Goal: Task Accomplishment & Management: Complete application form

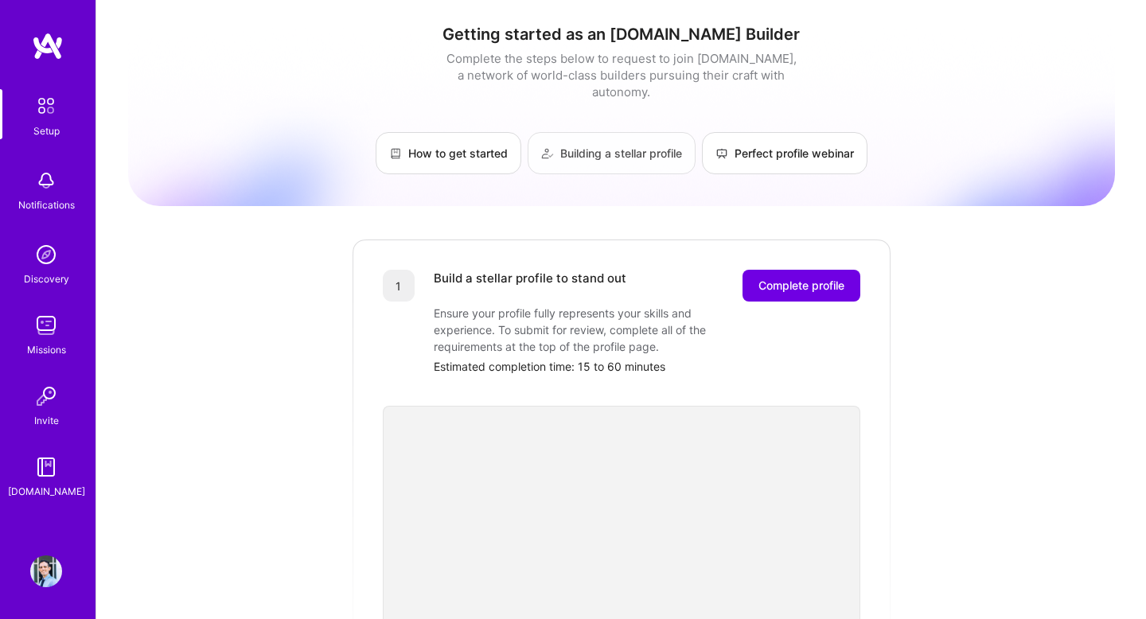
click at [607, 154] on link "Building a stellar profile" at bounding box center [612, 153] width 168 height 42
click at [802, 270] on button "Complete profile" at bounding box center [802, 286] width 118 height 32
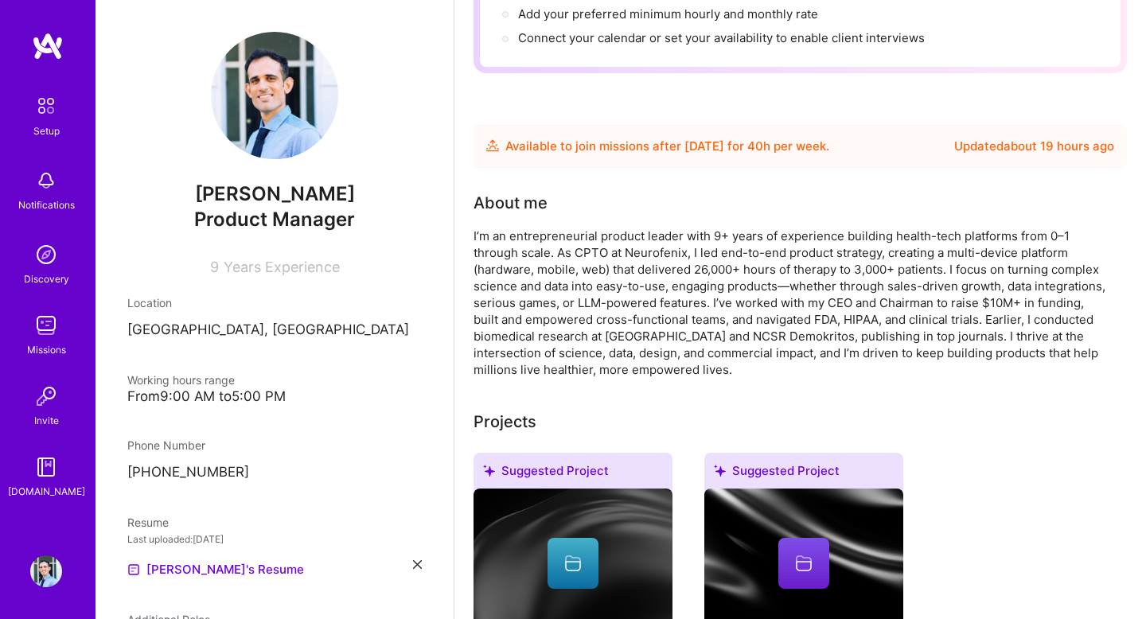
scroll to position [233, 0]
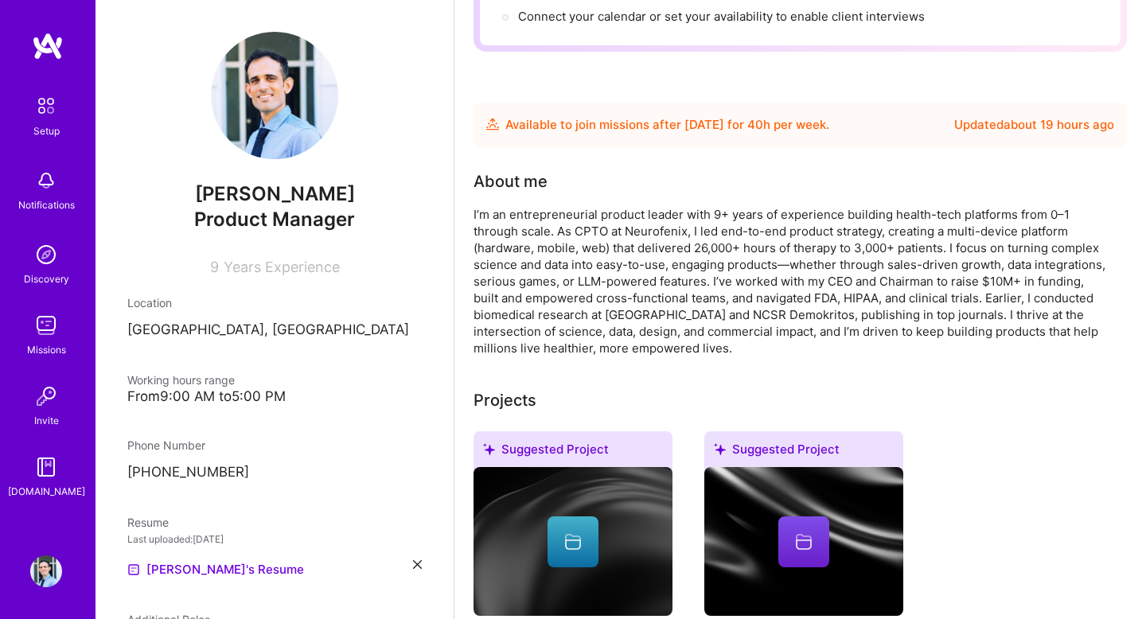
click at [682, 302] on div "I’m an entrepreneurial product leader with 9+ years of experience building heal…" at bounding box center [792, 281] width 637 height 150
click at [572, 206] on div "I’m an entrepreneurial product leader with 9+ years of experience building heal…" at bounding box center [792, 281] width 637 height 150
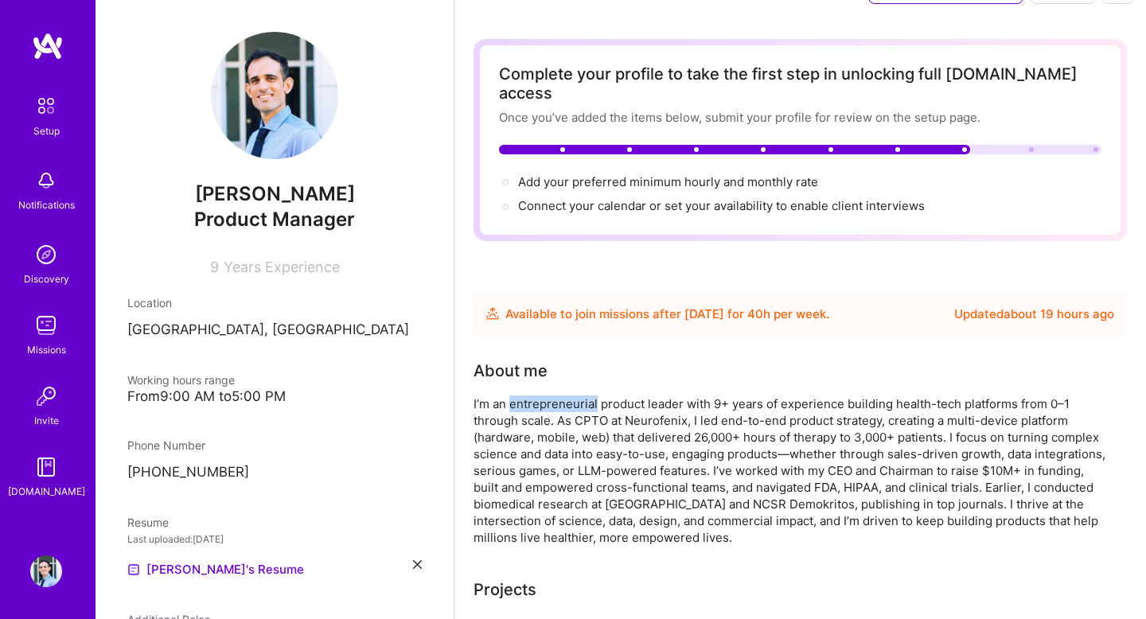
scroll to position [0, 0]
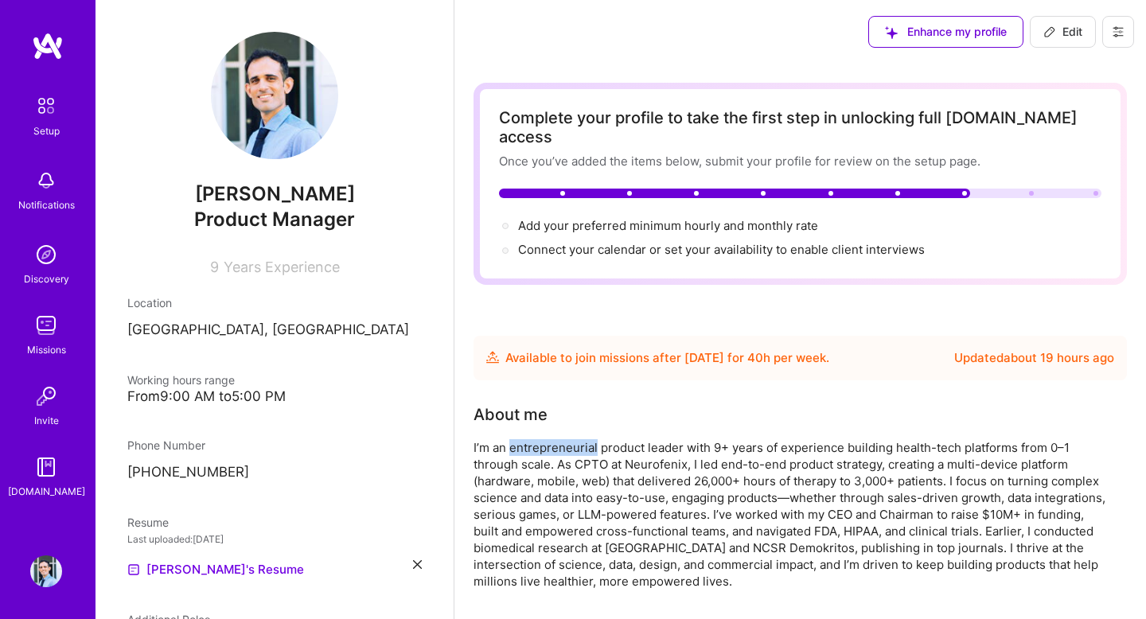
click at [1053, 30] on icon at bounding box center [1050, 31] width 13 height 13
select select "GB"
select select "Future Date"
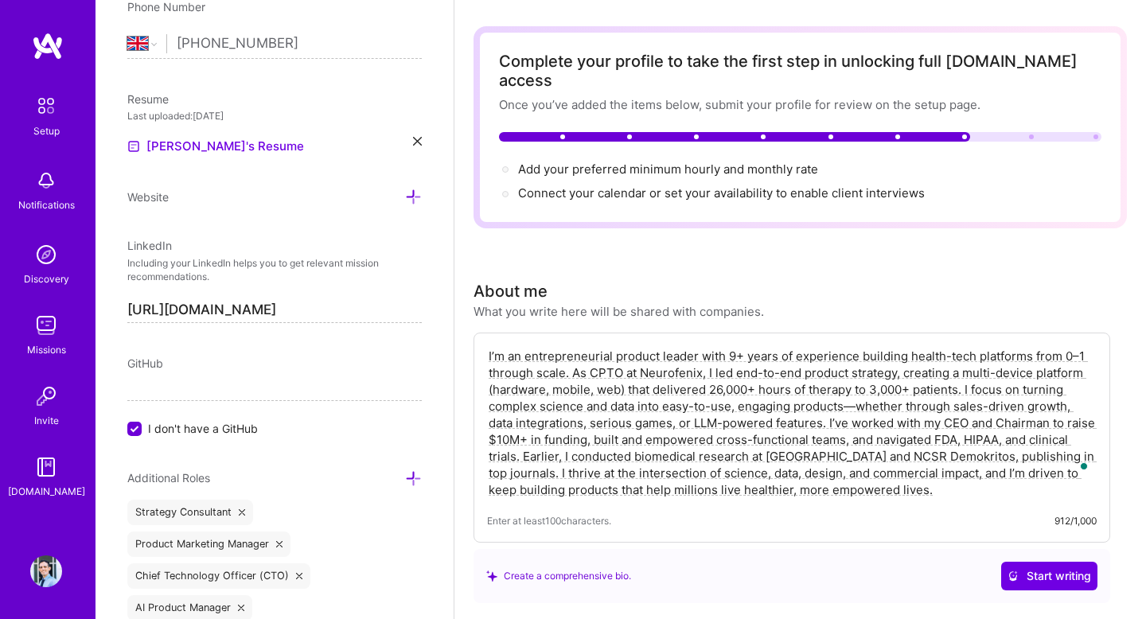
scroll to position [141, 0]
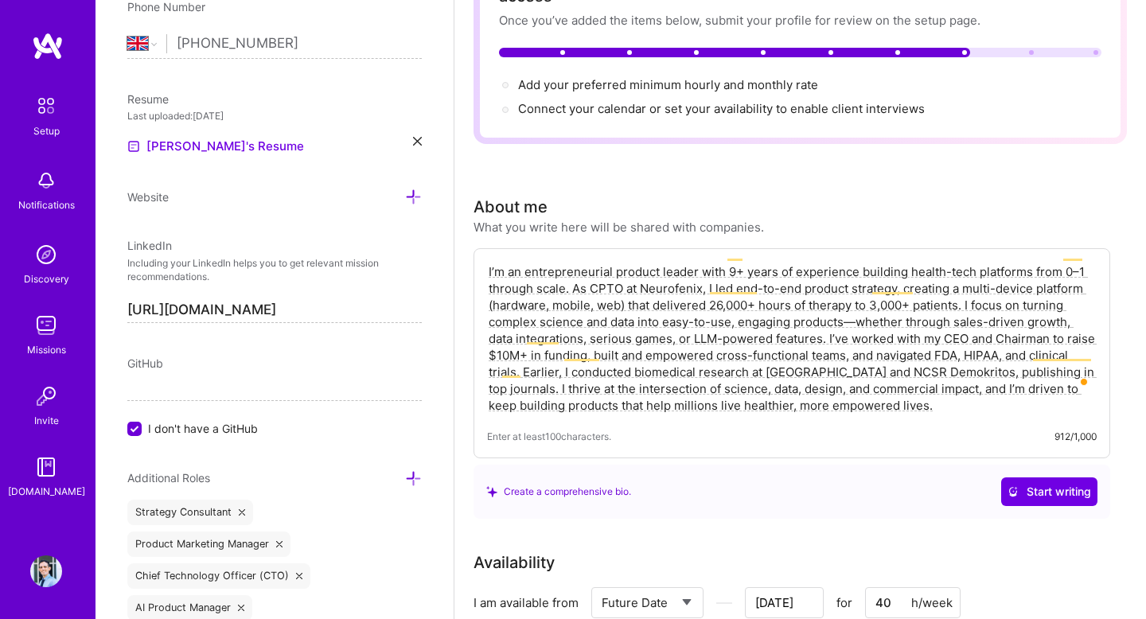
click at [588, 262] on textarea "I’m an entrepreneurial product leader with 9+ years of experience building heal…" at bounding box center [792, 339] width 610 height 154
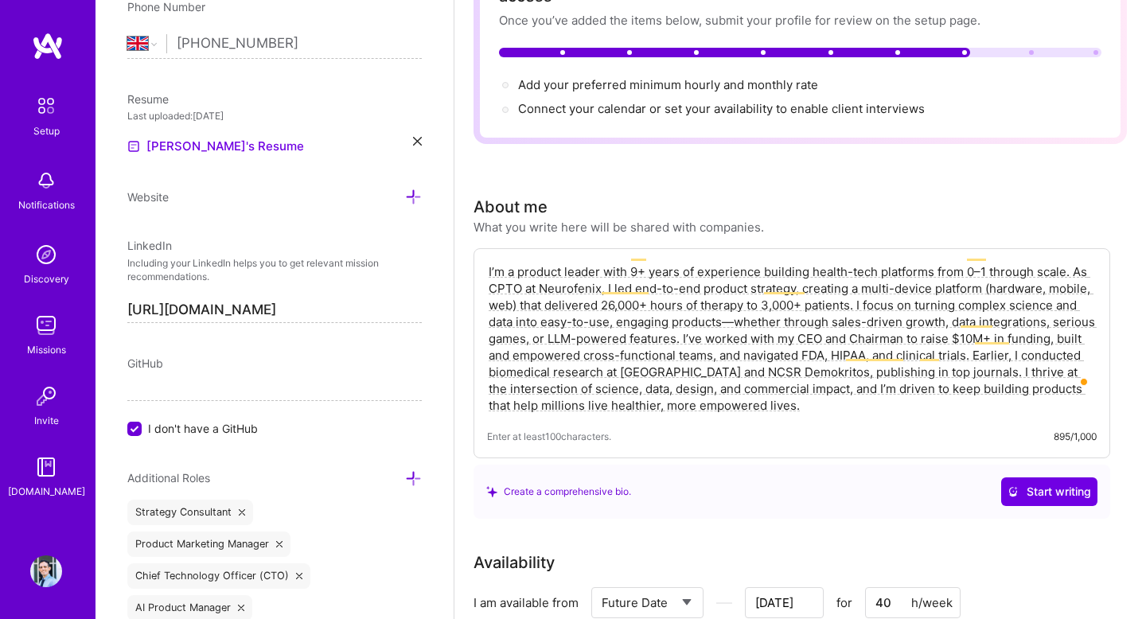
click at [603, 262] on textarea "I’m a product leader with 9+ years of experience building health-tech platforms…" at bounding box center [792, 339] width 610 height 154
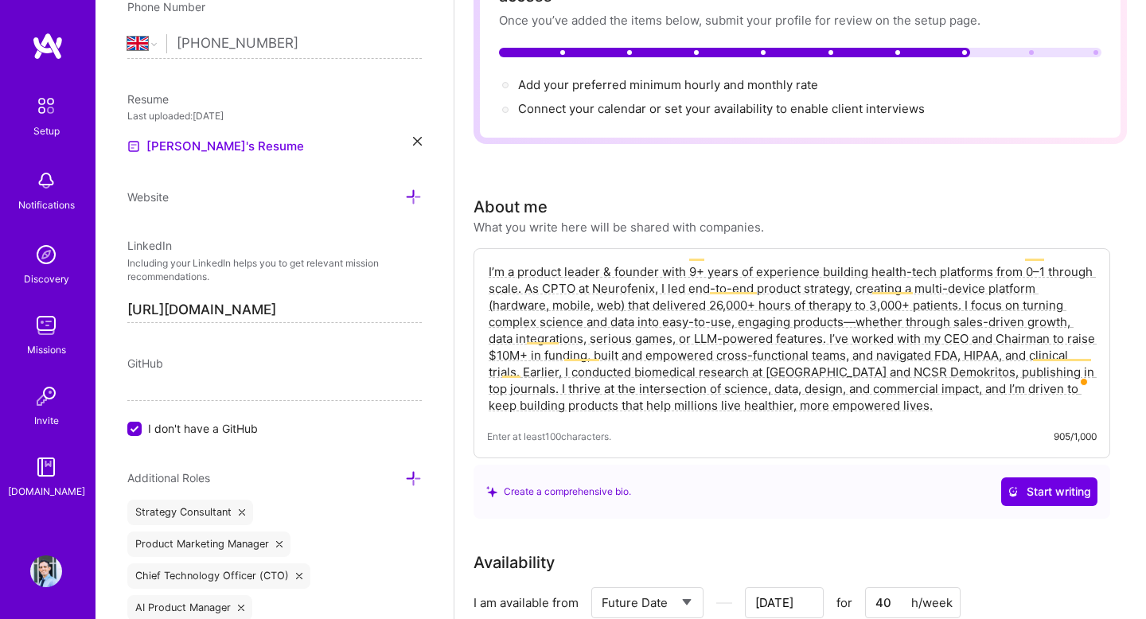
click at [857, 306] on textarea "I’m a product leader & founder with 9+ years of experience building health-tech…" at bounding box center [792, 339] width 610 height 154
click at [846, 306] on textarea "I’m a product leader & founder with 9+ years of experience building health-tech…" at bounding box center [792, 339] width 610 height 154
click at [859, 306] on textarea "I’m a product leader & founder with 9+ years of experience building health-tech…" at bounding box center [792, 339] width 610 height 154
click at [871, 320] on textarea "I’m a product leader & founder with 9+ years of experience building health-tech…" at bounding box center [792, 339] width 610 height 154
click at [876, 329] on textarea "I’m a product leader & founder with 9+ years of experience building health-tech…" at bounding box center [792, 339] width 610 height 154
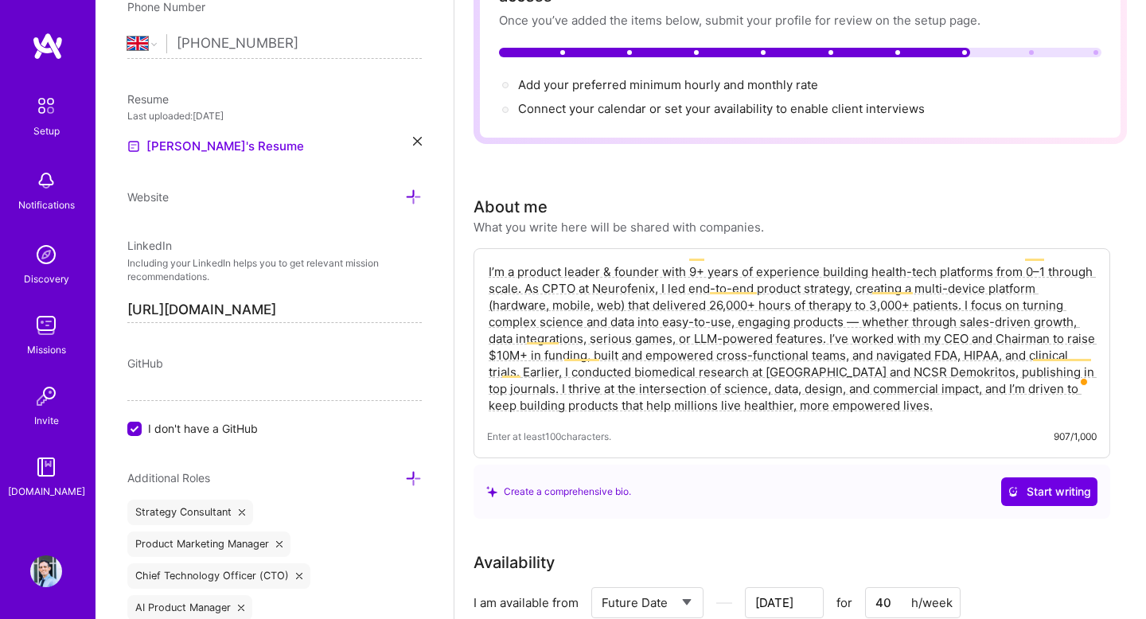
click at [876, 329] on textarea "I’m a product leader & founder with 9+ years of experience building health-tech…" at bounding box center [792, 339] width 610 height 154
click at [872, 323] on textarea "I’m a product leader & founder with 9+ years of experience building health-tech…" at bounding box center [792, 339] width 610 height 154
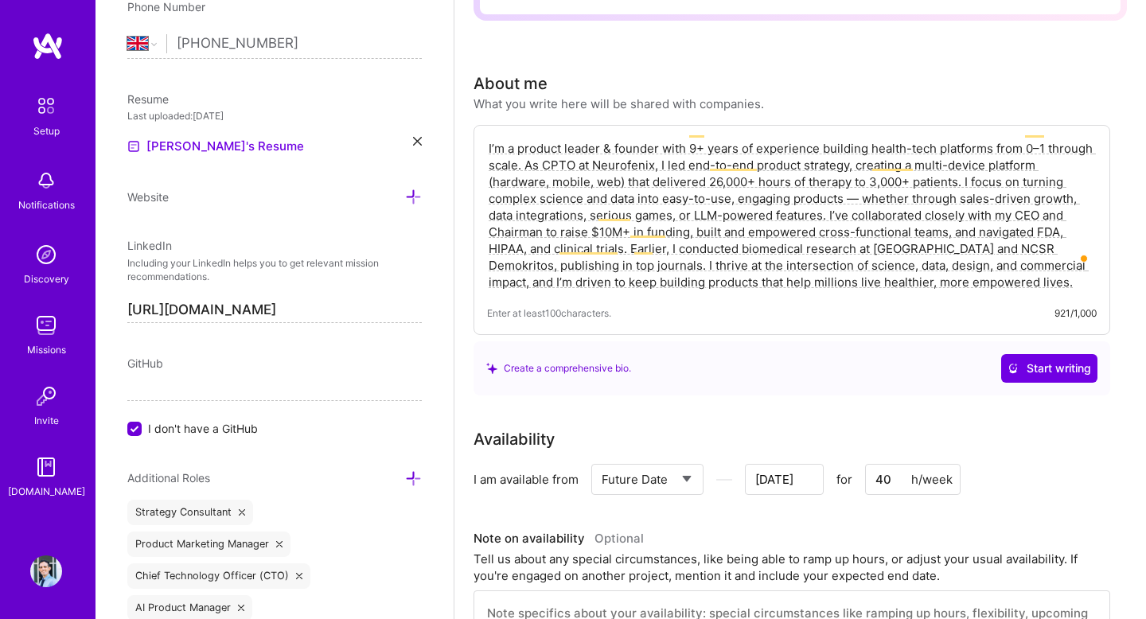
scroll to position [163, 0]
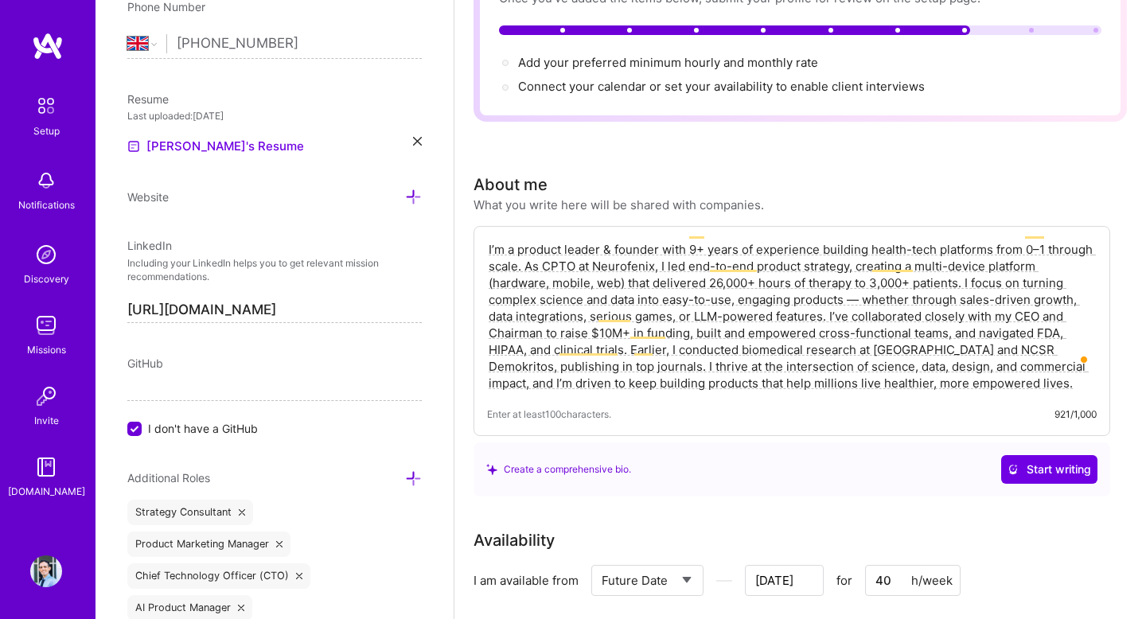
click at [1067, 365] on textarea "I’m a product leader & founder with 9+ years of experience building health-tech…" at bounding box center [792, 317] width 610 height 154
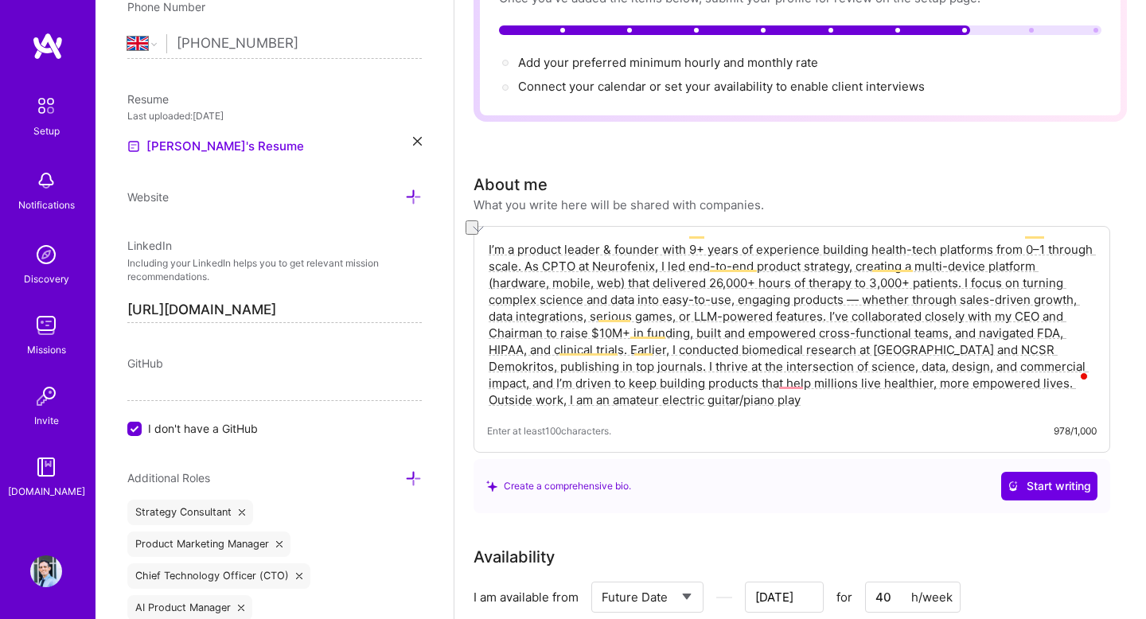
drag, startPoint x: 813, startPoint y: 380, endPoint x: 568, endPoint y: 379, distance: 245.2
click at [568, 379] on textarea "I’m a product leader & founder with 9+ years of experience building health-tech…" at bounding box center [792, 325] width 610 height 170
drag, startPoint x: 931, startPoint y: 380, endPoint x: 484, endPoint y: 382, distance: 446.5
click at [484, 382] on div "I’m a product leader & founder with 9+ years of experience building health-tech…" at bounding box center [792, 339] width 637 height 227
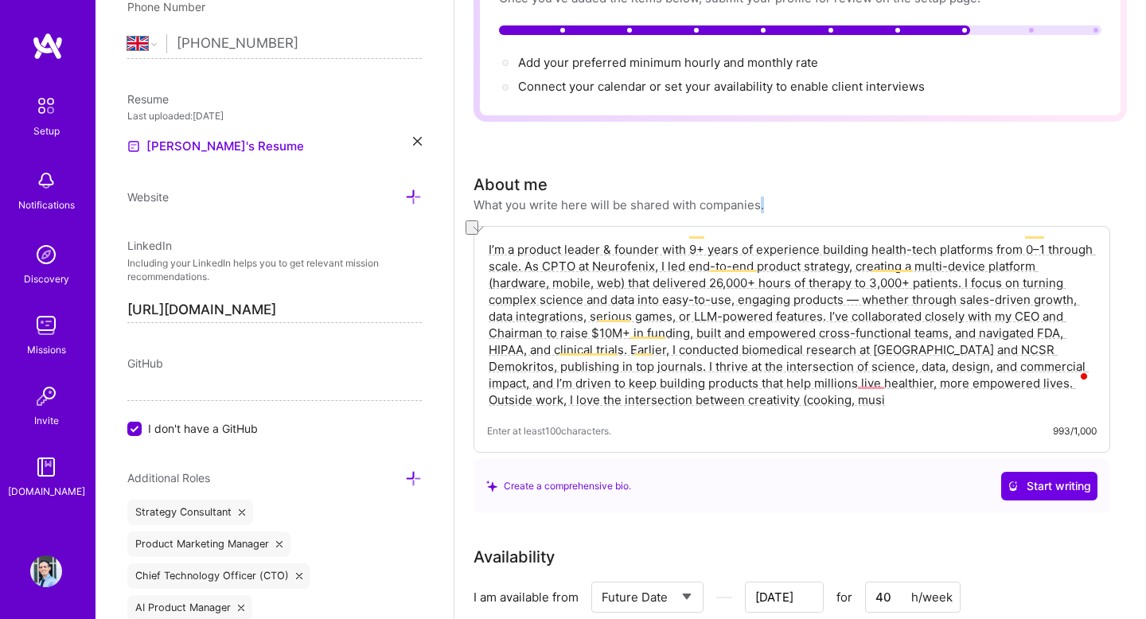
click at [484, 382] on div "I’m a product leader & founder with 9+ years of experience building health-tech…" at bounding box center [792, 339] width 637 height 227
click at [494, 381] on textarea "I’m a product leader & founder with 9+ years of experience building health-tech…" at bounding box center [792, 325] width 610 height 170
click at [496, 385] on textarea "I’m a product leader & founder with 9+ years of experience building health-tech…" at bounding box center [792, 325] width 610 height 170
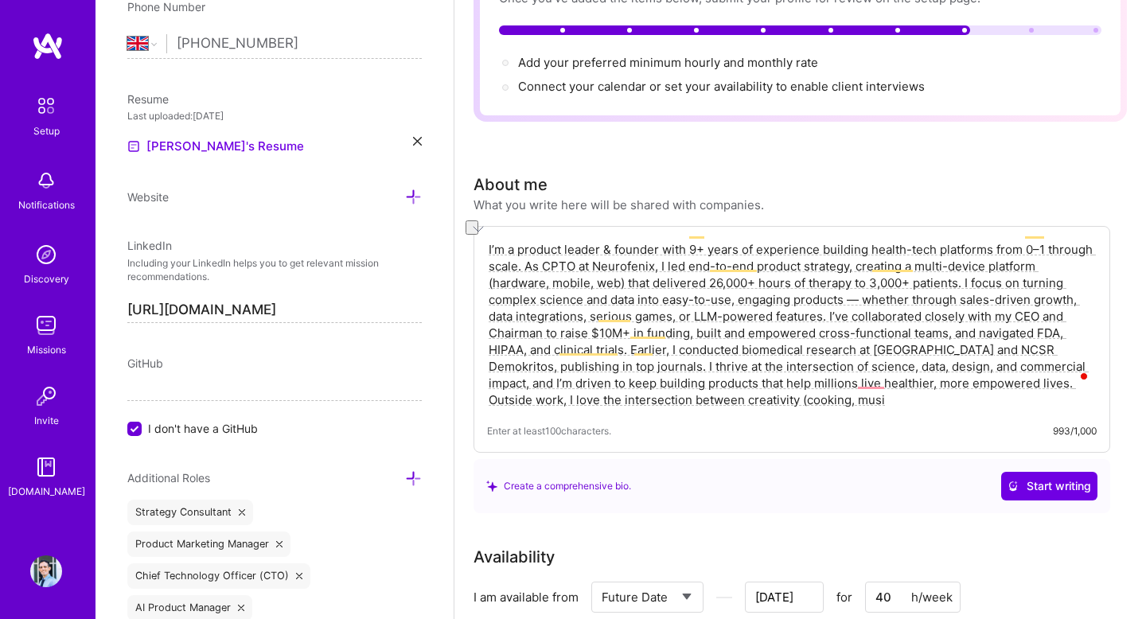
drag, startPoint x: 916, startPoint y: 385, endPoint x: 436, endPoint y: 380, distance: 480.0
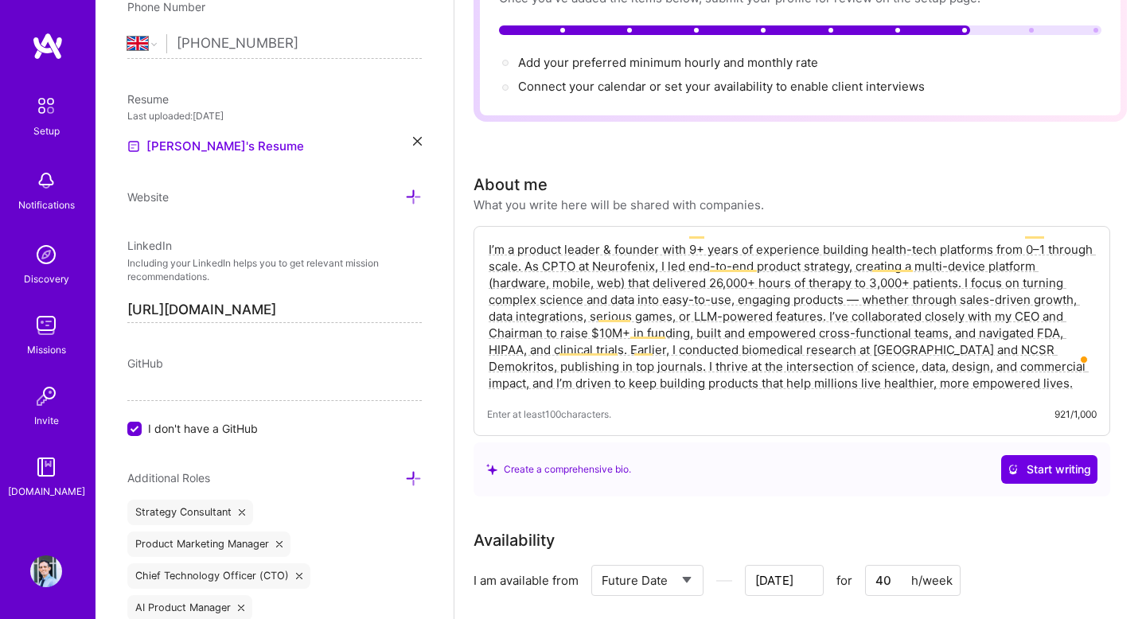
type textarea "I’m a product leader & founder with 9+ years of experience building health-tech…"
click at [939, 455] on div "Create a comprehensive bio. Start writing" at bounding box center [791, 469] width 611 height 29
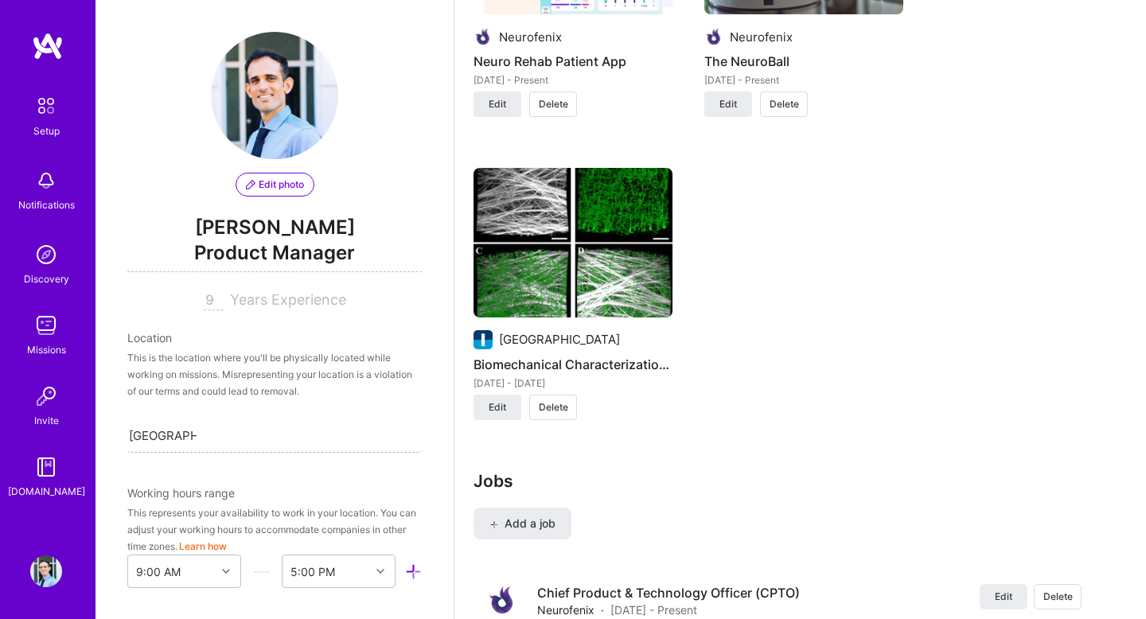
scroll to position [11, 0]
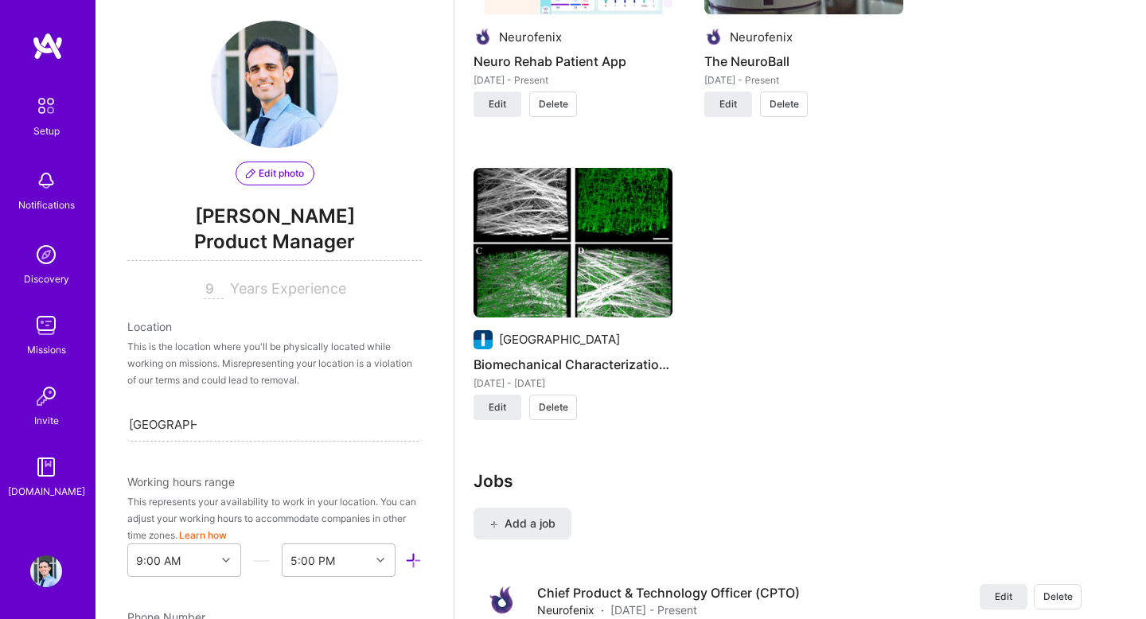
click at [301, 349] on div "This is the location where you'll be physically located while working on missio…" at bounding box center [274, 363] width 295 height 50
click at [290, 384] on div "This is the location where you'll be physically located while working on missio…" at bounding box center [274, 363] width 295 height 50
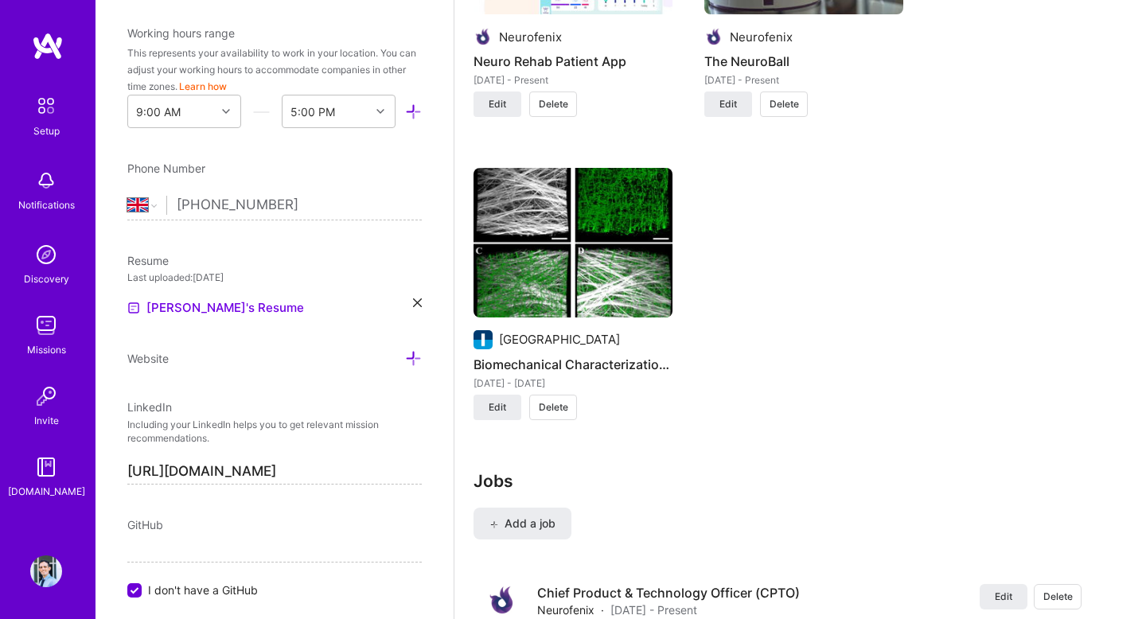
scroll to position [462, 0]
click at [293, 377] on div "Edit photo [PERSON_NAME] Product Manager 9 Years Experience Location This is th…" at bounding box center [275, 309] width 358 height 619
click at [301, 366] on div "Edit photo [PERSON_NAME] Product Manager 9 Years Experience Location This is th…" at bounding box center [275, 309] width 358 height 619
click at [423, 356] on div "Edit photo [PERSON_NAME] Product Manager 9 Years Experience Location This is th…" at bounding box center [275, 309] width 358 height 619
click at [419, 356] on icon at bounding box center [413, 357] width 17 height 17
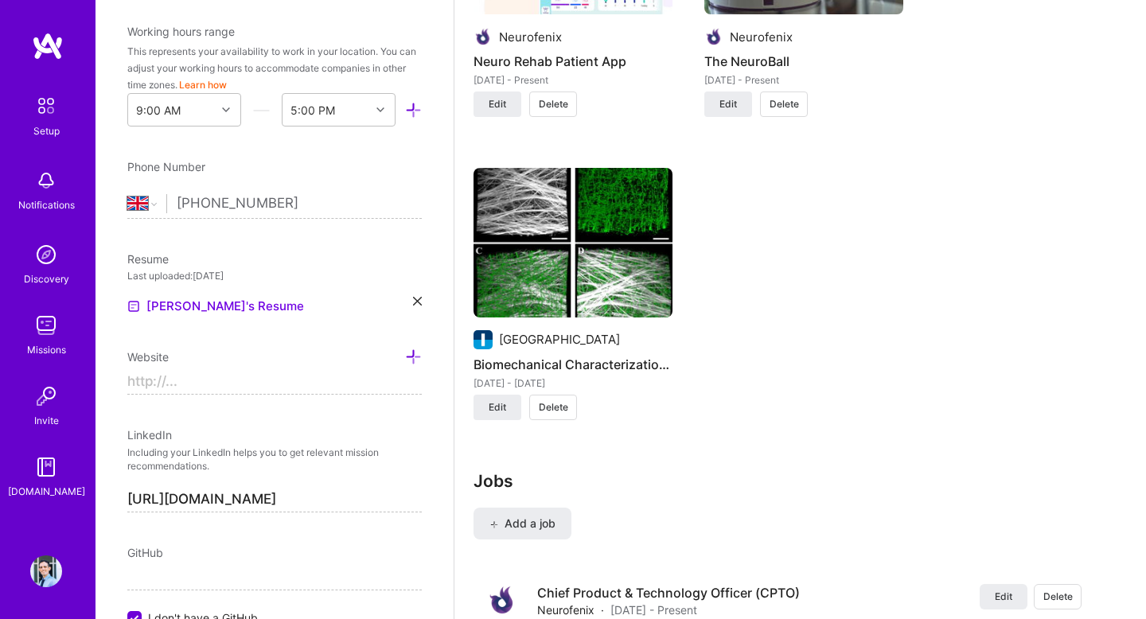
click at [259, 388] on input at bounding box center [274, 381] width 295 height 25
paste input "[URL][DOMAIN_NAME]"
type input "[URL][DOMAIN_NAME]"
click at [331, 441] on div "LinkedIn" at bounding box center [274, 435] width 295 height 17
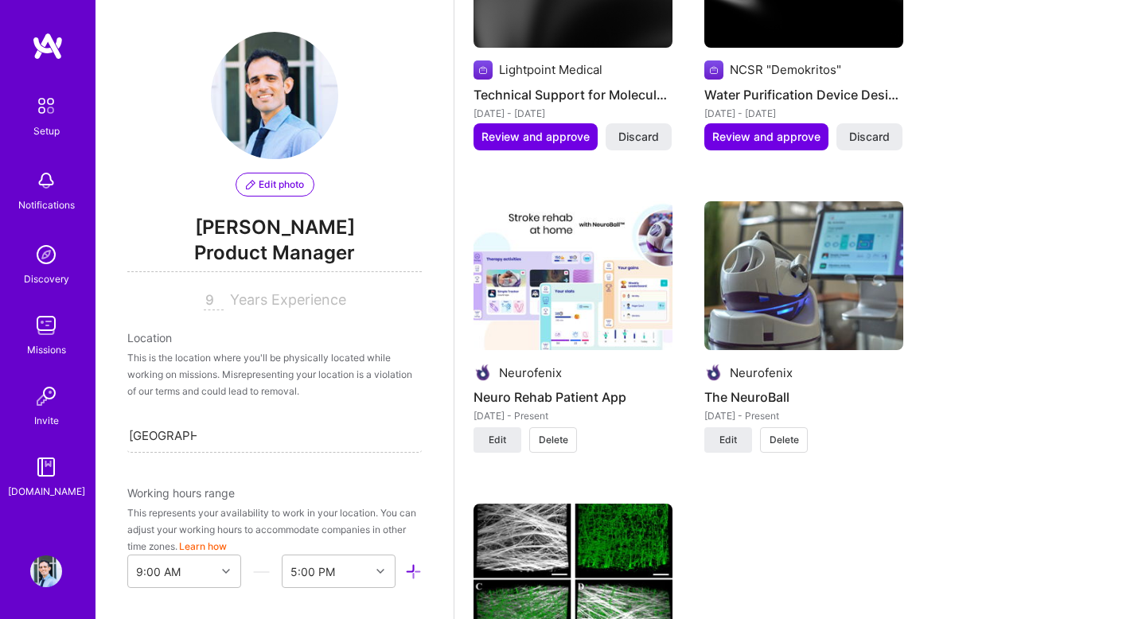
scroll to position [1582, 0]
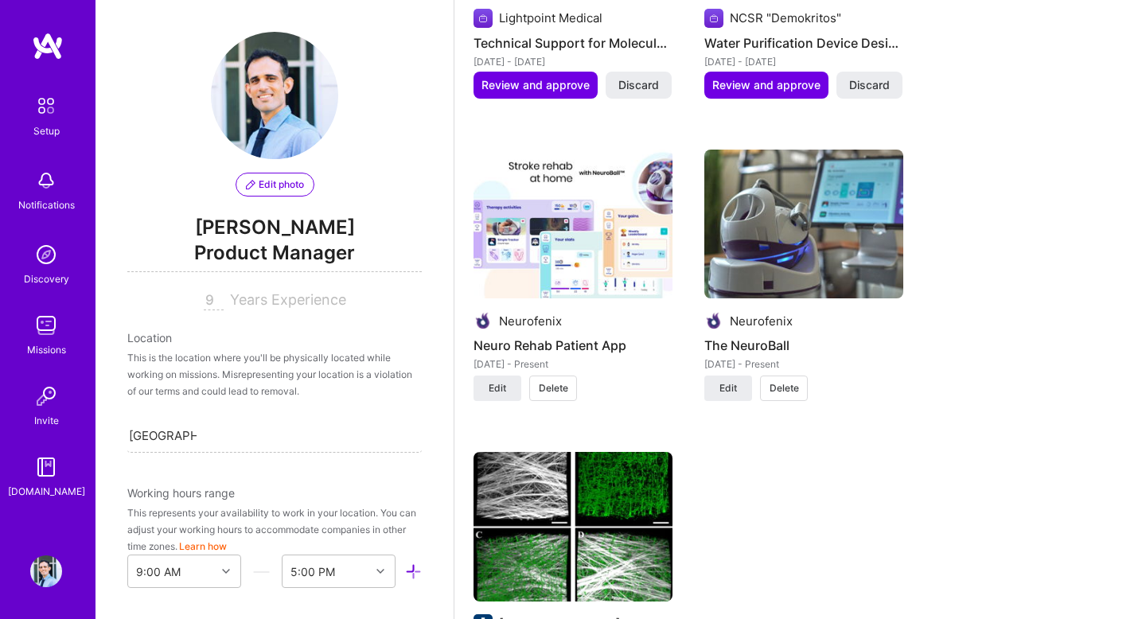
click at [572, 216] on img at bounding box center [573, 225] width 199 height 150
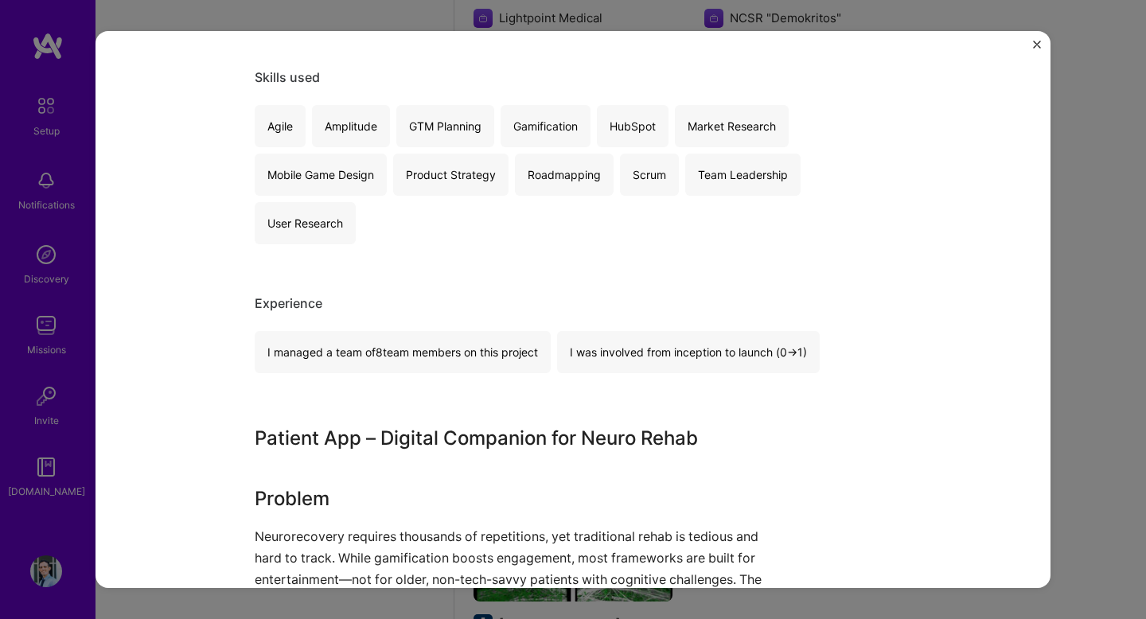
scroll to position [1091, 0]
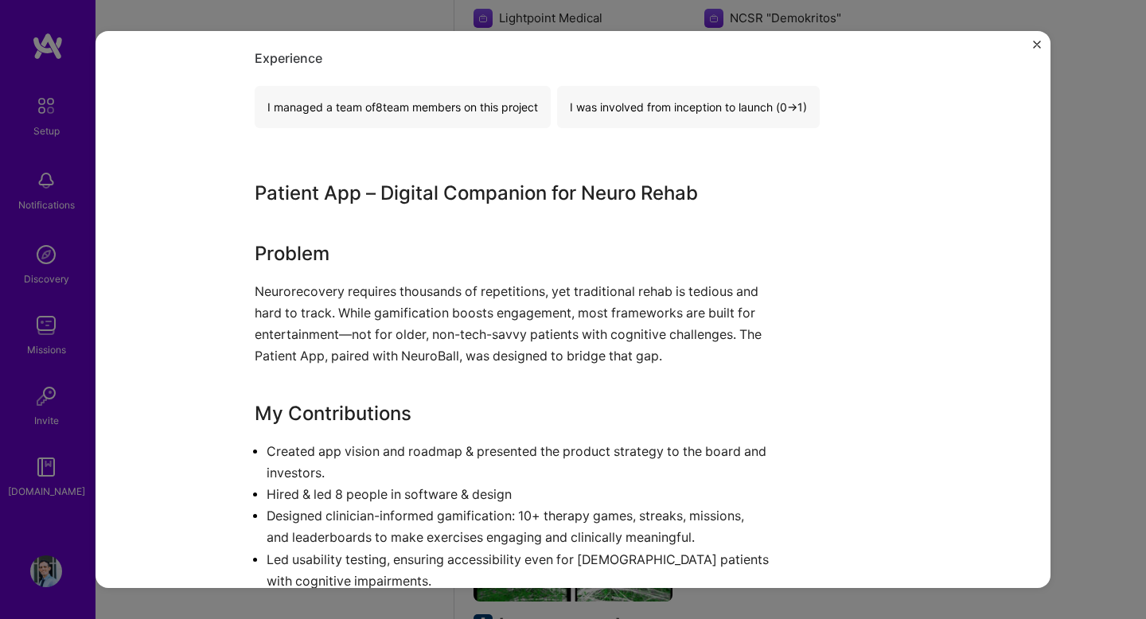
click at [665, 276] on div "Patient App – Digital Companion for Neuro Rehab Problem Neurorecovery requires …" at bounding box center [513, 465] width 517 height 573
click at [669, 301] on p "Neurorecovery requires thousands of repetitions, yet traditional rehab is tedio…" at bounding box center [513, 324] width 517 height 87
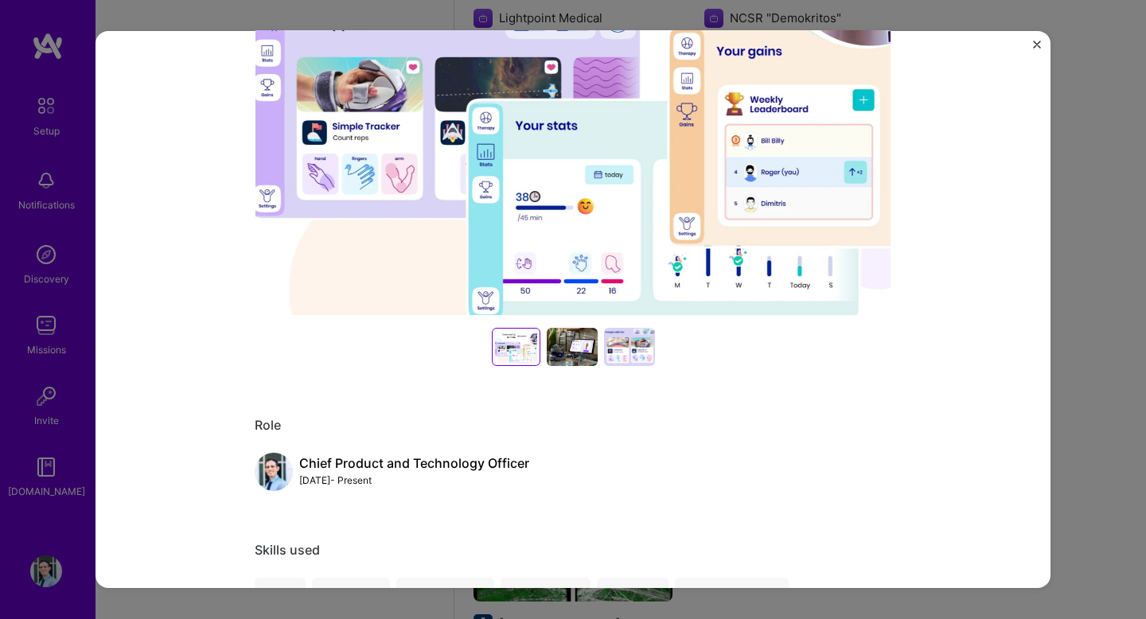
scroll to position [0, 0]
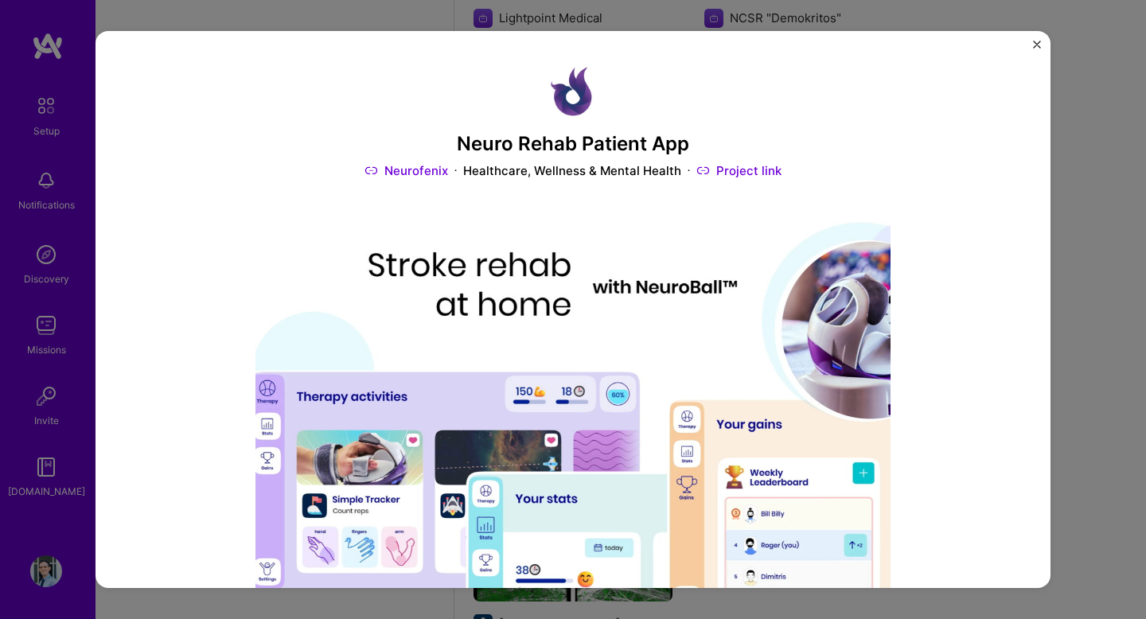
click at [1036, 40] on div "Neuro Rehab Patient App Neurofenix Healthcare, Wellness & Mental Health Project…" at bounding box center [573, 309] width 955 height 557
click at [1045, 44] on div "Neuro Rehab Patient App Neurofenix Healthcare, Wellness & Mental Health Project…" at bounding box center [573, 309] width 955 height 557
click at [1038, 46] on img "Close" at bounding box center [1037, 45] width 8 height 8
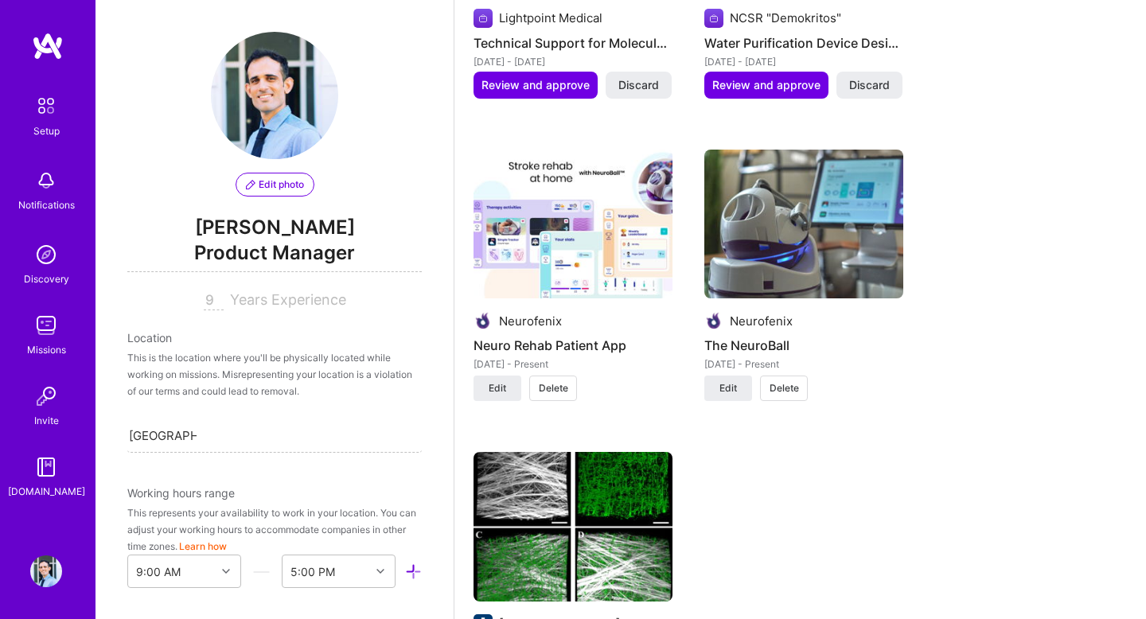
scroll to position [1605, 0]
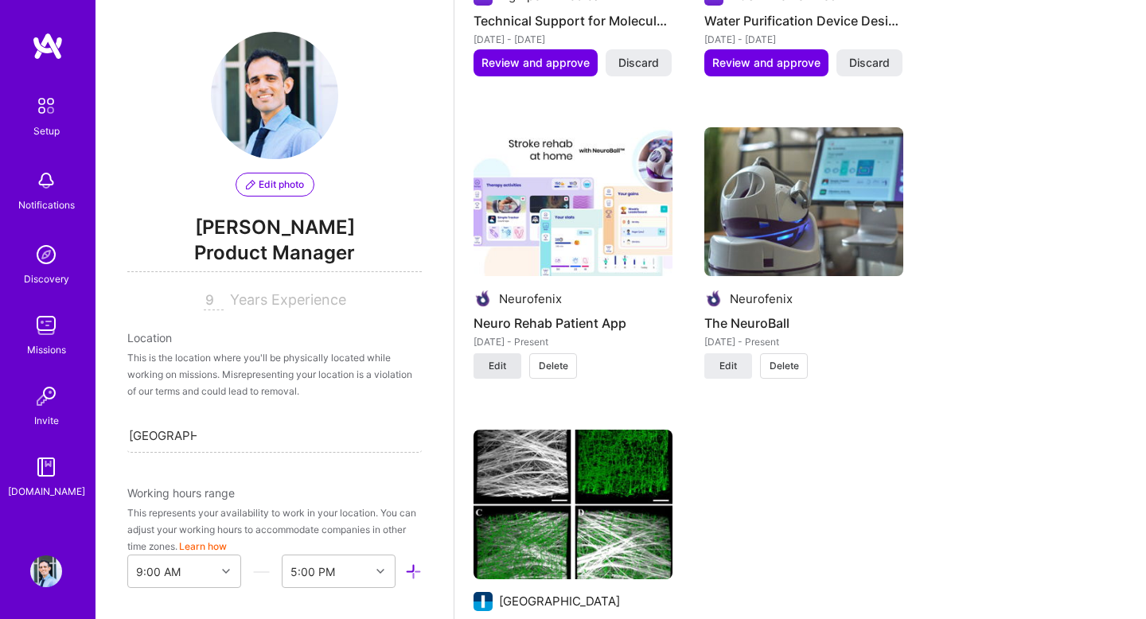
click at [501, 359] on span "Edit" at bounding box center [498, 366] width 18 height 14
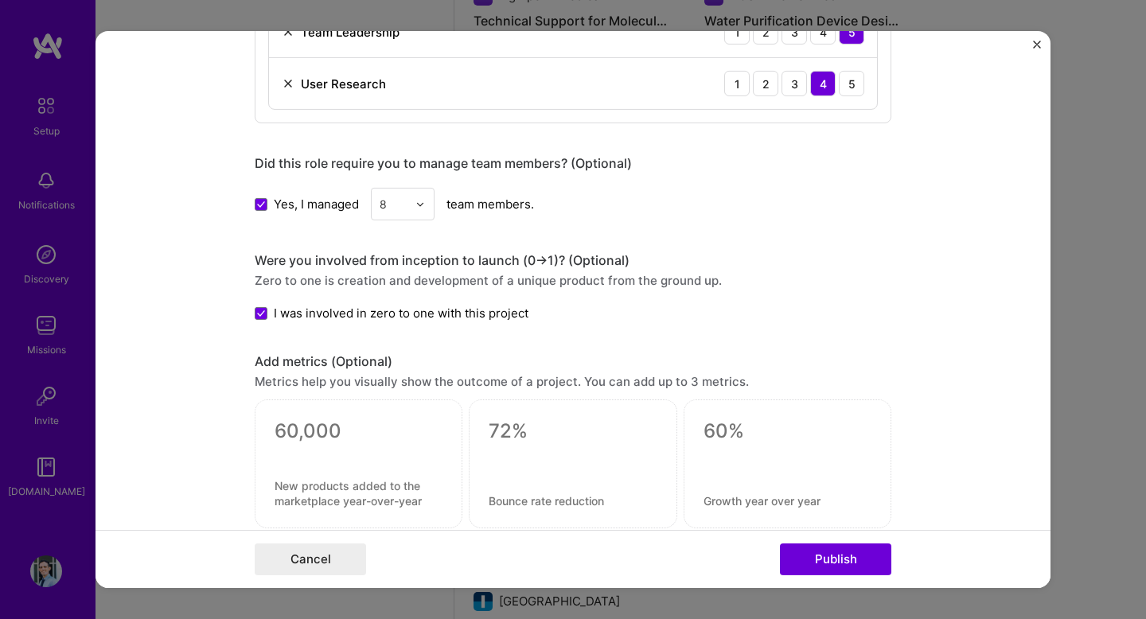
scroll to position [1750, 0]
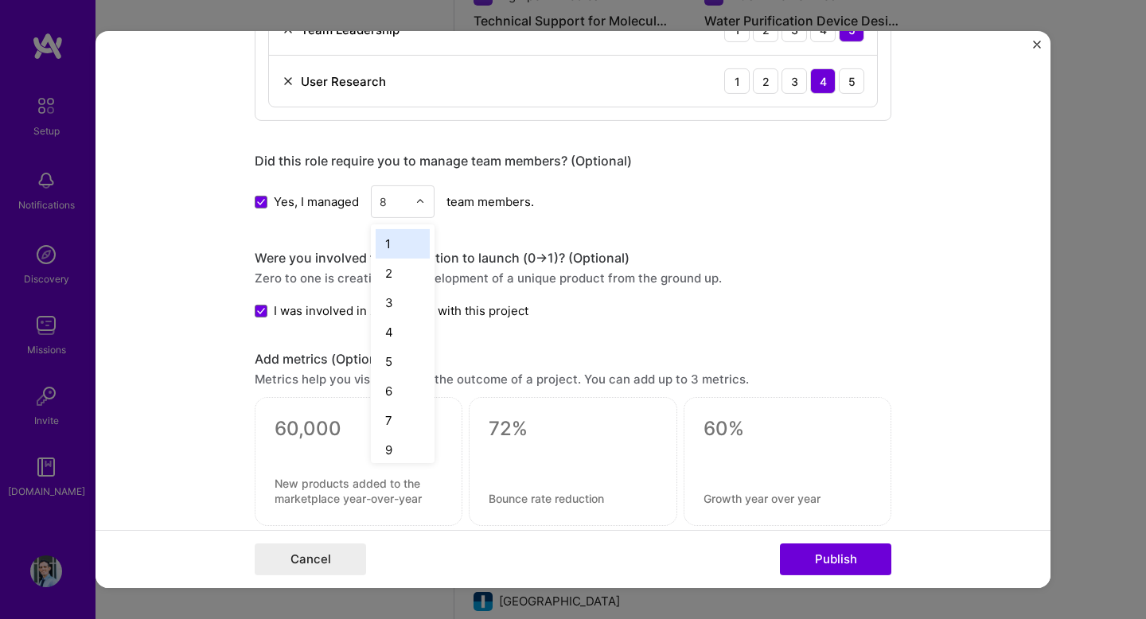
click at [404, 203] on input "text" at bounding box center [394, 201] width 28 height 17
click at [409, 401] on div "6" at bounding box center [403, 390] width 54 height 29
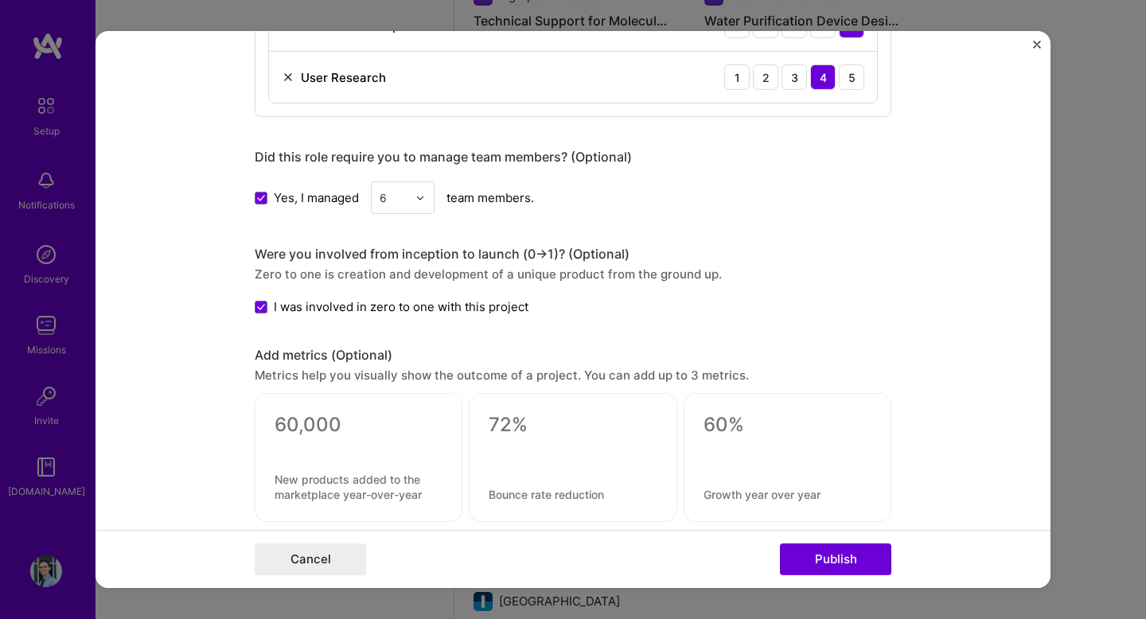
click at [383, 190] on input "text" at bounding box center [394, 197] width 28 height 17
click at [414, 378] on div "7" at bounding box center [403, 387] width 54 height 29
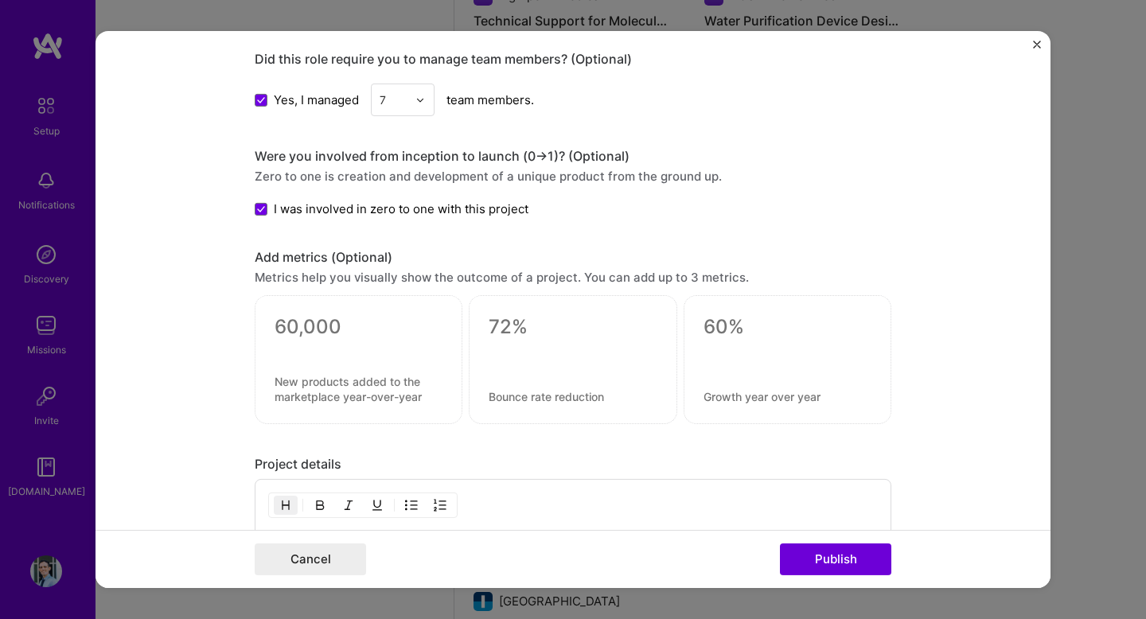
scroll to position [1889, 0]
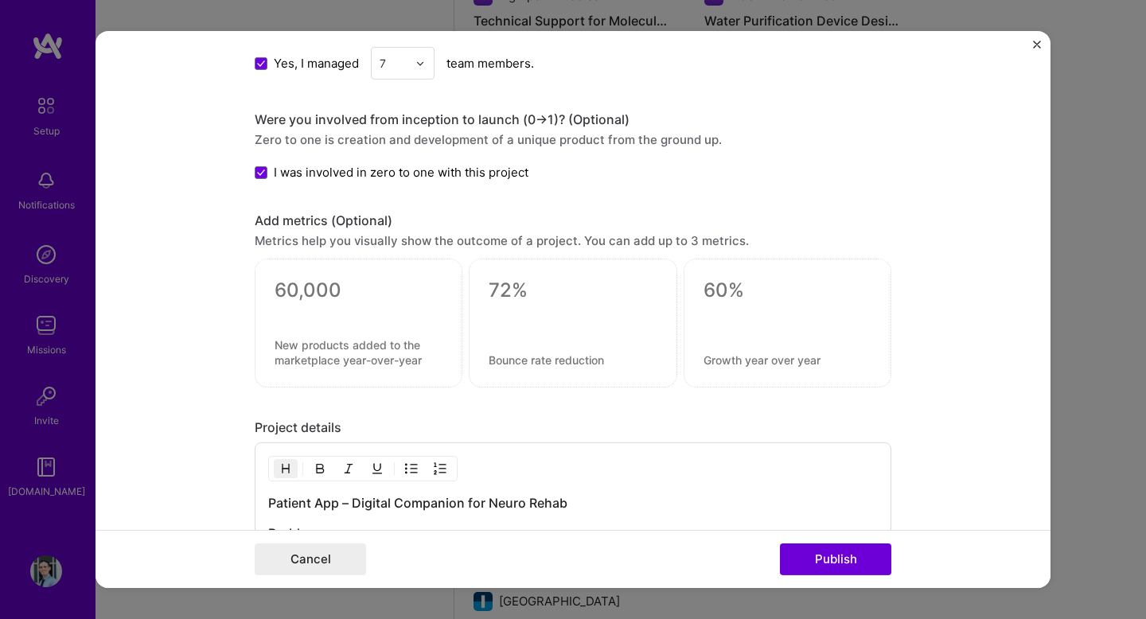
click at [526, 298] on textarea at bounding box center [573, 291] width 168 height 24
click at [552, 294] on textarea at bounding box center [573, 291] width 168 height 24
type textarea "149 mins/week"
click at [568, 361] on textarea at bounding box center [573, 360] width 168 height 15
click at [568, 357] on textarea "Median" at bounding box center [573, 360] width 168 height 15
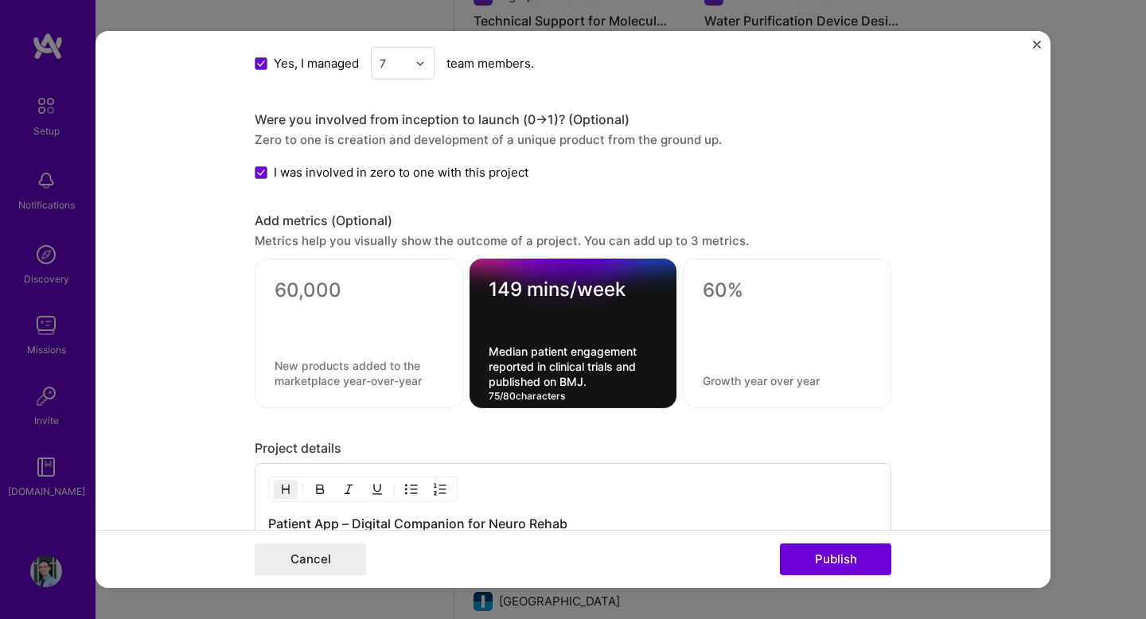
type textarea "Median patient engagement reported in clinical trials and published on BMJ."
click at [732, 443] on div "Project details" at bounding box center [573, 448] width 637 height 17
click at [377, 283] on textarea at bounding box center [359, 291] width 169 height 24
paste textarea "26,000+ therapy hours"
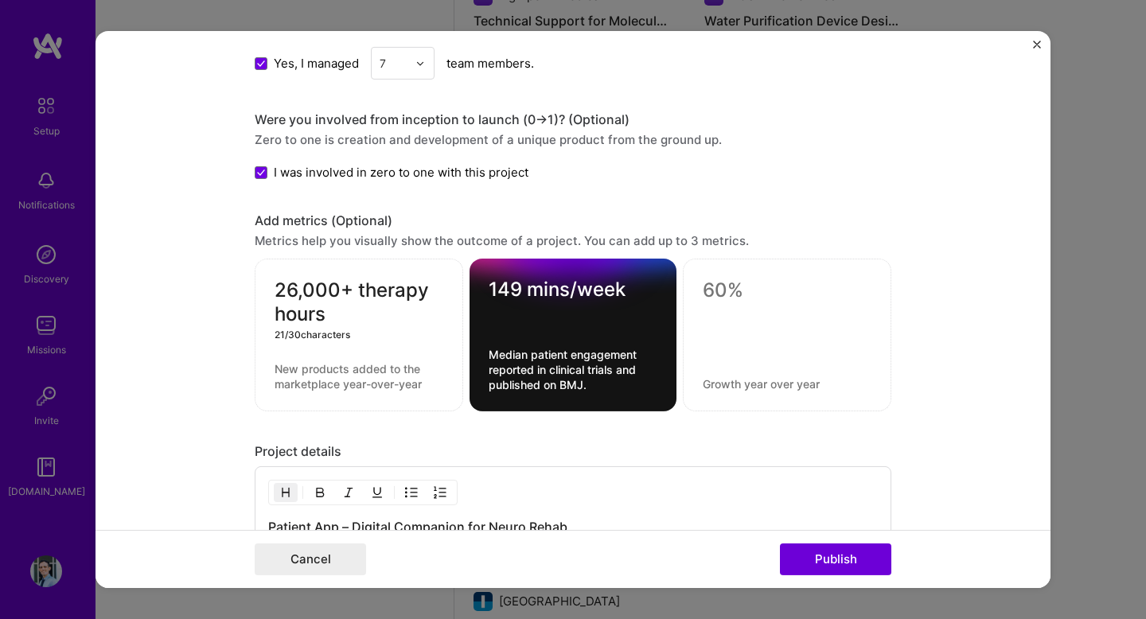
type textarea "26,000+ therapy hours"
click at [369, 380] on textarea at bounding box center [359, 376] width 169 height 30
paste textarea "Delivered across 3,000+ patients, supporting recovery at scale."
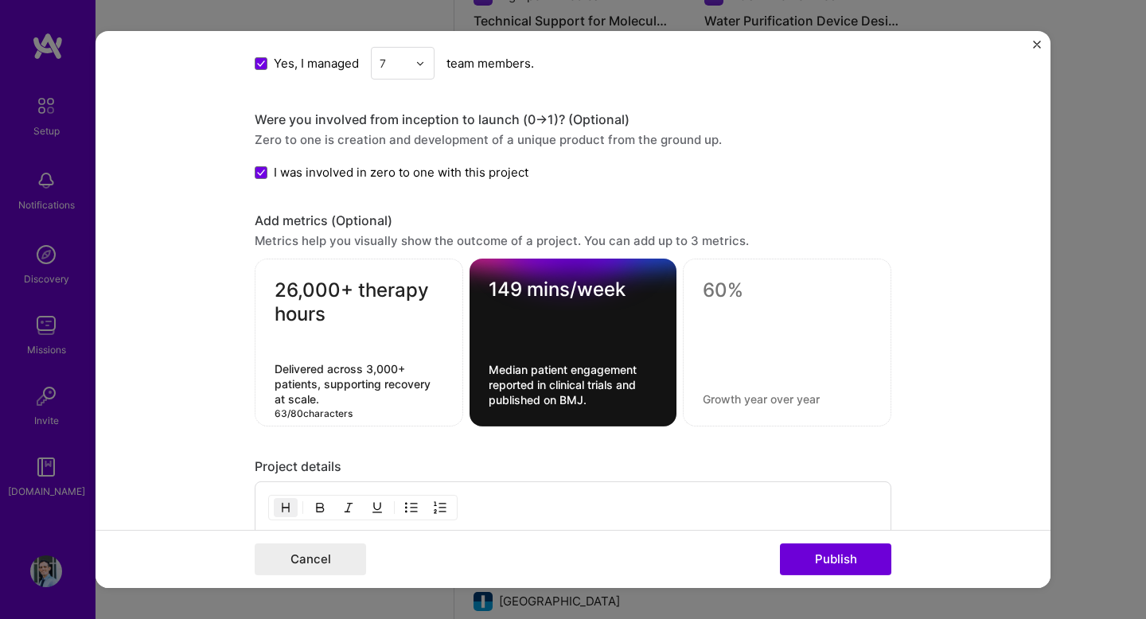
type textarea "Delivered across 3,000+ patients, supporting recovery at scale."
click at [364, 349] on div "26,000+ therapy hours Delivered across 3,000+ patients, supporting recovery at …" at bounding box center [359, 343] width 209 height 168
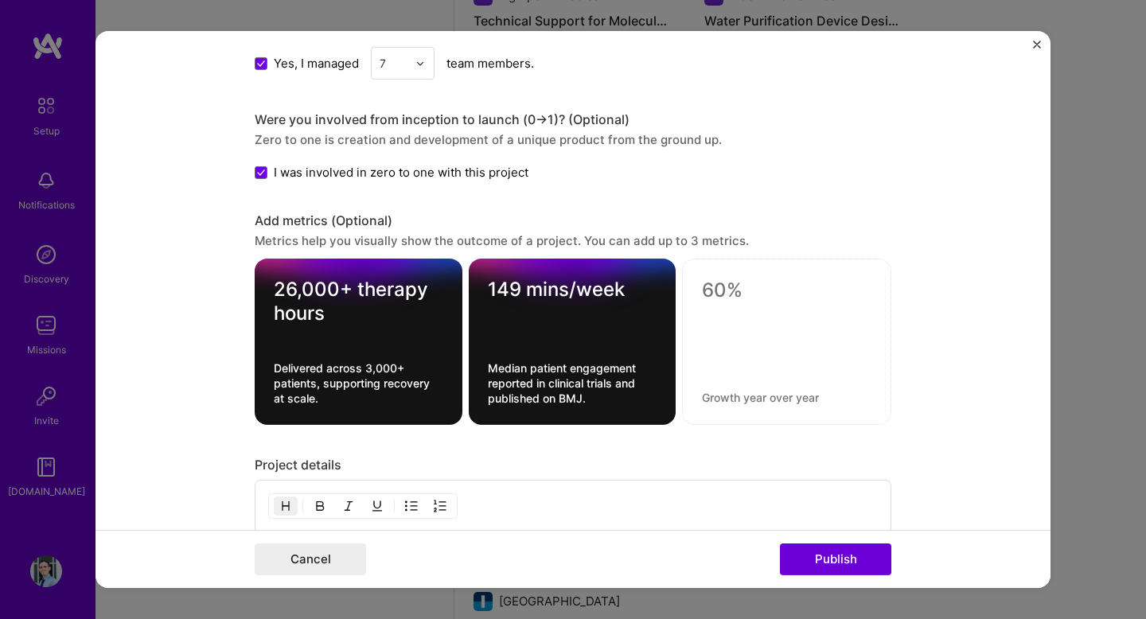
click at [364, 338] on div at bounding box center [359, 334] width 170 height 17
click at [350, 366] on textarea "Delivered across 3,000+ patients, supporting recovery at scale." at bounding box center [359, 383] width 170 height 45
click at [196, 455] on form "Project title Neuro Rehab Patient App Company Neurofenix Project industry Indus…" at bounding box center [573, 309] width 955 height 557
click at [591, 376] on textarea "Median patient engagement reported in clinical trials and published on BMJ." at bounding box center [573, 383] width 170 height 45
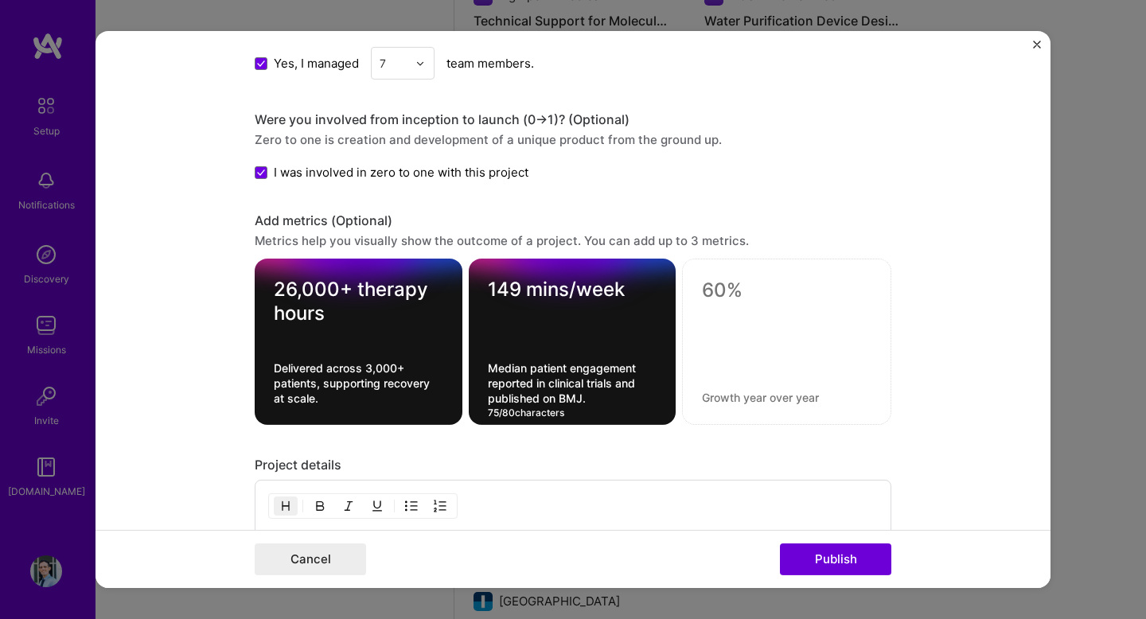
click at [591, 376] on textarea "Median patient engagement reported in clinical trials and published on BMJ." at bounding box center [573, 383] width 170 height 45
paste textarea "in clinical trials, published i"
click at [644, 364] on div "149 mins/week Median patient engagement in clinical trials, published in BMJ. 6…" at bounding box center [573, 342] width 208 height 166
click at [630, 398] on textarea "Median patient engagement in clinical trials, published in BMJ." at bounding box center [573, 391] width 170 height 30
click at [176, 492] on form "Project title Neuro Rehab Patient App Company Neurofenix Project industry Indus…" at bounding box center [573, 309] width 955 height 557
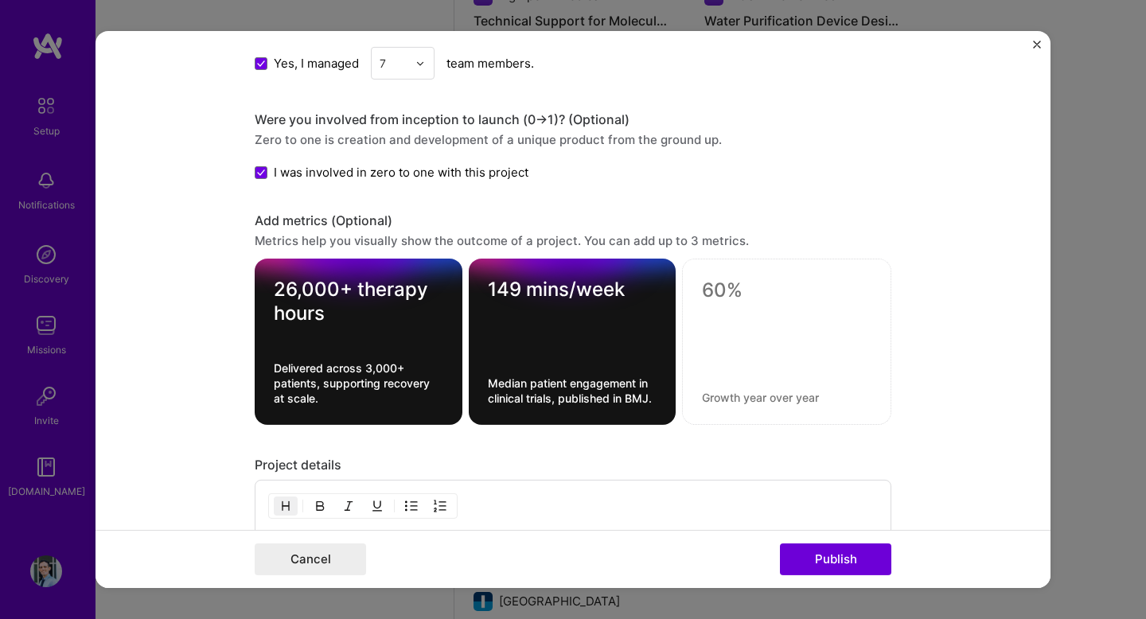
click at [525, 364] on div "149 mins/week Median patient engagement in clinical trials, published in BMJ." at bounding box center [573, 342] width 208 height 166
click at [537, 388] on textarea "Median patient engagement reported in clinical trials and published on BMJ." at bounding box center [573, 383] width 170 height 45
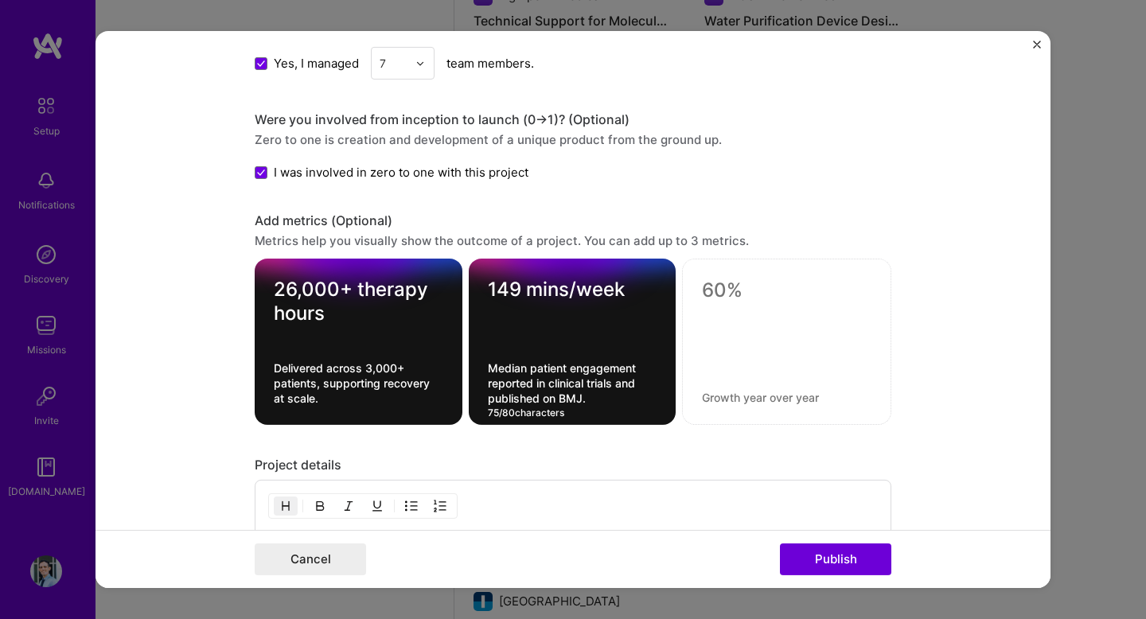
click at [537, 388] on textarea "Median patient engagement reported in clinical trials and published on BMJ." at bounding box center [573, 383] width 170 height 45
paste textarea "in clinical trials, published i"
type textarea "Median patient engagement in clinical trials, published in BMJ."
click at [357, 400] on textarea "Delivered across 3,000+ patients, supporting recovery at scale." at bounding box center [359, 383] width 170 height 45
click at [971, 311] on form "Project title Neuro Rehab Patient App Company Neurofenix Project industry Indus…" at bounding box center [573, 309] width 955 height 557
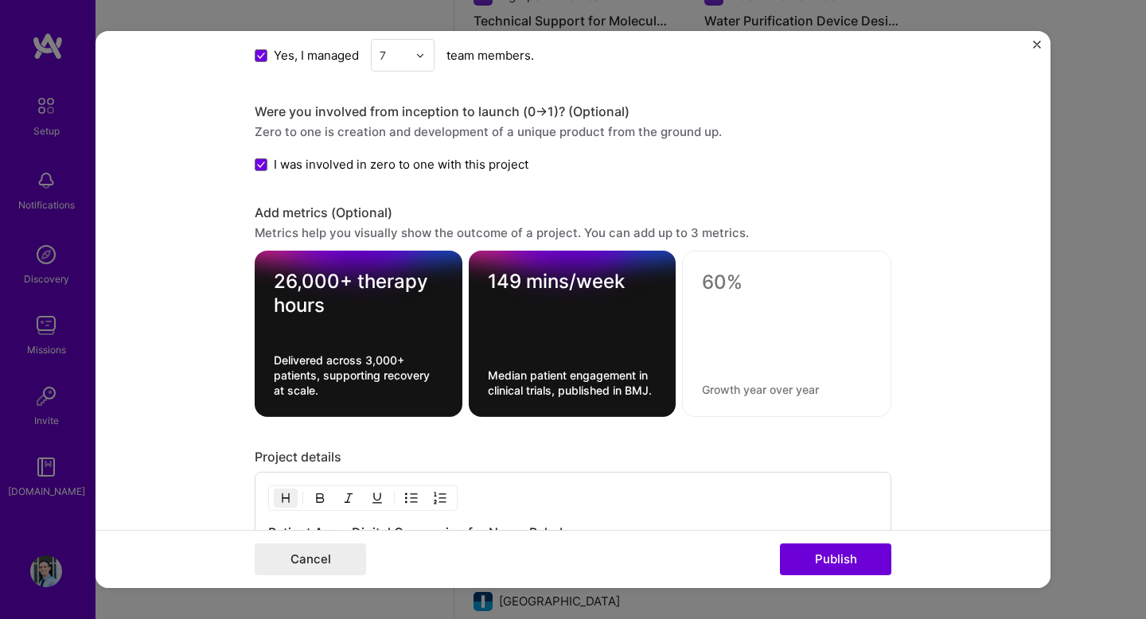
scroll to position [1883, 0]
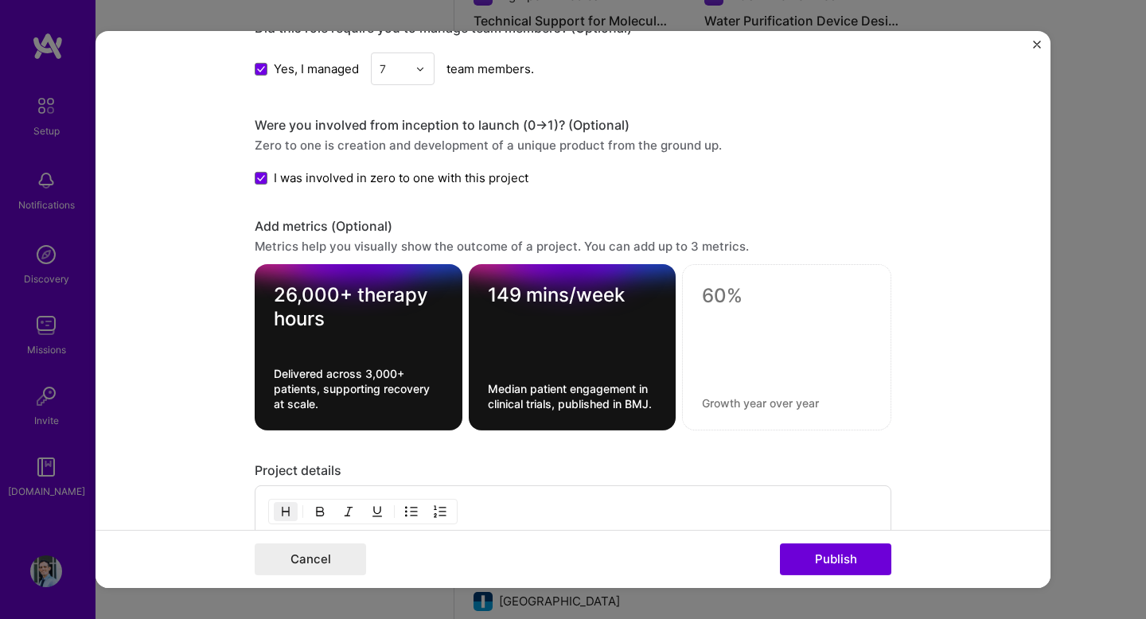
click at [769, 298] on textarea at bounding box center [787, 296] width 170 height 24
type textarea "90% adherence"
click at [742, 400] on textarea at bounding box center [787, 403] width 170 height 15
type textarea "A"
click at [945, 447] on form "Project title Neuro Rehab Patient App Company Neurofenix Project industry Indus…" at bounding box center [573, 309] width 955 height 557
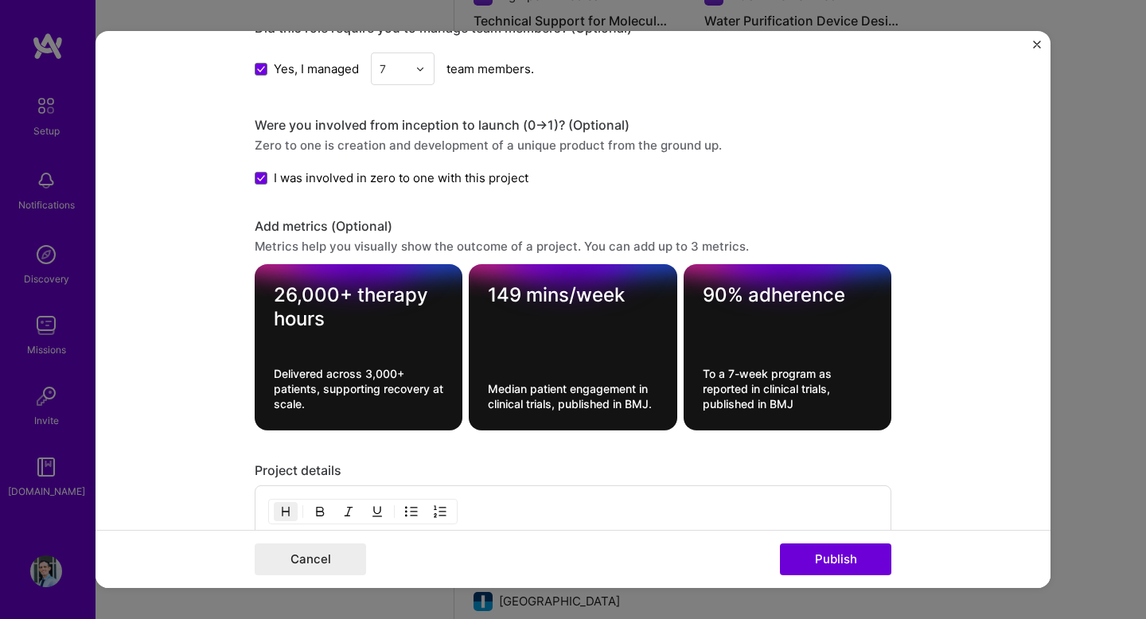
click at [751, 407] on textarea "To a 7-week program as reported in clinical trials, published in BMJ" at bounding box center [788, 388] width 170 height 45
paste textarea "Completion rate in the 7-week RHOMBUS I clinical trial, published in BMJ Open."
type textarea "Completion rate in the 7-week RHOMBUS I clinical trial, published in BMJ Open."
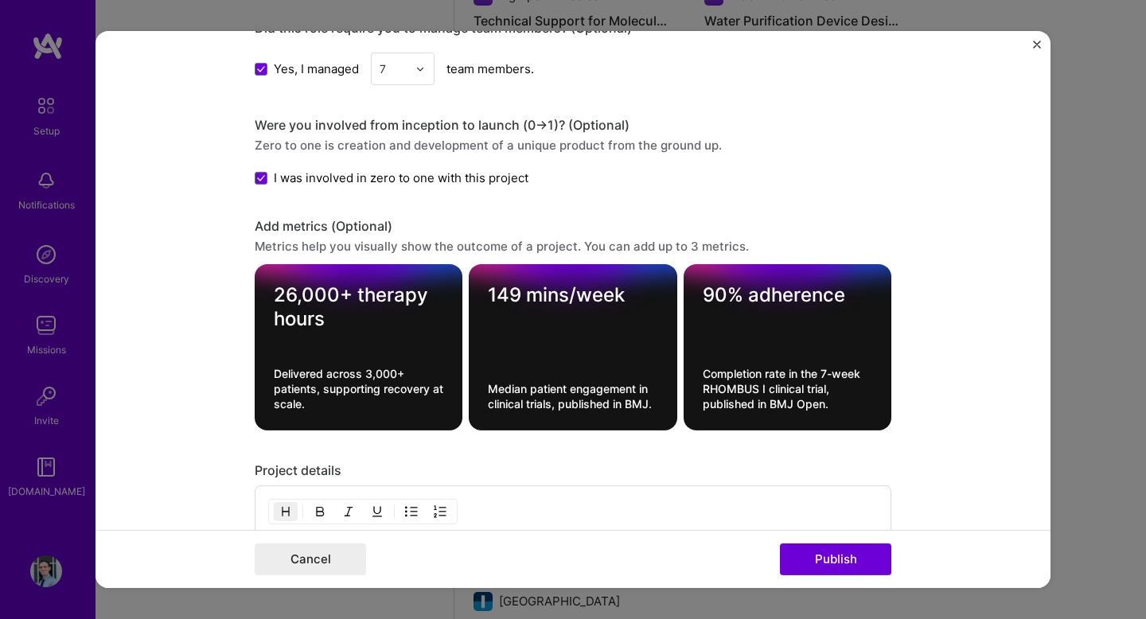
click at [956, 360] on form "Project title Neuro Rehab Patient App Company Neurofenix Project industry Indus…" at bounding box center [573, 309] width 955 height 557
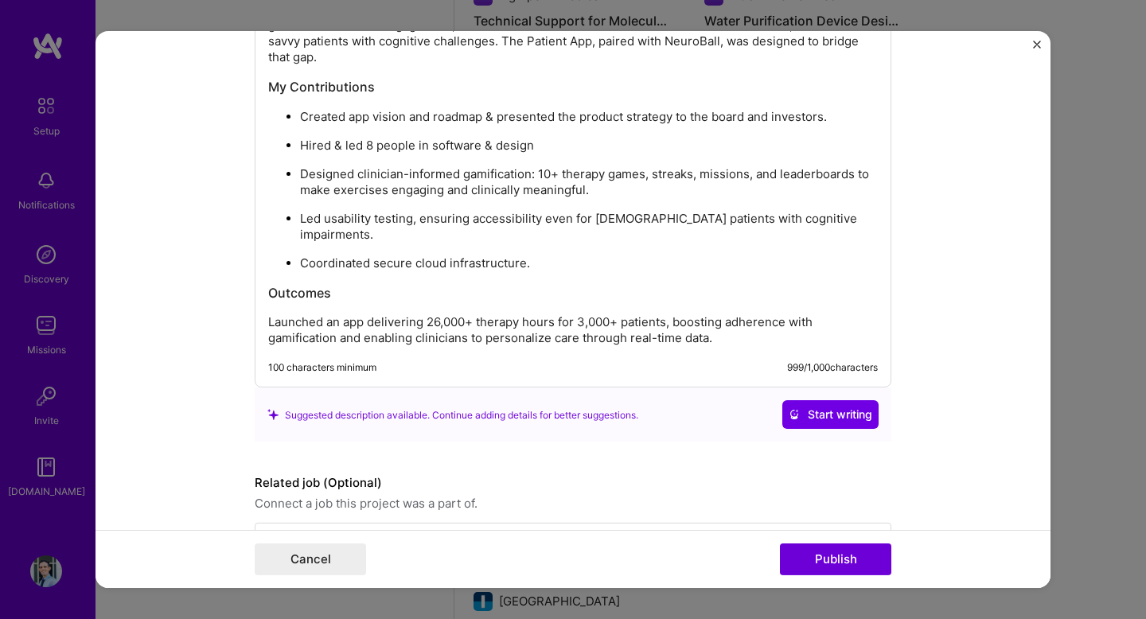
scroll to position [2518, 0]
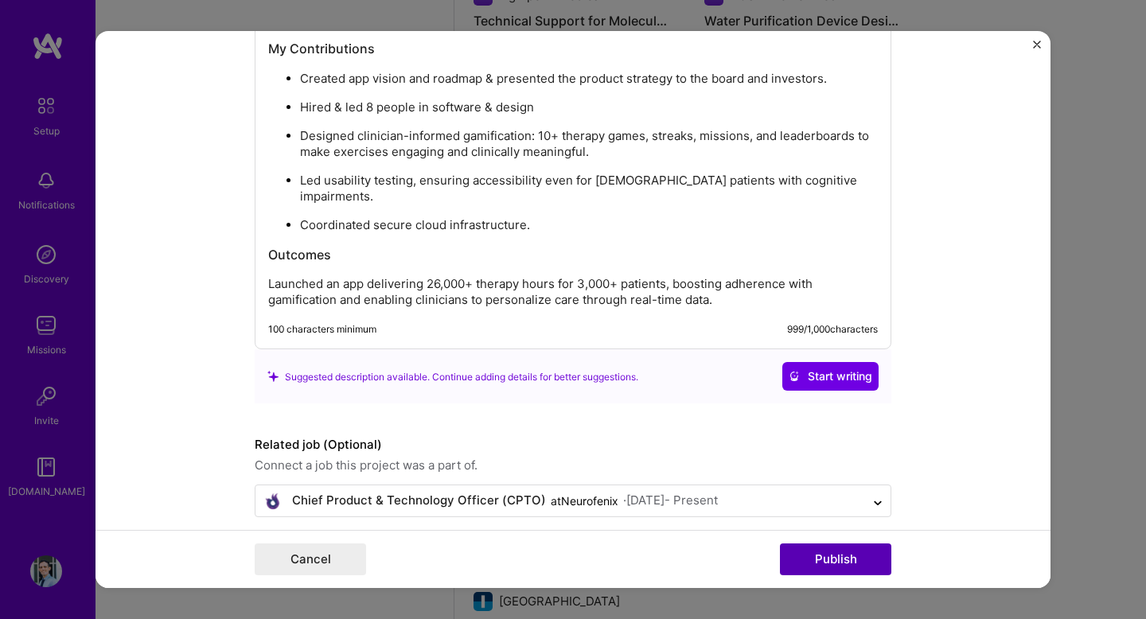
click at [860, 567] on button "Publish" at bounding box center [835, 560] width 111 height 32
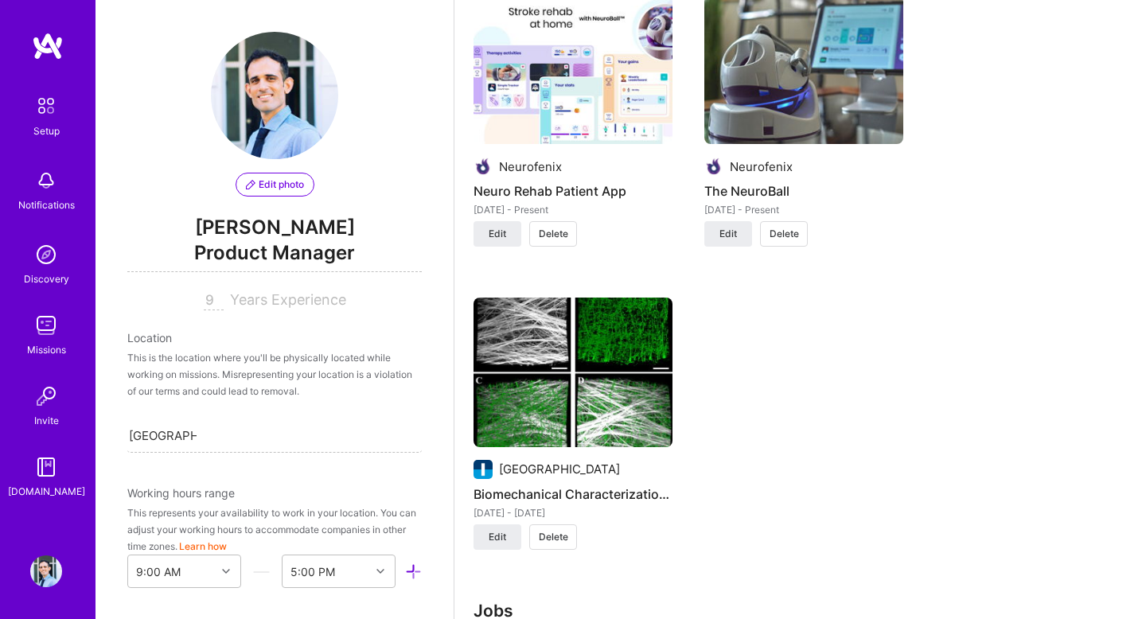
scroll to position [1723, 0]
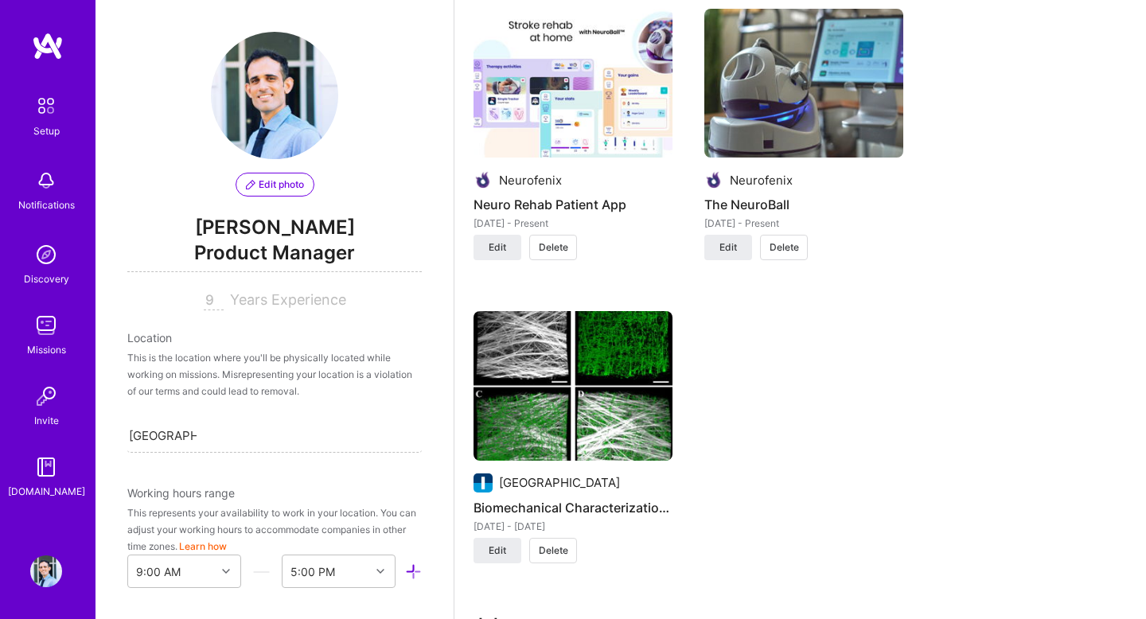
click at [590, 101] on img at bounding box center [573, 84] width 199 height 150
click at [735, 240] on span "Edit" at bounding box center [729, 247] width 18 height 14
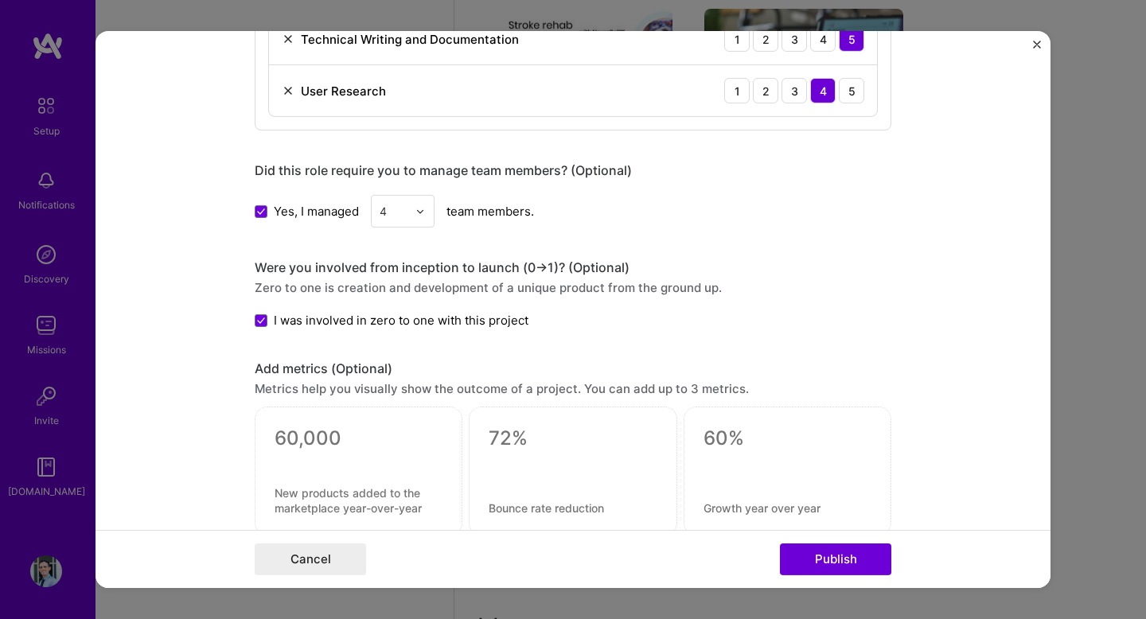
scroll to position [1907, 0]
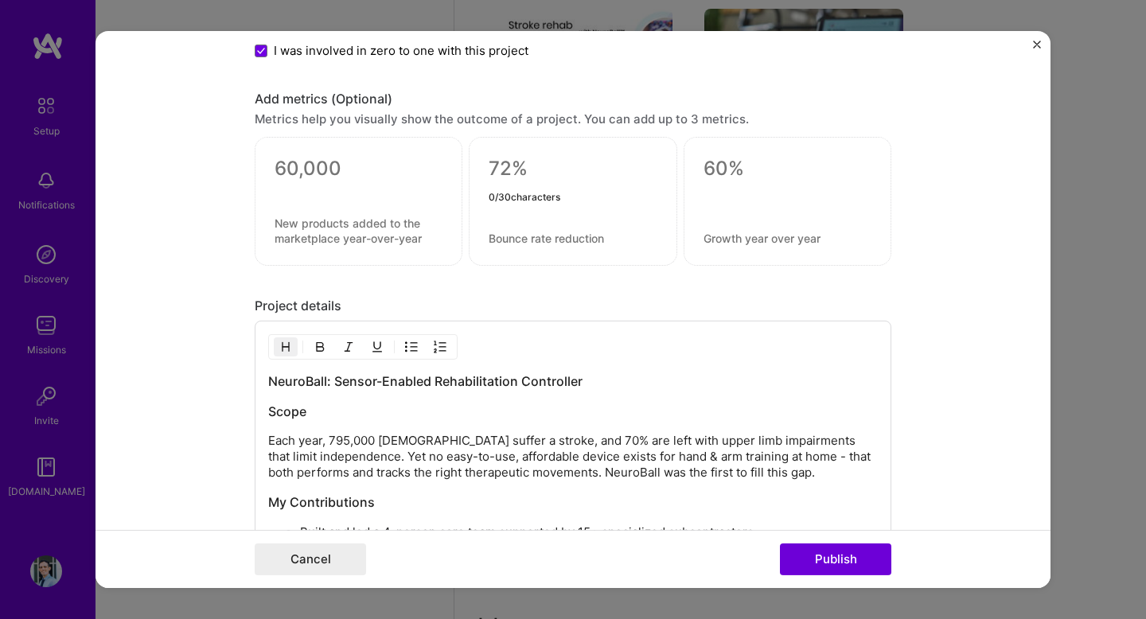
click at [533, 181] on textarea at bounding box center [573, 169] width 168 height 24
paste textarea "~50% reduction in shoulder pain"
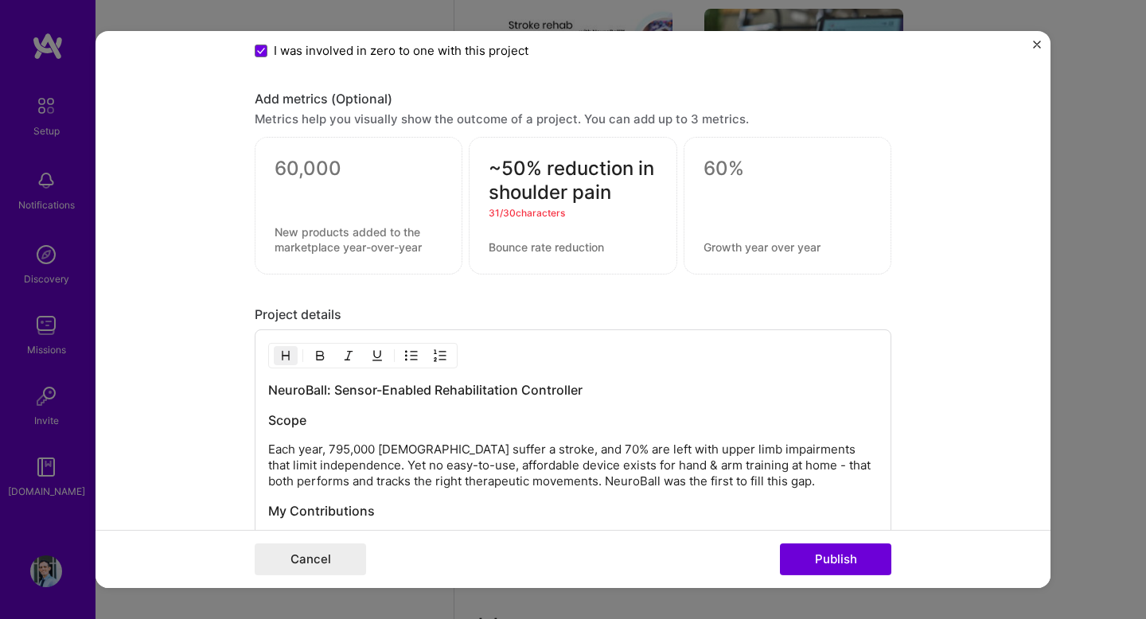
click at [506, 174] on textarea "~50% reduction in shoulder pain" at bounding box center [573, 181] width 168 height 48
drag, startPoint x: 617, startPoint y: 194, endPoint x: 534, endPoint y: 170, distance: 86.4
click at [534, 170] on textarea "50% reduction in shoulder pain" at bounding box center [573, 181] width 168 height 48
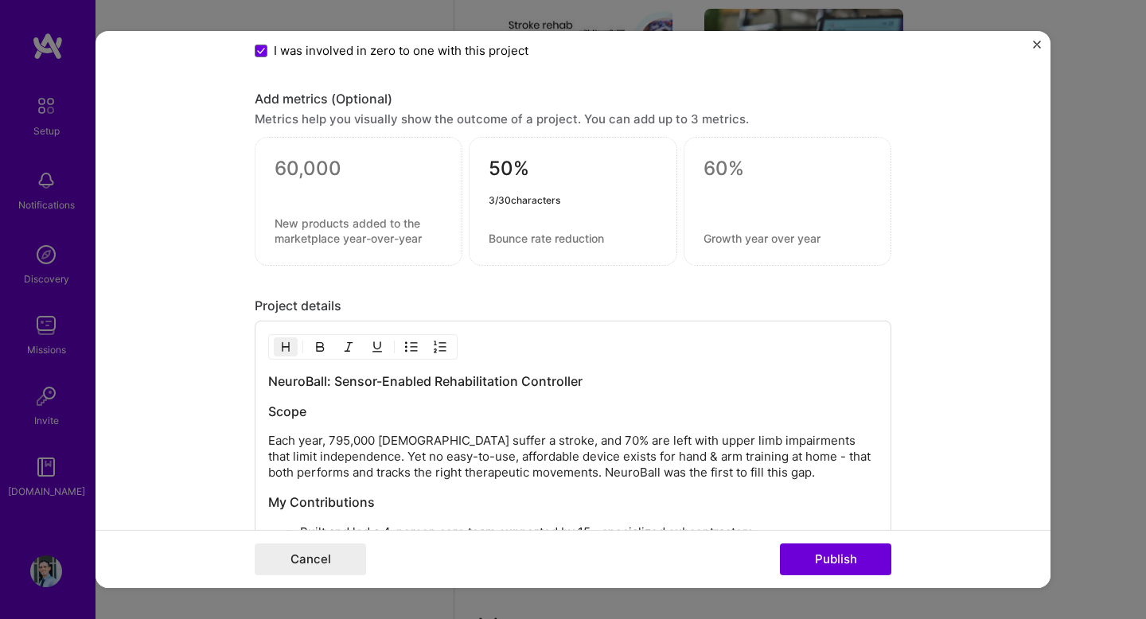
type textarea "50%"
click at [540, 246] on div "50% 3 / 30 characters" at bounding box center [573, 201] width 208 height 129
paste textarea "reduction in shoulder pain"
click at [497, 242] on textarea "reduction in shoulder pain" at bounding box center [573, 238] width 168 height 15
click at [648, 248] on div "50% Reduction in shoulder pain 26 / 80 characters" at bounding box center [573, 201] width 208 height 129
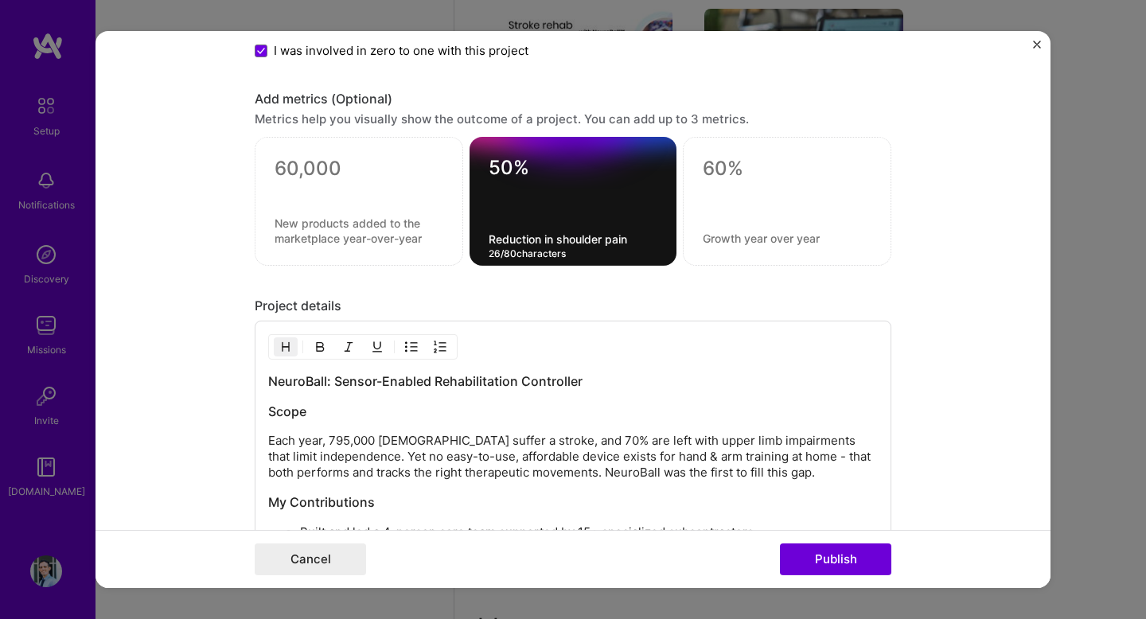
click at [643, 246] on textarea "Reduction in shoulder pain" at bounding box center [573, 239] width 169 height 15
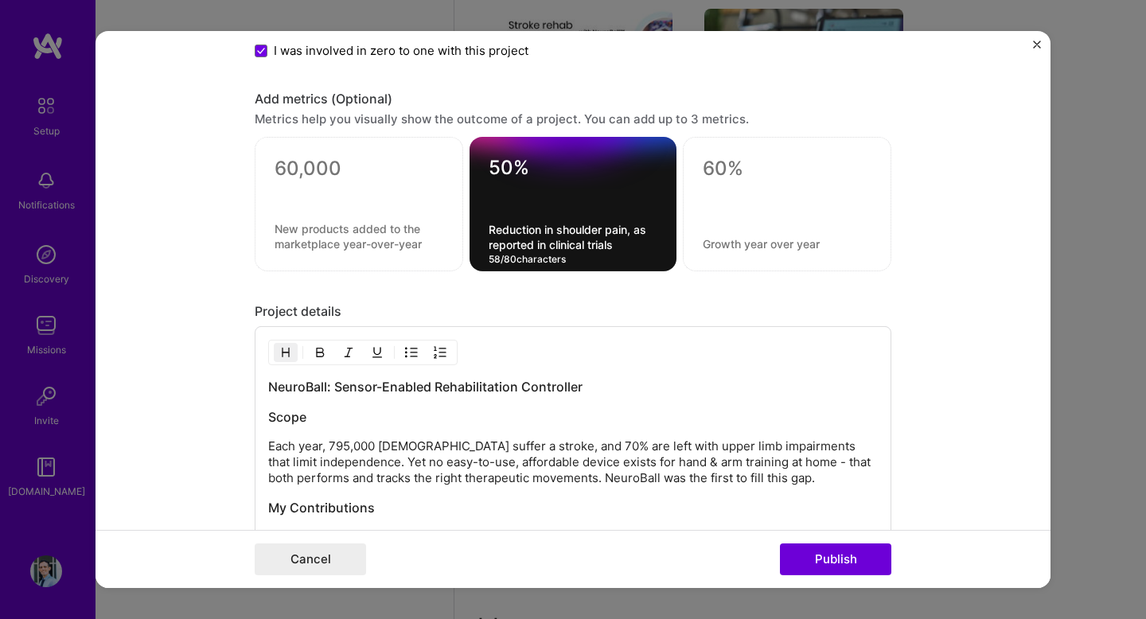
type textarea "Reduction in shoulder pain, as reported in clinical trials"
click at [725, 106] on div "Add metrics (Optional)" at bounding box center [573, 99] width 637 height 17
click at [370, 173] on textarea at bounding box center [359, 169] width 169 height 24
paste textarea "15,000+ movements / 7 weeks"
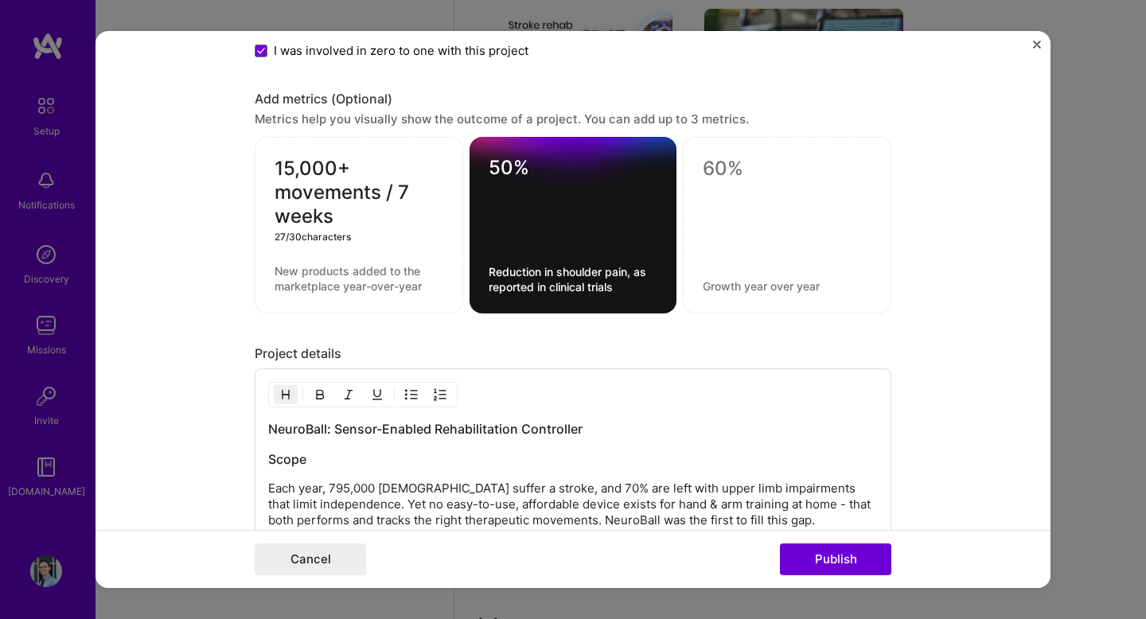
click at [347, 189] on textarea "15,000+ movements / 7 weeks" at bounding box center [359, 193] width 169 height 72
type textarea "15,000+ repetitions / 7 weeks"
click at [336, 252] on div "15,000+ repetitions / 7 weeks" at bounding box center [359, 225] width 209 height 177
click at [396, 294] on textarea at bounding box center [359, 278] width 169 height 30
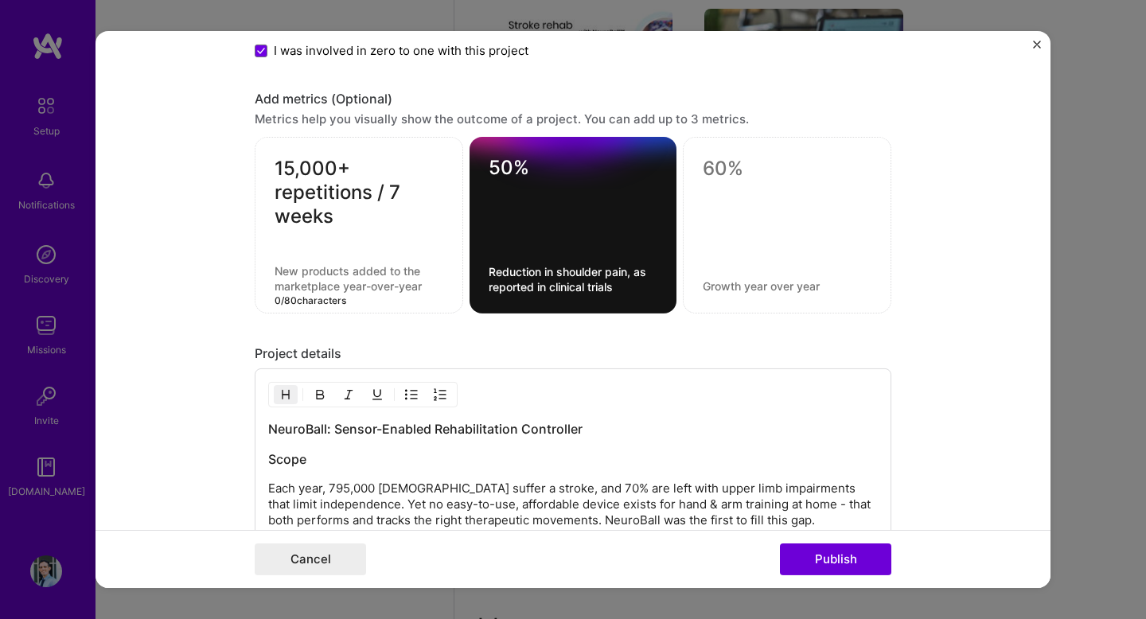
paste textarea "Median repetitions achieved in trials, up to 20x more than conventional therapy."
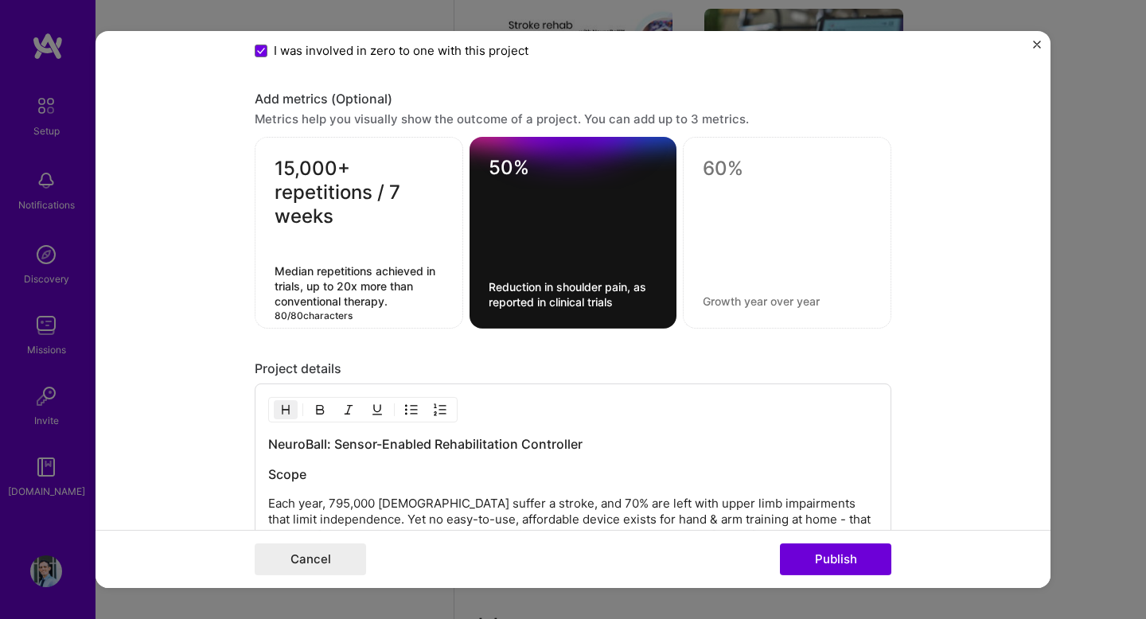
type textarea "Median repetitions achieved in trials, up to 20x more than conventional therapy."
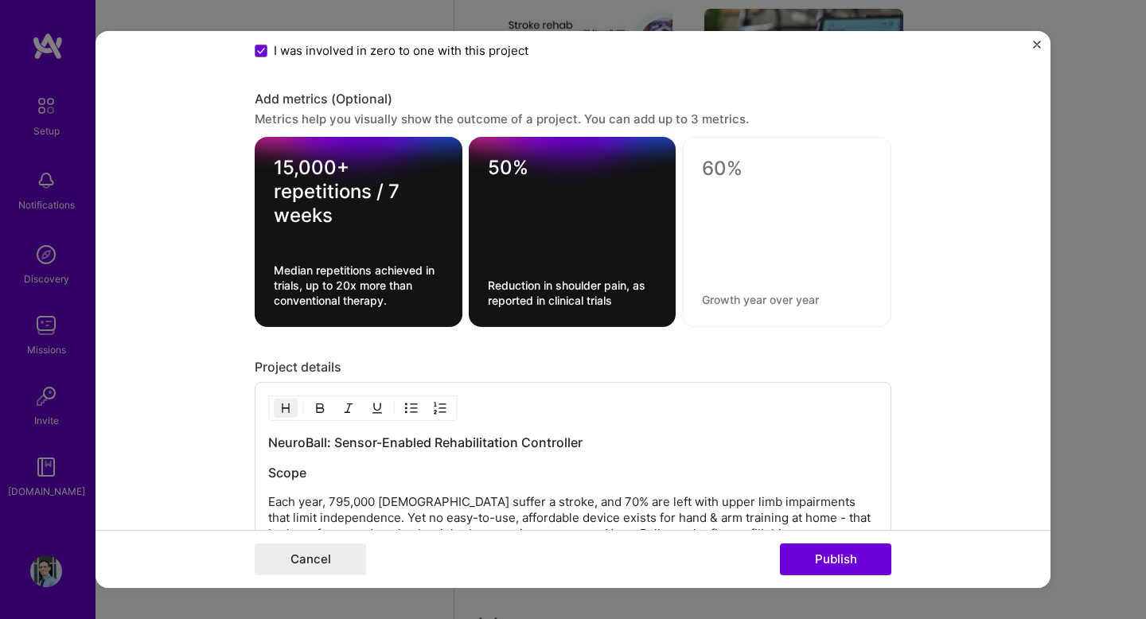
click at [450, 371] on div "Project details" at bounding box center [573, 367] width 637 height 17
click at [376, 185] on textarea "15,000+ repetitions / 7 weeks" at bounding box center [359, 192] width 170 height 72
click at [386, 193] on textarea "15,000+ repetitions / 7 weeks" at bounding box center [359, 192] width 170 height 72
type textarea "15,000+ repetitions / 7 weeks"
click at [913, 278] on form "Project title The NeuroBall Company Neurofenix Project industry Industry 2 Proj…" at bounding box center [573, 309] width 955 height 557
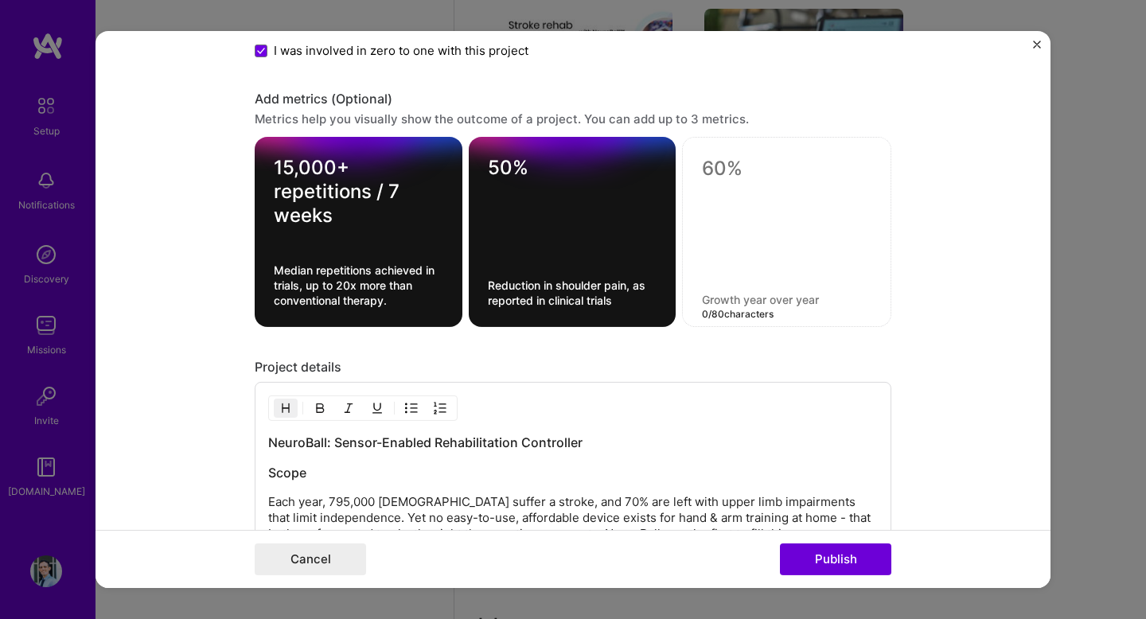
click at [801, 296] on textarea at bounding box center [787, 299] width 170 height 15
paste textarea "High usability and acceptance measured on the QUEST assistive technology scale"
type textarea "High usability and acceptance measured on the QUEST assistive technology scale"
click at [720, 177] on textarea at bounding box center [787, 169] width 170 height 24
paste textarea "34–36 / 40 satisfaction score"
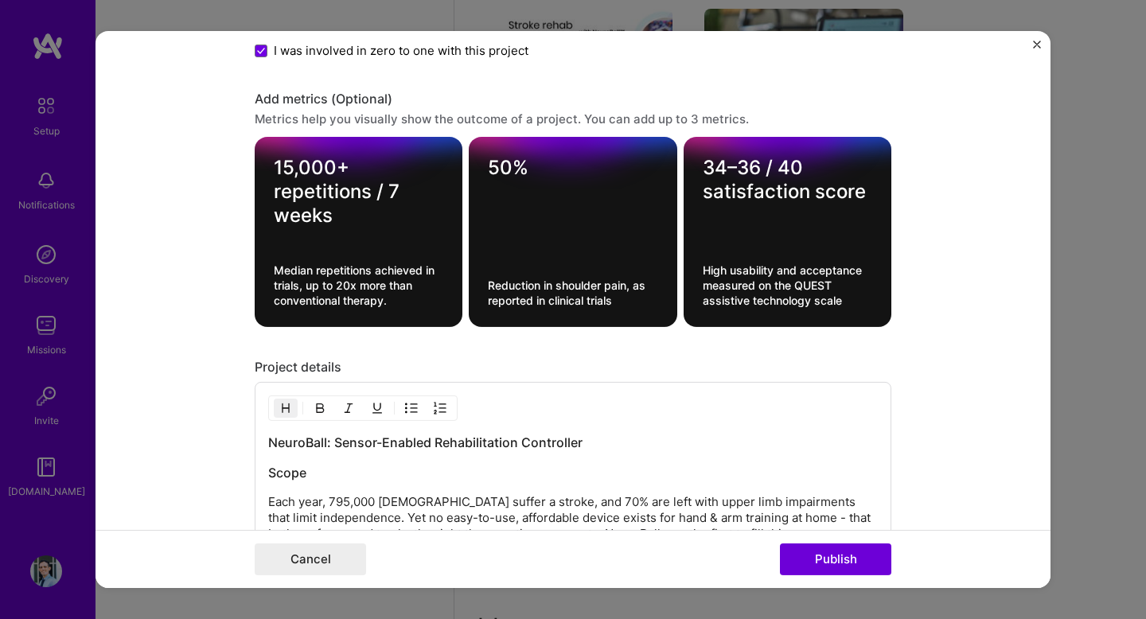
click at [907, 224] on form "Project title The NeuroBall Company Neurofenix Project industry Industry 2 Proj…" at bounding box center [573, 309] width 955 height 557
click at [753, 196] on textarea "34–36 / 40 satisfaction score" at bounding box center [788, 192] width 170 height 72
click at [768, 210] on textarea "34–36 / 40 satisfaction score" at bounding box center [788, 192] width 170 height 72
click at [896, 257] on form "Project title The NeuroBall Company Neurofenix Project industry Industry 2 Proj…" at bounding box center [573, 309] width 955 height 557
click at [739, 174] on textarea "34–36 / 40 satisfaction score" at bounding box center [788, 180] width 170 height 48
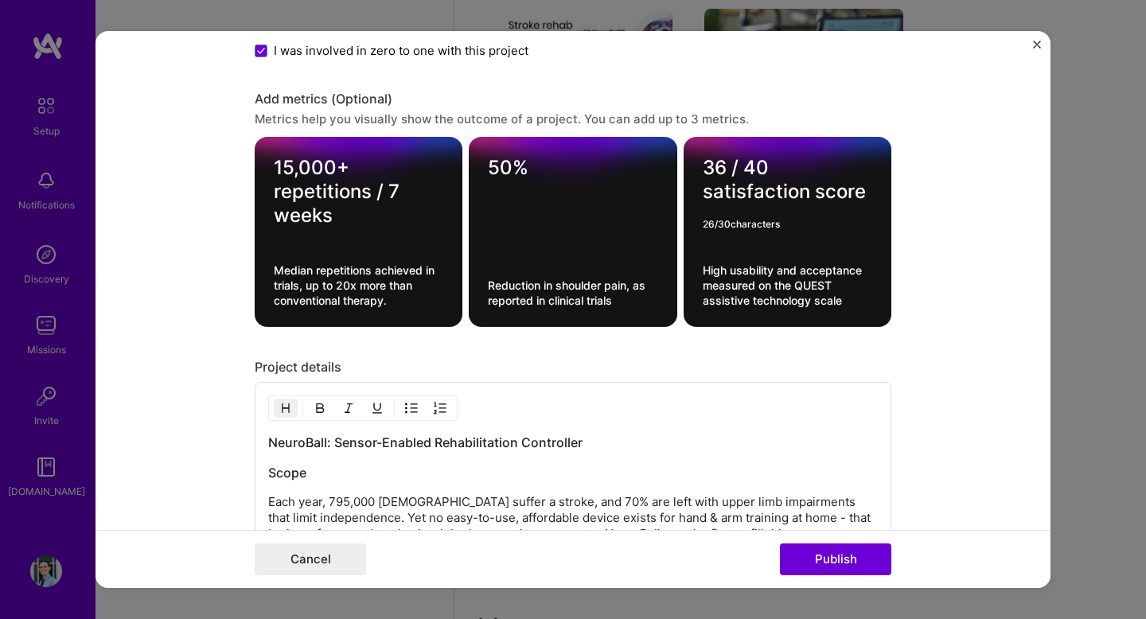
type textarea "36 / 40 satisfaction score"
click at [964, 309] on form "Project title The NeuroBall Company Neurofenix Project industry Industry 2 Proj…" at bounding box center [573, 309] width 955 height 557
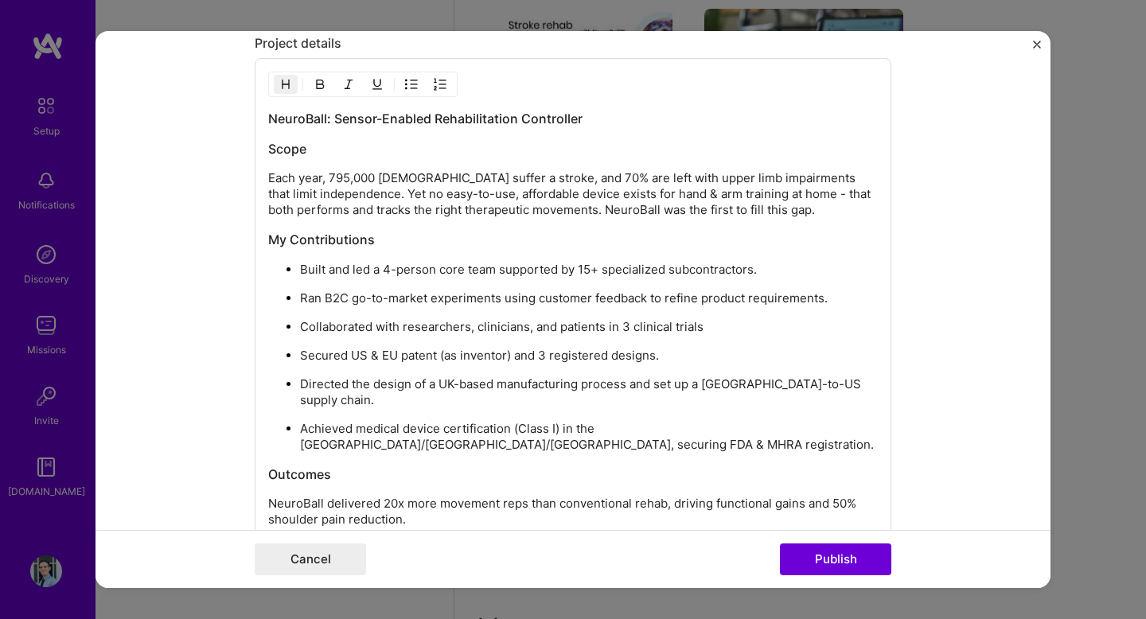
scroll to position [2434, 0]
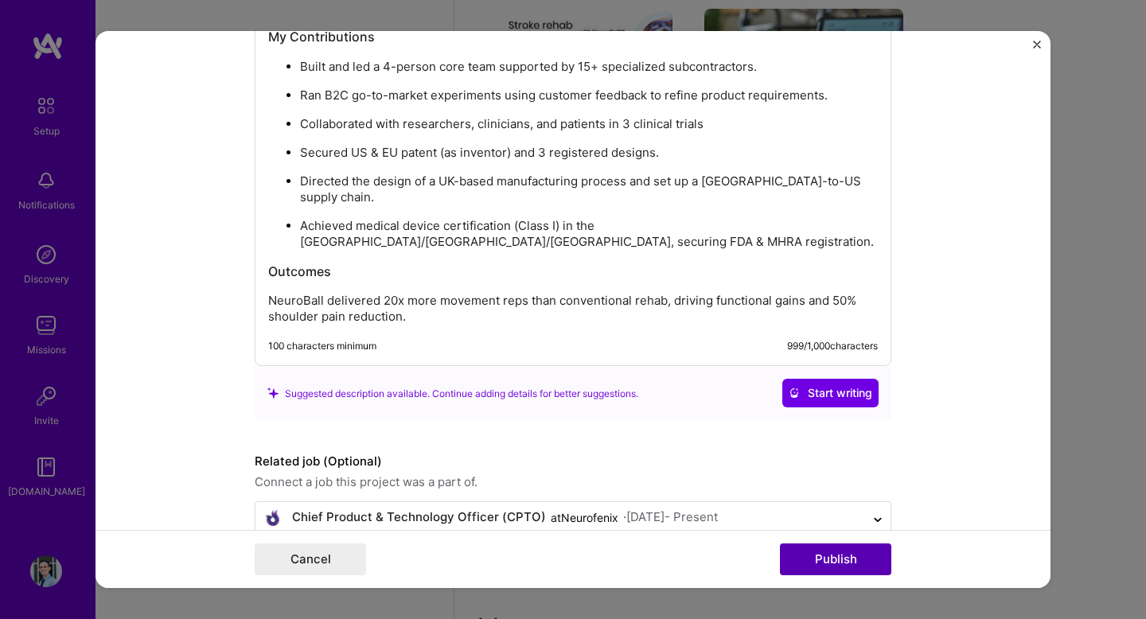
click at [853, 563] on button "Publish" at bounding box center [835, 560] width 111 height 32
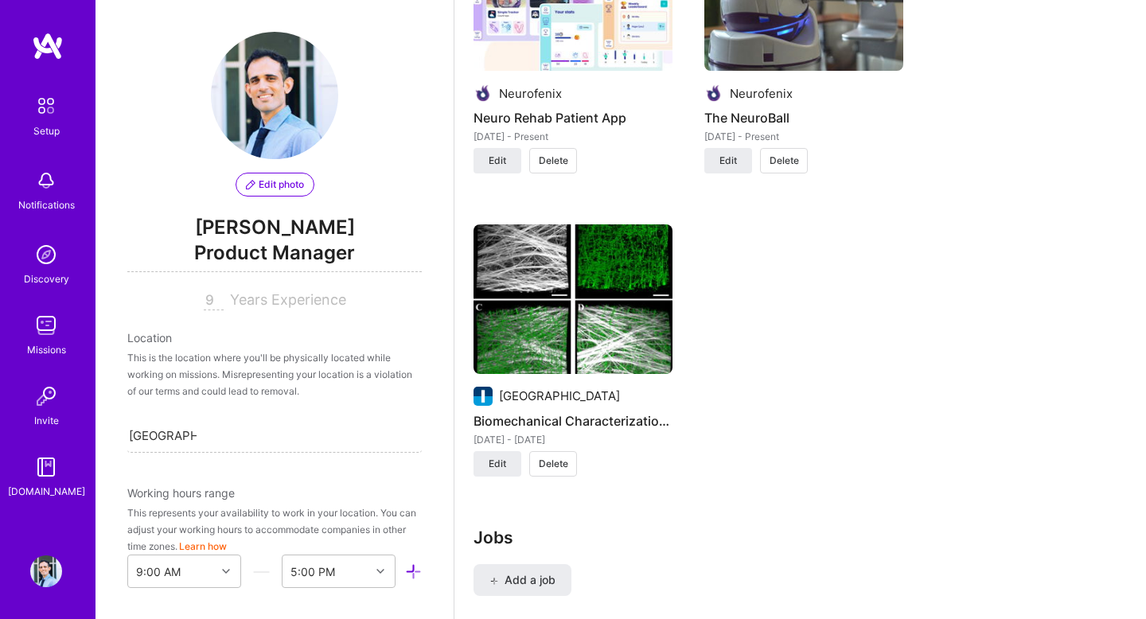
scroll to position [1802, 0]
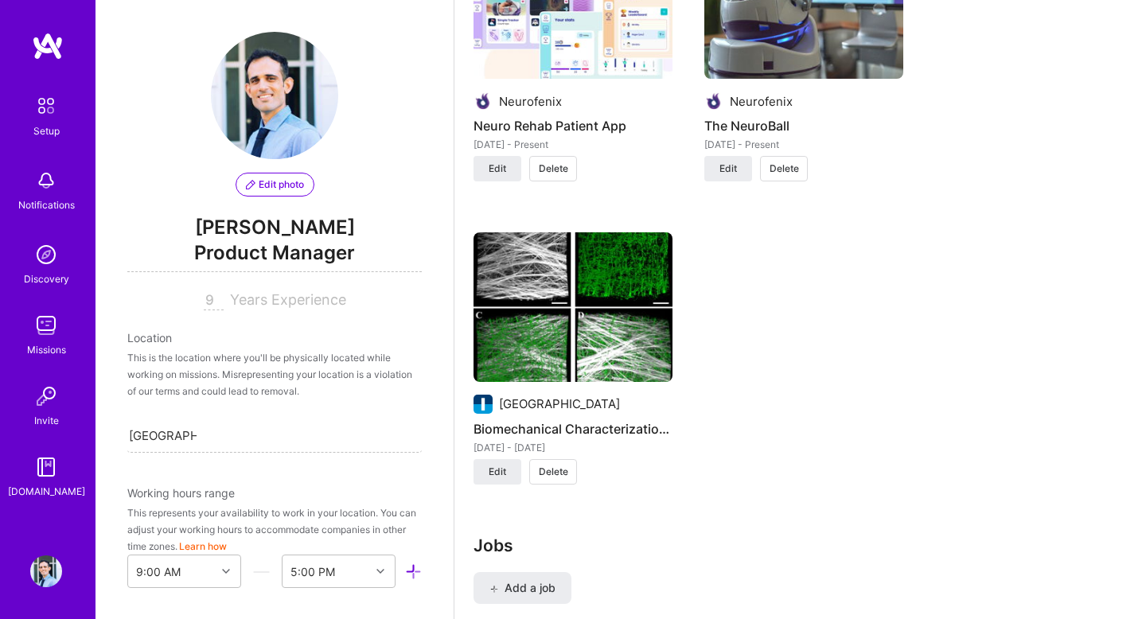
click at [648, 319] on img at bounding box center [573, 307] width 199 height 150
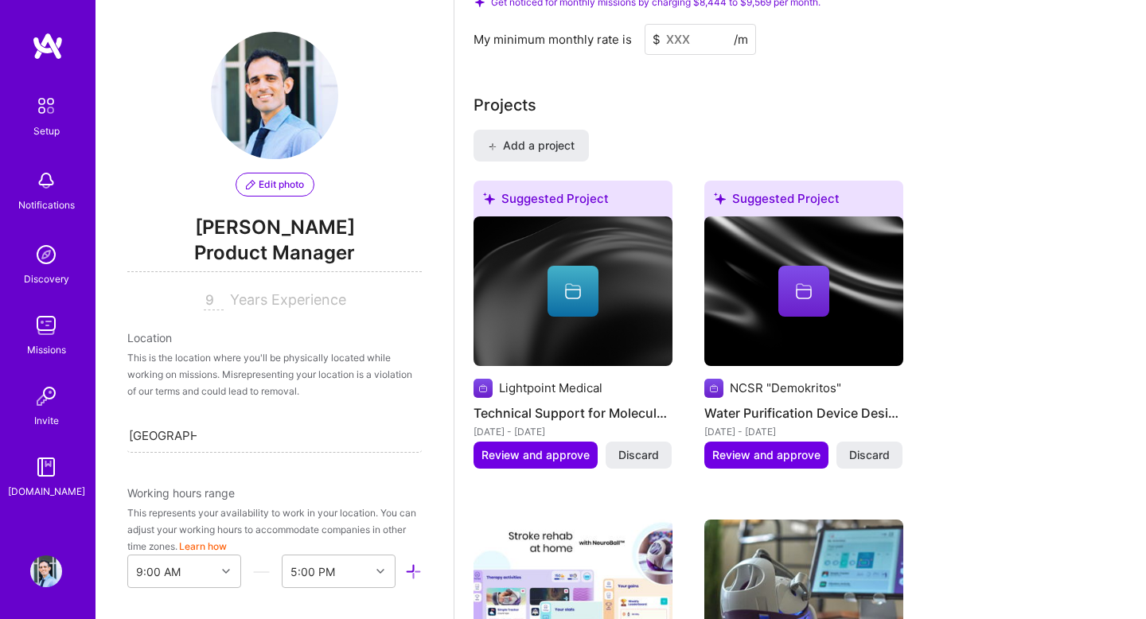
scroll to position [1802, 0]
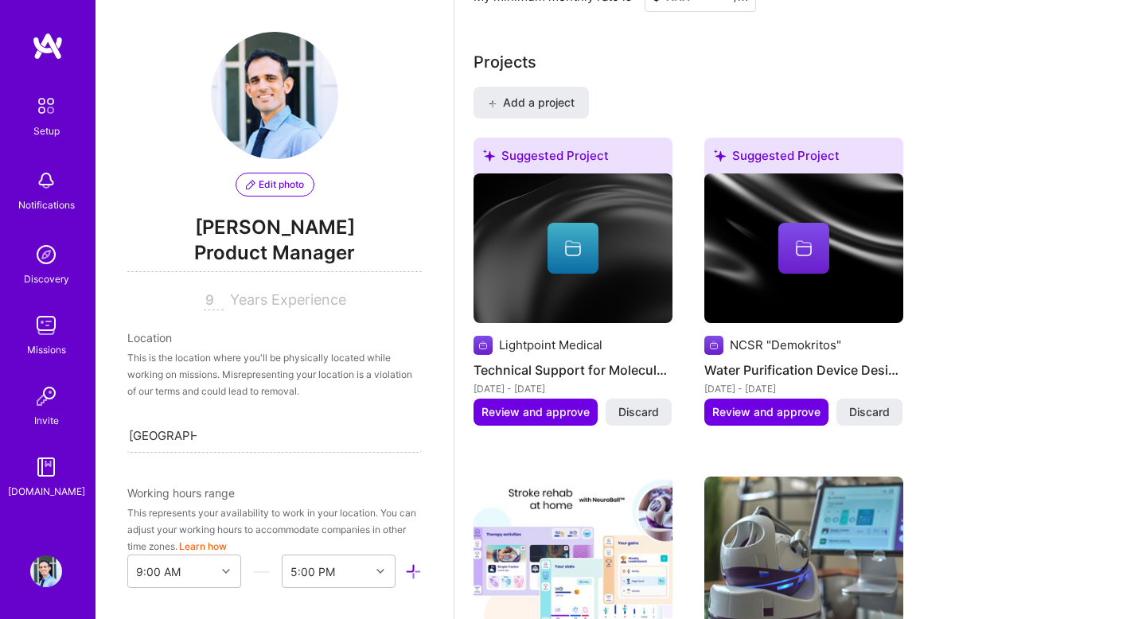
scroll to position [1250, 0]
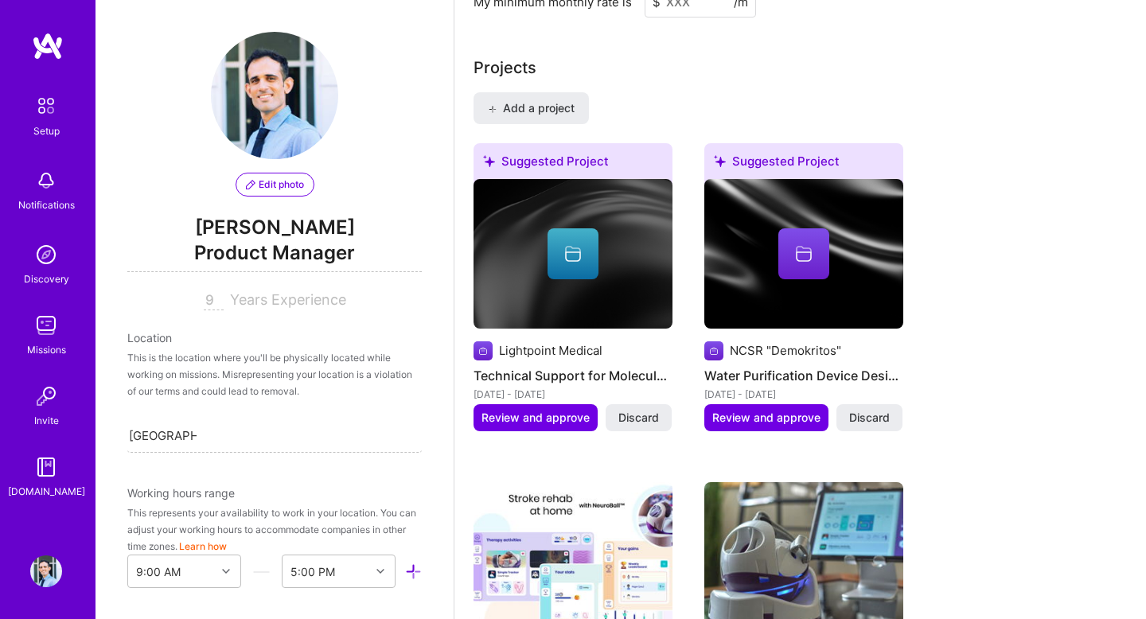
click at [611, 283] on img at bounding box center [573, 254] width 199 height 150
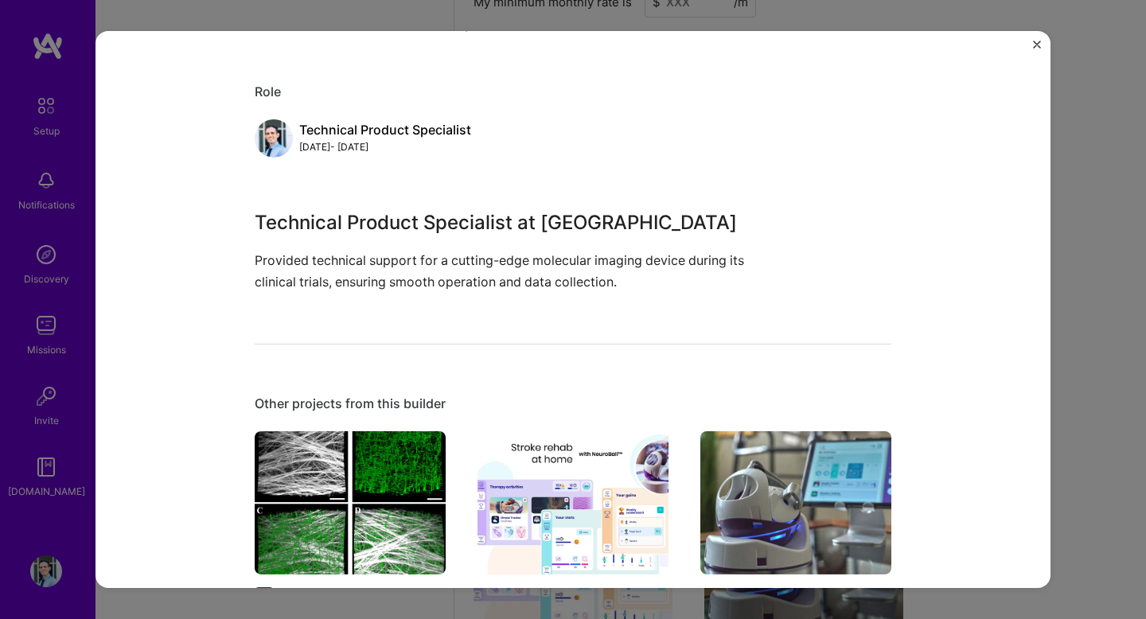
scroll to position [116, 0]
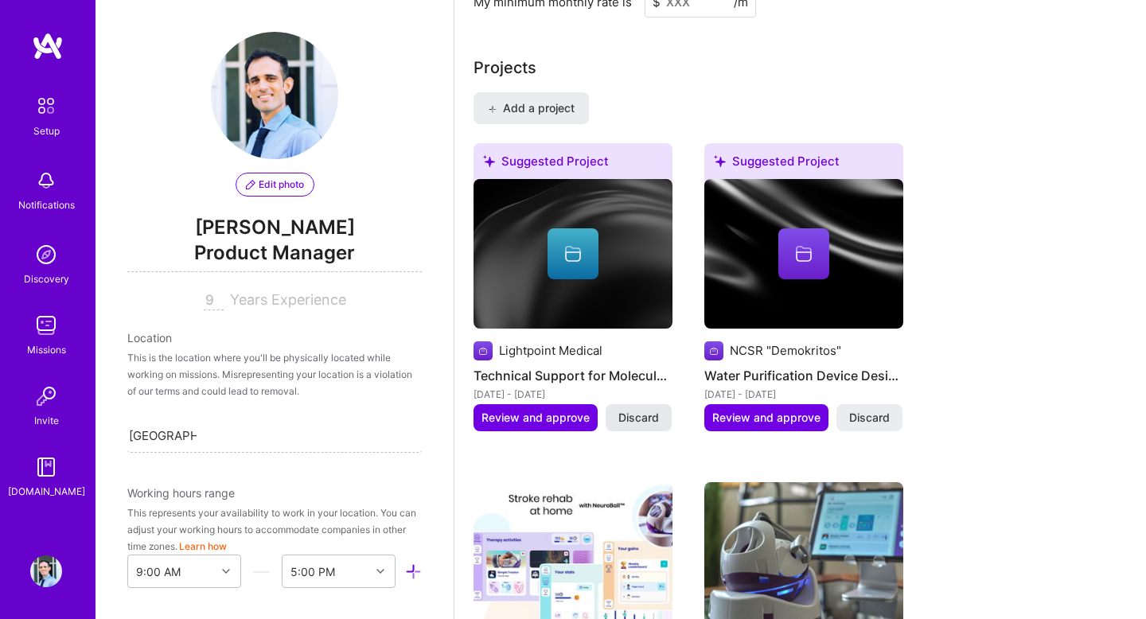
click at [640, 410] on span "Discard" at bounding box center [638, 418] width 41 height 16
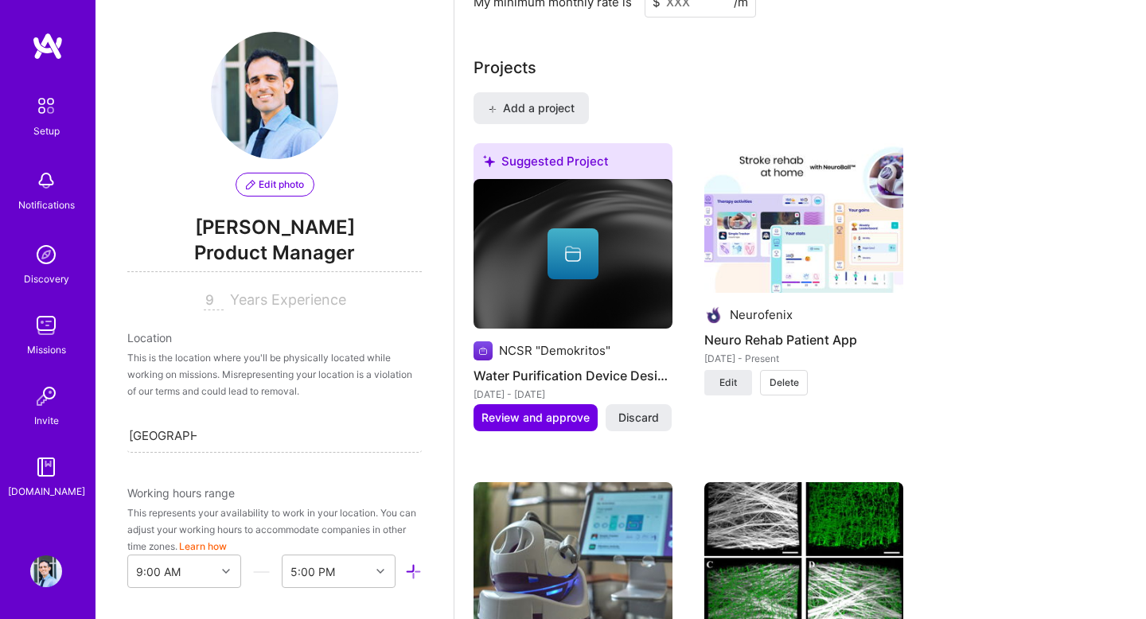
click at [614, 271] on img at bounding box center [573, 254] width 199 height 150
click at [548, 72] on div "Projects Add a project Suggested Project NCSR "Demokritos" Water Purification D…" at bounding box center [801, 404] width 654 height 697
click at [546, 100] on span "Add a project" at bounding box center [531, 108] width 87 height 16
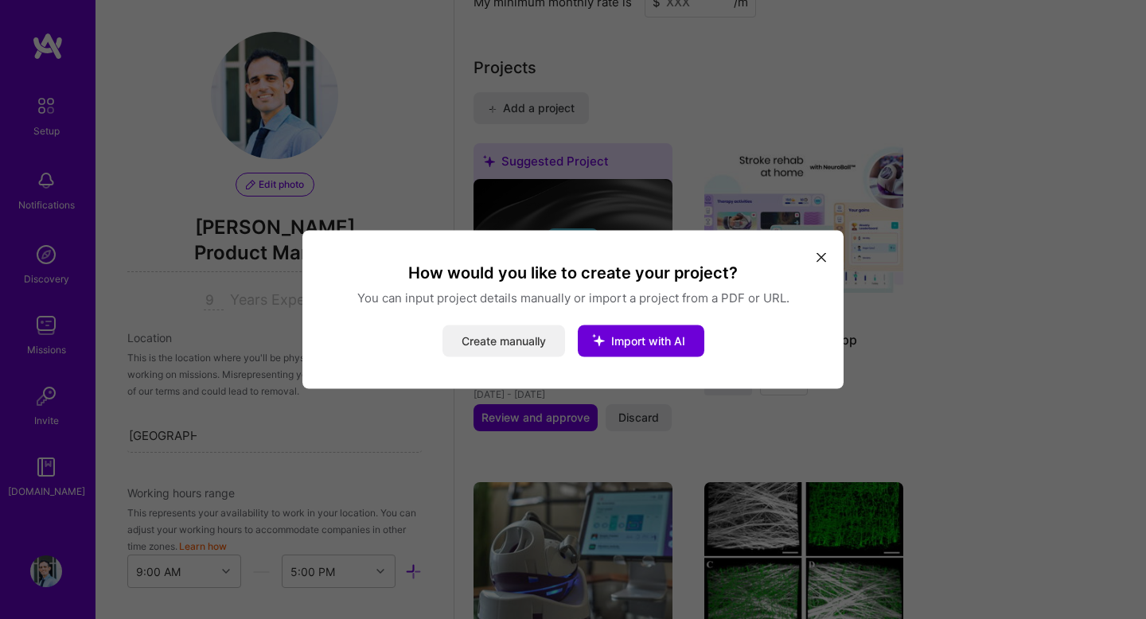
click at [548, 347] on button "Create manually" at bounding box center [504, 342] width 123 height 32
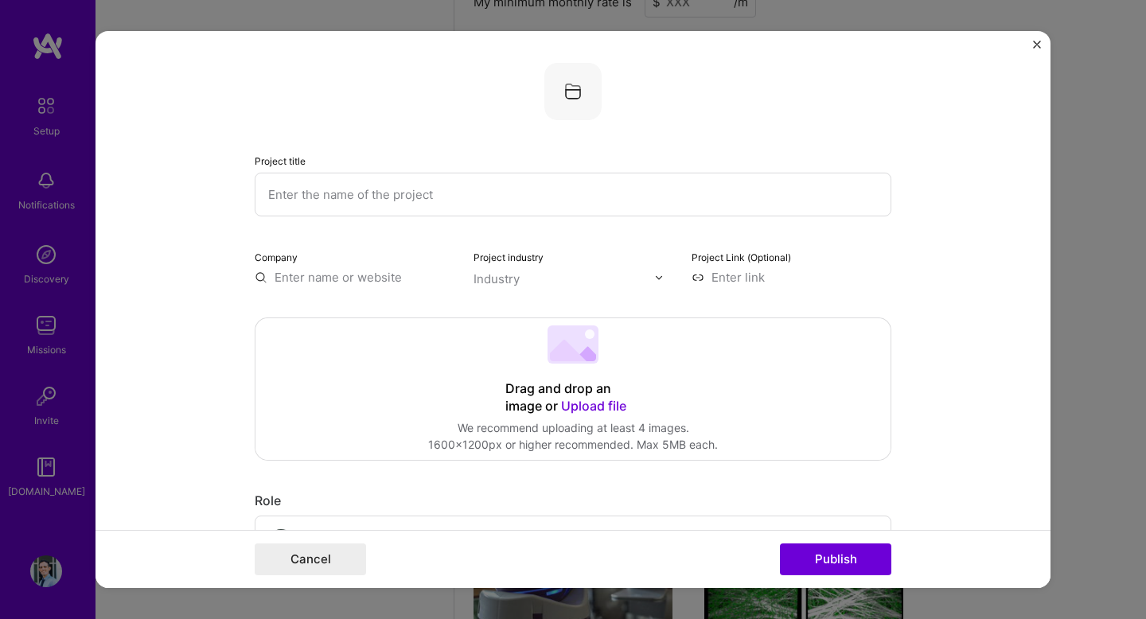
click at [539, 185] on input "text" at bounding box center [573, 195] width 637 height 44
type input "Clinician Dashboard"
click at [579, 95] on img at bounding box center [572, 91] width 57 height 57
click at [509, 279] on div "Industry" at bounding box center [497, 279] width 46 height 17
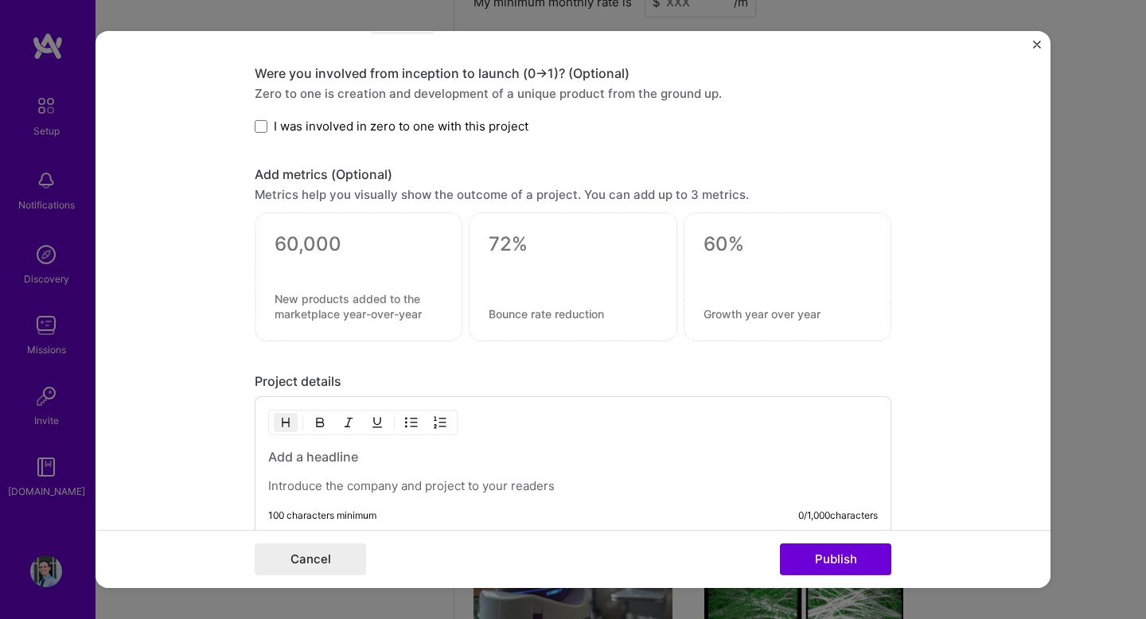
scroll to position [1114, 0]
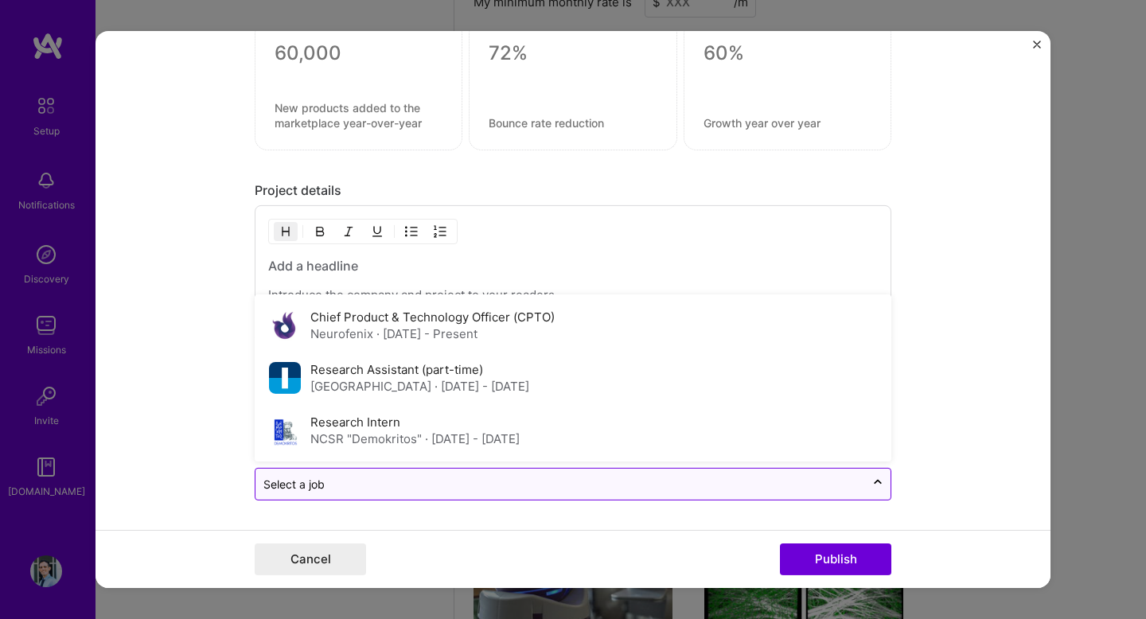
click at [428, 490] on input "text" at bounding box center [560, 484] width 594 height 17
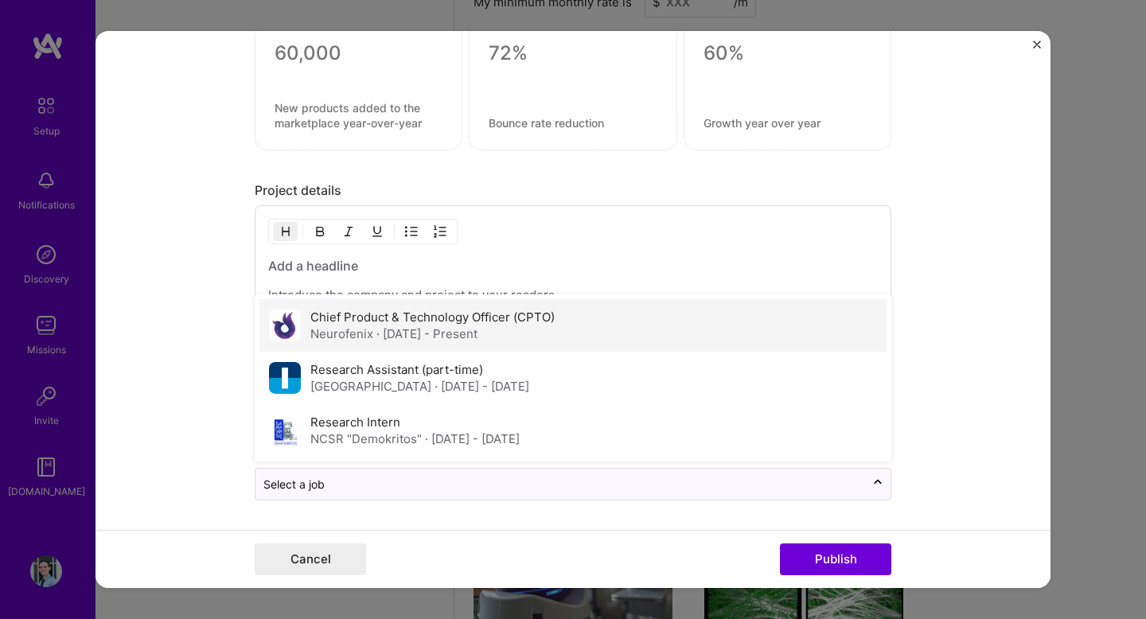
click at [443, 339] on span "· [DATE] - Present" at bounding box center [426, 333] width 101 height 15
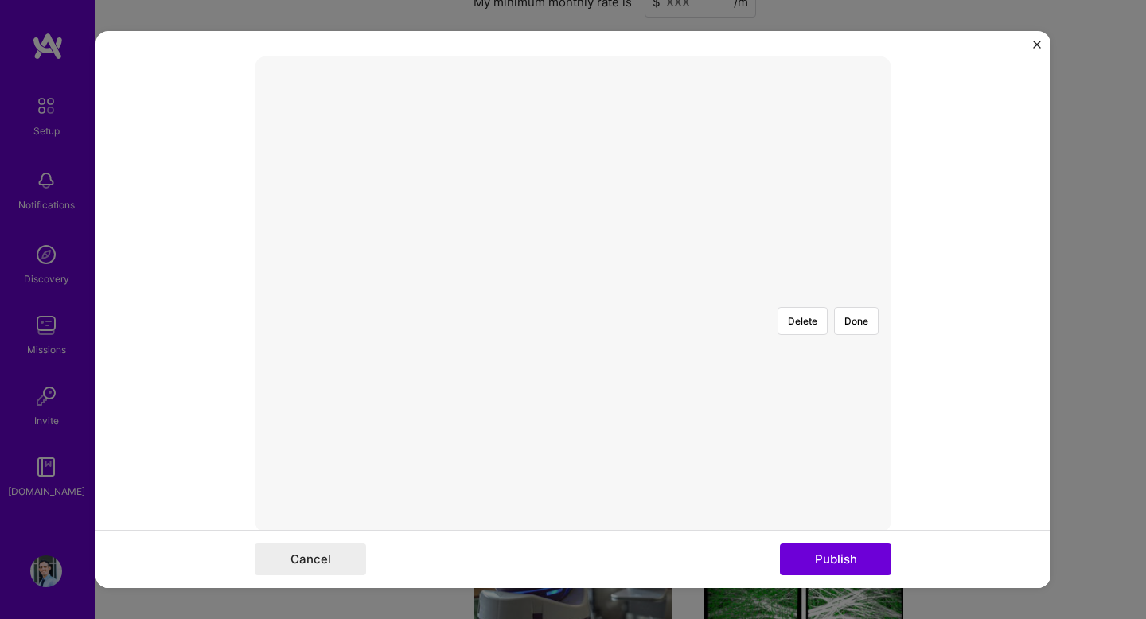
scroll to position [315, 0]
click at [573, 361] on div at bounding box center [812, 420] width 478 height 359
click at [573, 363] on div at bounding box center [812, 420] width 478 height 359
click at [864, 254] on button "Done" at bounding box center [856, 268] width 45 height 28
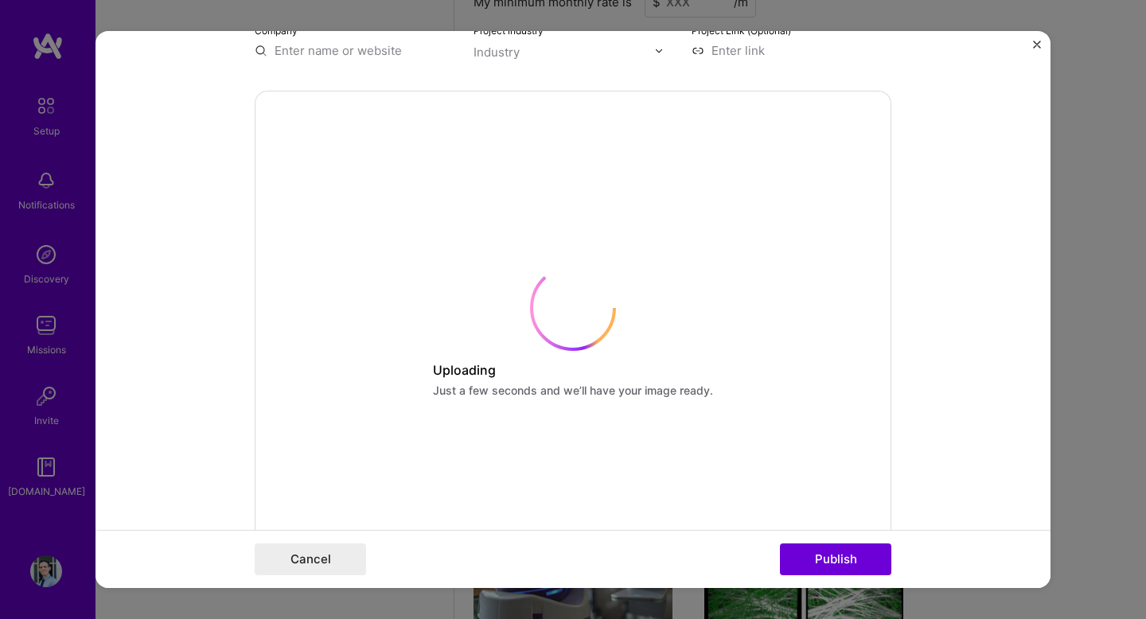
scroll to position [132, 0]
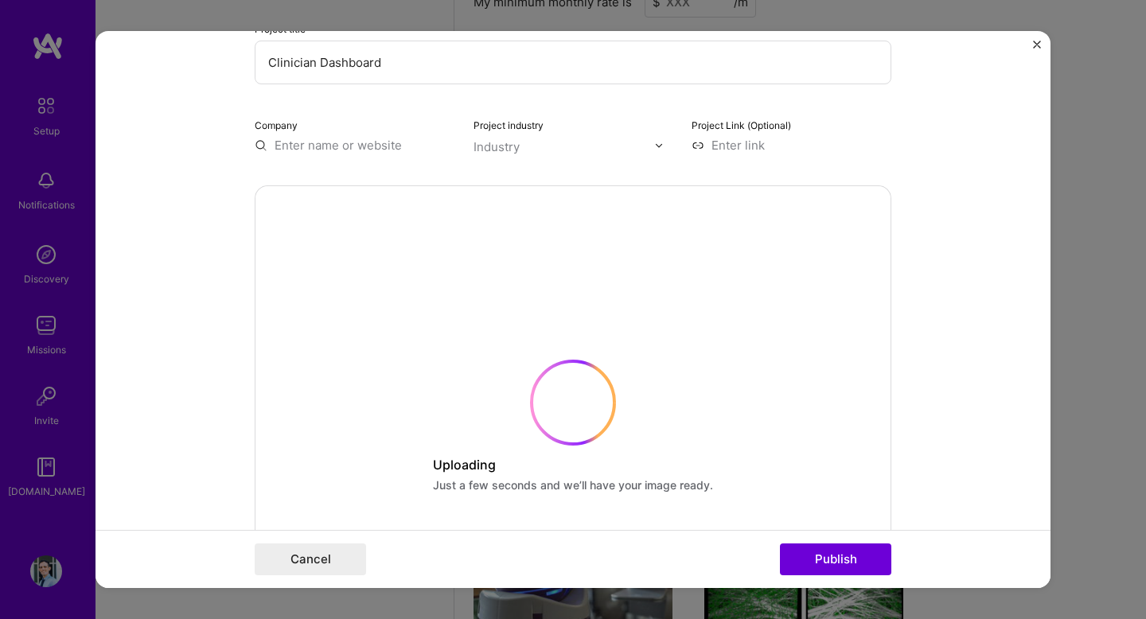
click at [386, 142] on input "text" at bounding box center [355, 145] width 200 height 17
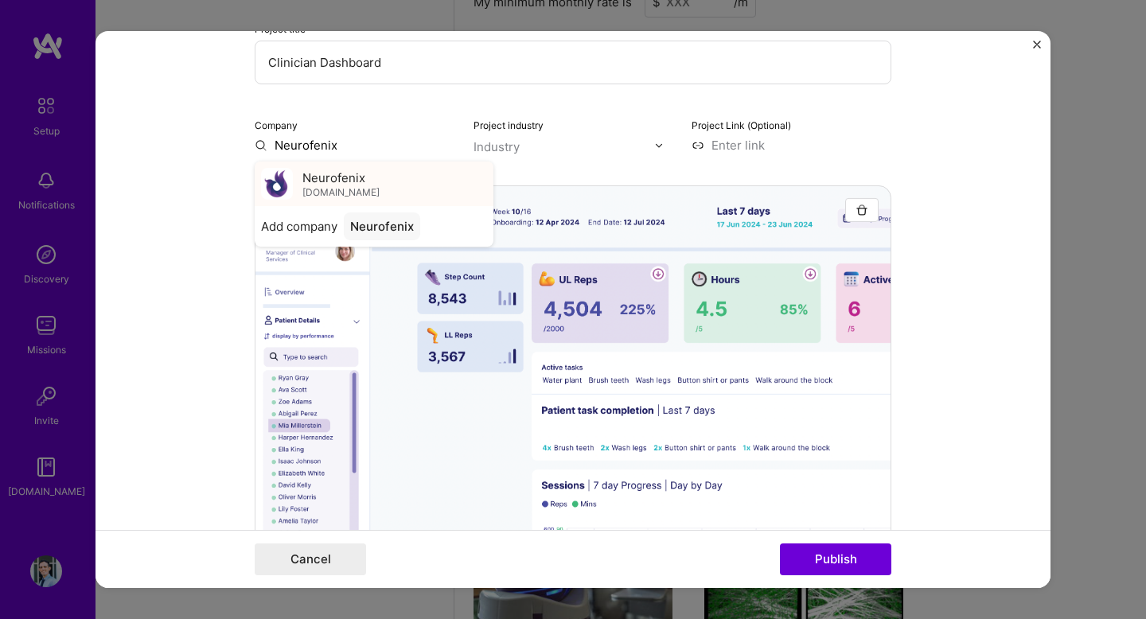
type input "Neurofenix"
click at [359, 193] on span "[DOMAIN_NAME]" at bounding box center [340, 191] width 77 height 13
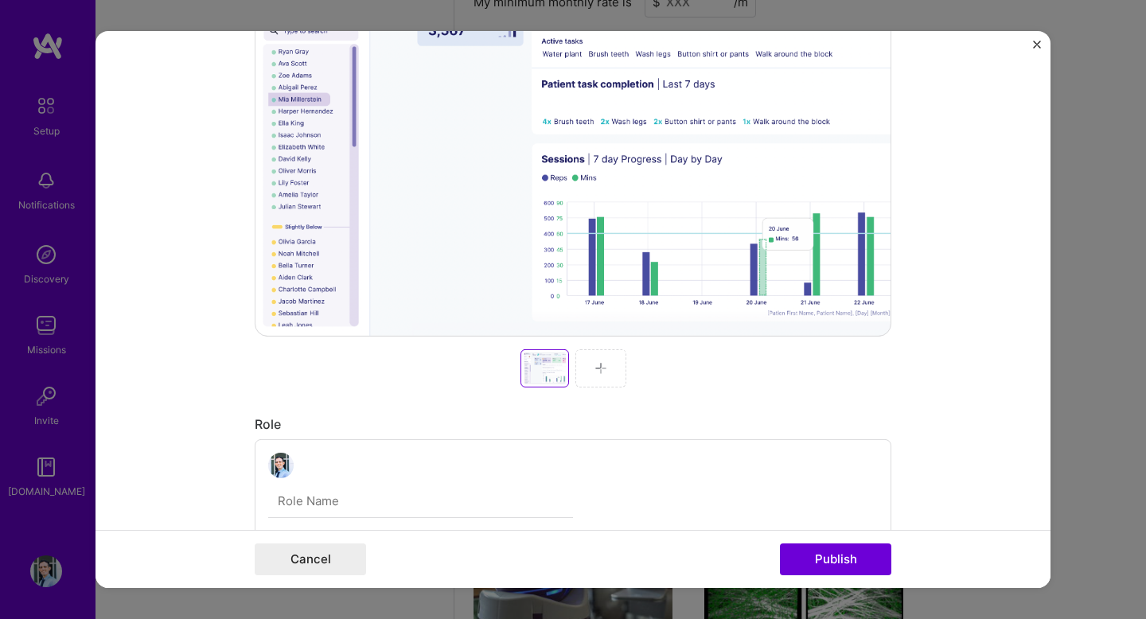
scroll to position [419, 0]
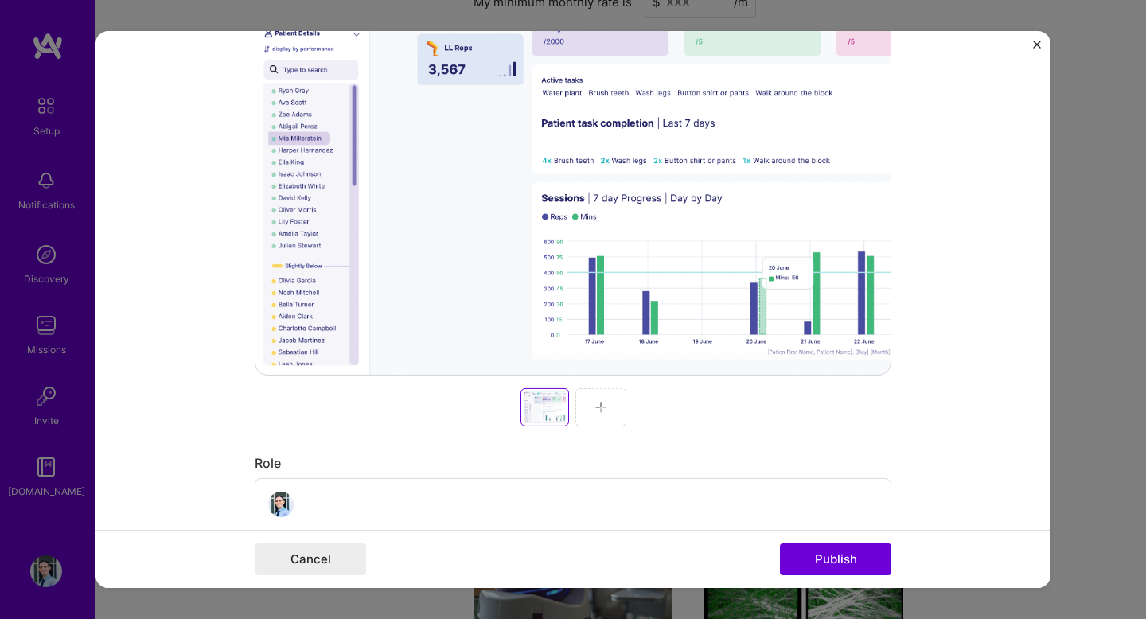
click at [596, 416] on div at bounding box center [600, 407] width 51 height 38
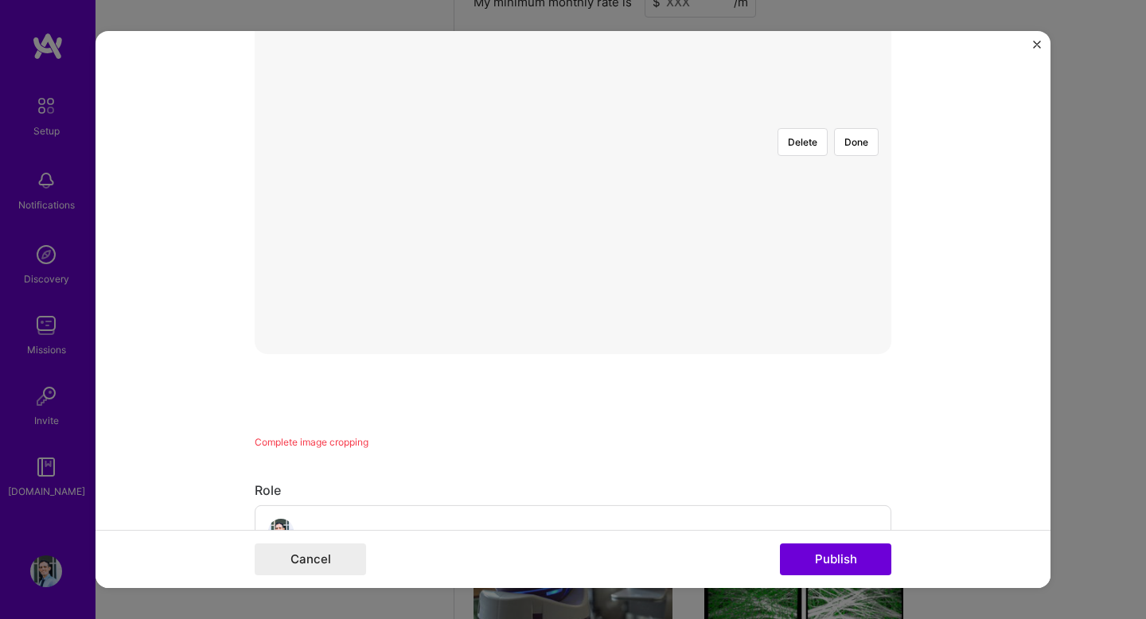
scroll to position [315, 0]
click at [573, 320] on div at bounding box center [741, 367] width 336 height 252
click at [813, 341] on div at bounding box center [981, 367] width 336 height 252
click at [868, 254] on button "Done" at bounding box center [856, 268] width 45 height 28
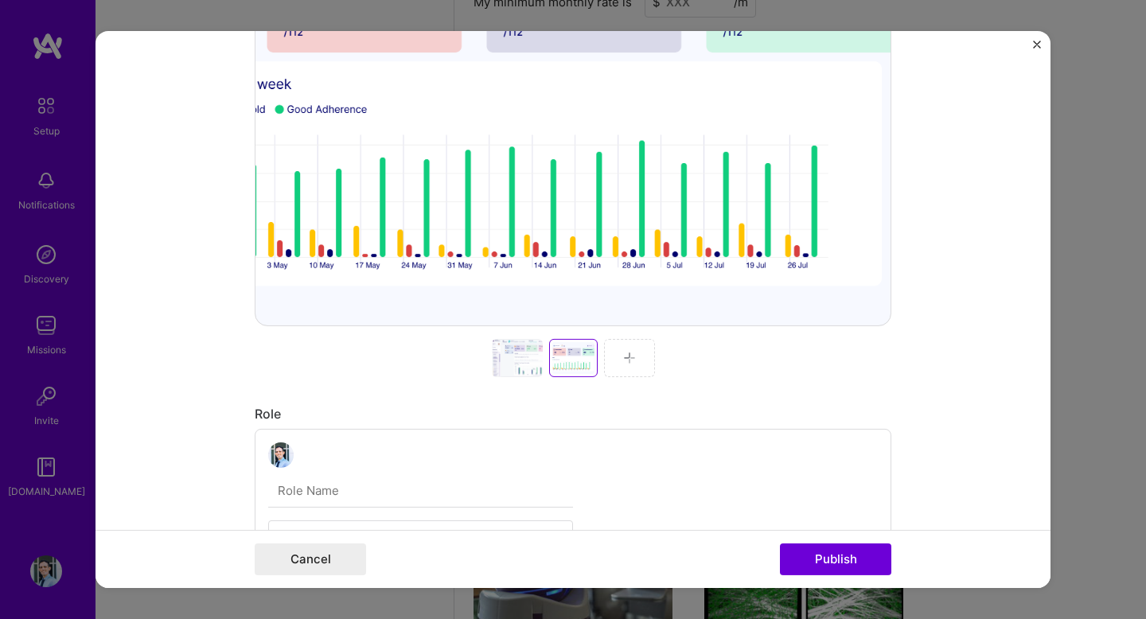
scroll to position [421, 0]
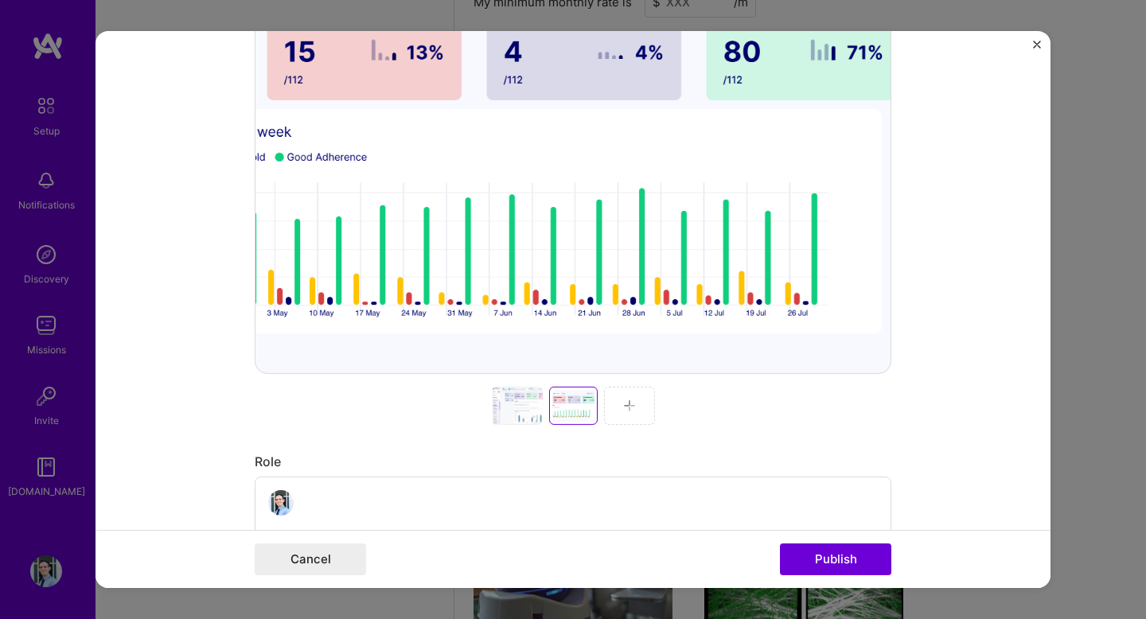
click at [531, 402] on div at bounding box center [517, 406] width 51 height 38
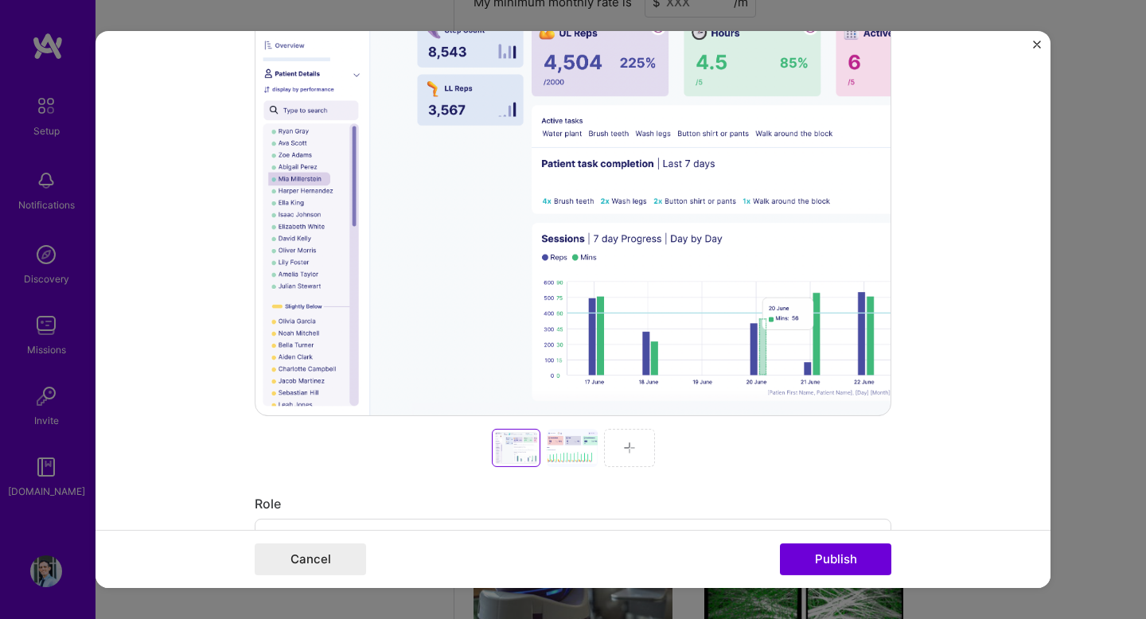
scroll to position [398, 0]
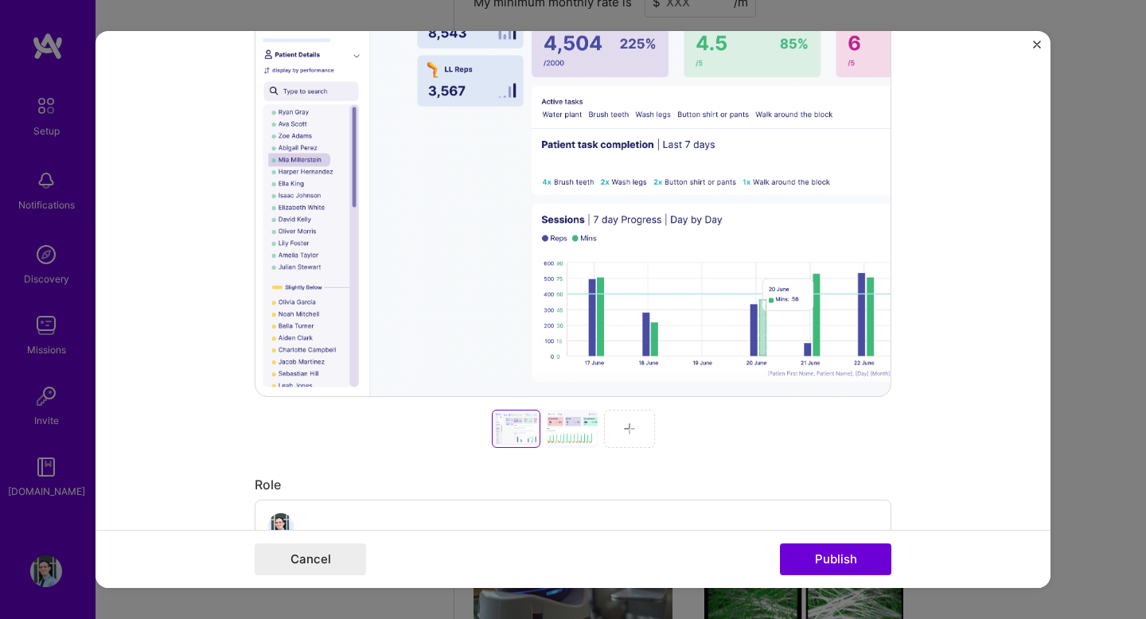
click at [549, 442] on div at bounding box center [572, 429] width 51 height 38
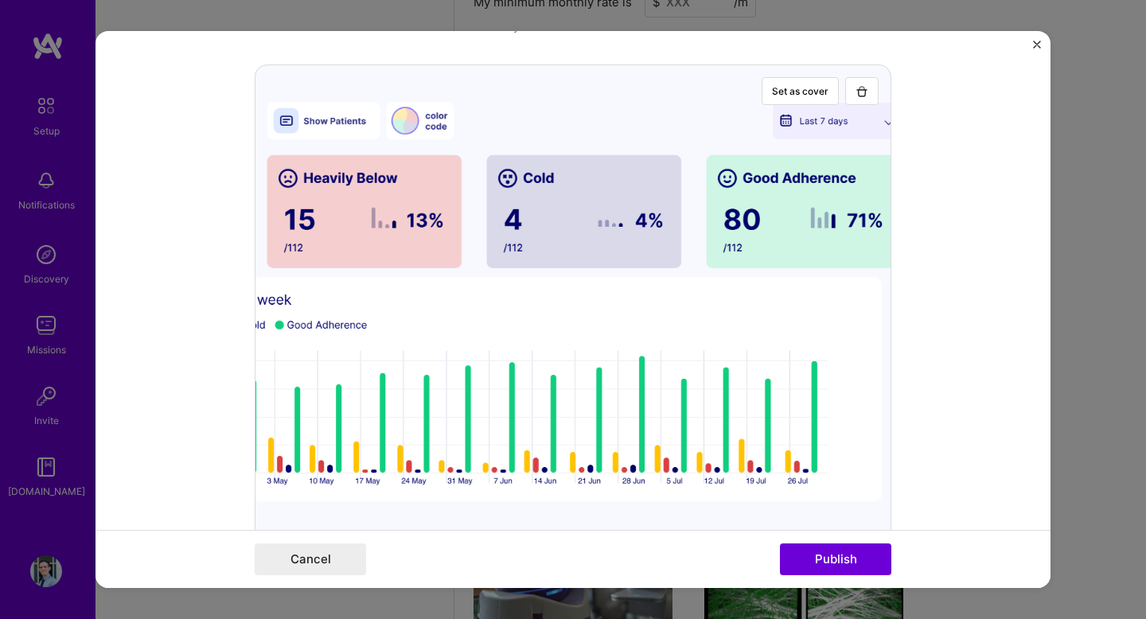
scroll to position [254, 0]
click at [813, 87] on button "Set as cover" at bounding box center [800, 90] width 77 height 28
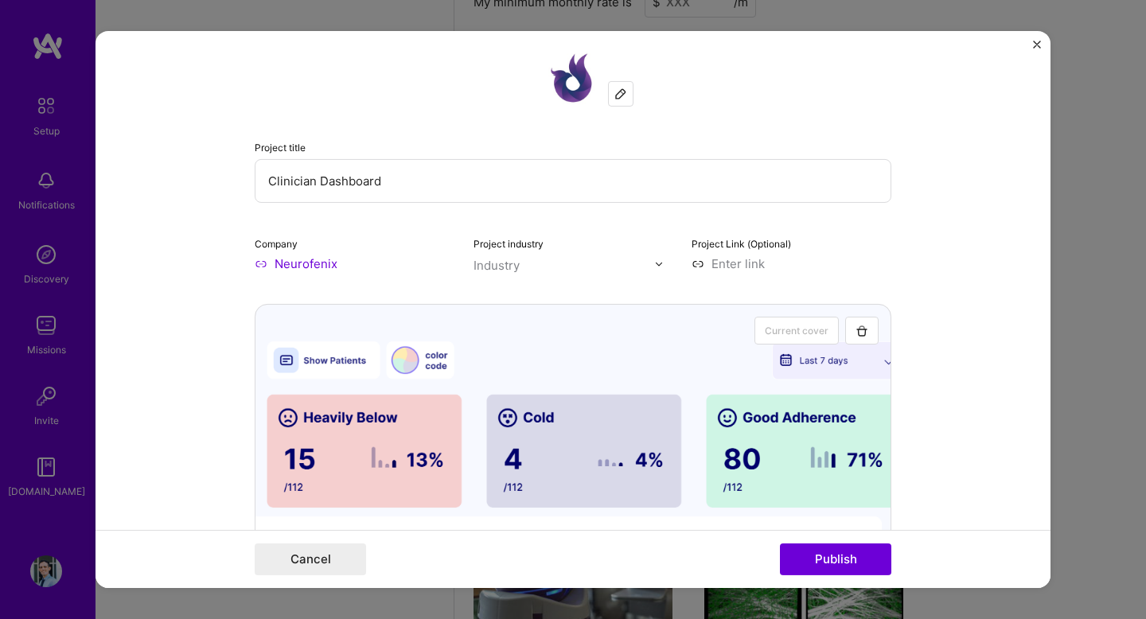
scroll to position [0, 0]
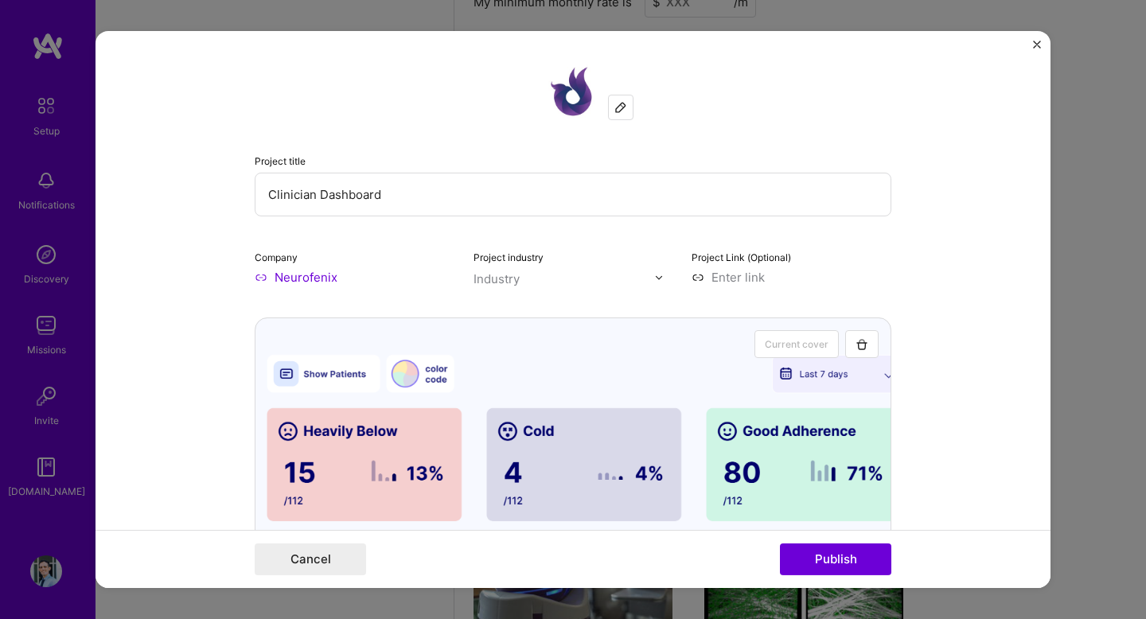
click at [570, 259] on div "Project industry Industry" at bounding box center [574, 266] width 200 height 37
click at [570, 267] on div "Project industry Industry" at bounding box center [574, 266] width 200 height 37
click at [568, 276] on input "text" at bounding box center [564, 279] width 181 height 17
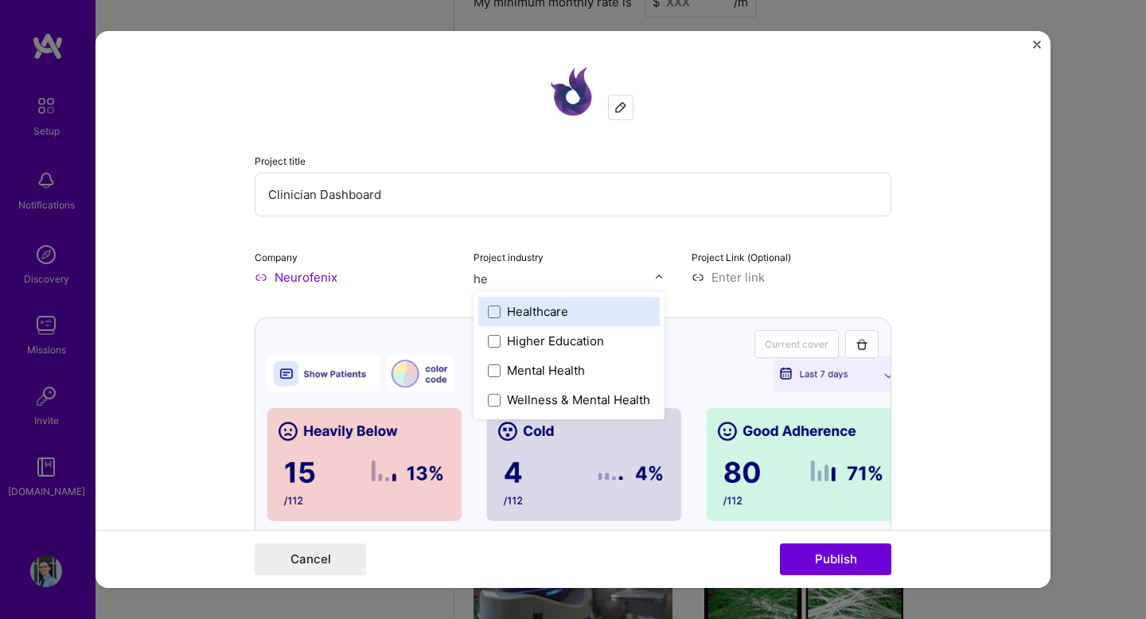
type input "hea"
click at [553, 322] on div "Healthcare" at bounding box center [568, 311] width 181 height 29
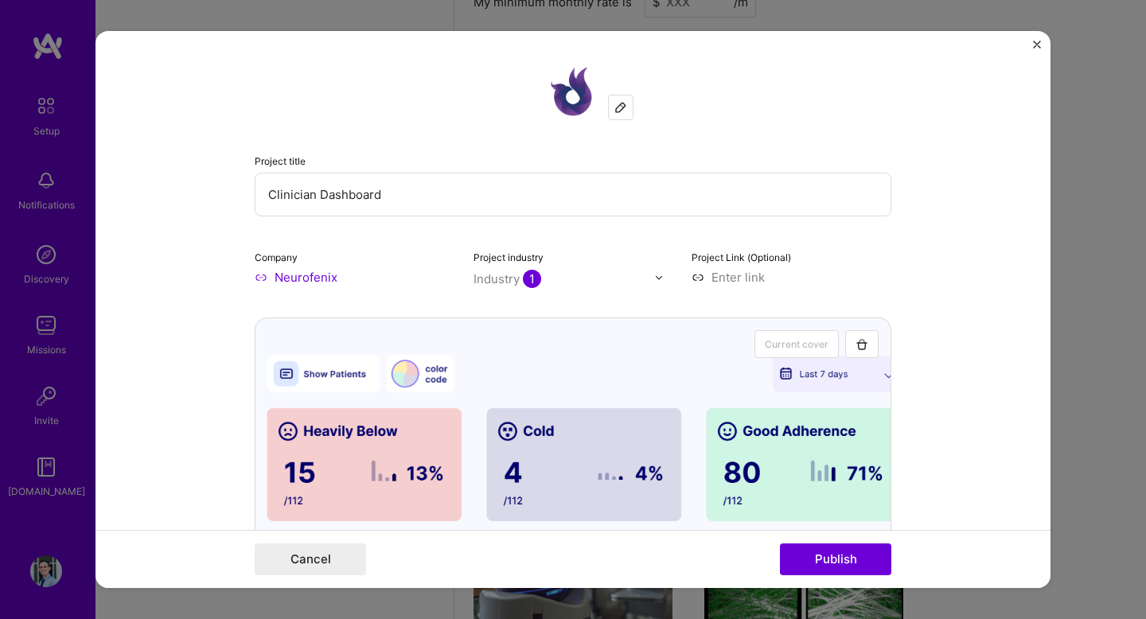
click at [759, 275] on input at bounding box center [792, 277] width 200 height 17
click at [1017, 162] on form "Project title Clinician Dashboard Company Neurofenix Project industry Industry …" at bounding box center [573, 309] width 955 height 557
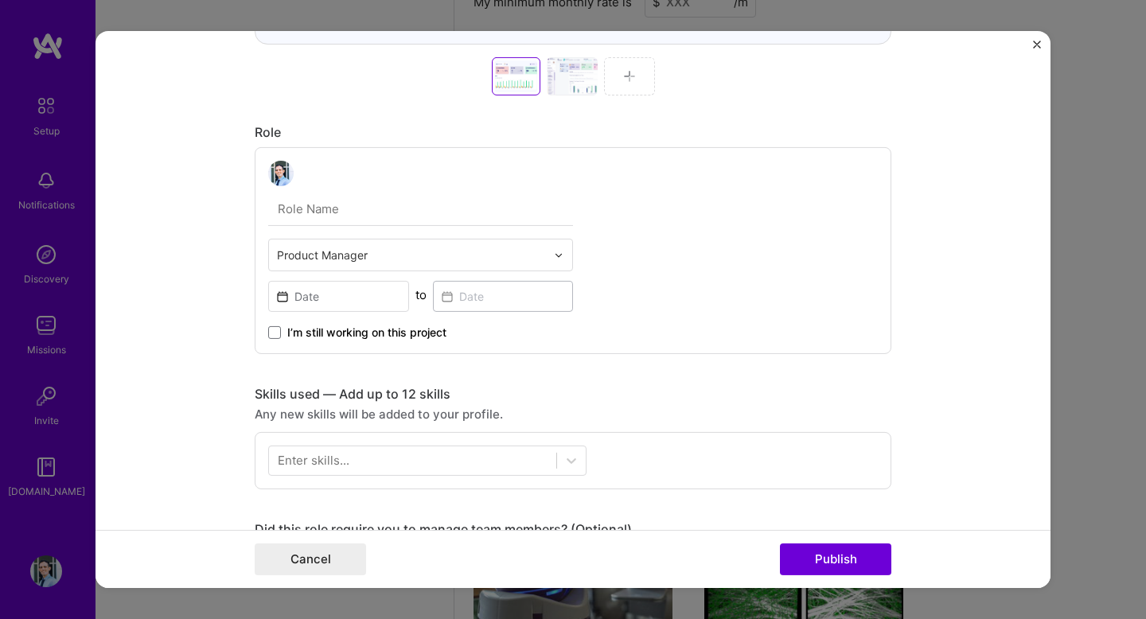
scroll to position [795, 0]
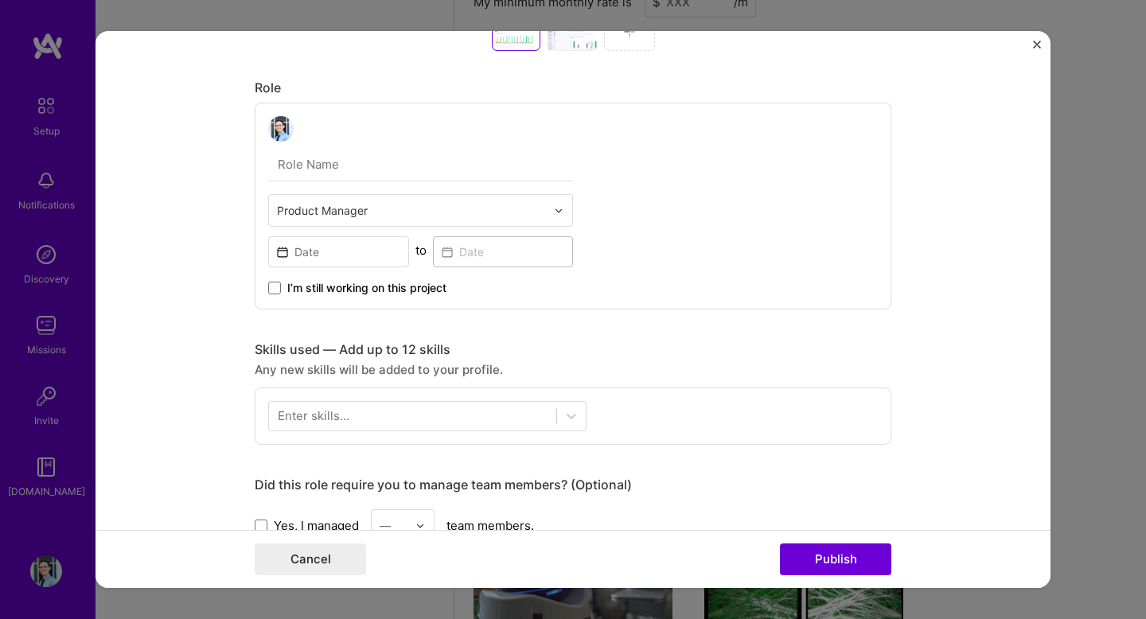
click at [536, 157] on input "text" at bounding box center [420, 164] width 305 height 33
click at [583, 159] on div "Product Manager to I’m still working on this project" at bounding box center [573, 206] width 637 height 207
click at [552, 167] on input "text" at bounding box center [420, 164] width 305 height 33
type input "Chief Product and Technology Officer"
click at [425, 247] on div "to" at bounding box center [421, 250] width 11 height 17
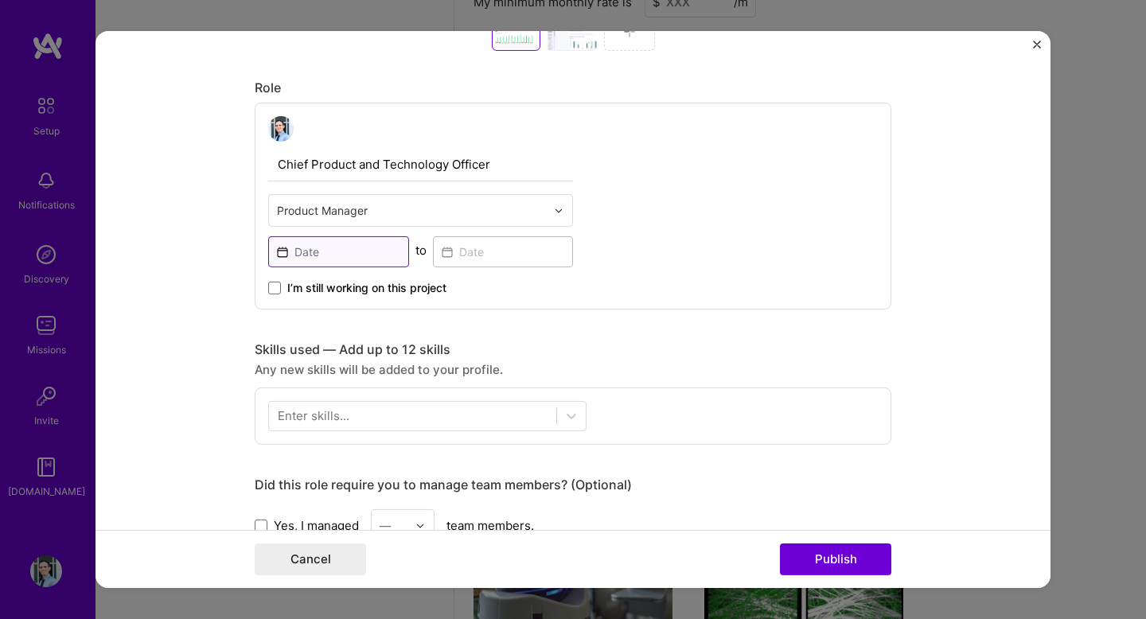
click at [367, 248] on input at bounding box center [338, 251] width 141 height 31
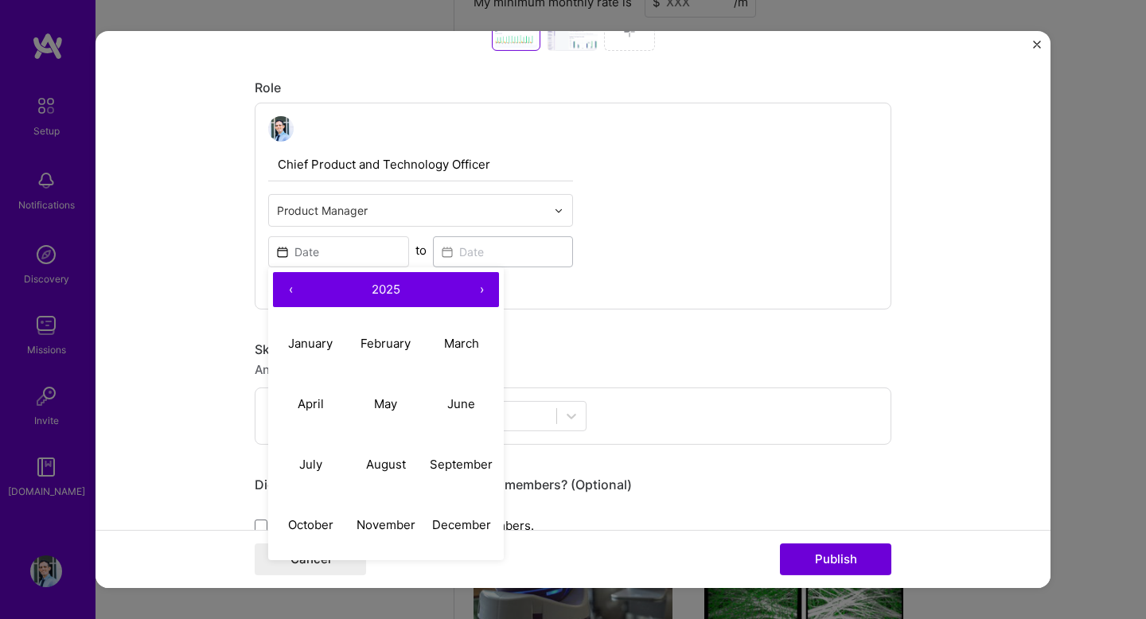
click at [293, 301] on button "‹" at bounding box center [290, 289] width 35 height 35
click at [309, 334] on button "January" at bounding box center [311, 343] width 76 height 60
type input "[DATE]"
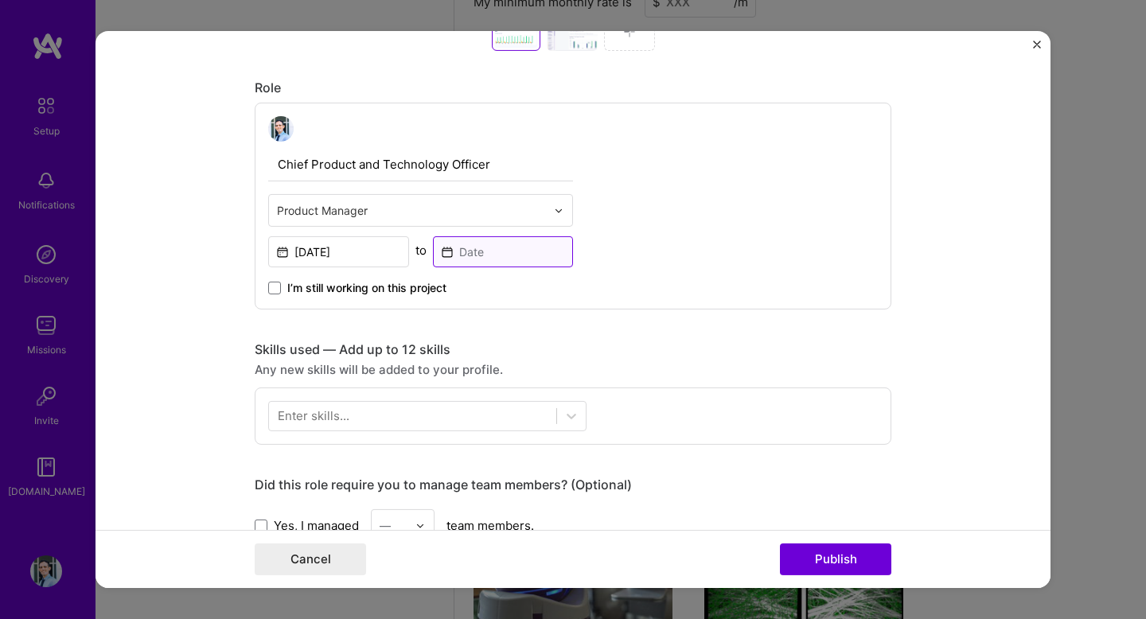
click at [489, 238] on input at bounding box center [503, 251] width 141 height 31
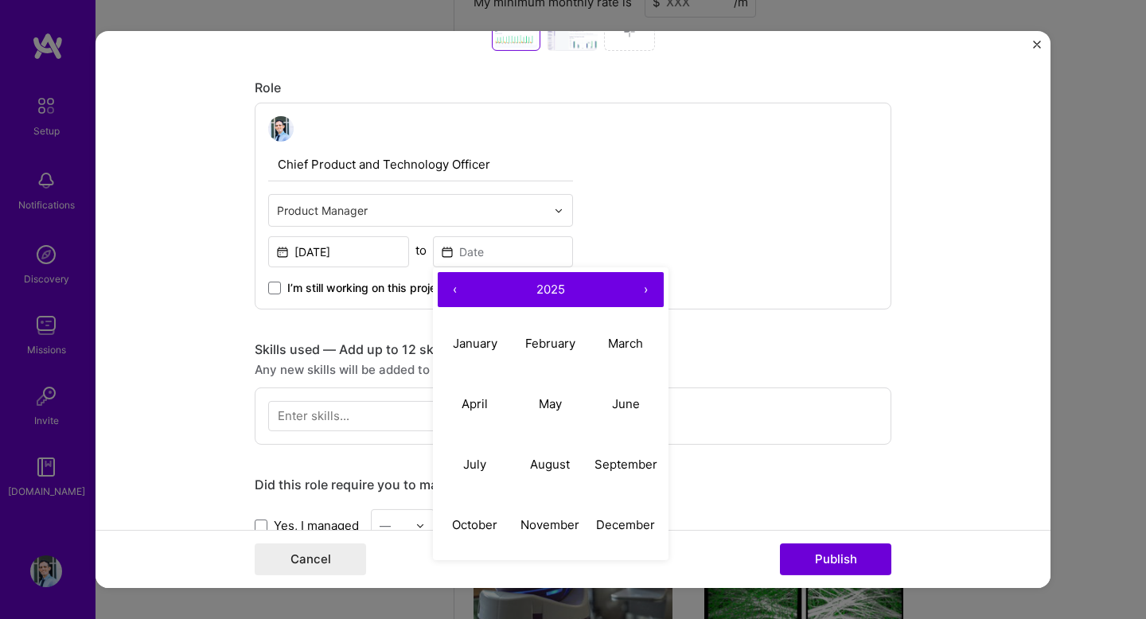
click at [447, 288] on button "‹" at bounding box center [455, 289] width 35 height 35
click at [614, 523] on abbr "December" at bounding box center [625, 524] width 59 height 15
type input "[DATE]"
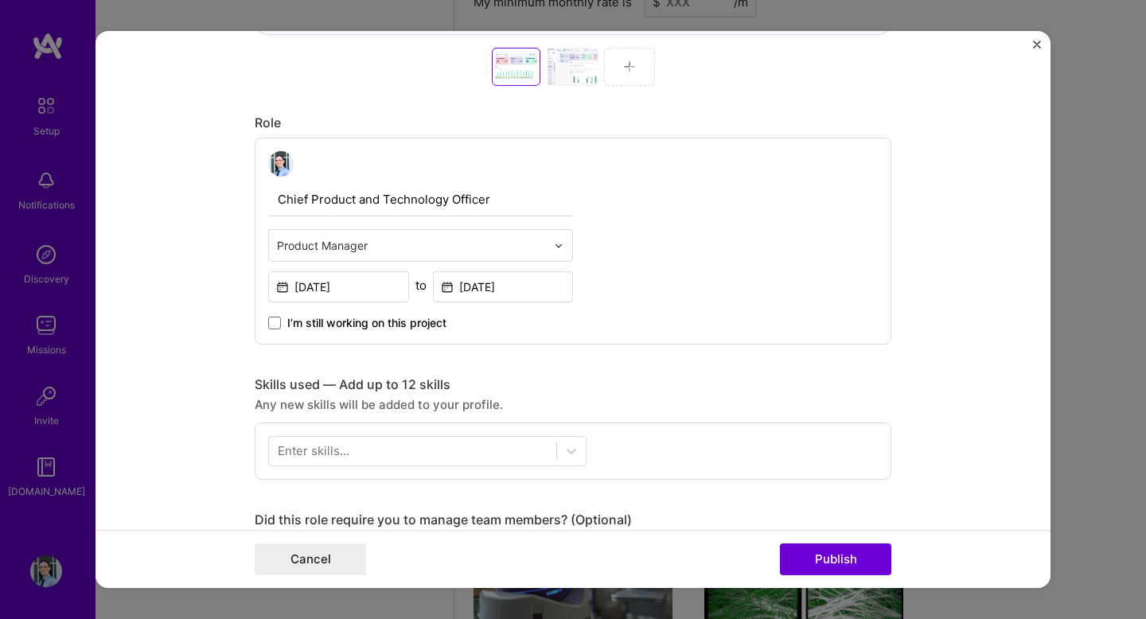
scroll to position [761, 0]
click at [441, 320] on span "I’m still working on this project" at bounding box center [366, 322] width 159 height 16
click at [0, 0] on input "I’m still working on this project" at bounding box center [0, 0] width 0 height 0
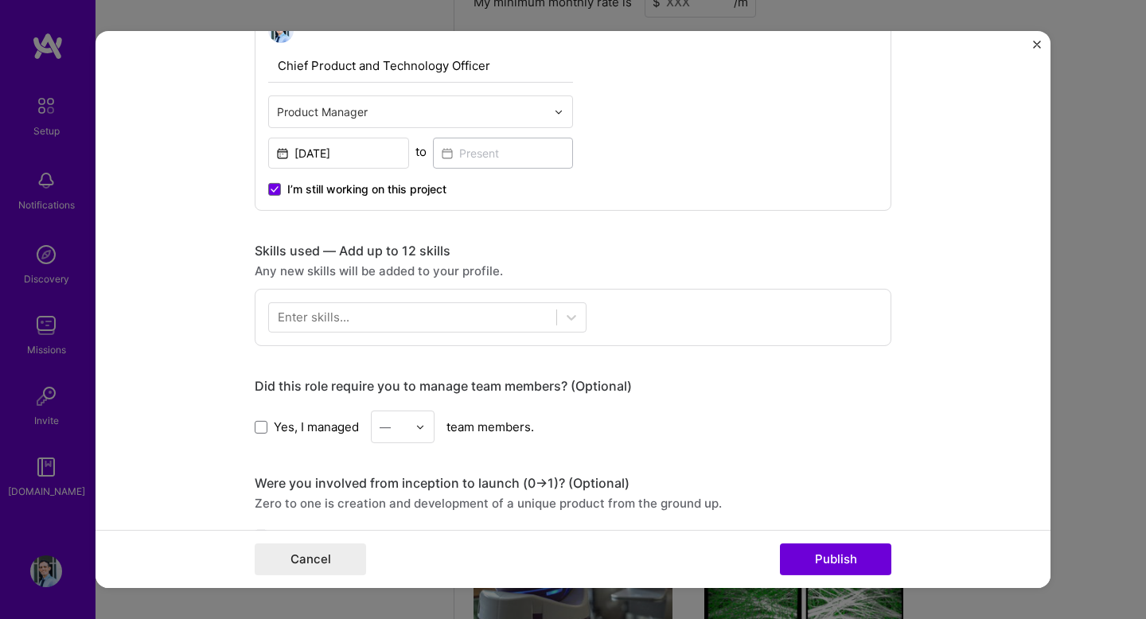
scroll to position [951, 0]
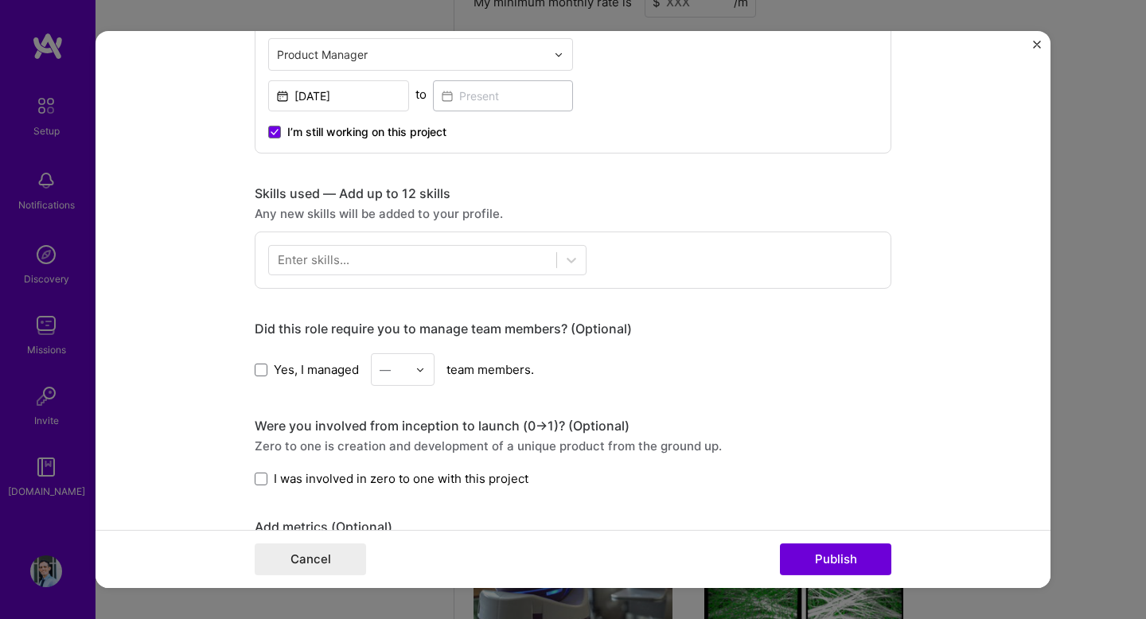
click at [454, 278] on div "Enter skills..." at bounding box center [573, 260] width 637 height 57
click at [457, 267] on div at bounding box center [412, 260] width 287 height 26
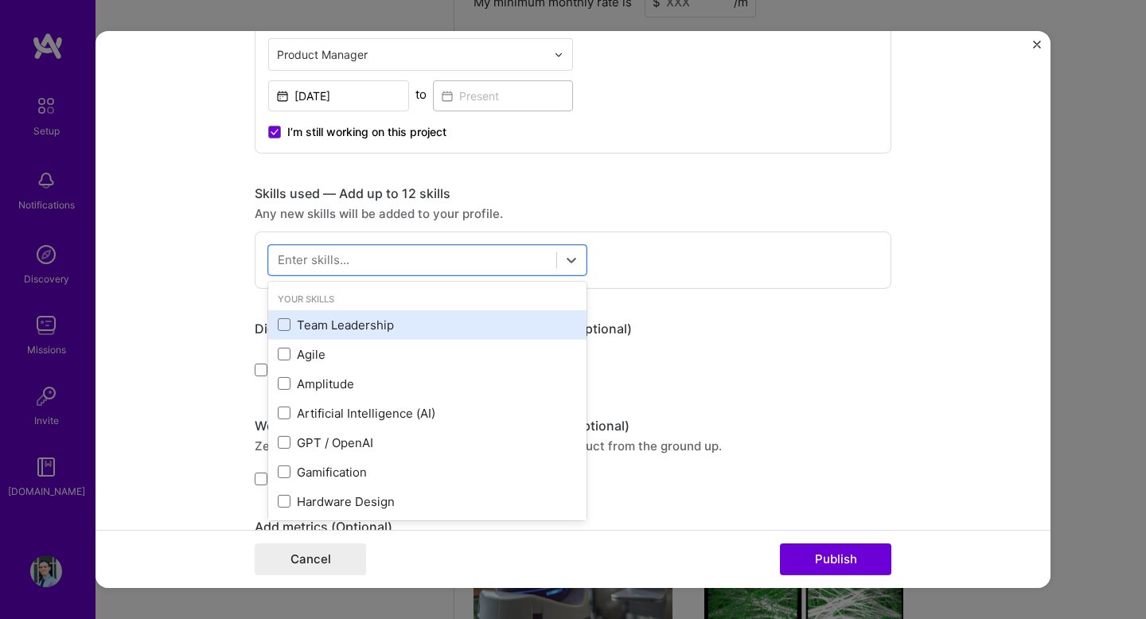
click at [453, 330] on div "Team Leadership" at bounding box center [427, 325] width 299 height 17
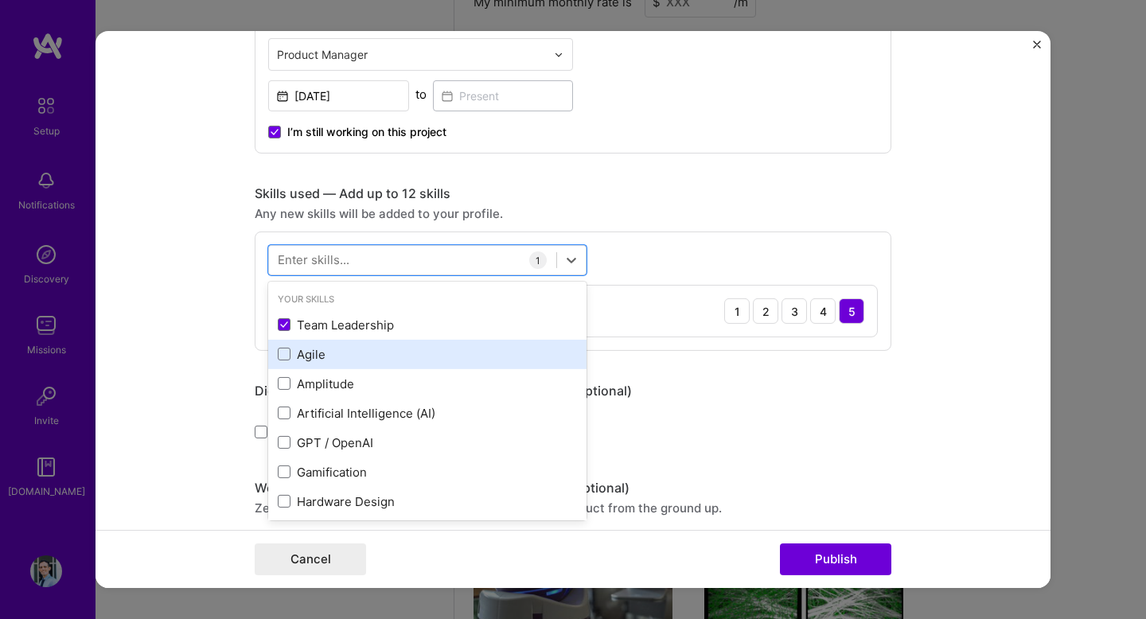
click at [453, 354] on div "Agile" at bounding box center [427, 354] width 299 height 17
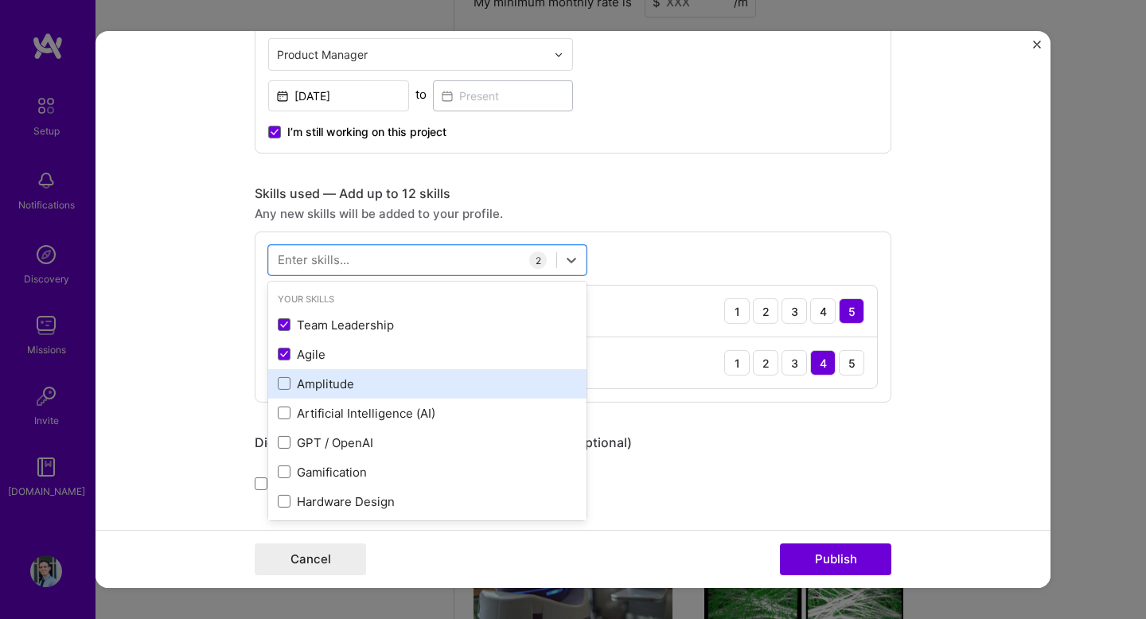
click at [453, 394] on div "Amplitude" at bounding box center [427, 383] width 318 height 29
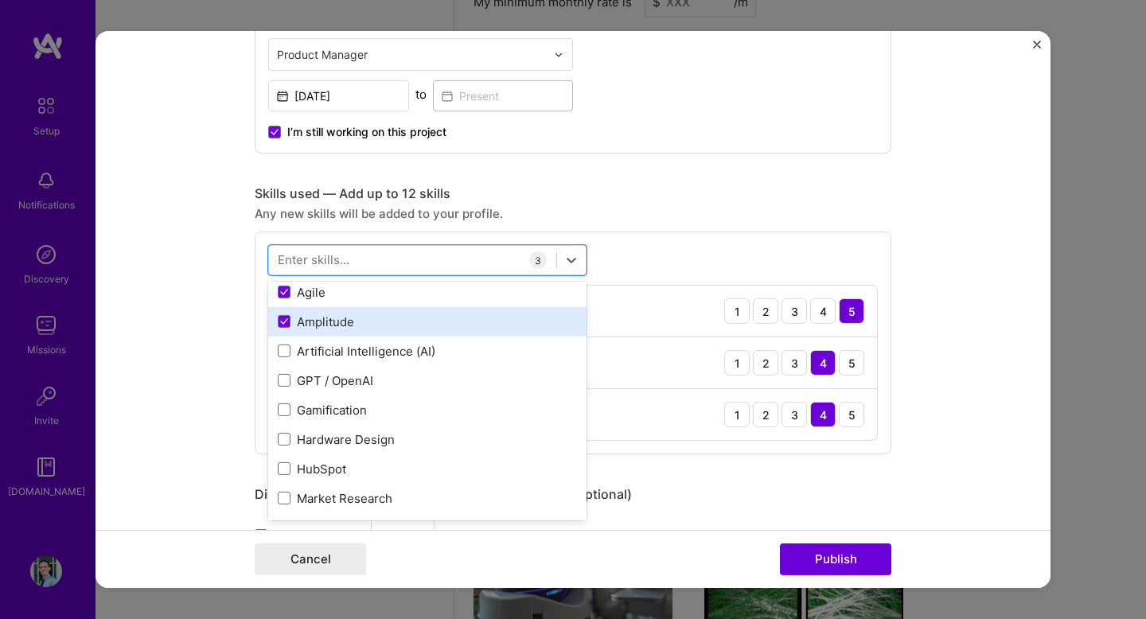
scroll to position [64, 0]
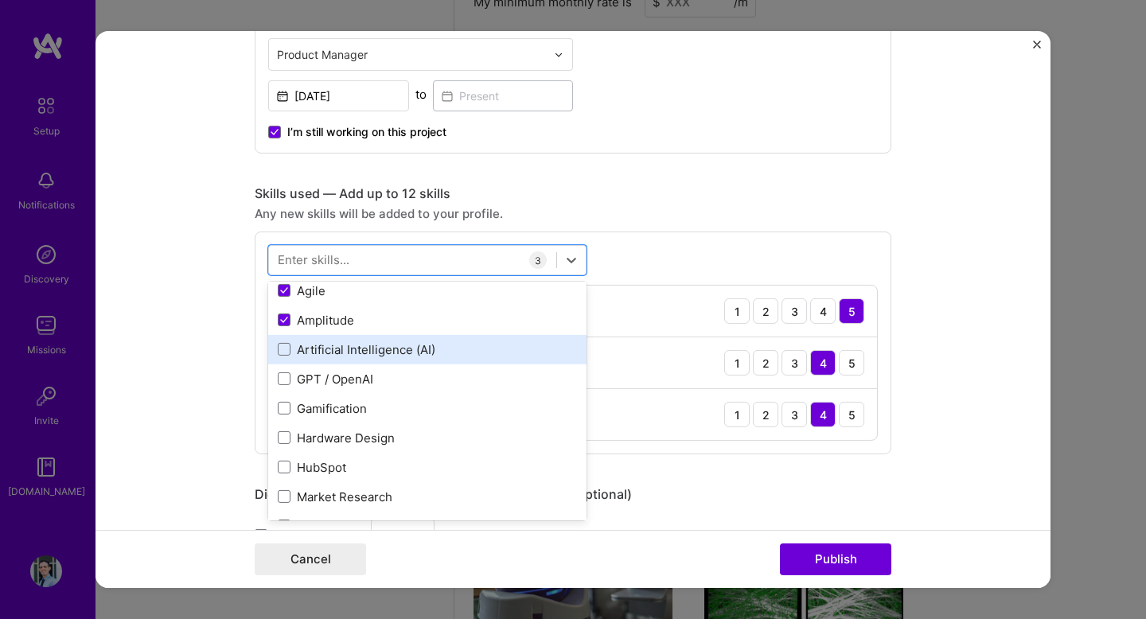
click at [453, 344] on div "Artificial Intelligence (AI)" at bounding box center [427, 349] width 299 height 17
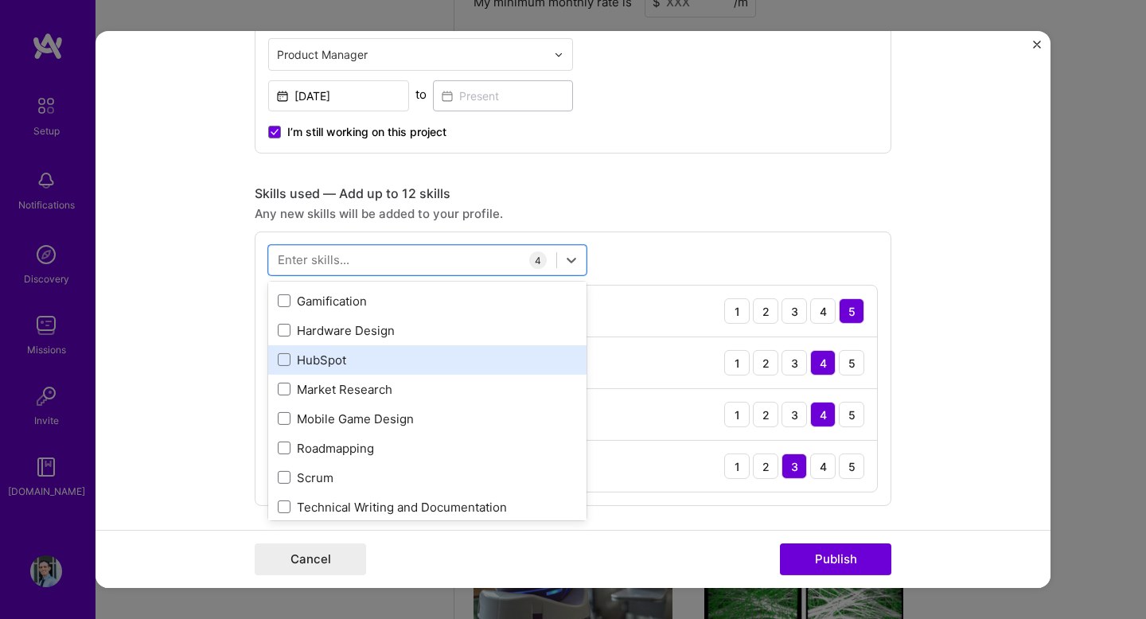
scroll to position [180, 0]
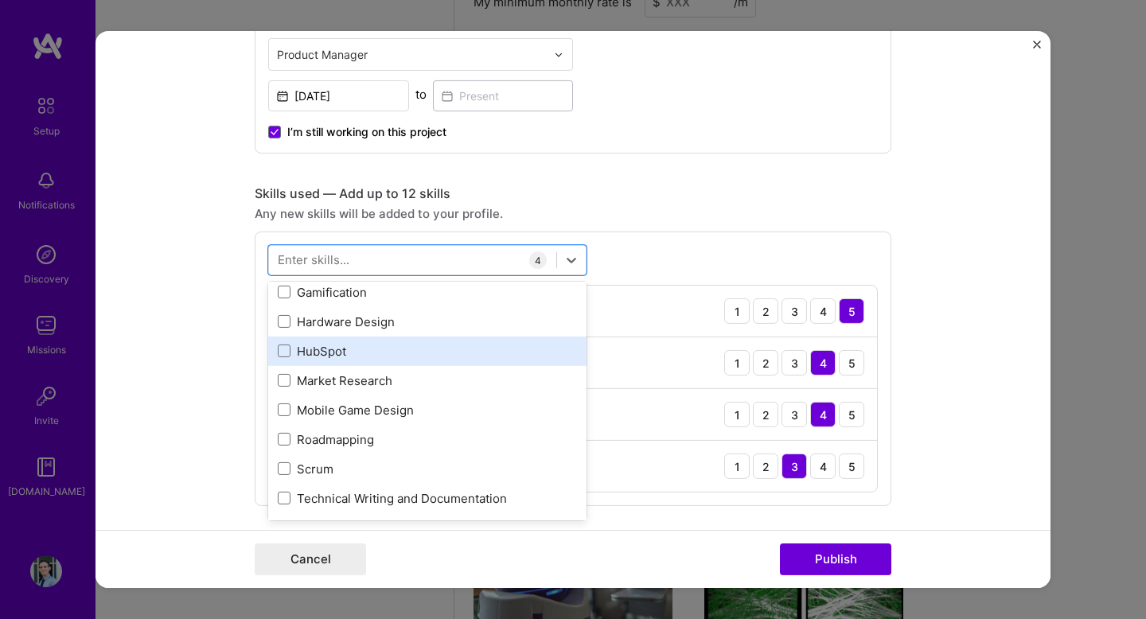
click at [458, 361] on div "HubSpot" at bounding box center [427, 351] width 318 height 29
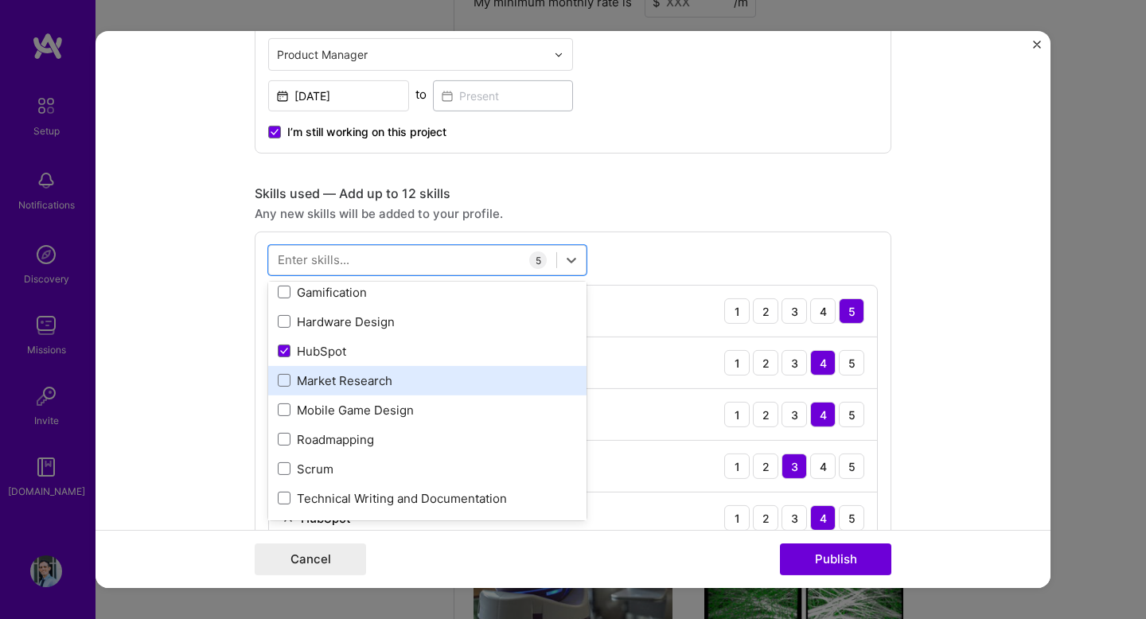
click at [454, 384] on div "Market Research" at bounding box center [427, 381] width 299 height 17
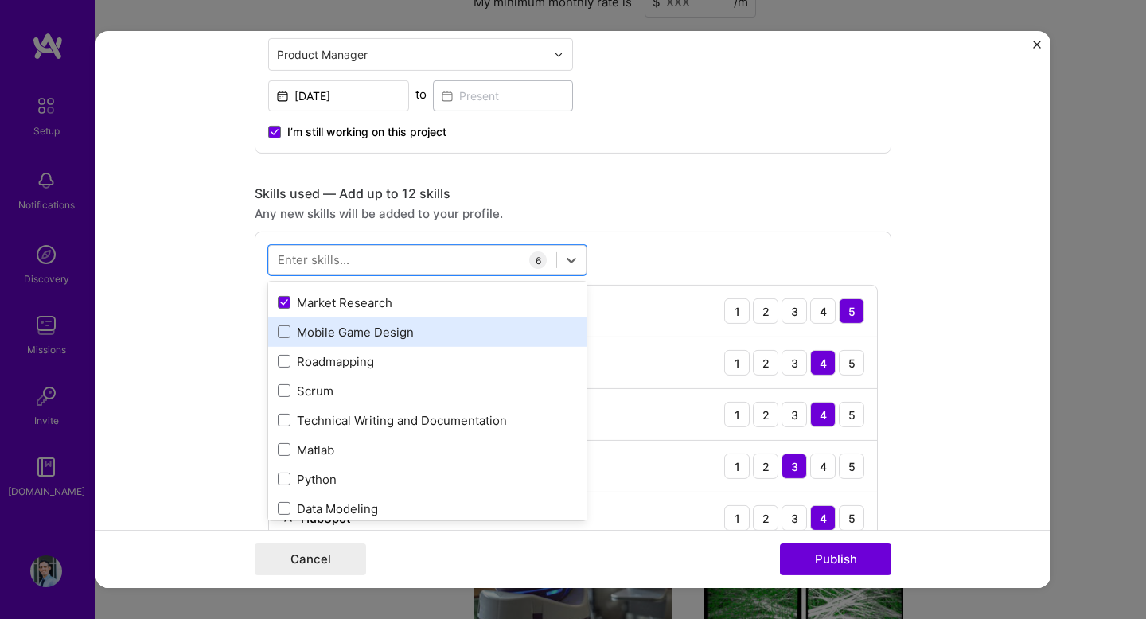
scroll to position [263, 0]
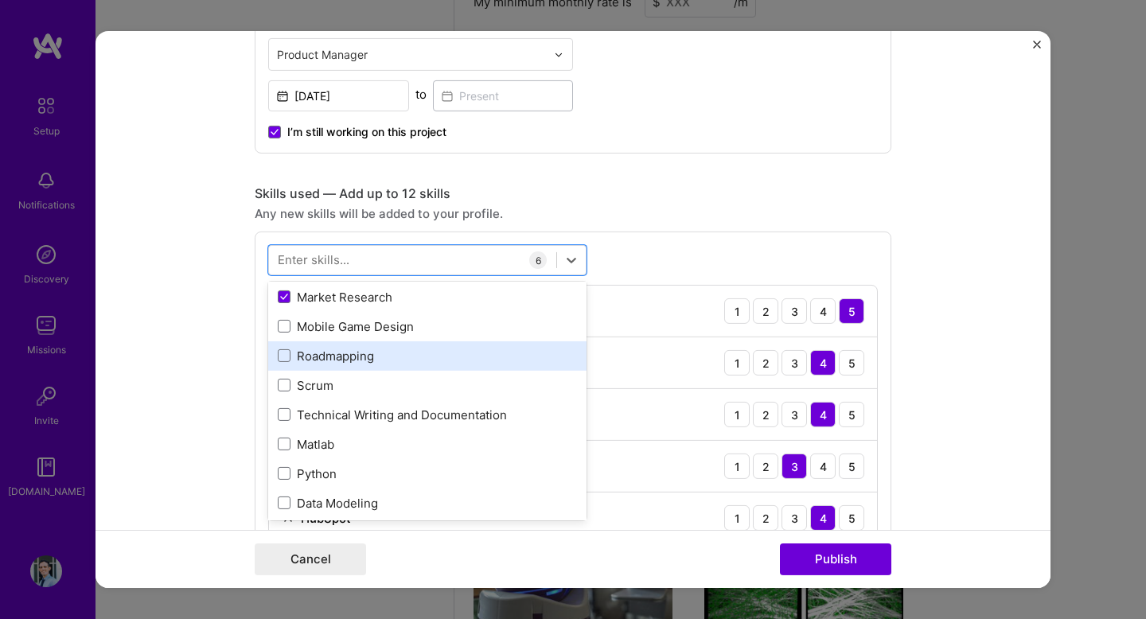
click at [450, 363] on div "Roadmapping" at bounding box center [427, 356] width 299 height 17
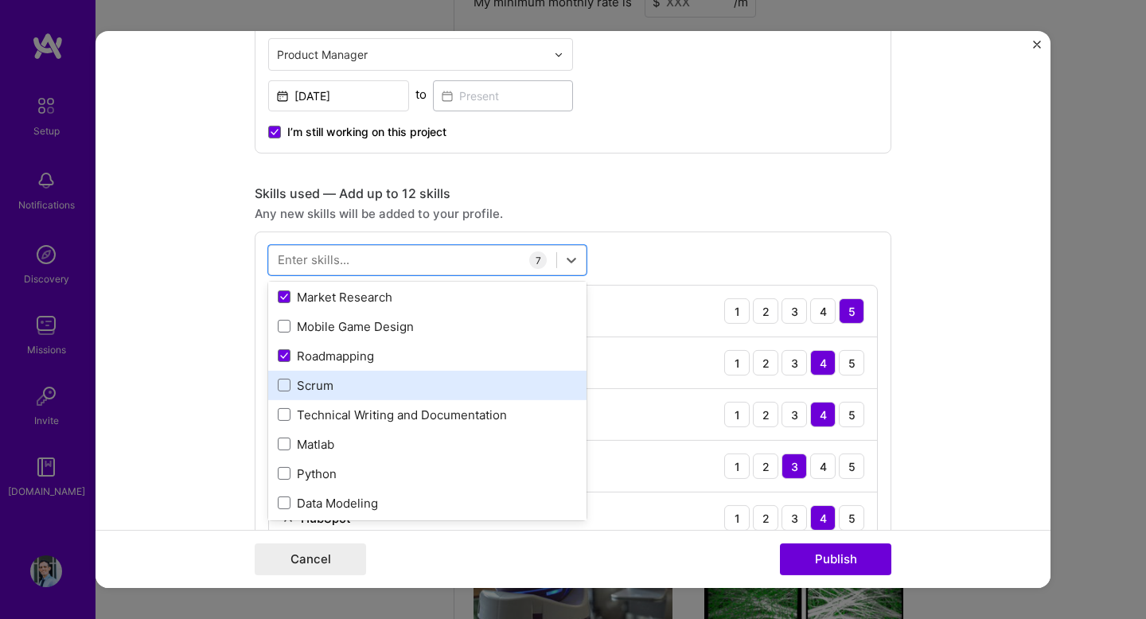
click at [450, 379] on div "Scrum" at bounding box center [427, 385] width 299 height 17
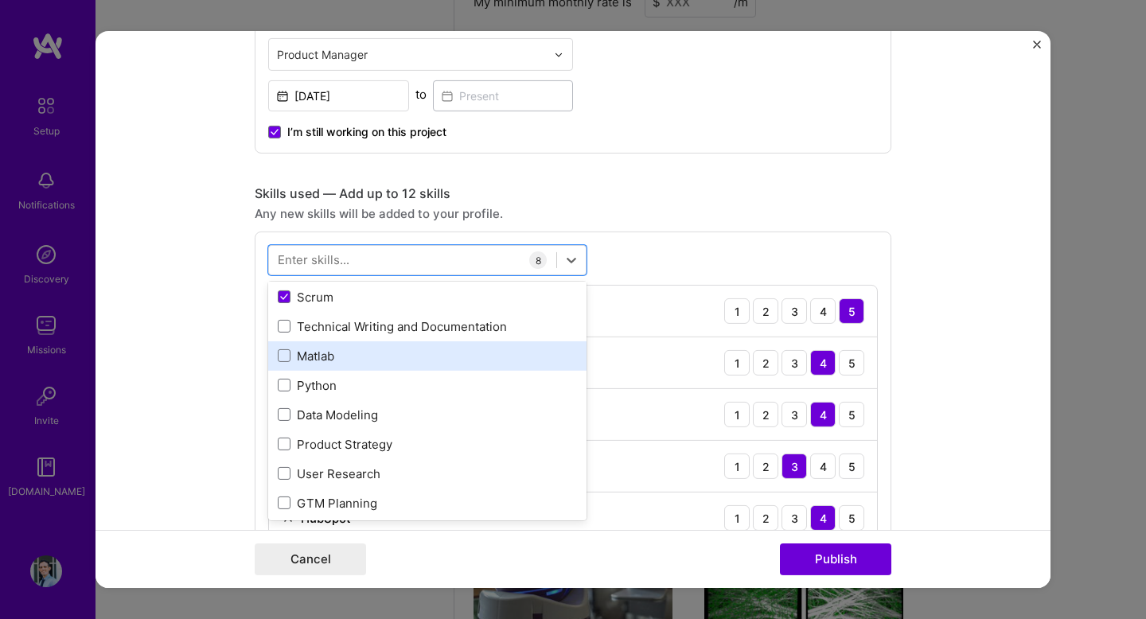
scroll to position [365, 0]
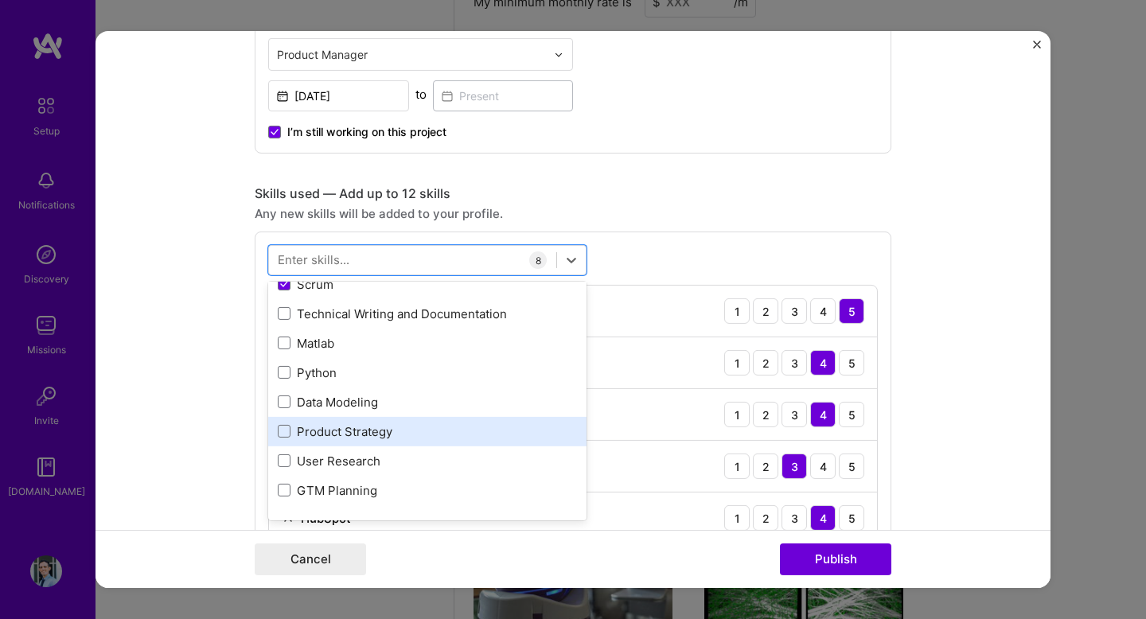
click at [455, 435] on div "Product Strategy" at bounding box center [427, 431] width 299 height 17
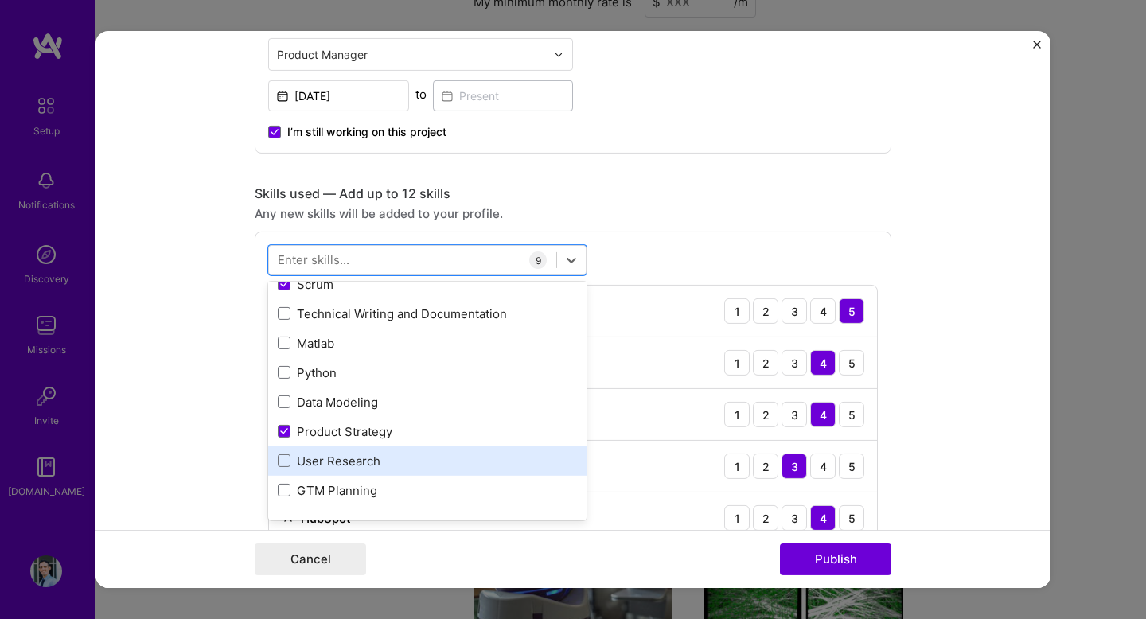
click at [455, 454] on div "User Research" at bounding box center [427, 461] width 299 height 17
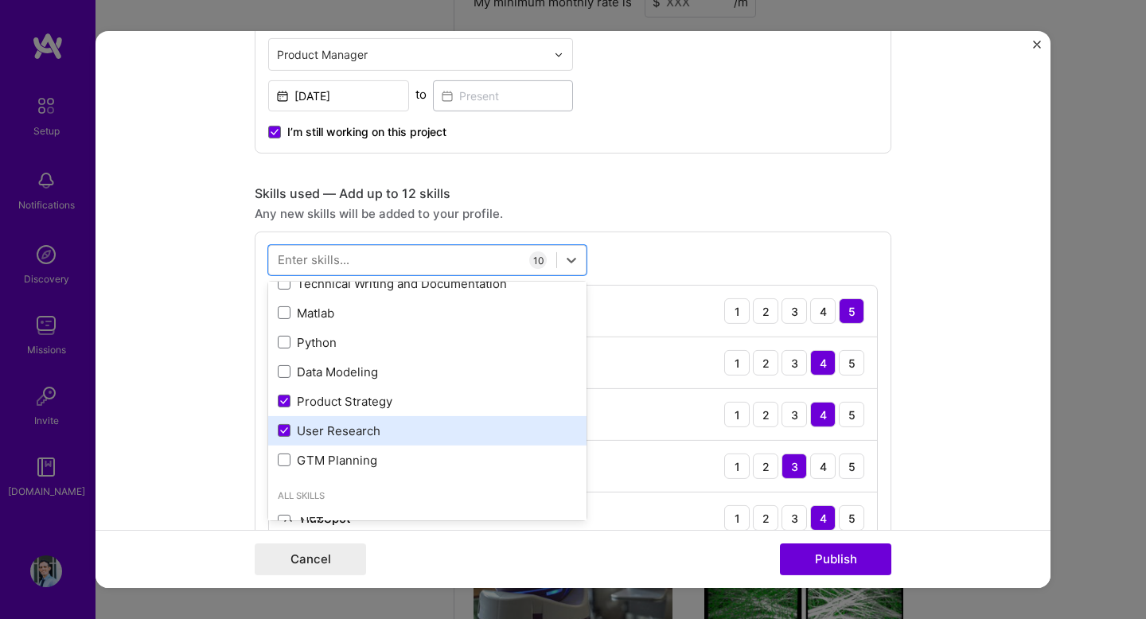
scroll to position [396, 0]
click at [458, 438] on div "User Research" at bounding box center [427, 430] width 299 height 17
click at [525, 439] on div "User Research" at bounding box center [427, 430] width 318 height 29
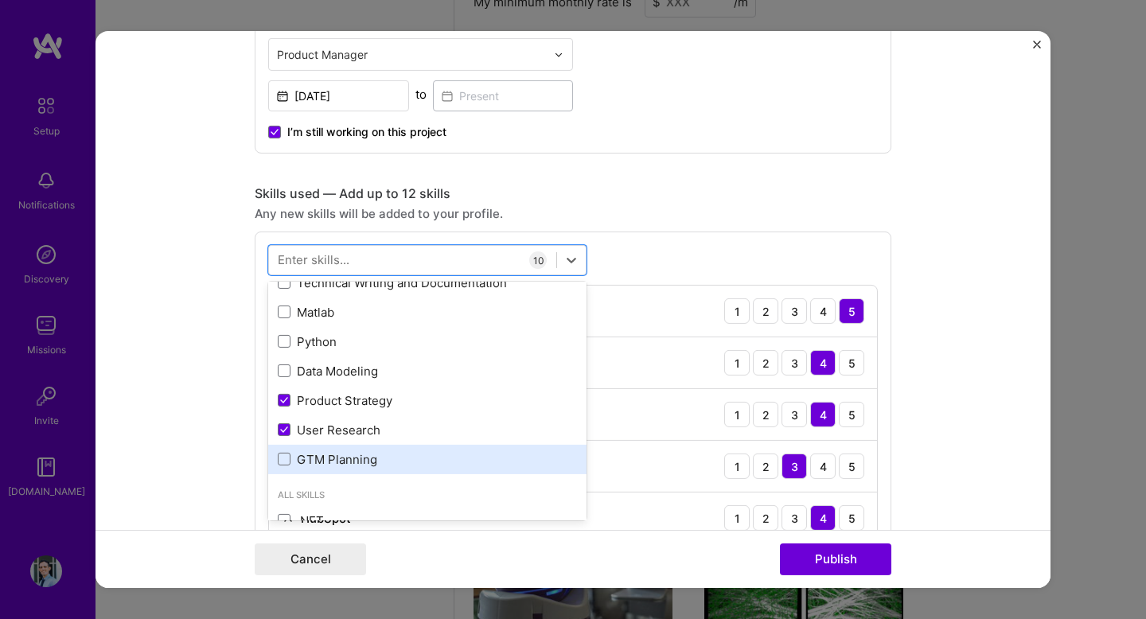
click at [525, 453] on div "GTM Planning" at bounding box center [427, 459] width 299 height 17
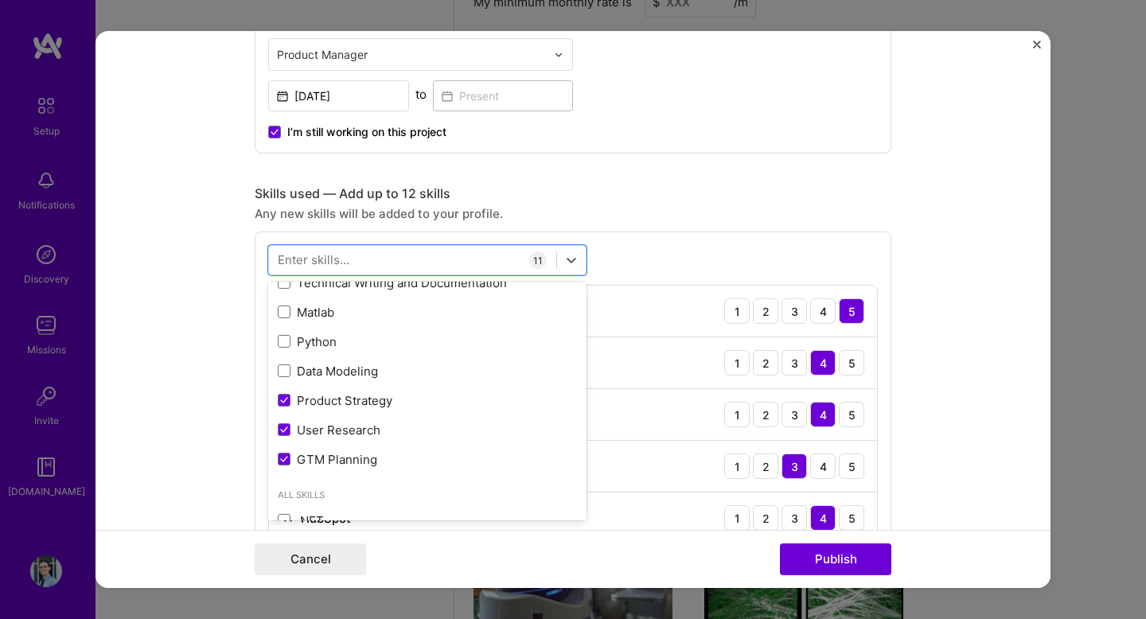
click at [833, 214] on div "Any new skills will be added to your profile." at bounding box center [573, 213] width 637 height 17
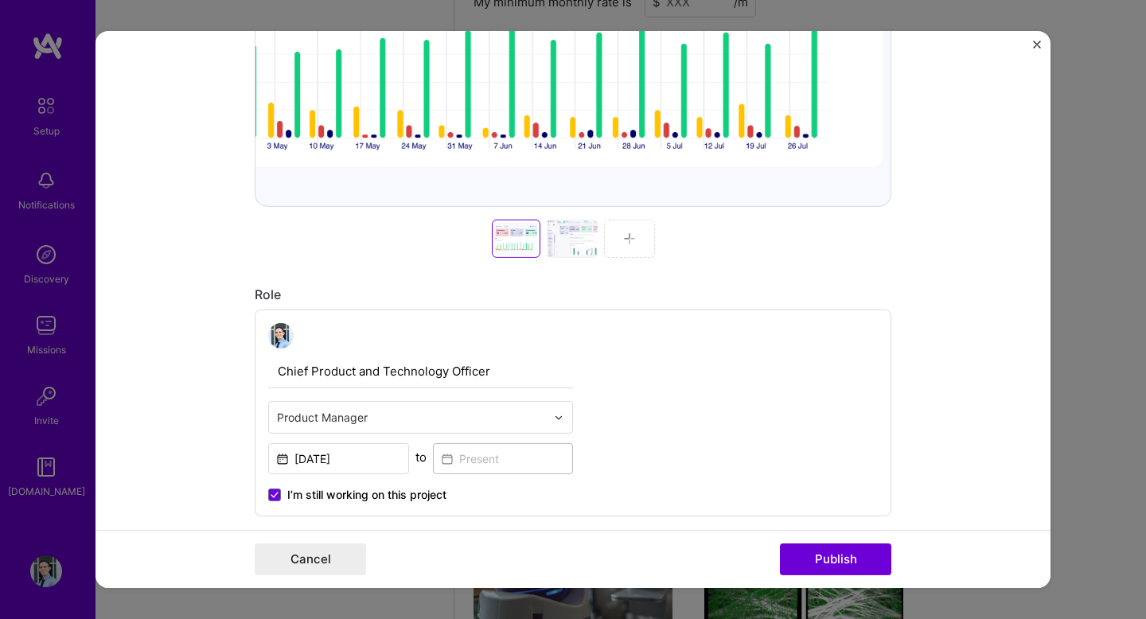
scroll to position [557, 0]
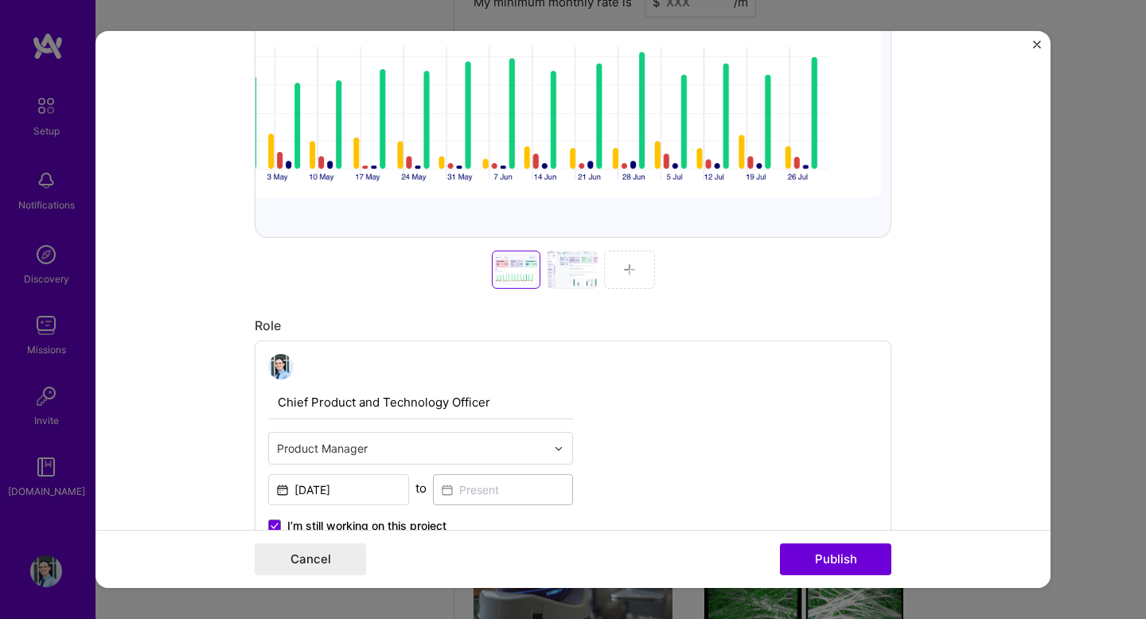
click at [629, 263] on div at bounding box center [629, 270] width 51 height 38
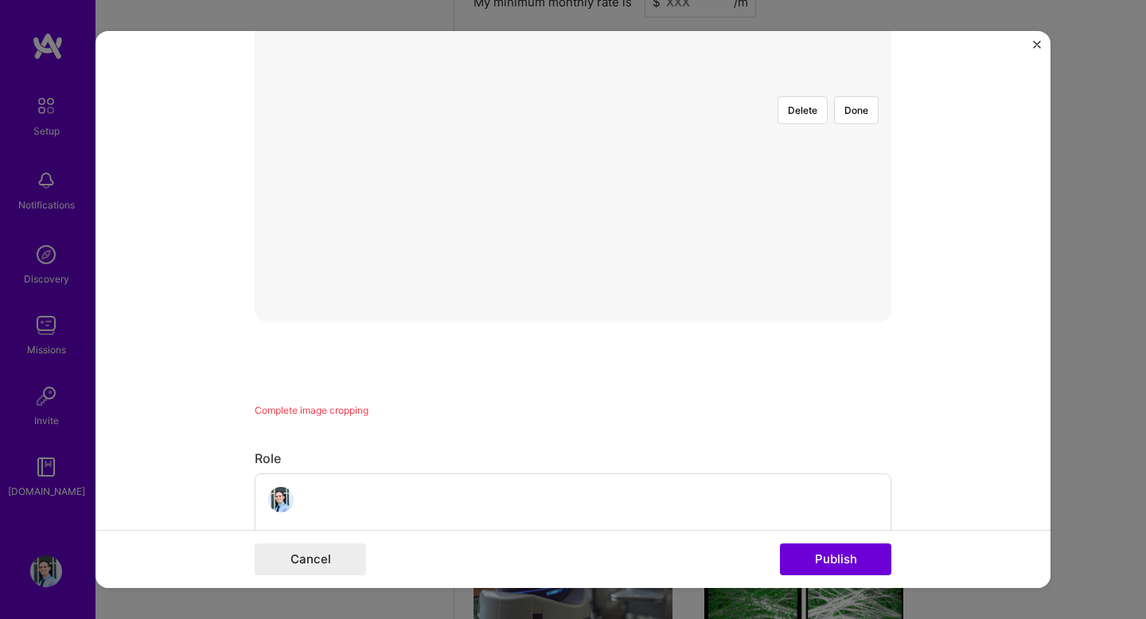
scroll to position [328, 0]
click at [573, 244] on div at bounding box center [811, 407] width 477 height 358
click at [841, 241] on button "Done" at bounding box center [856, 255] width 45 height 28
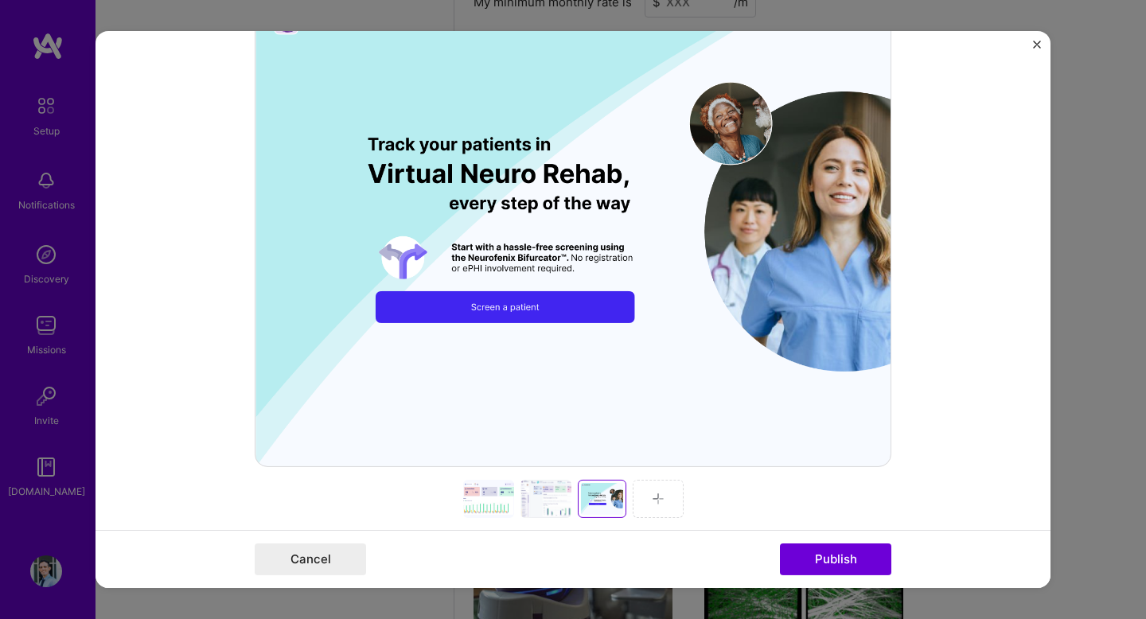
scroll to position [327, 0]
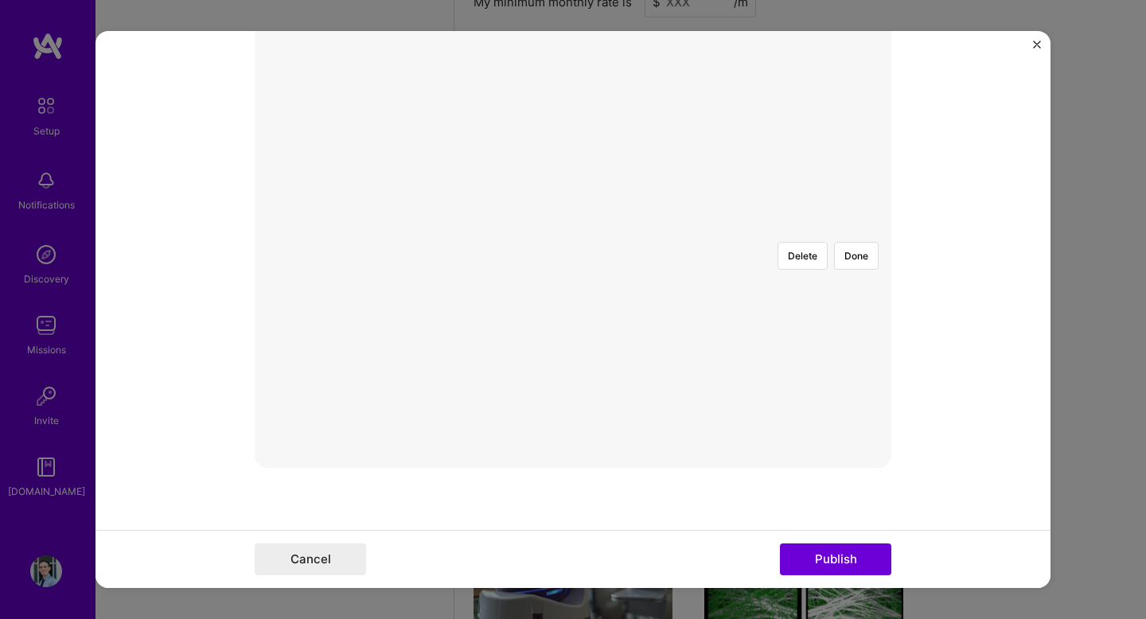
click at [573, 346] on div at bounding box center [812, 409] width 478 height 360
click at [586, 344] on div at bounding box center [825, 409] width 478 height 360
click at [860, 242] on button "Done" at bounding box center [856, 256] width 45 height 28
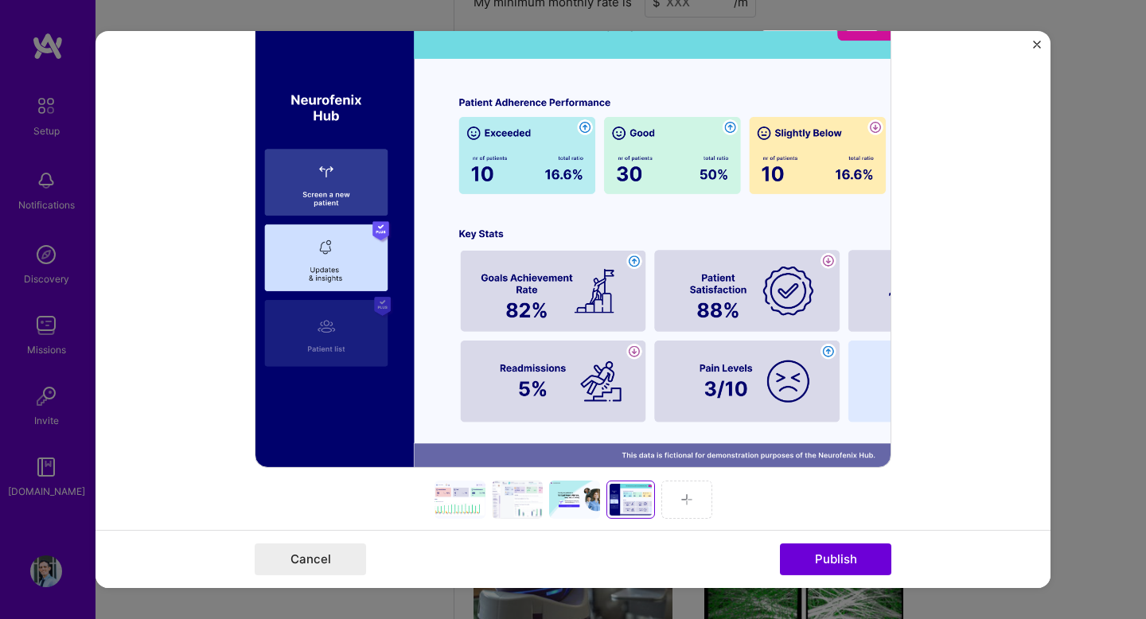
click at [458, 511] on div at bounding box center [460, 500] width 51 height 38
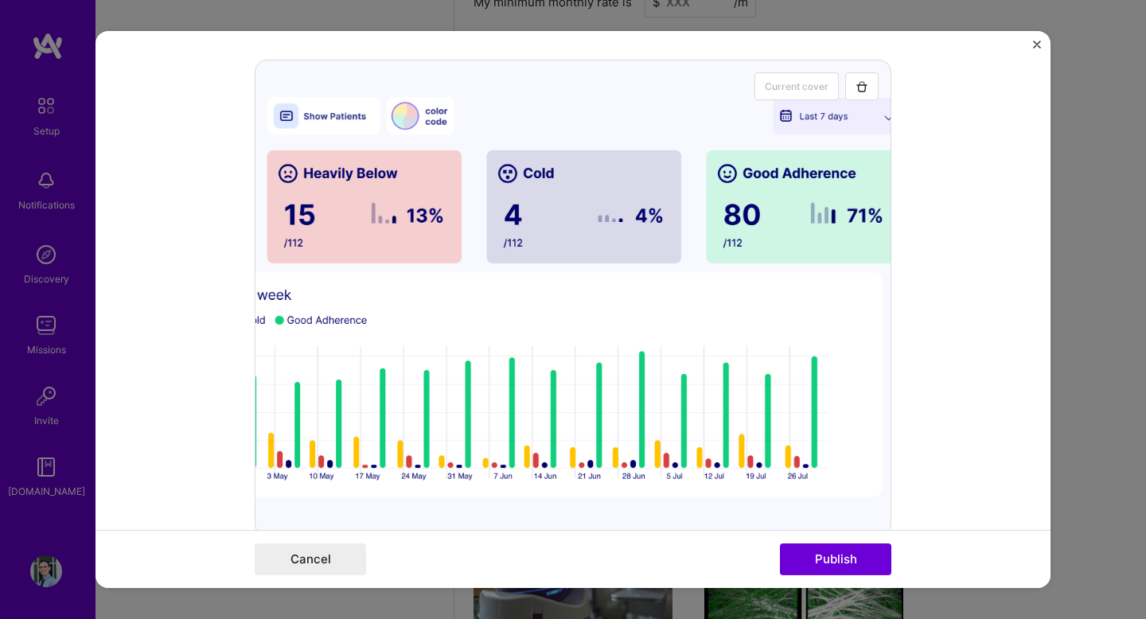
scroll to position [137, 0]
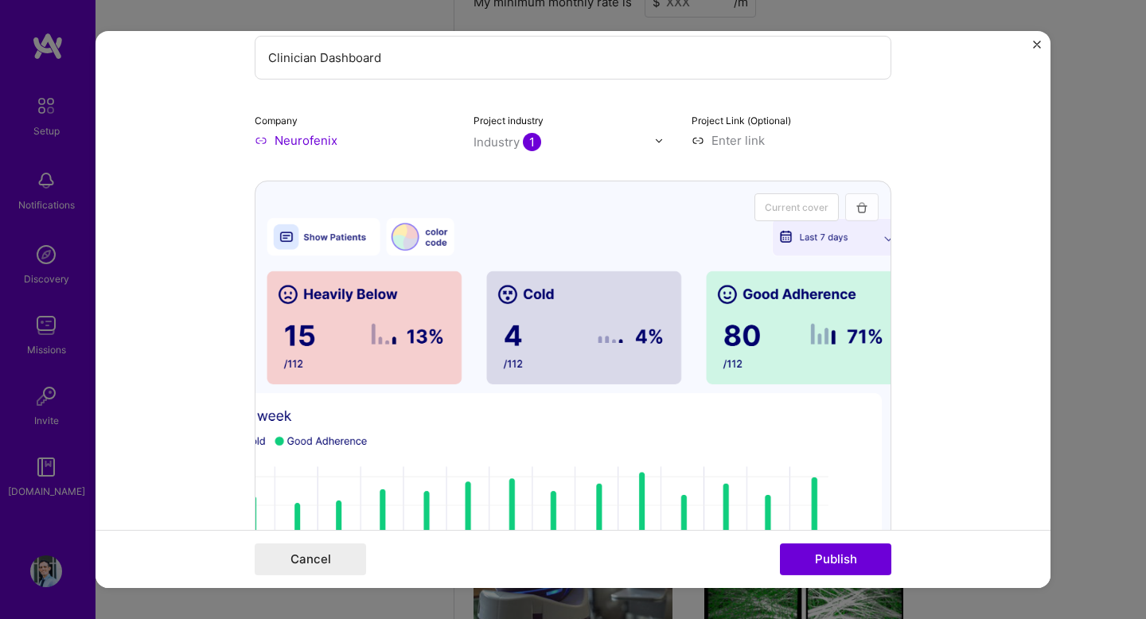
click at [862, 197] on button "button" at bounding box center [861, 207] width 33 height 28
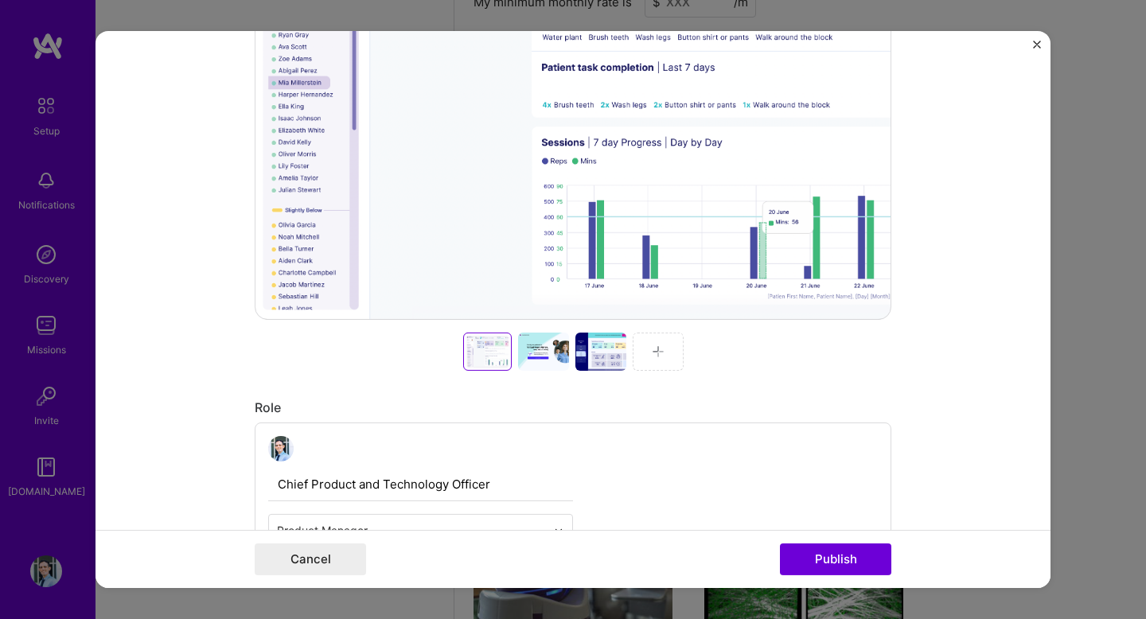
scroll to position [612, 0]
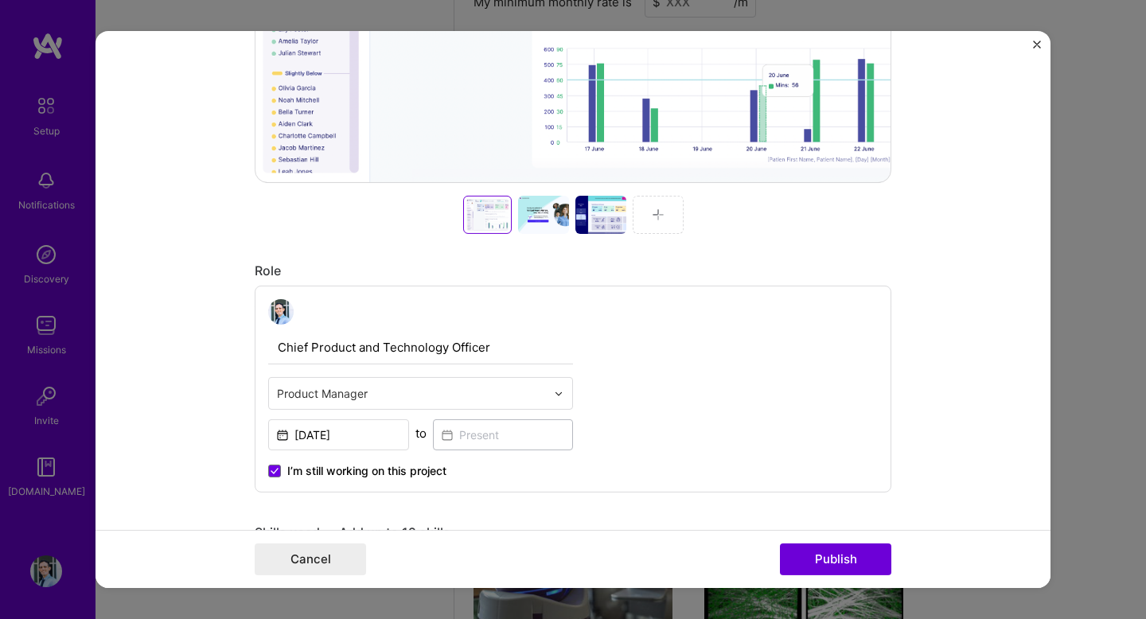
click at [542, 227] on div at bounding box center [543, 215] width 51 height 38
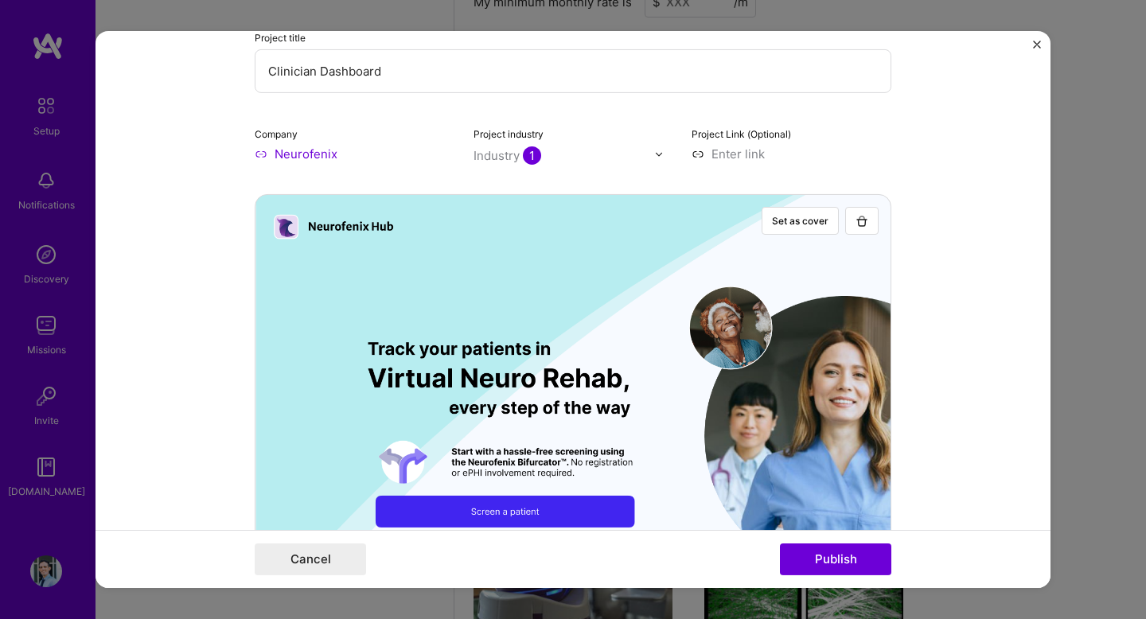
scroll to position [106, 0]
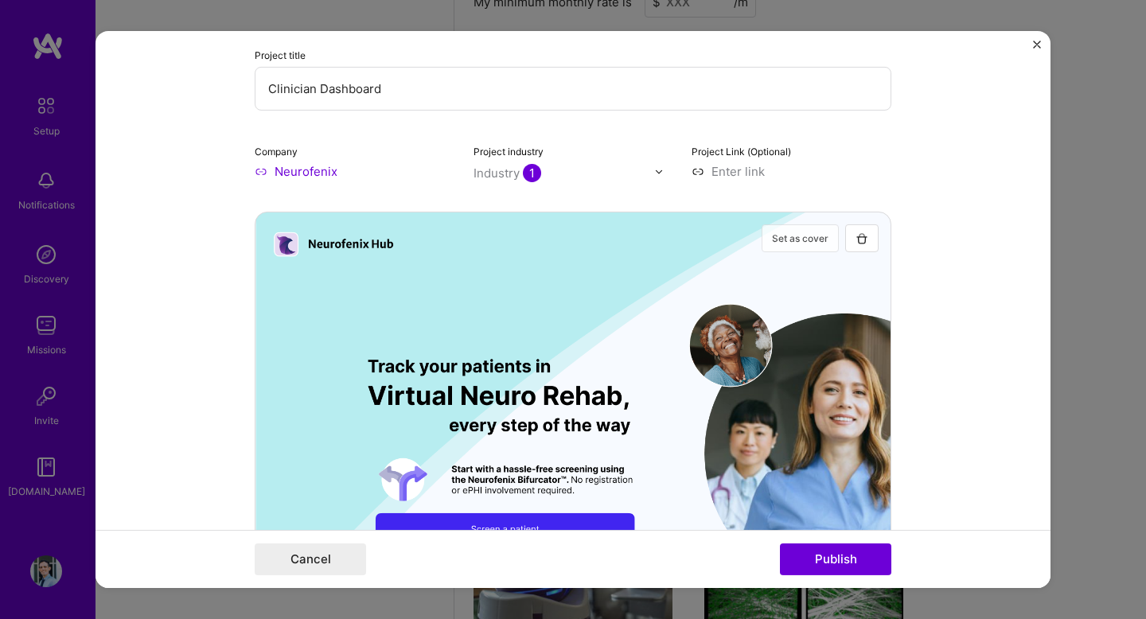
click at [823, 230] on button "Set as cover" at bounding box center [800, 238] width 77 height 28
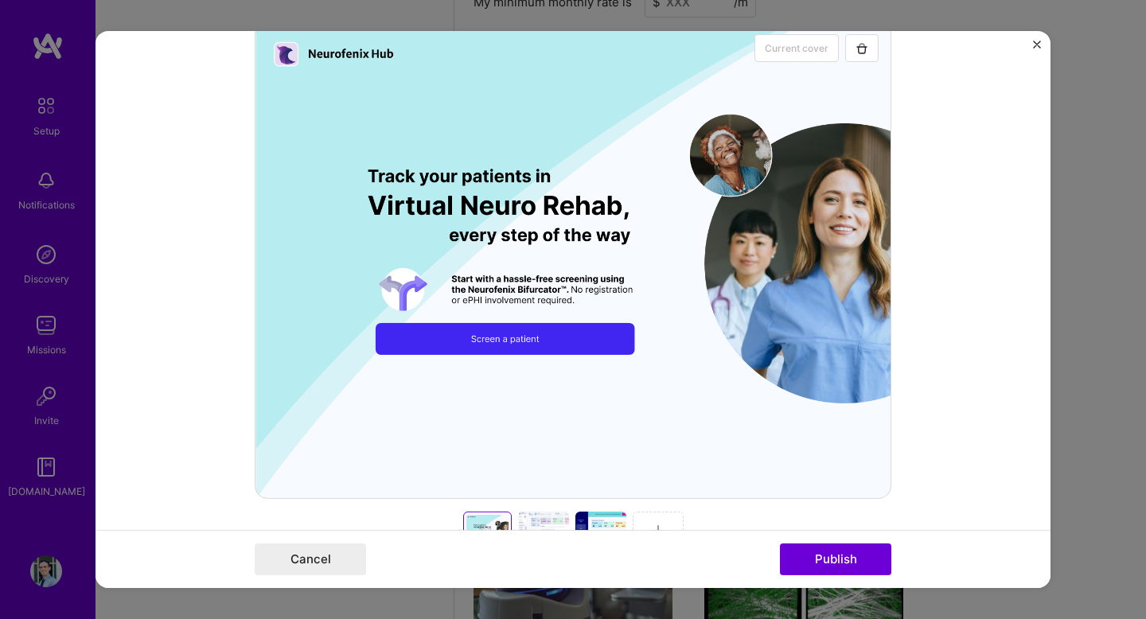
scroll to position [392, 0]
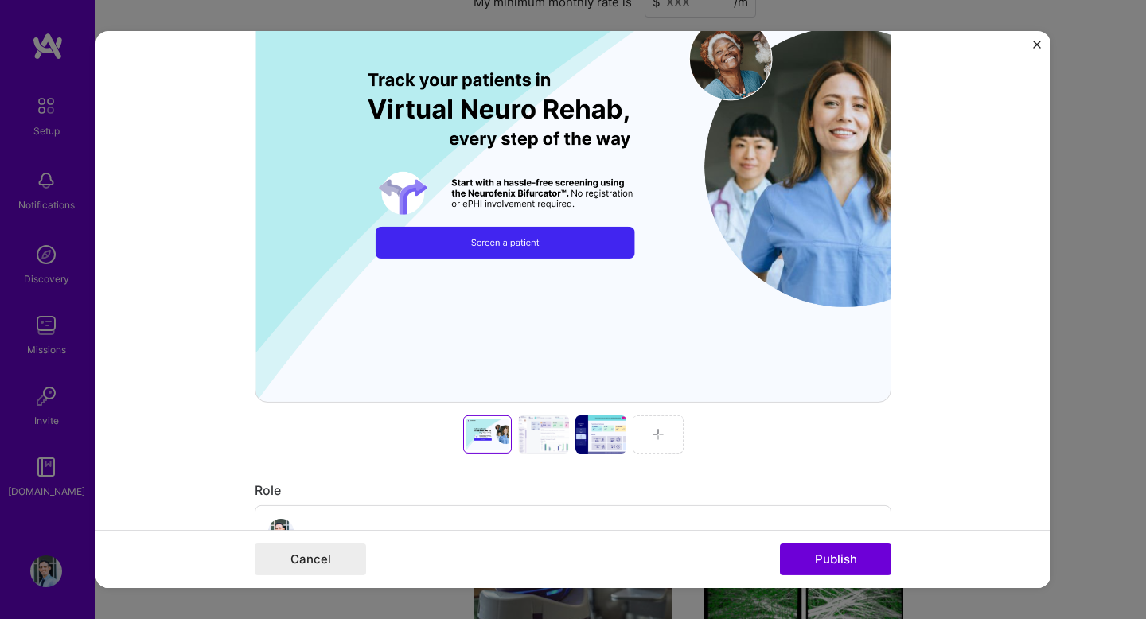
click at [551, 435] on div at bounding box center [543, 435] width 51 height 38
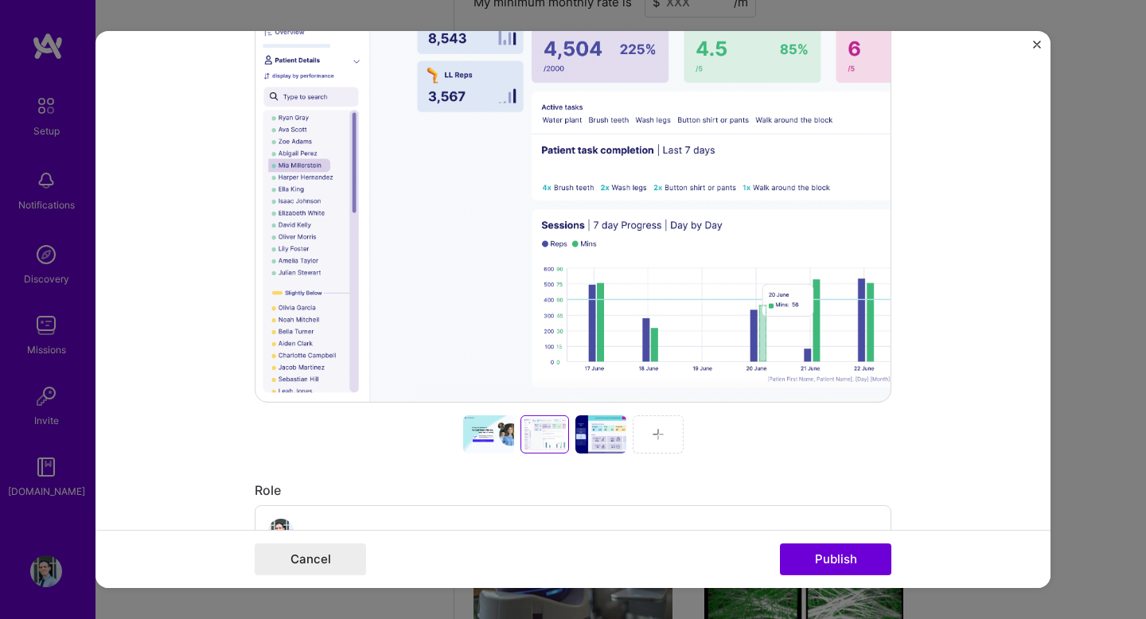
click at [595, 437] on div at bounding box center [600, 435] width 51 height 38
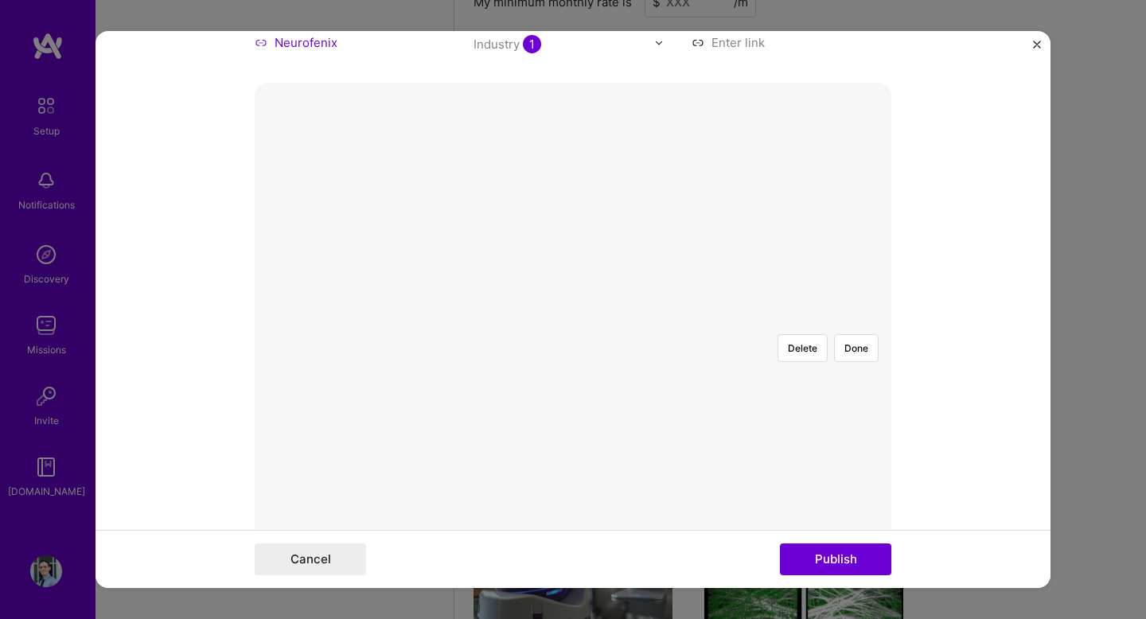
scroll to position [224, 0]
click at [650, 354] on div at bounding box center [680, 435] width 215 height 162
click at [613, 352] on div at bounding box center [680, 433] width 215 height 162
click at [633, 455] on div at bounding box center [680, 536] width 215 height 162
click at [801, 345] on button "Delete" at bounding box center [803, 359] width 50 height 28
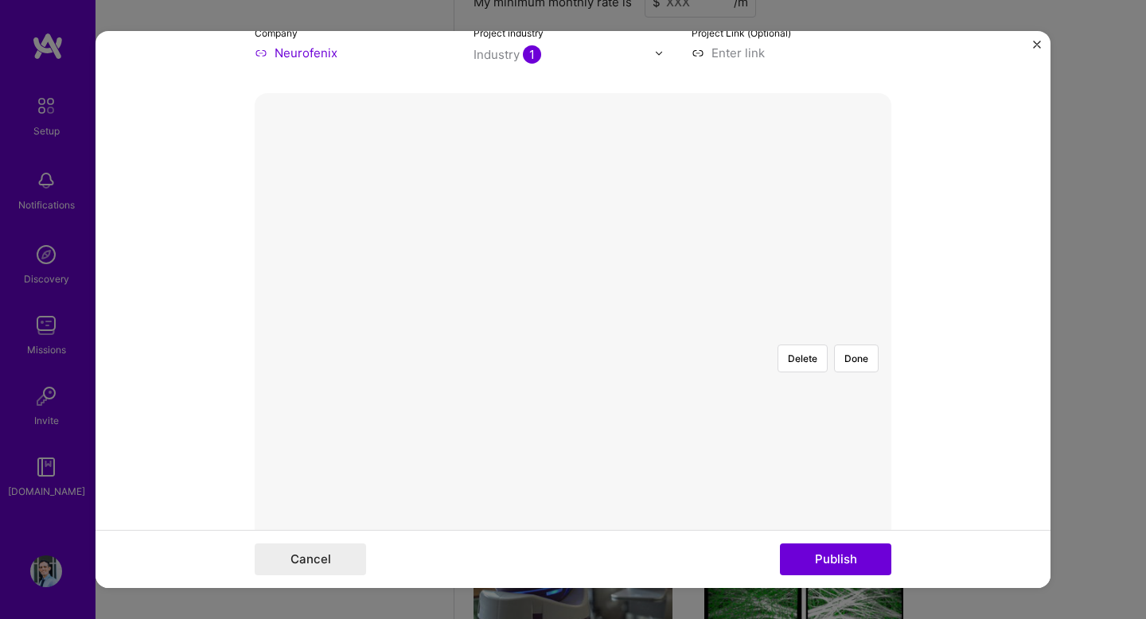
click at [655, 333] on div at bounding box center [892, 511] width 477 height 358
click at [813, 345] on button "Delete" at bounding box center [803, 359] width 50 height 28
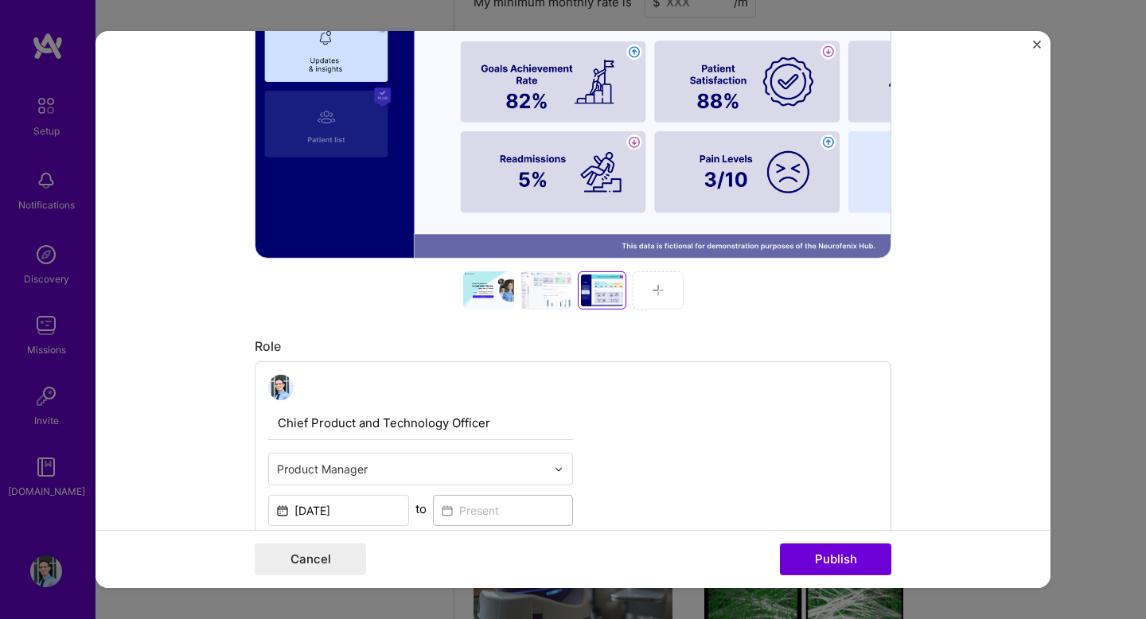
scroll to position [593, 0]
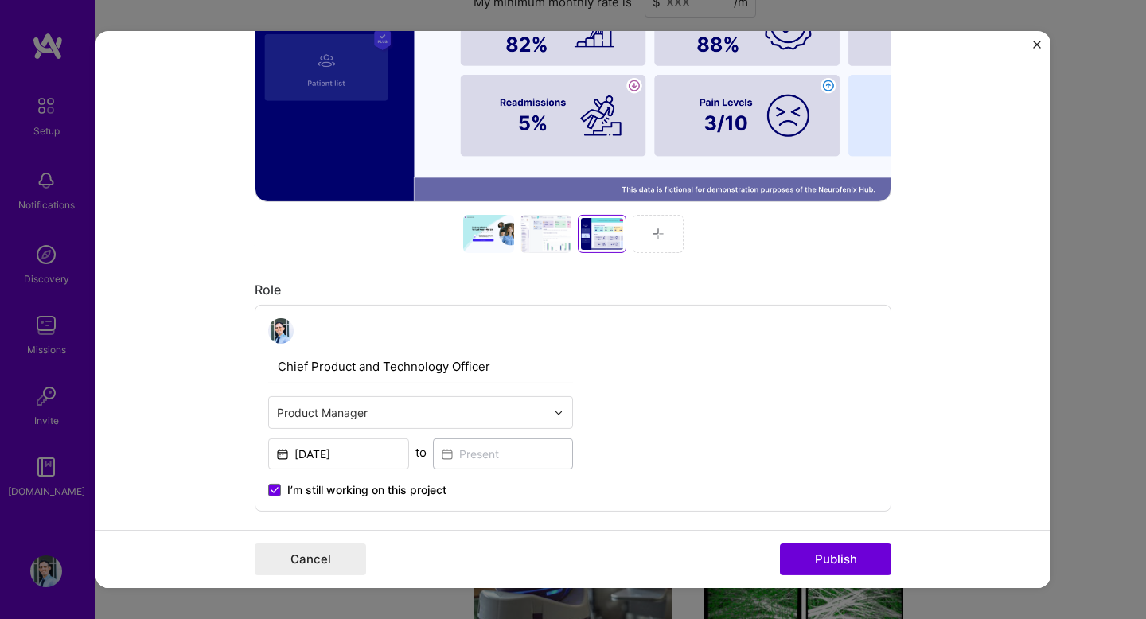
click at [535, 243] on div at bounding box center [546, 234] width 51 height 38
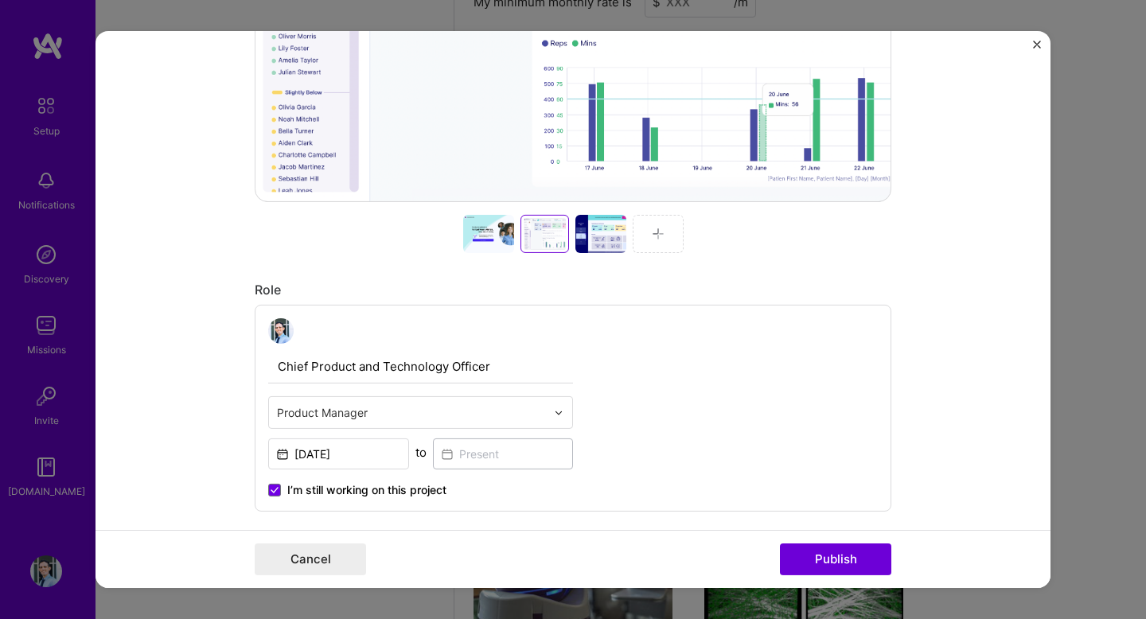
click at [490, 251] on div at bounding box center [488, 234] width 51 height 38
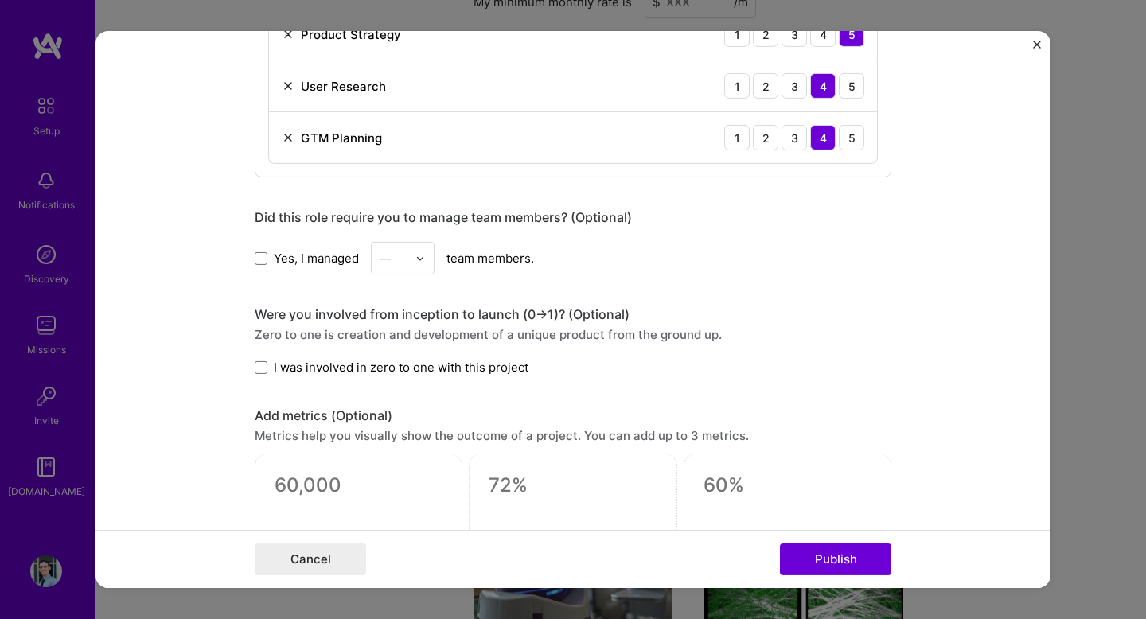
scroll to position [1669, 0]
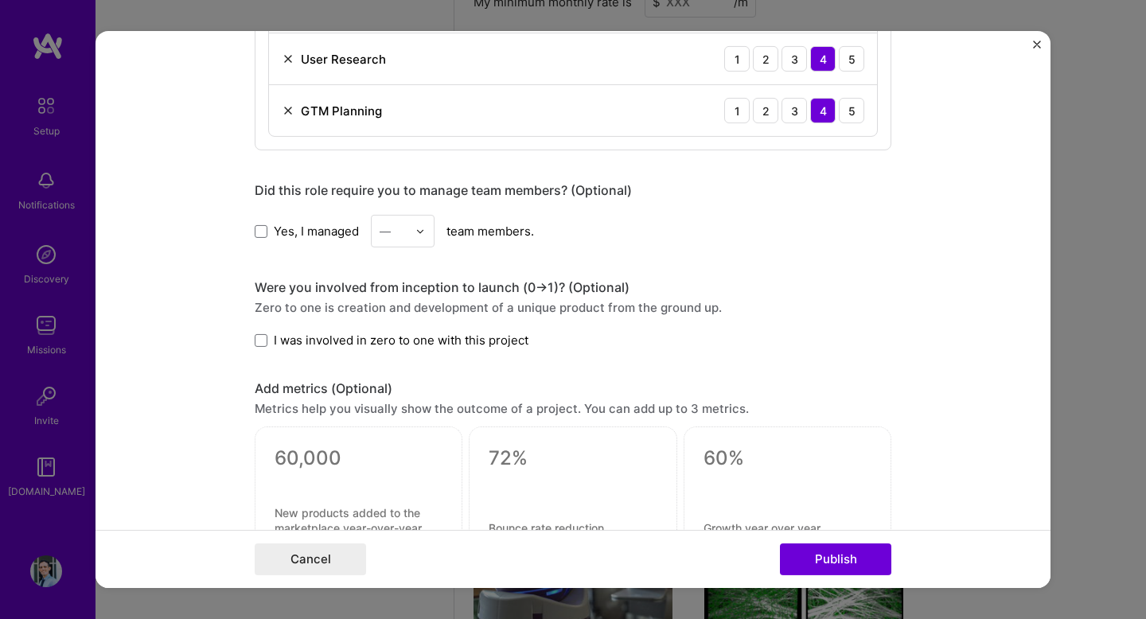
click at [481, 346] on span "I was involved in zero to one with this project" at bounding box center [401, 340] width 255 height 17
click at [0, 0] on input "I was involved in zero to one with this project" at bounding box center [0, 0] width 0 height 0
click at [400, 234] on input "text" at bounding box center [394, 231] width 28 height 17
click at [408, 348] on div "4" at bounding box center [403, 361] width 54 height 29
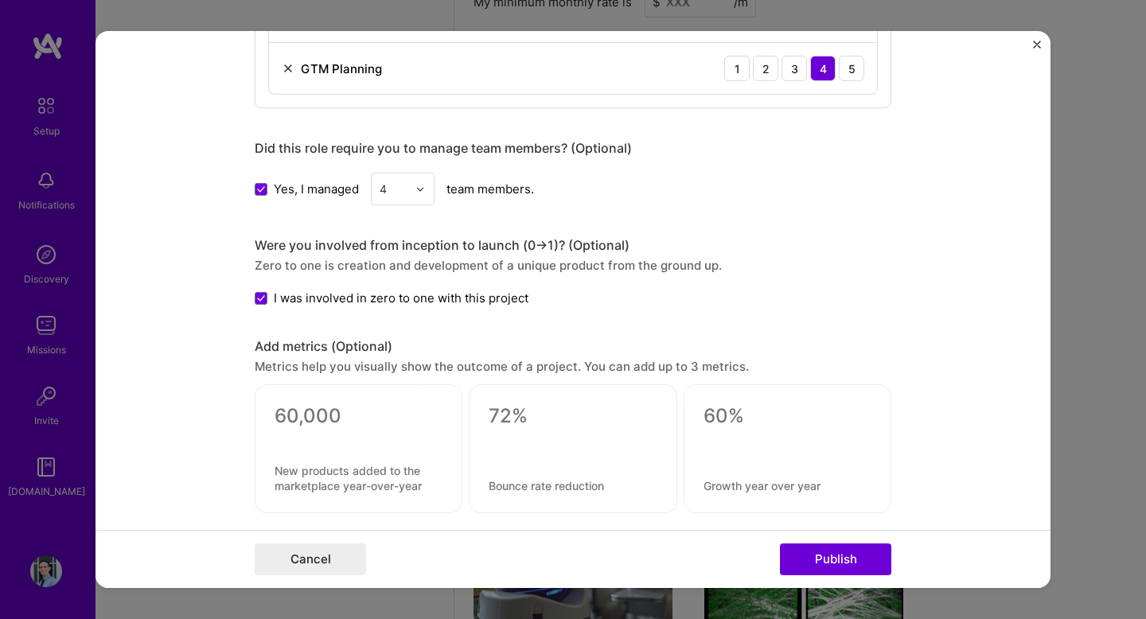
scroll to position [1760, 0]
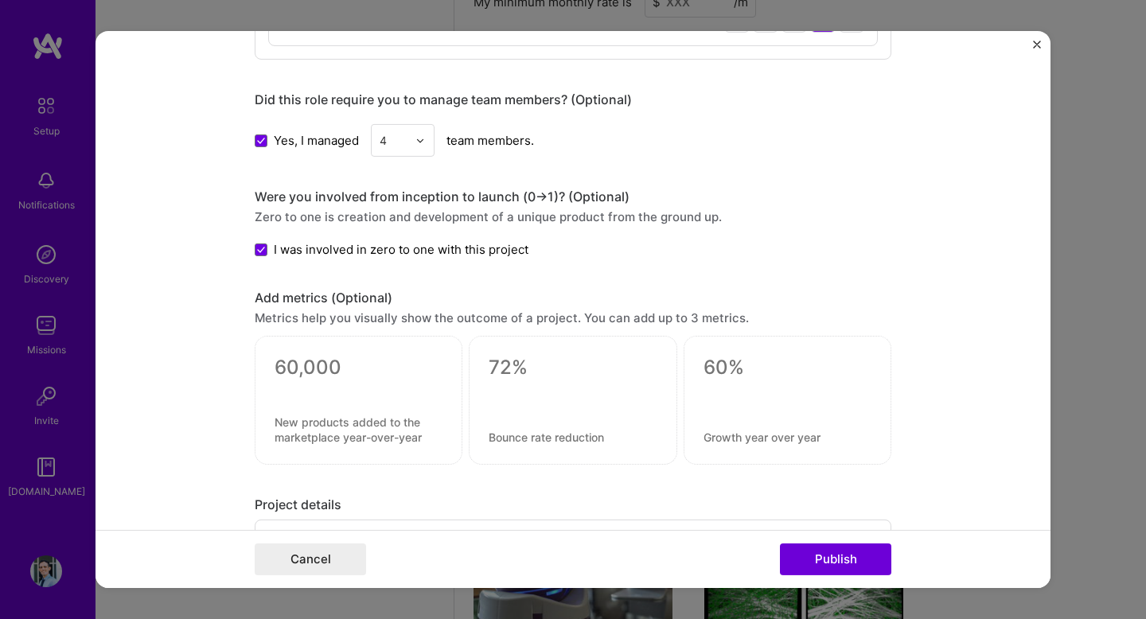
click at [572, 426] on div at bounding box center [573, 400] width 208 height 129
click at [572, 443] on textarea at bounding box center [573, 437] width 168 height 15
click at [361, 441] on textarea at bounding box center [359, 430] width 168 height 30
paste textarea
click at [364, 431] on textarea at bounding box center [359, 445] width 168 height 60
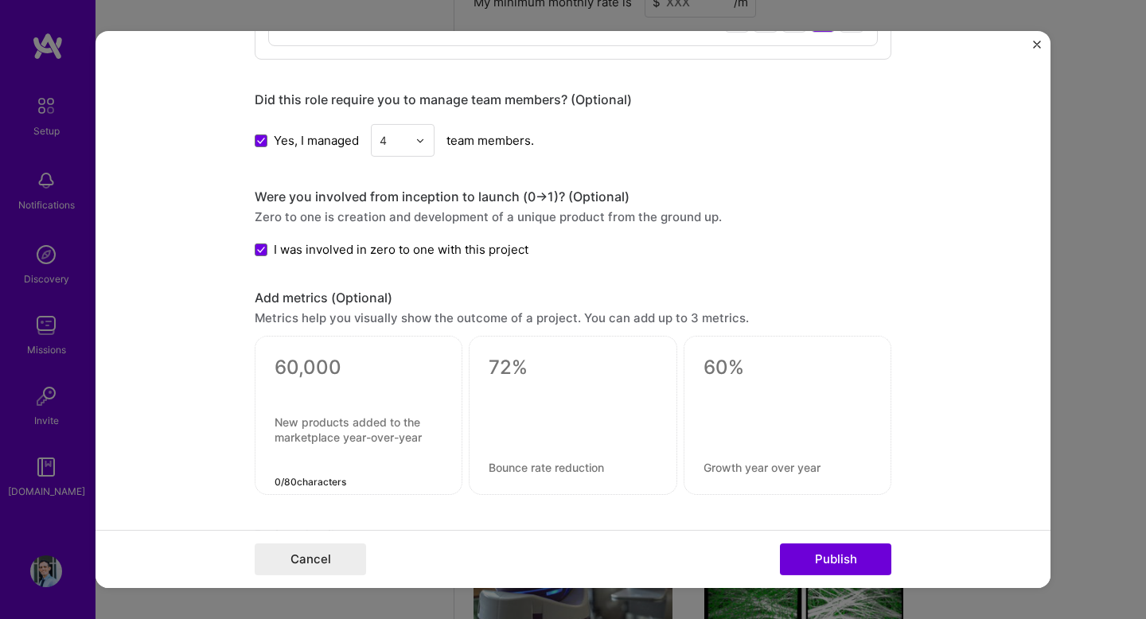
paste textarea "Patients consistently reached personal recovery goals, from dressing to eating …"
type textarea "Patients consistently reached personal recovery goals, from dressing to eating …"
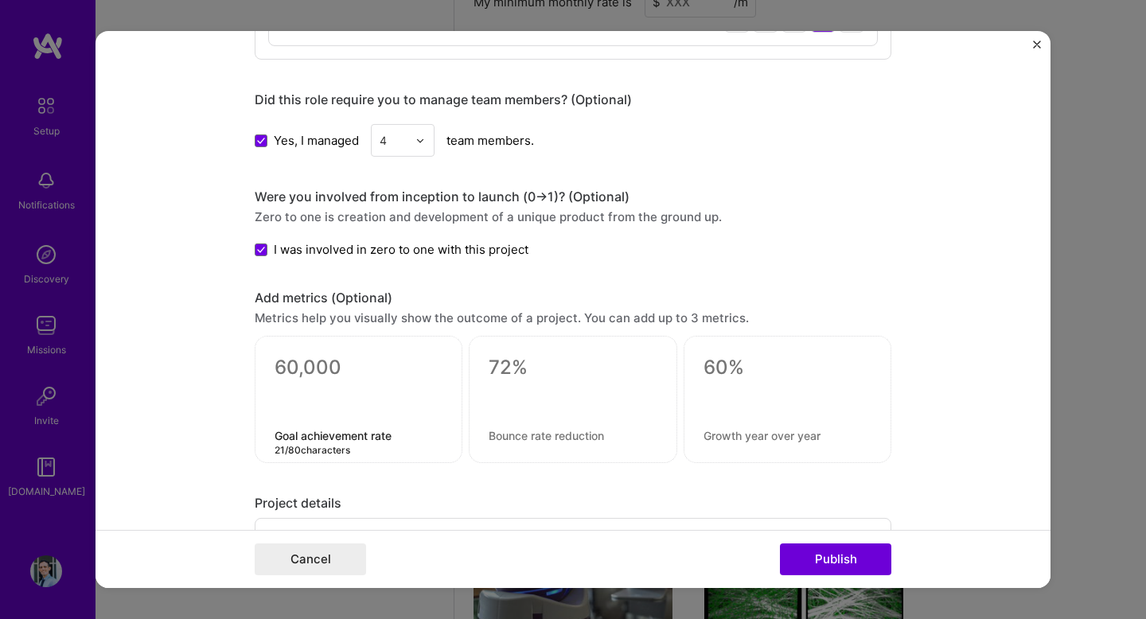
click at [345, 442] on textarea "Goal achievement rate" at bounding box center [359, 435] width 168 height 15
click at [386, 433] on textarea "Goal achievement rate" at bounding box center [359, 435] width 168 height 15
paste textarea "Most patients achieved meaningful daily function goals (e.g., eating, dressing,…"
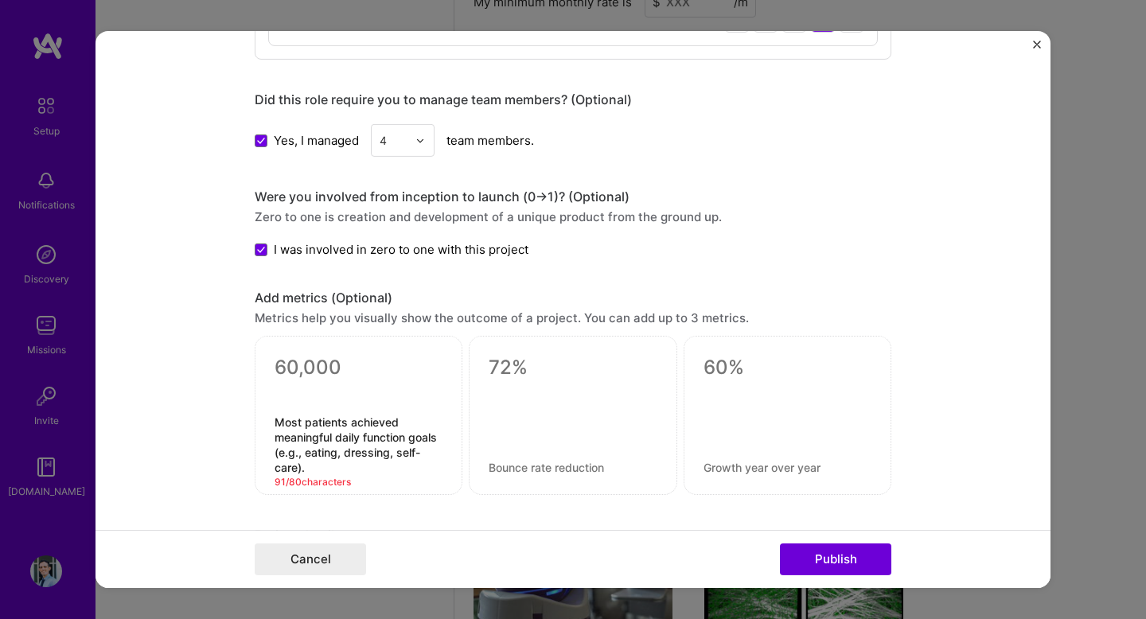
type textarea "Goal achievement rate"
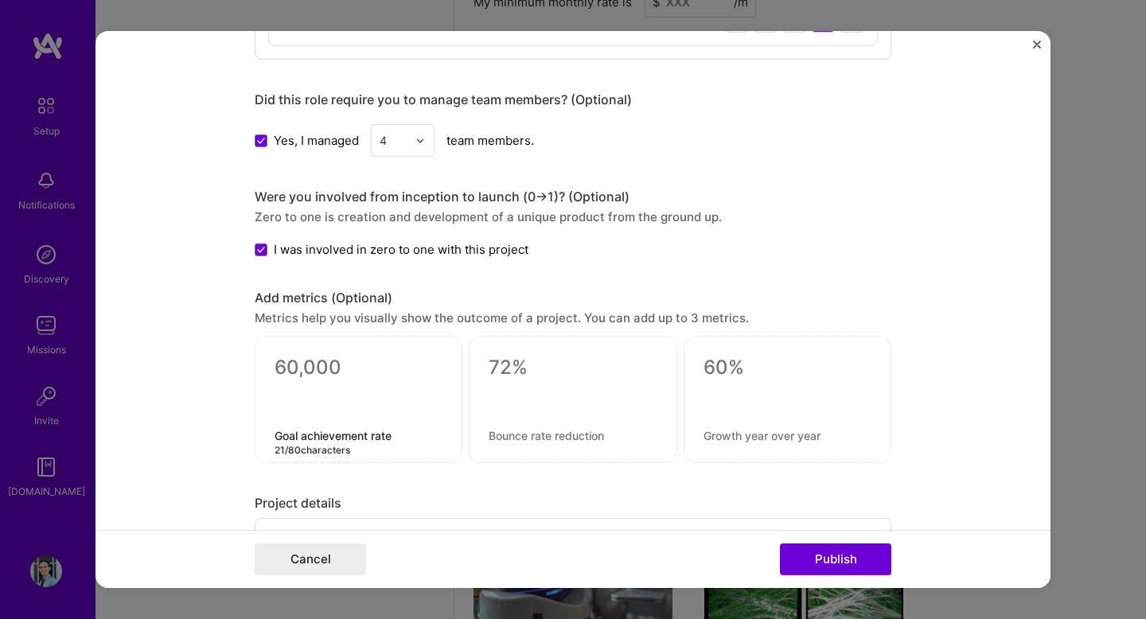
click at [402, 435] on textarea "Goal achievement rate" at bounding box center [359, 435] width 168 height 15
click at [330, 373] on textarea at bounding box center [359, 368] width 168 height 24
type textarea "0"
type textarea "90%"
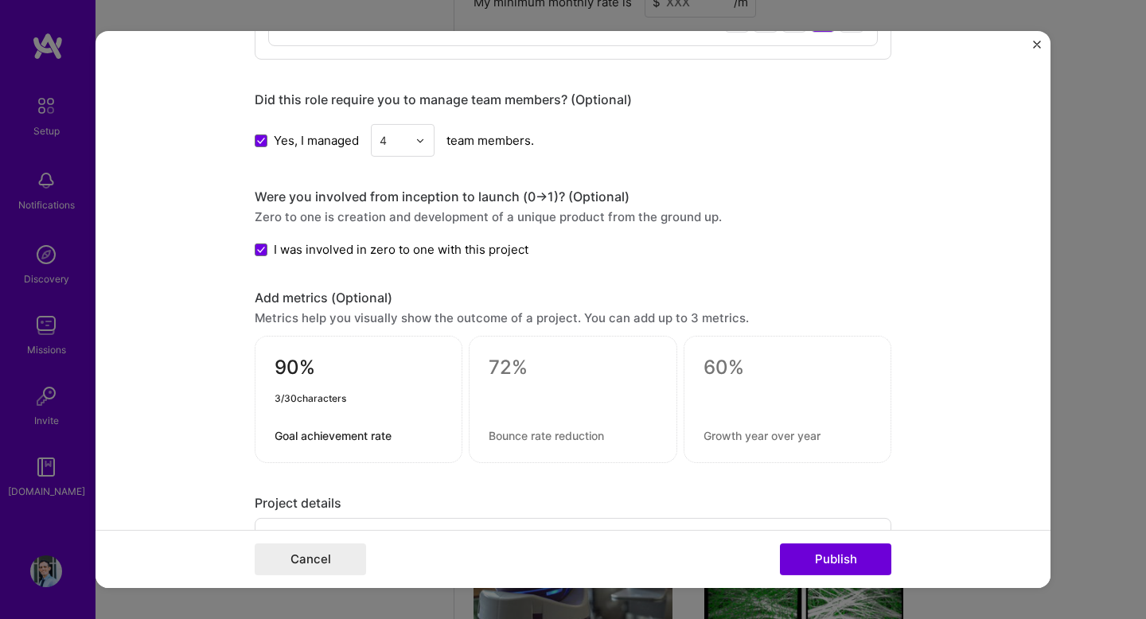
click at [403, 438] on textarea "Goal achievement rate" at bounding box center [359, 435] width 168 height 15
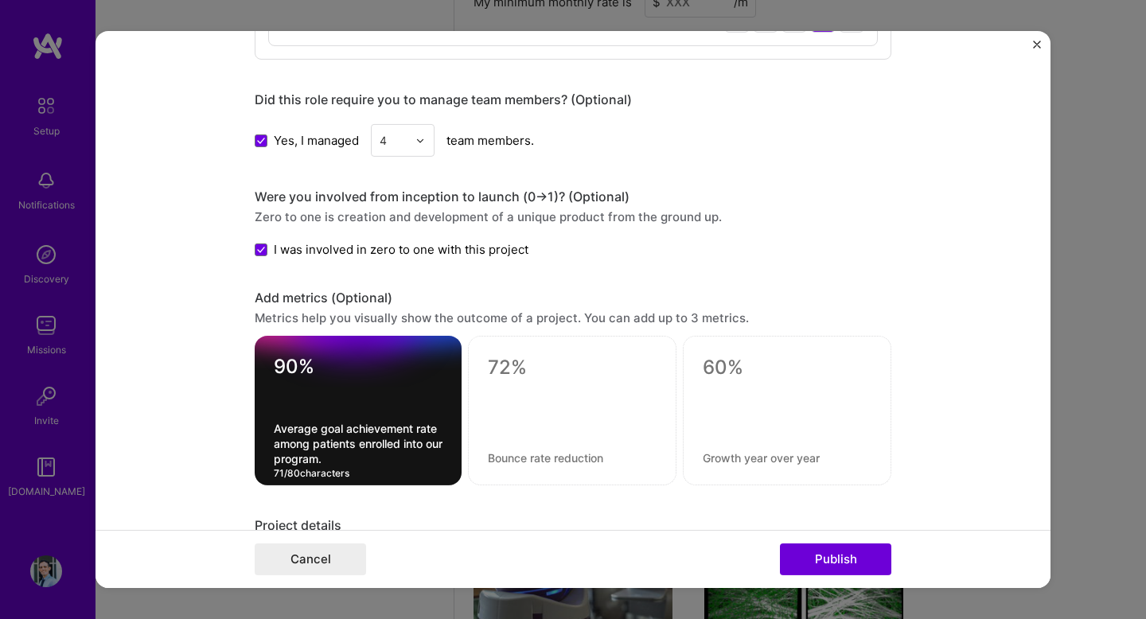
type textarea "Average goal achievement rate among patients enrolled into our program."
click at [529, 439] on div at bounding box center [572, 411] width 209 height 150
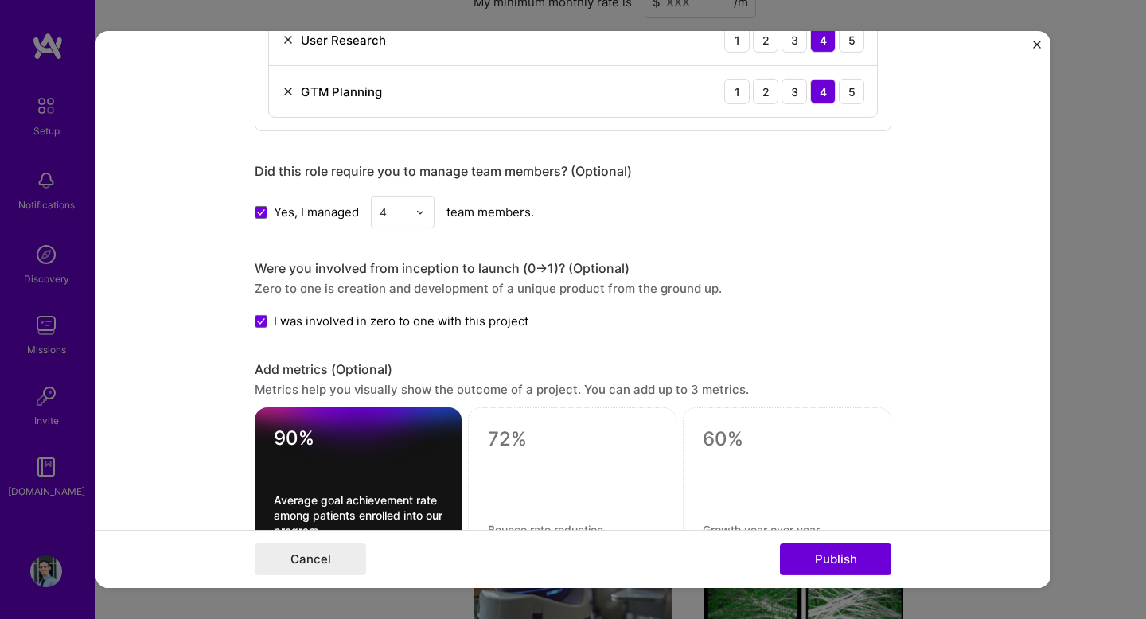
scroll to position [1836, 0]
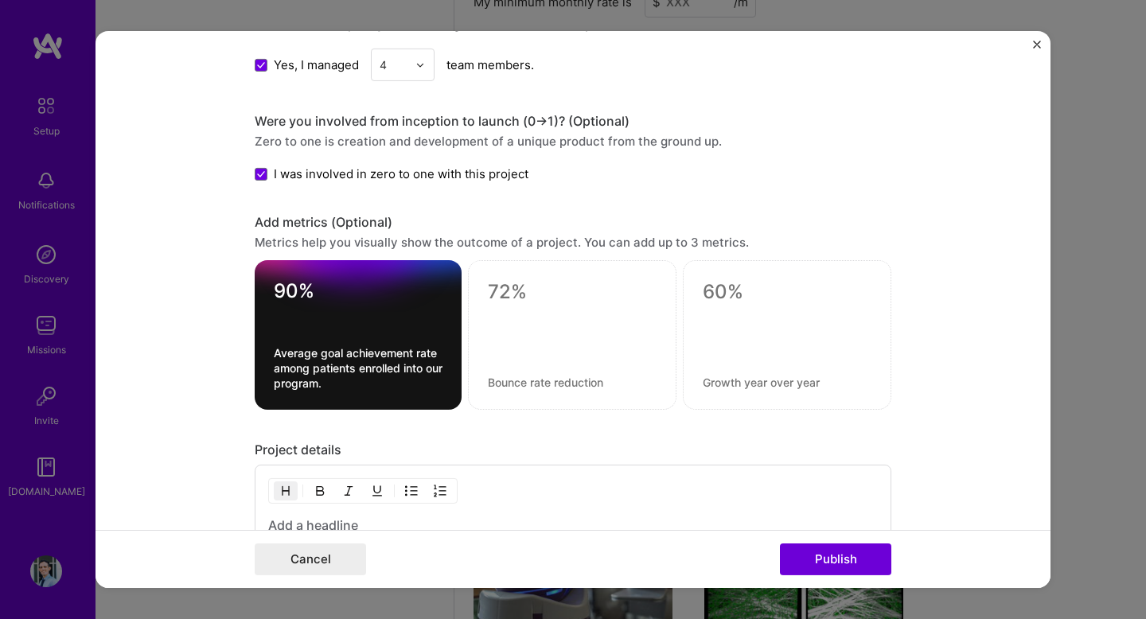
click at [502, 373] on div at bounding box center [572, 335] width 209 height 150
click at [502, 377] on textarea at bounding box center [572, 382] width 169 height 15
paste textarea "Per therapist by automating therapy monitoring and streamlining patient managem…"
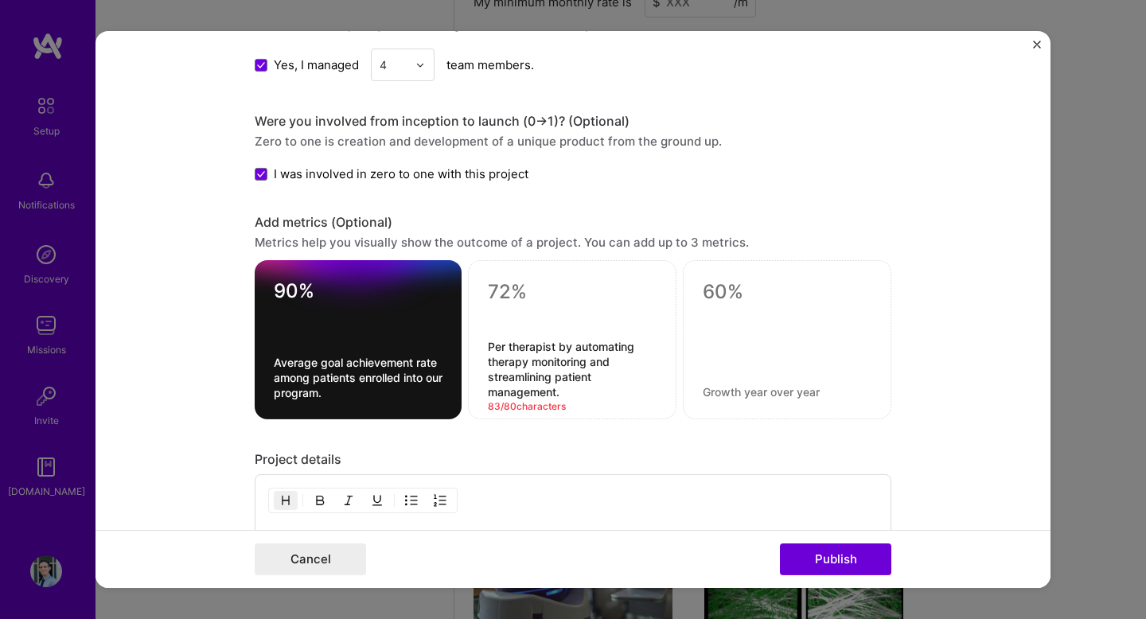
drag, startPoint x: 572, startPoint y: 392, endPoint x: 593, endPoint y: 361, distance: 36.6
click at [593, 361] on textarea "Per therapist by automating therapy monitoring and streamlining patient managem…" at bounding box center [572, 369] width 169 height 60
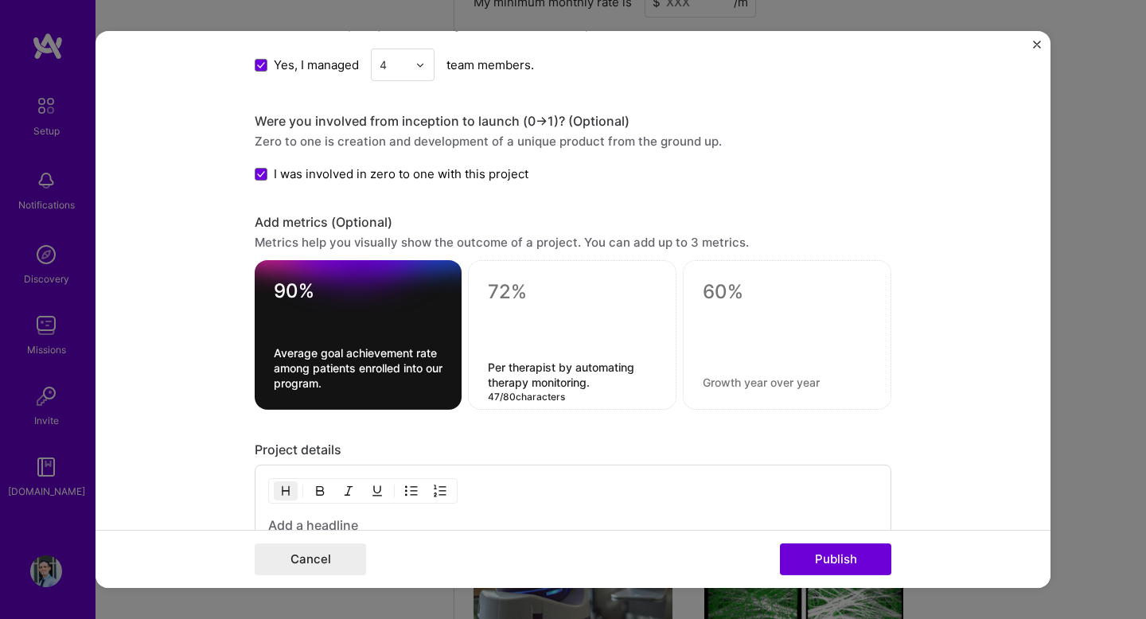
type textarea "Per therapist by automating therapy monitoring."
click at [558, 288] on textarea at bounding box center [572, 292] width 169 height 24
paste textarea "4+ hours/month saved"
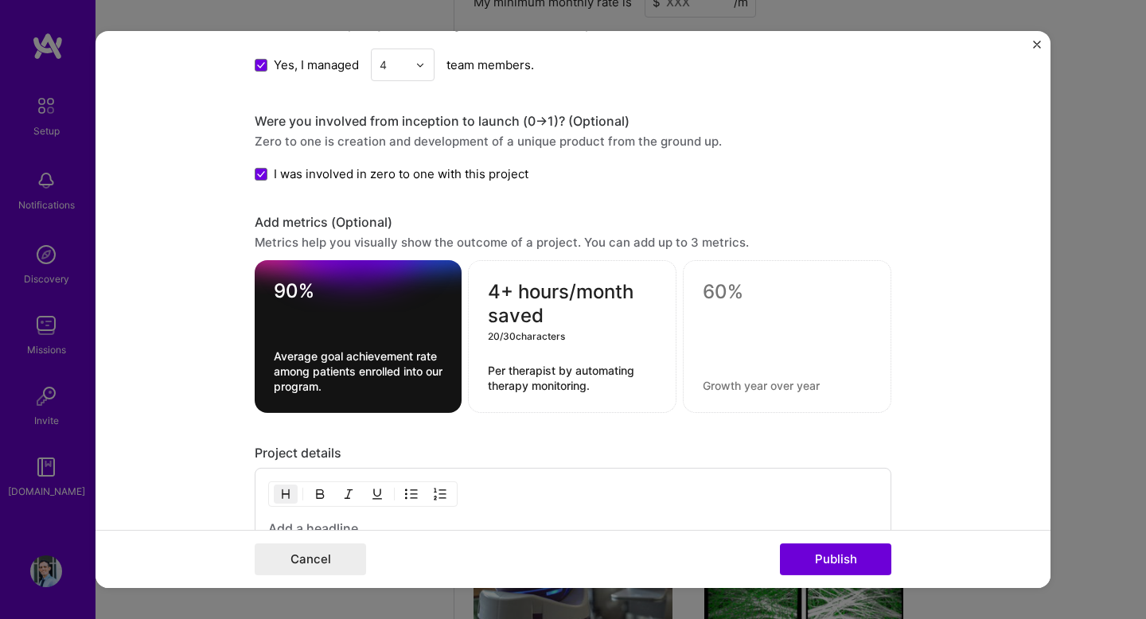
type textarea "4+ hours/month saved"
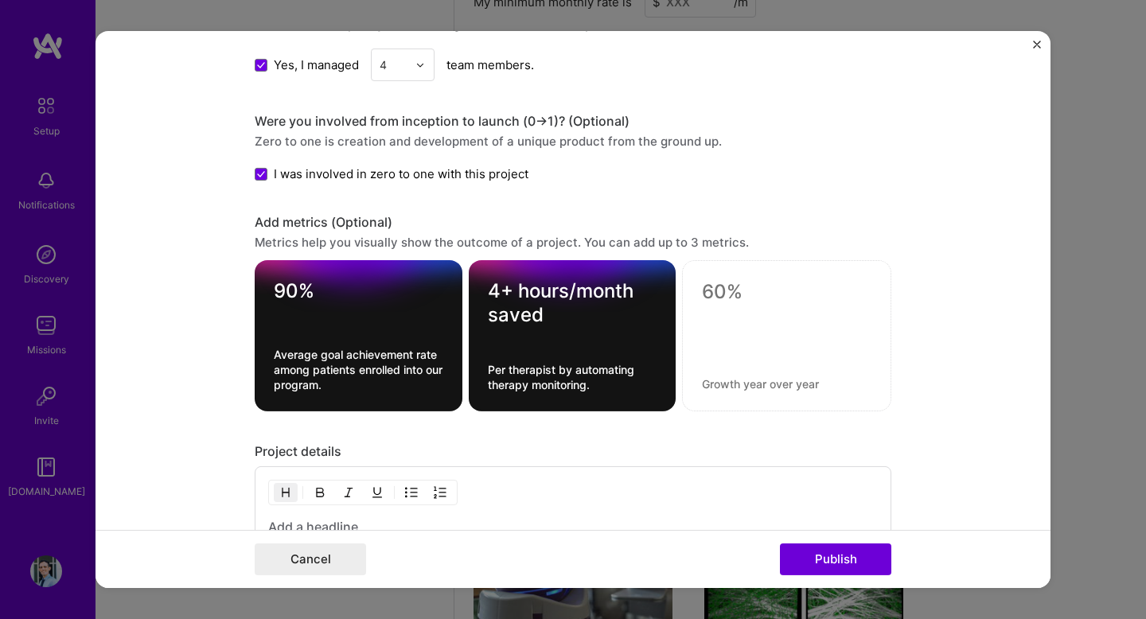
click at [743, 325] on div at bounding box center [787, 331] width 170 height 17
click at [738, 397] on div at bounding box center [786, 335] width 209 height 151
click at [742, 387] on textarea at bounding box center [787, 383] width 170 height 15
paste textarea "Per clinician through LLM-powered progress note automation using EHR and propri…"
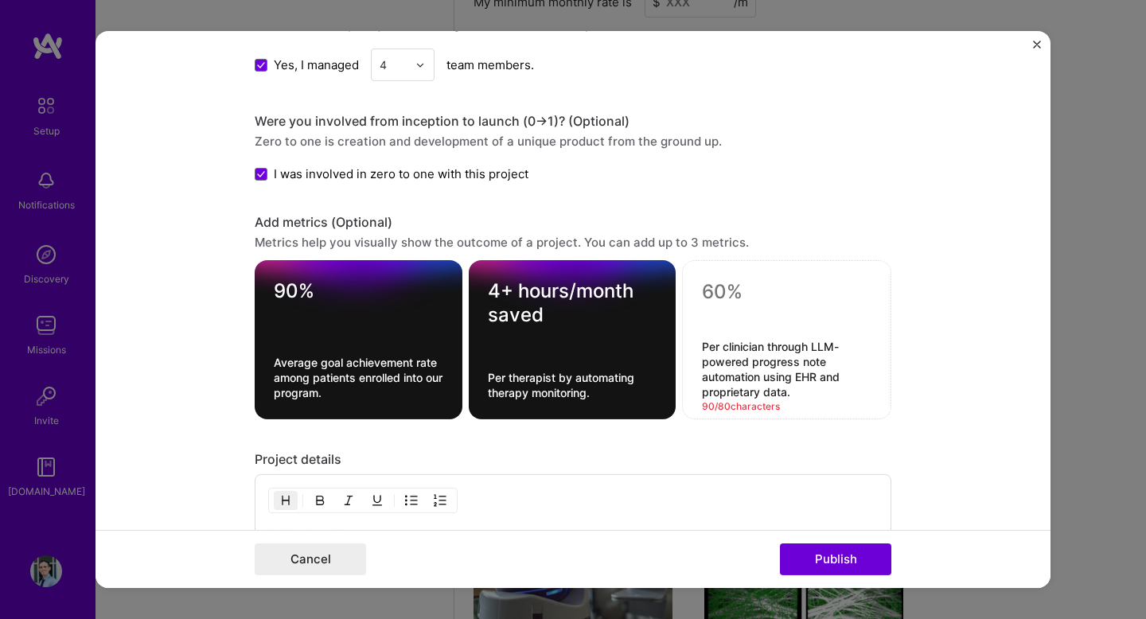
drag, startPoint x: 799, startPoint y: 393, endPoint x: 773, endPoint y: 382, distance: 28.5
click at [773, 382] on textarea "Per clinician through LLM-powered progress note automation using EHR and propri…" at bounding box center [787, 369] width 170 height 60
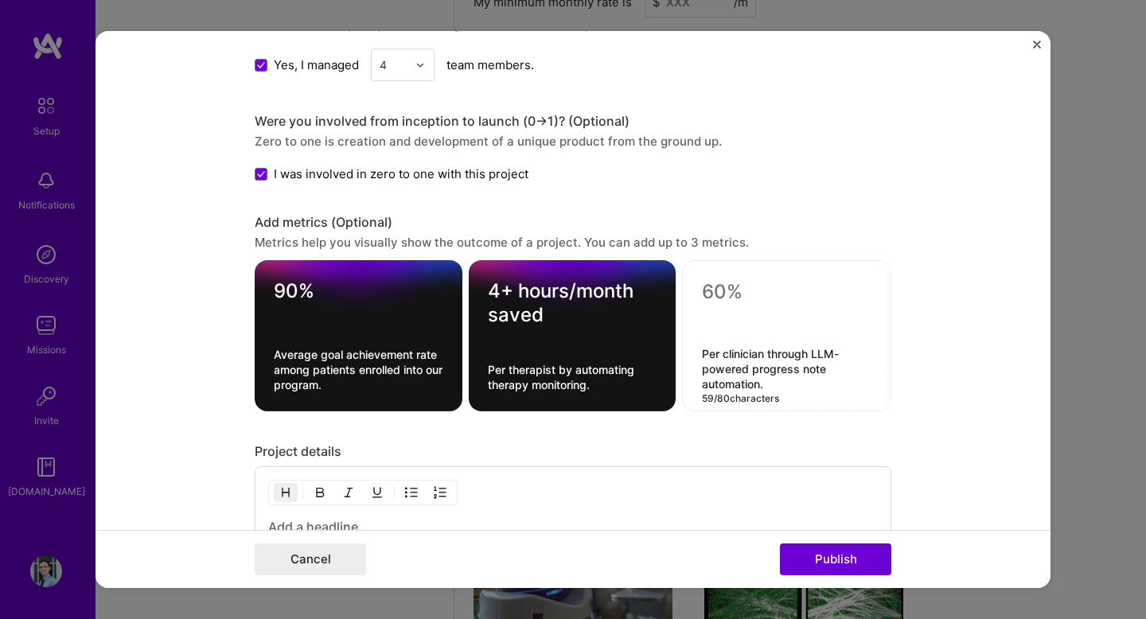
type textarea "Per clinician through LLM-powered progress note automation."
click at [721, 302] on textarea at bounding box center [787, 292] width 170 height 24
paste textarea "~12 hours/month saved"
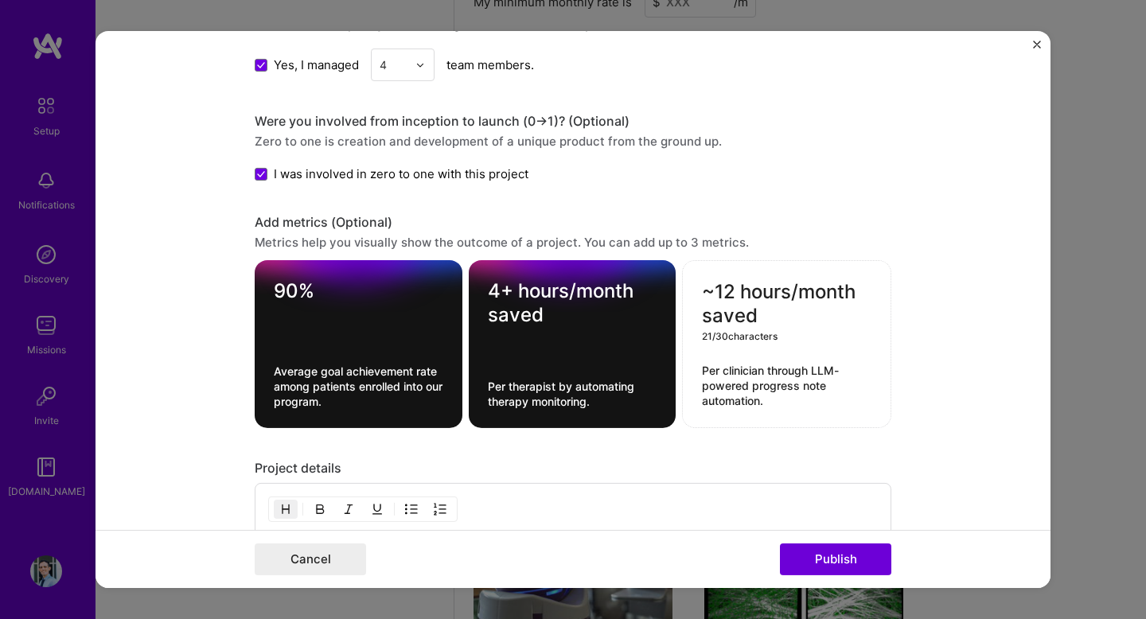
type textarea "~12 hours/month saved"
click at [953, 396] on form "Project title Clinician Dashboard Company Neurofenix Project industry Industry …" at bounding box center [573, 309] width 955 height 557
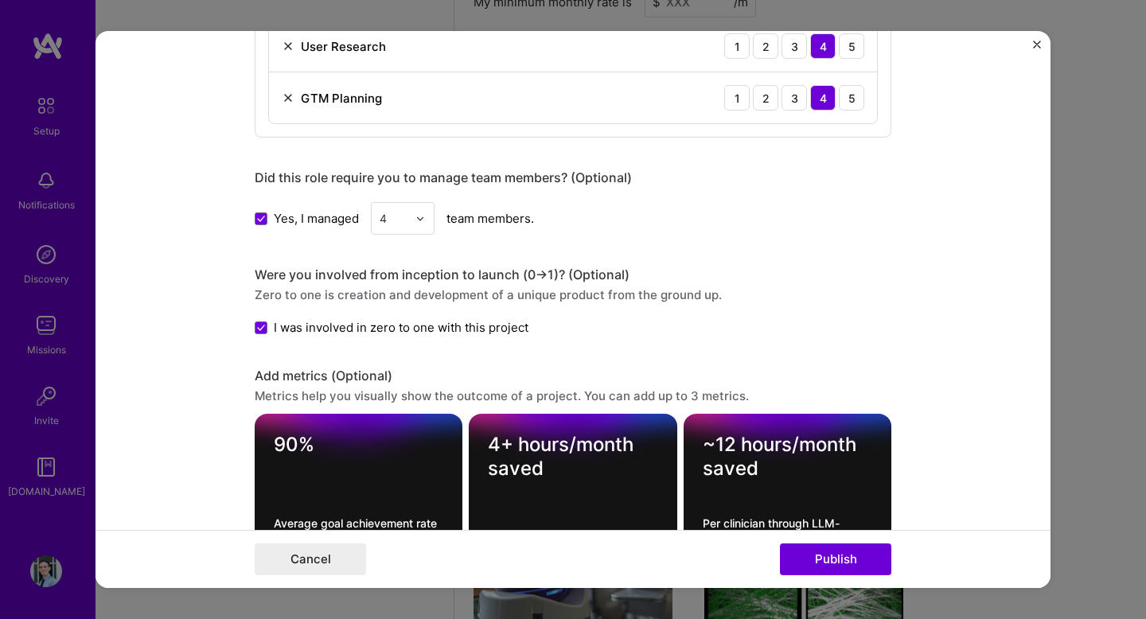
scroll to position [2113, 0]
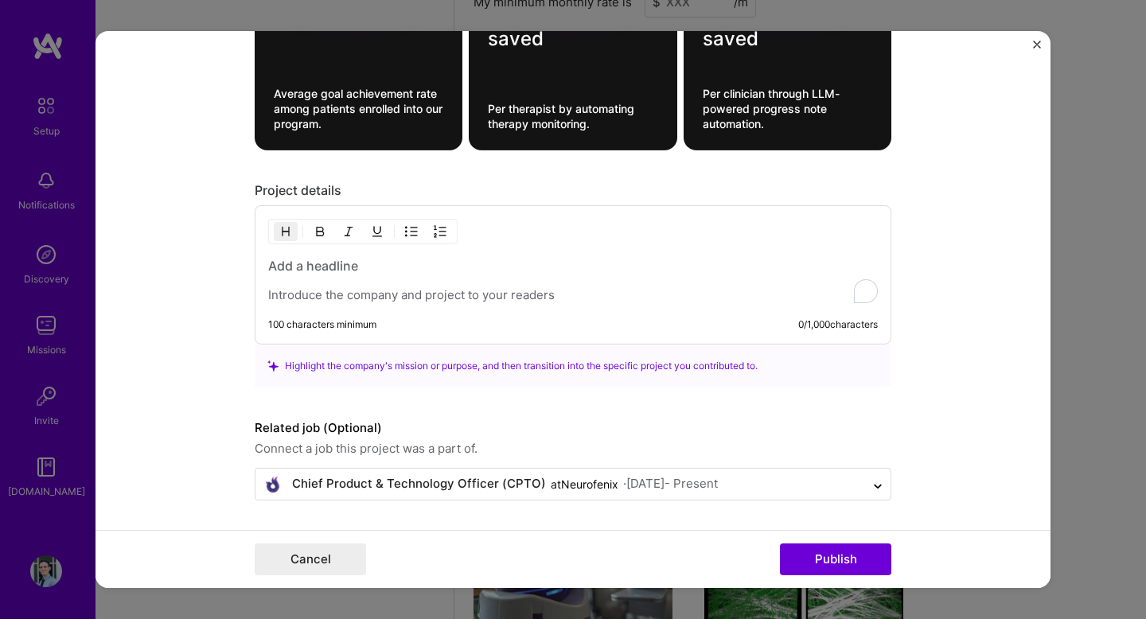
click at [513, 264] on h3 "To enrich screen reader interactions, please activate Accessibility in Grammarl…" at bounding box center [573, 266] width 610 height 18
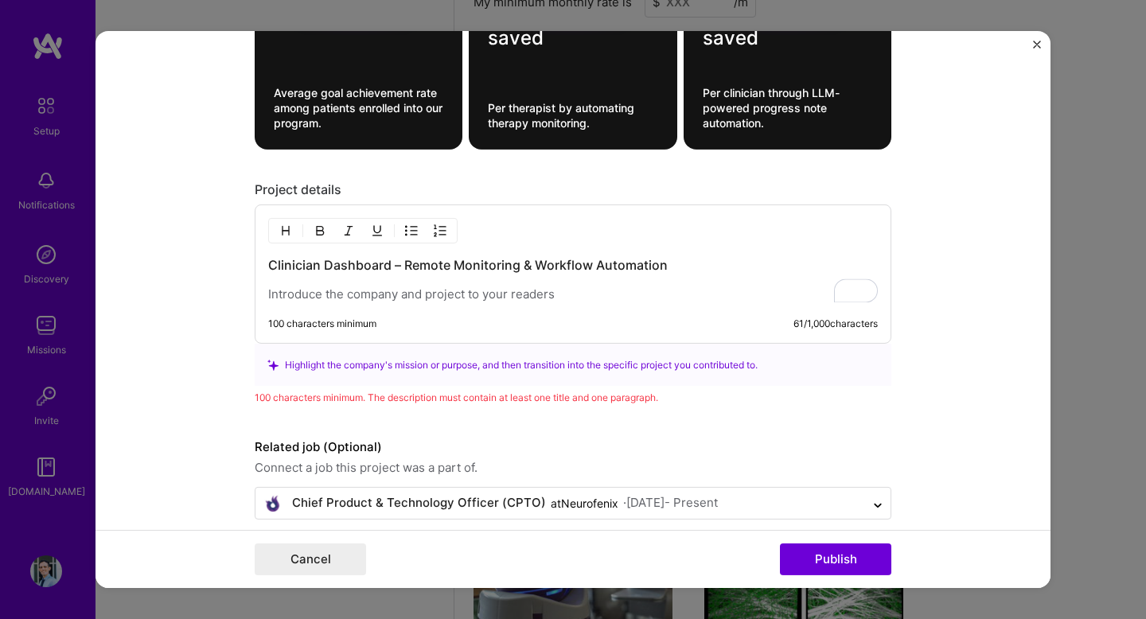
click at [503, 291] on p "To enrich screen reader interactions, please activate Accessibility in Grammarl…" at bounding box center [573, 295] width 610 height 16
paste div "To enrich screen reader interactions, please activate Accessibility in Grammarl…"
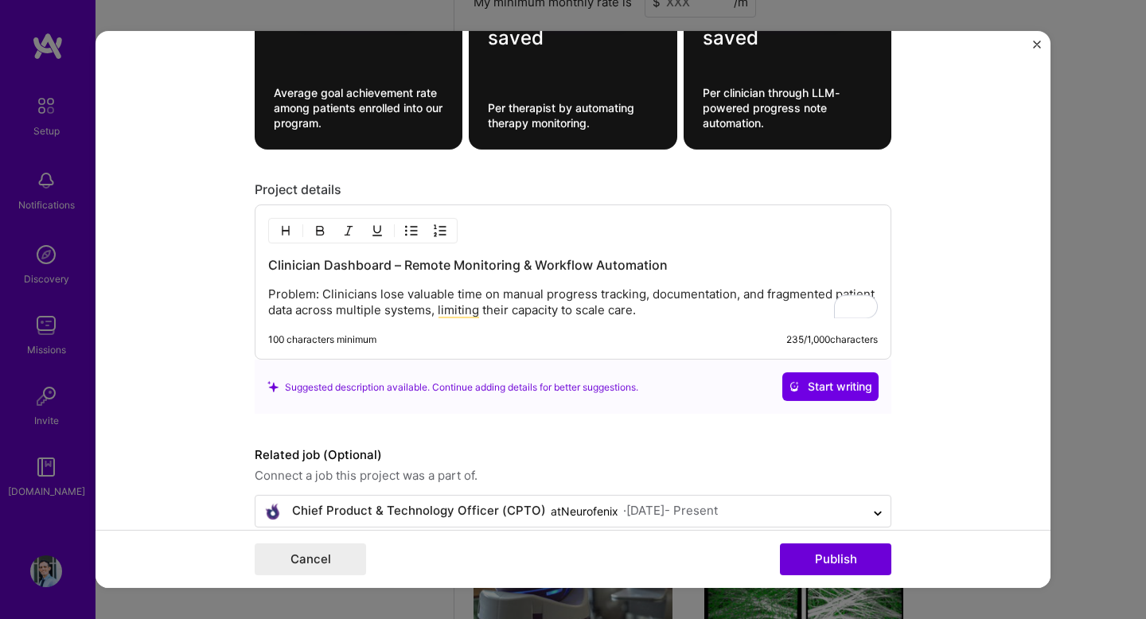
click at [322, 295] on p "Problem: Clinicians lose valuable time on manual progress tracking, documentati…" at bounding box center [573, 303] width 610 height 32
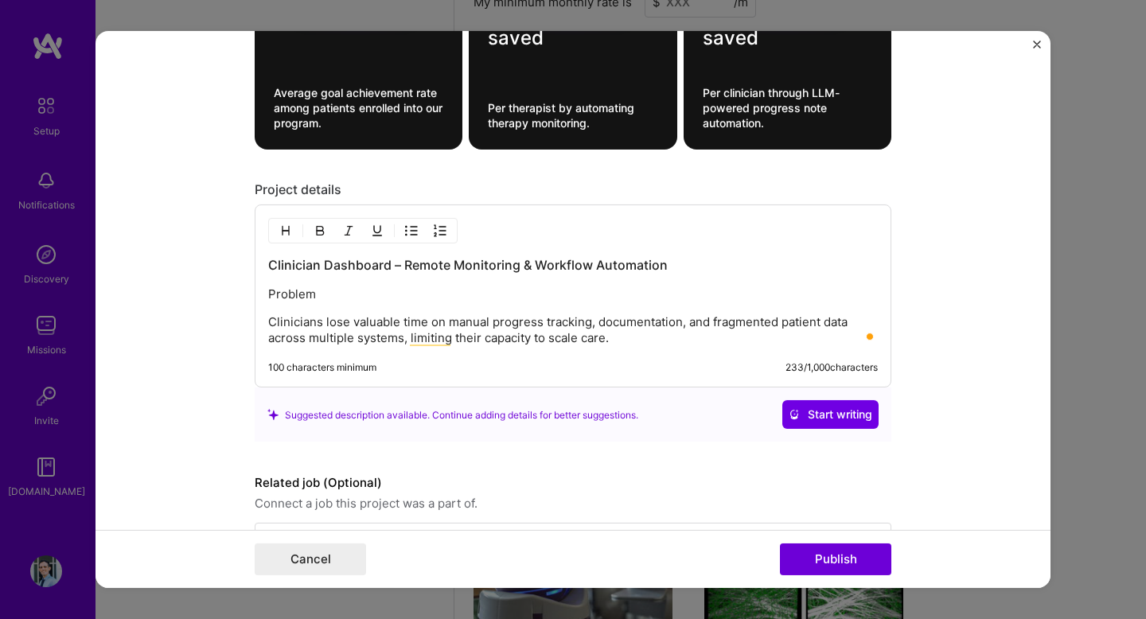
click at [322, 295] on p "Problem" at bounding box center [573, 295] width 610 height 16
click at [292, 233] on button "button" at bounding box center [286, 230] width 24 height 19
click at [650, 333] on p "Clinicians lose valuable time on manual progress tracking, documentation, and f…" at bounding box center [573, 333] width 610 height 32
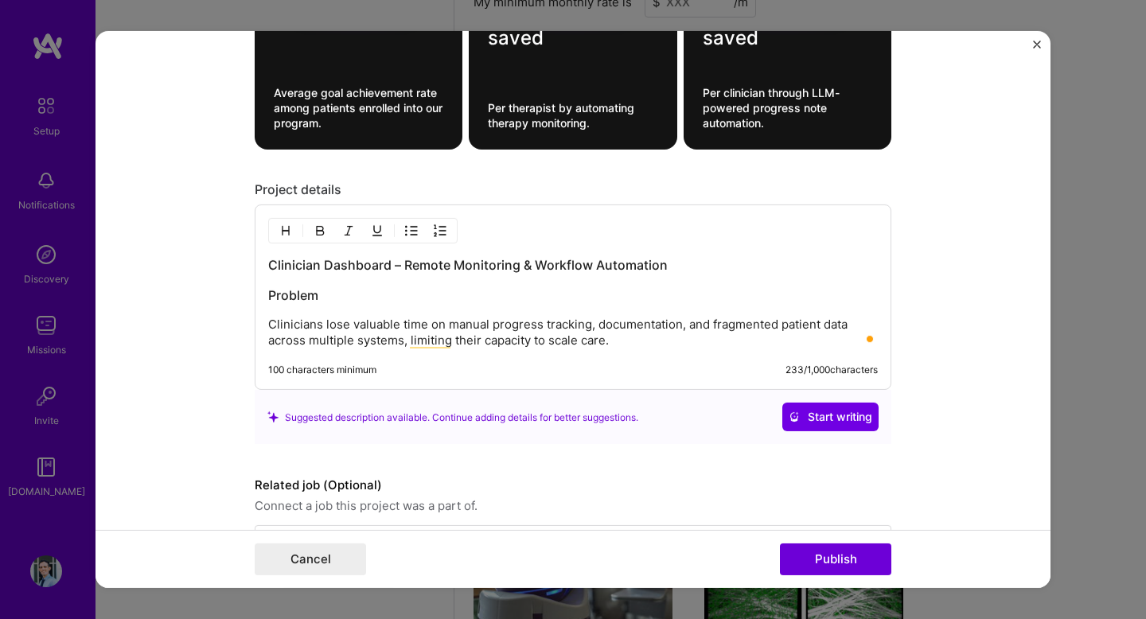
click at [649, 341] on p "Clinicians lose valuable time on manual progress tracking, documentation, and f…" at bounding box center [573, 333] width 610 height 32
click at [323, 328] on p "Clinicians lose valuable time on manual progress tracking, documentation, and f…" at bounding box center [573, 333] width 610 height 32
click at [615, 344] on p "Clinicians lose valuable time on manual progress tracking, documentation, and f…" at bounding box center [573, 333] width 610 height 32
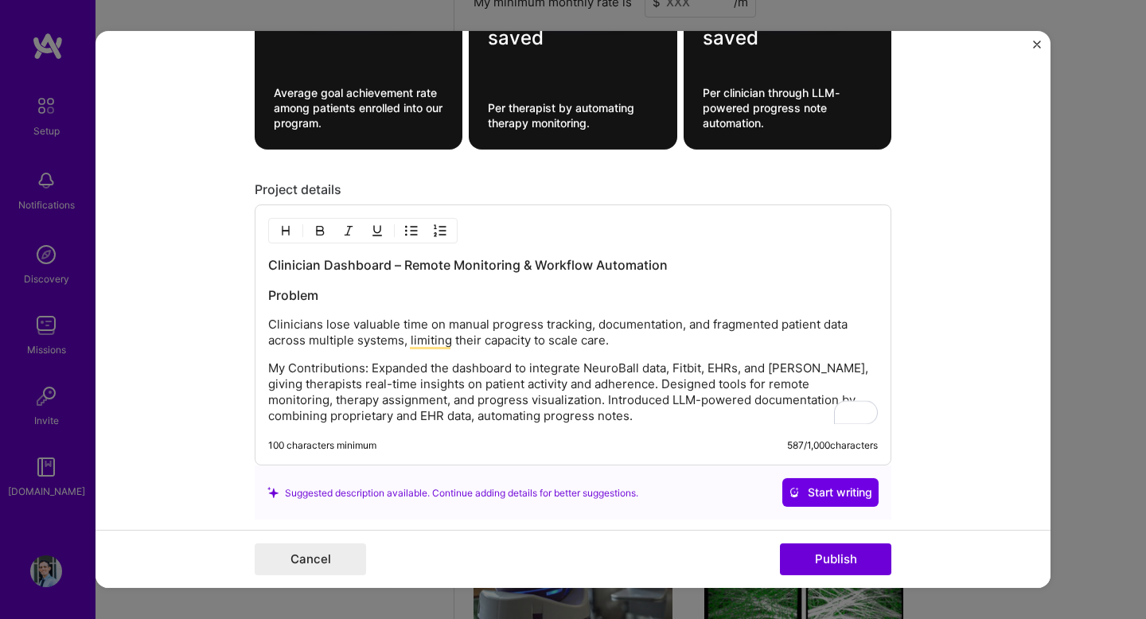
click at [370, 363] on p "My Contributions: Expanded the dashboard to integrate NeuroBall data, Fitbit, E…" at bounding box center [573, 393] width 610 height 64
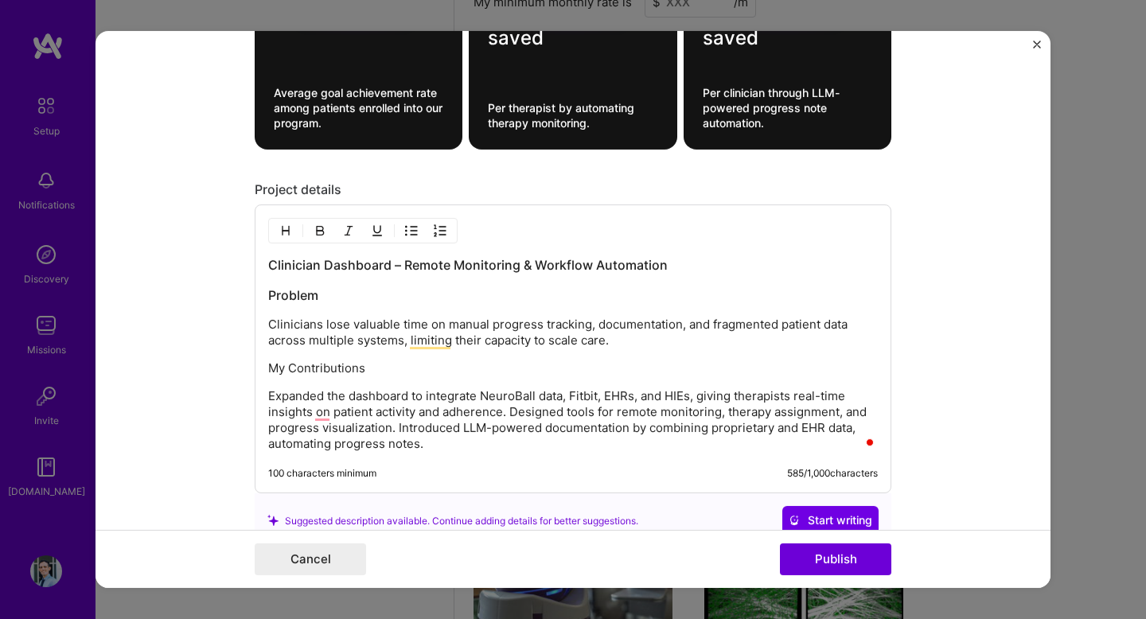
click at [358, 372] on p "My Contributions" at bounding box center [573, 369] width 610 height 16
click at [281, 236] on img "button" at bounding box center [285, 230] width 13 height 13
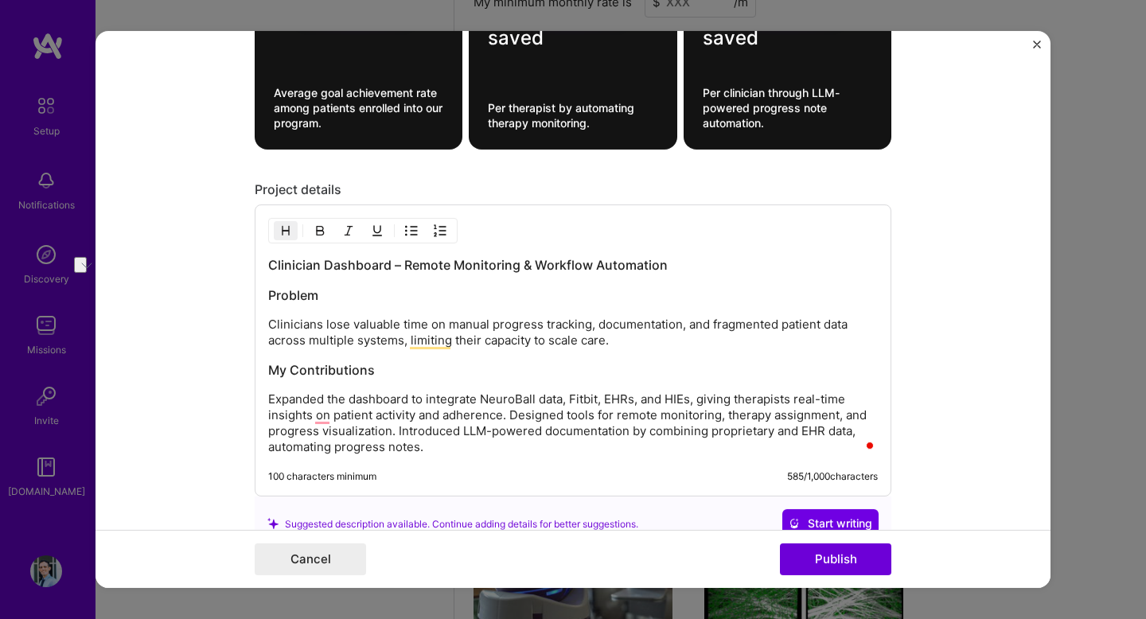
click at [411, 442] on p "Expanded the dashboard to integrate NeuroBall data, Fitbit, EHRs, and HIEs, giv…" at bounding box center [573, 424] width 610 height 64
click at [321, 421] on p "Expanded the dashboard to integrate NeuroBall data, Fitbit, EHRs, and HIEs, giv…" at bounding box center [573, 424] width 610 height 64
click at [520, 417] on p "Expanded the dashboard to integrate NeuroBall data, Fitbit, EHRs, and [PERSON_N…" at bounding box center [573, 424] width 610 height 64
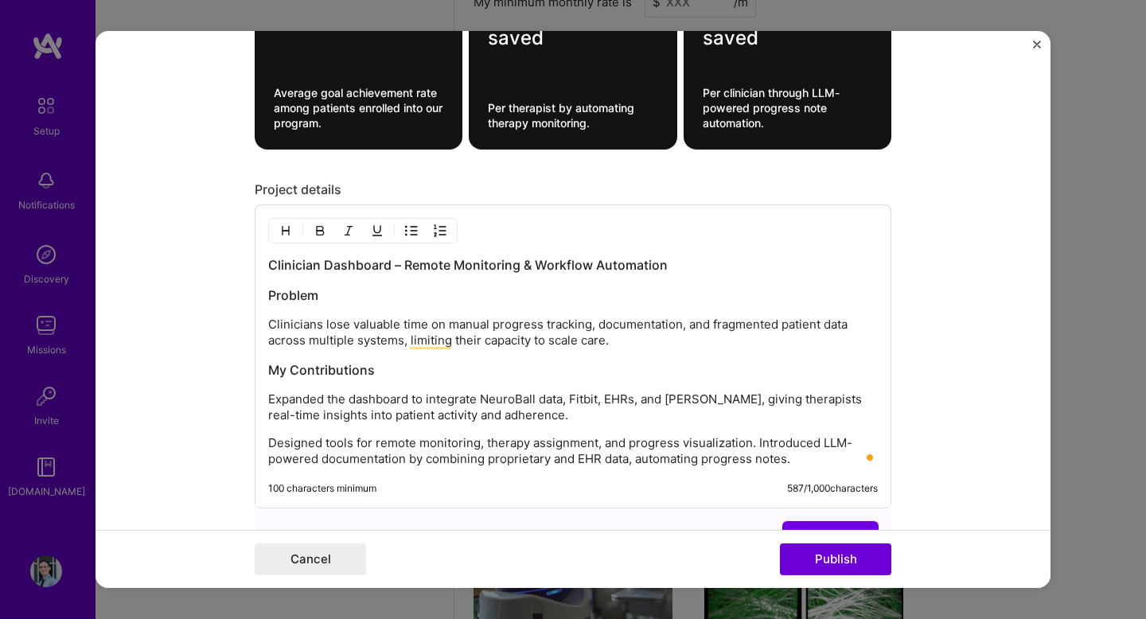
click at [755, 447] on p "Designed tools for remote monitoring, therapy assignment, and progress visualiz…" at bounding box center [573, 451] width 610 height 32
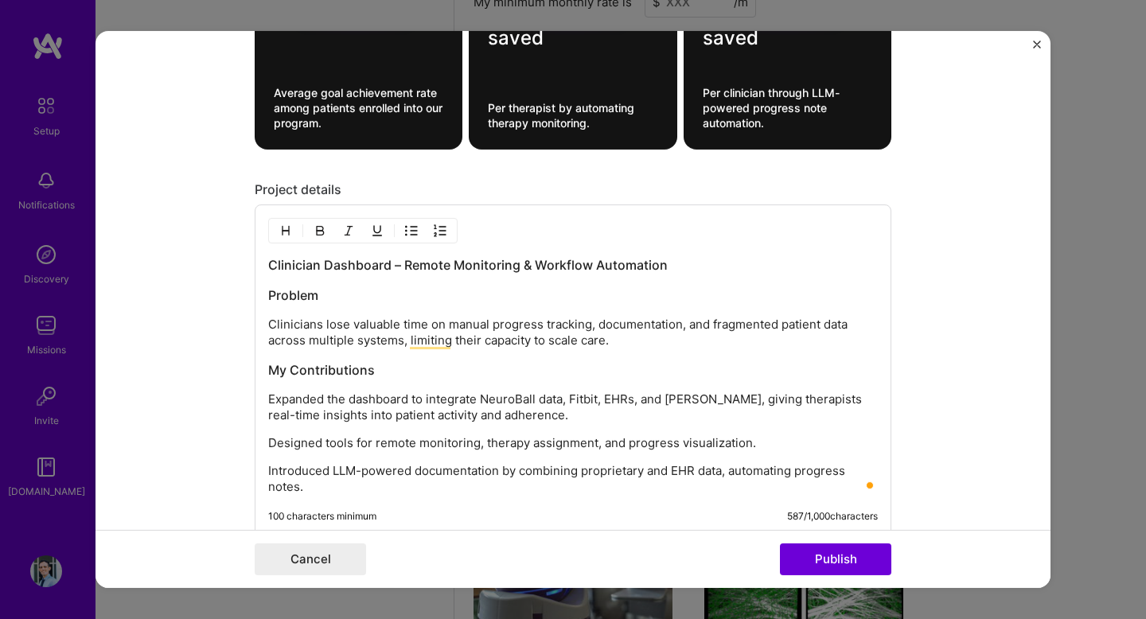
click at [787, 466] on p "Introduced LLM-powered documentation by combining proprietary and EHR data, aut…" at bounding box center [573, 479] width 610 height 32
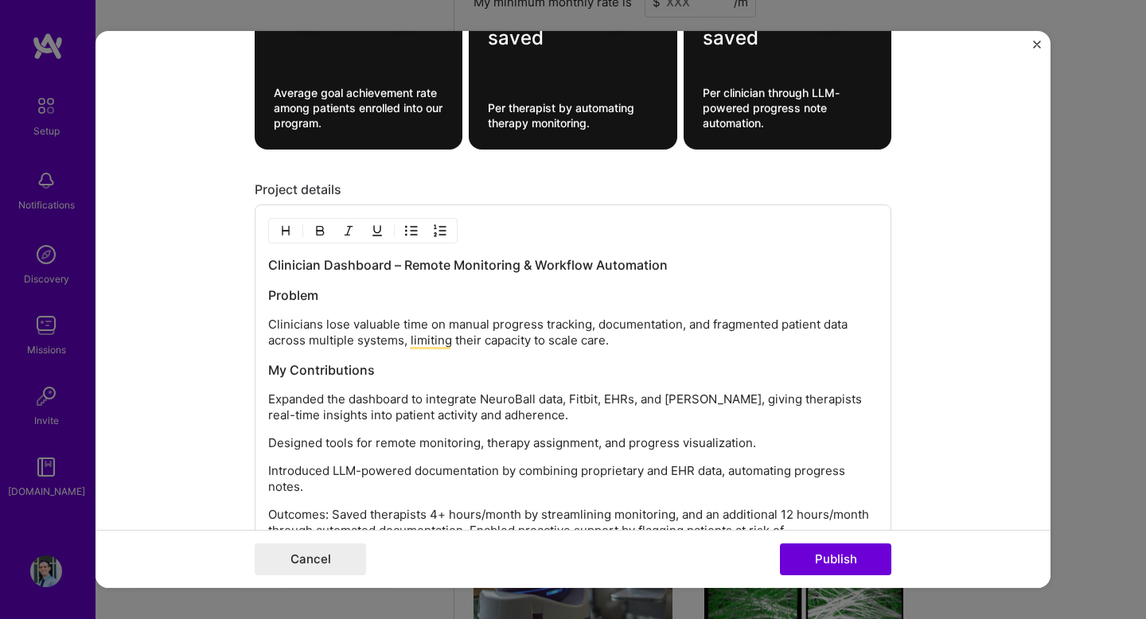
scroll to position [2269, 0]
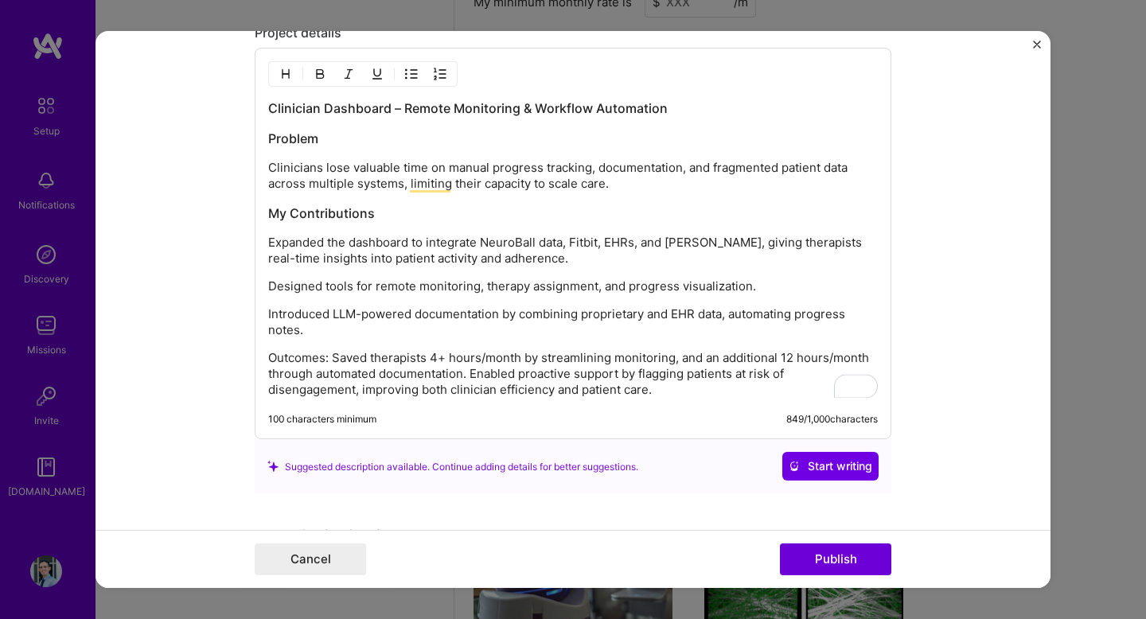
click at [331, 361] on p "Outcomes: Saved therapists 4+ hours/month by streamlining monitoring, and an ad…" at bounding box center [573, 374] width 610 height 48
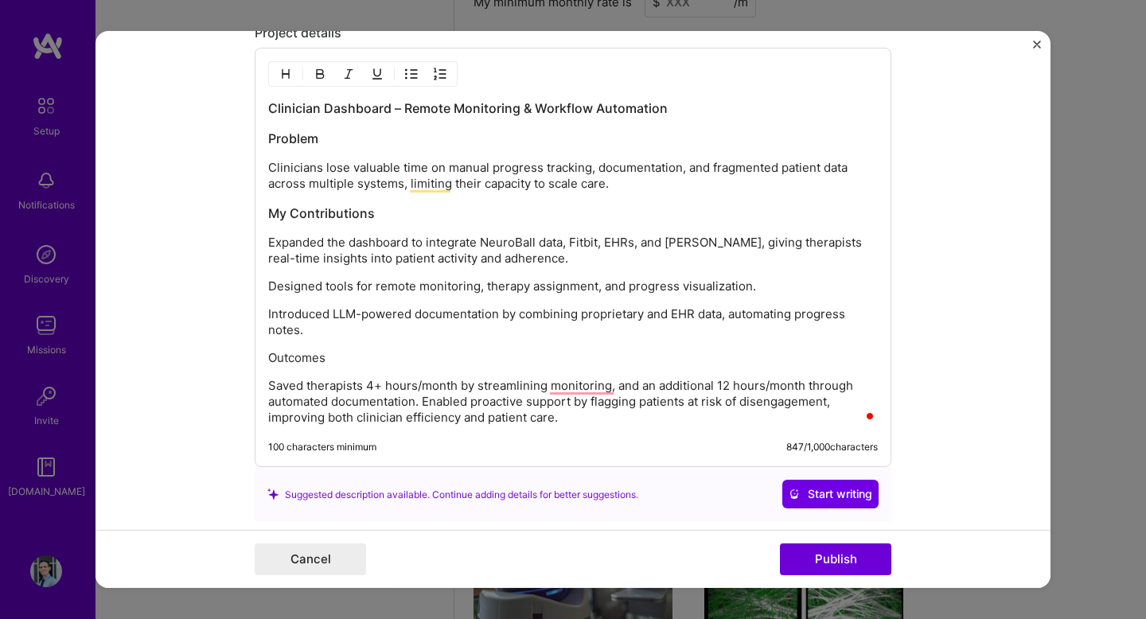
click at [331, 361] on p "Outcomes" at bounding box center [573, 358] width 610 height 16
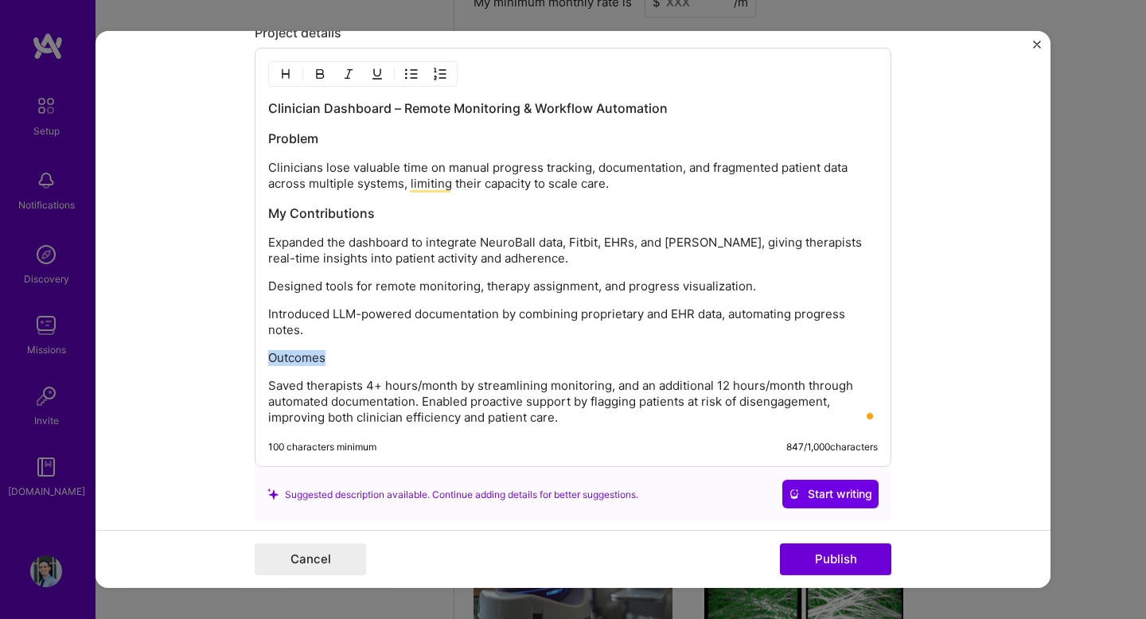
click at [294, 77] on button "button" at bounding box center [286, 73] width 24 height 19
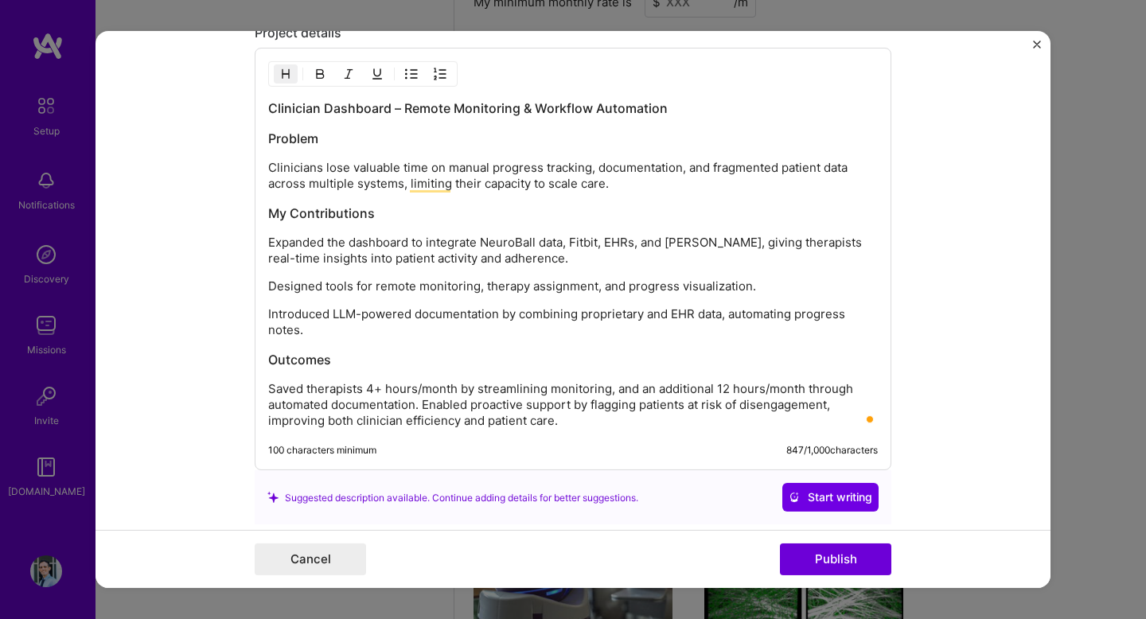
click at [355, 401] on p "Saved therapists 4+ hours/month by streamlining monitoring, and an additional 1…" at bounding box center [573, 405] width 610 height 48
click at [589, 424] on p "Saved therapists 4+ hours/month by streamlining monitoring, and an additional 1…" at bounding box center [573, 405] width 610 height 48
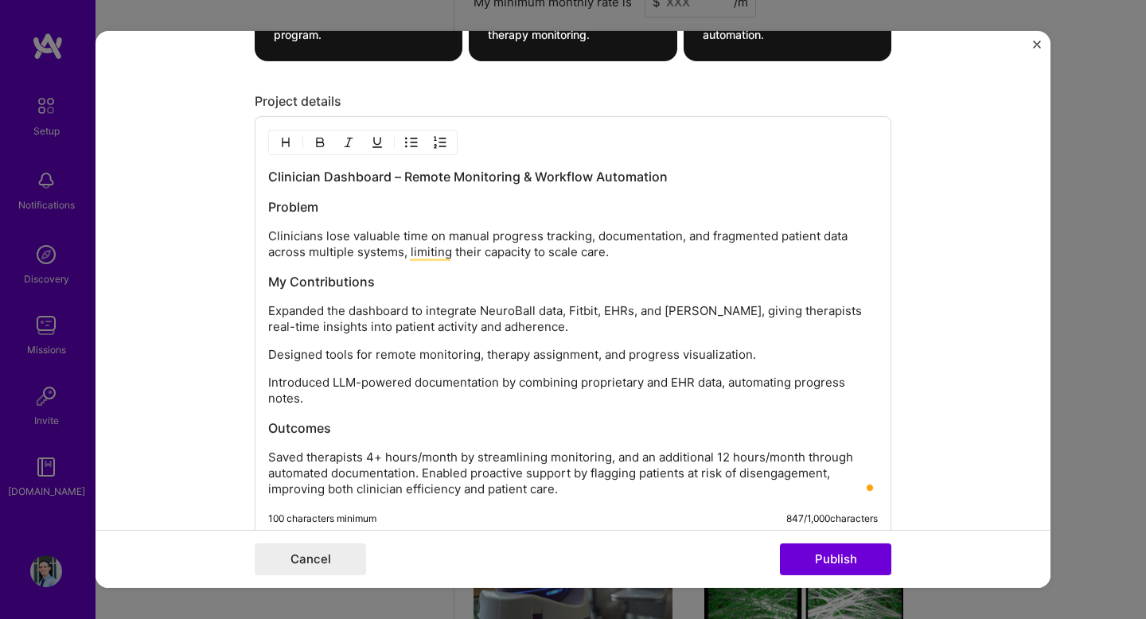
scroll to position [2188, 0]
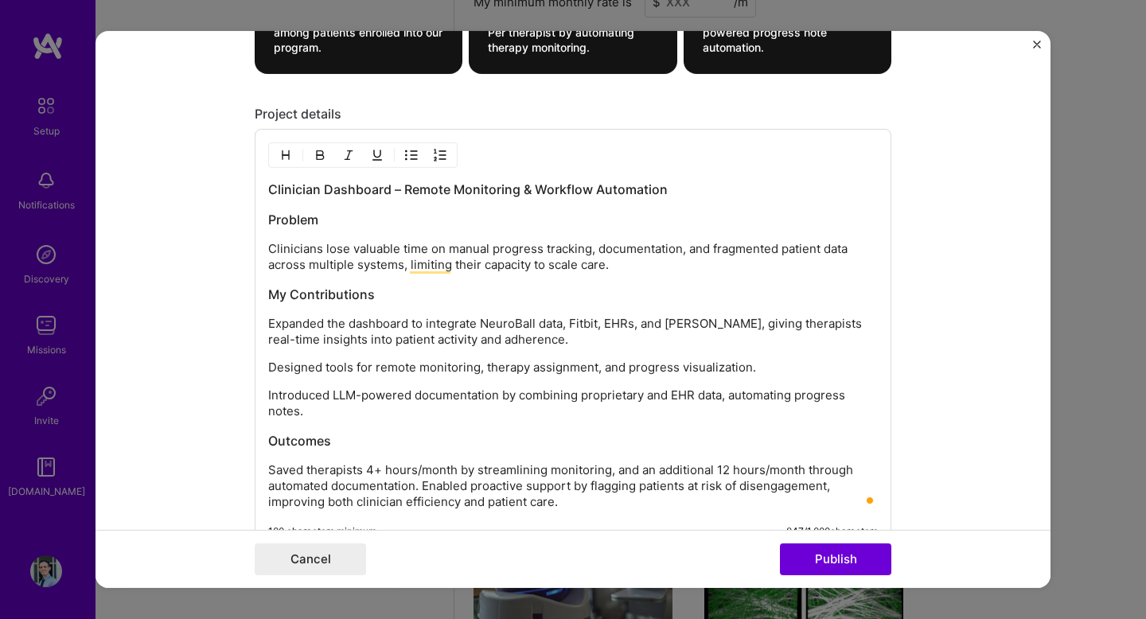
click at [549, 264] on p "Clinicians lose valuable time on manual progress tracking, documentation, and f…" at bounding box center [573, 257] width 610 height 32
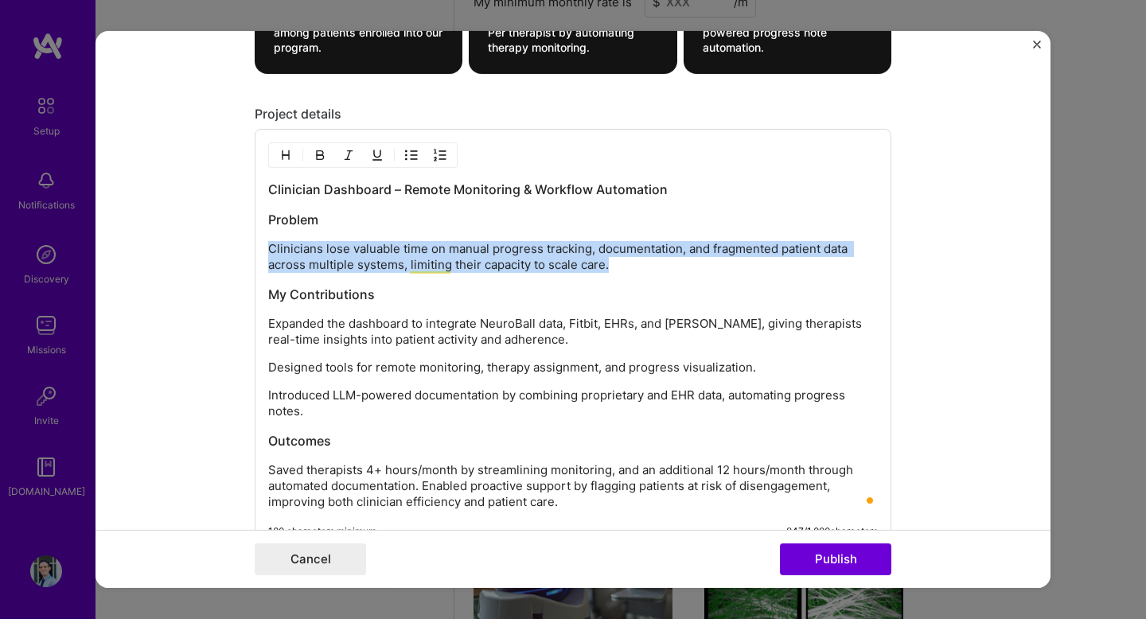
click at [549, 264] on p "Clinicians lose valuable time on manual progress tracking, documentation, and f…" at bounding box center [573, 257] width 610 height 32
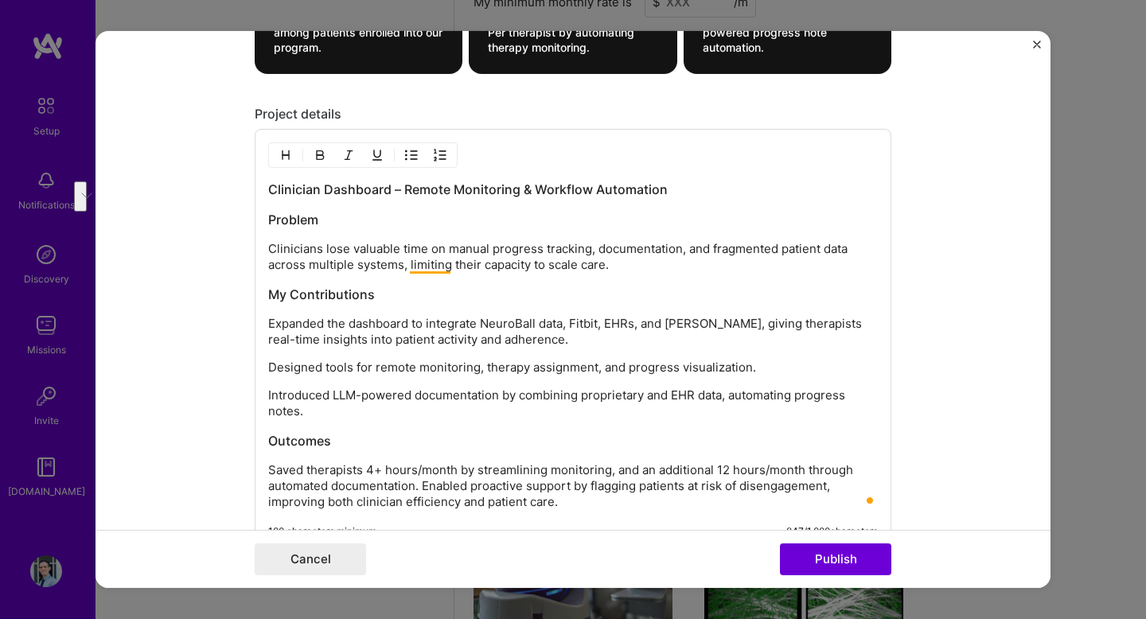
click at [443, 263] on p "Clinicians lose valuable time on manual progress tracking, documentation, and f…" at bounding box center [573, 257] width 610 height 32
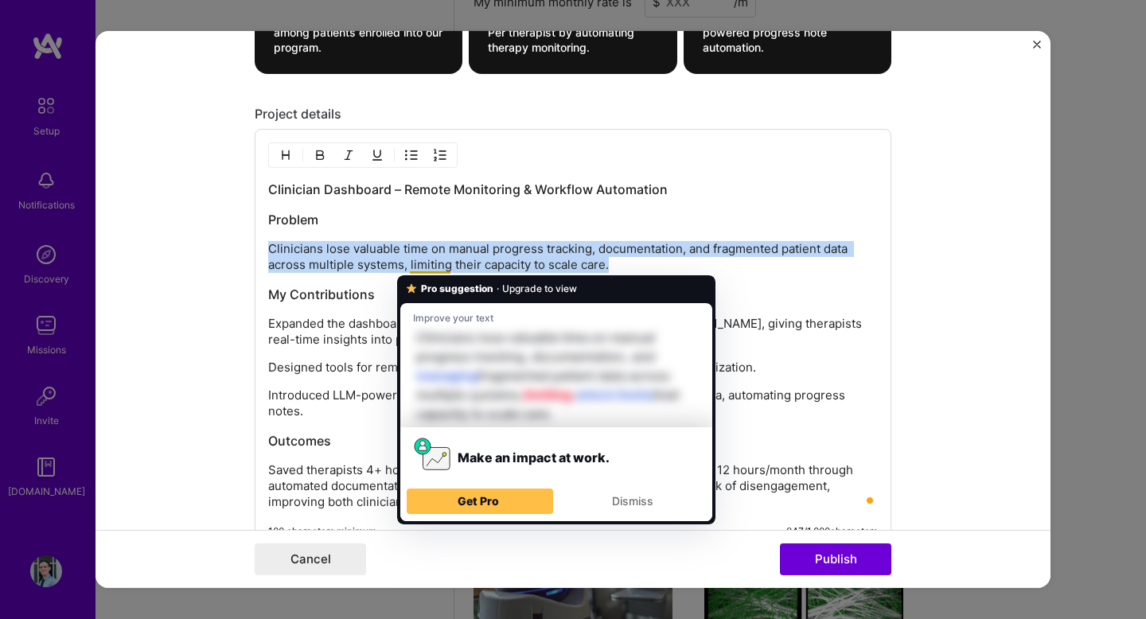
click at [443, 263] on p "Clinicians lose valuable time on manual progress tracking, documentation, and f…" at bounding box center [573, 257] width 610 height 32
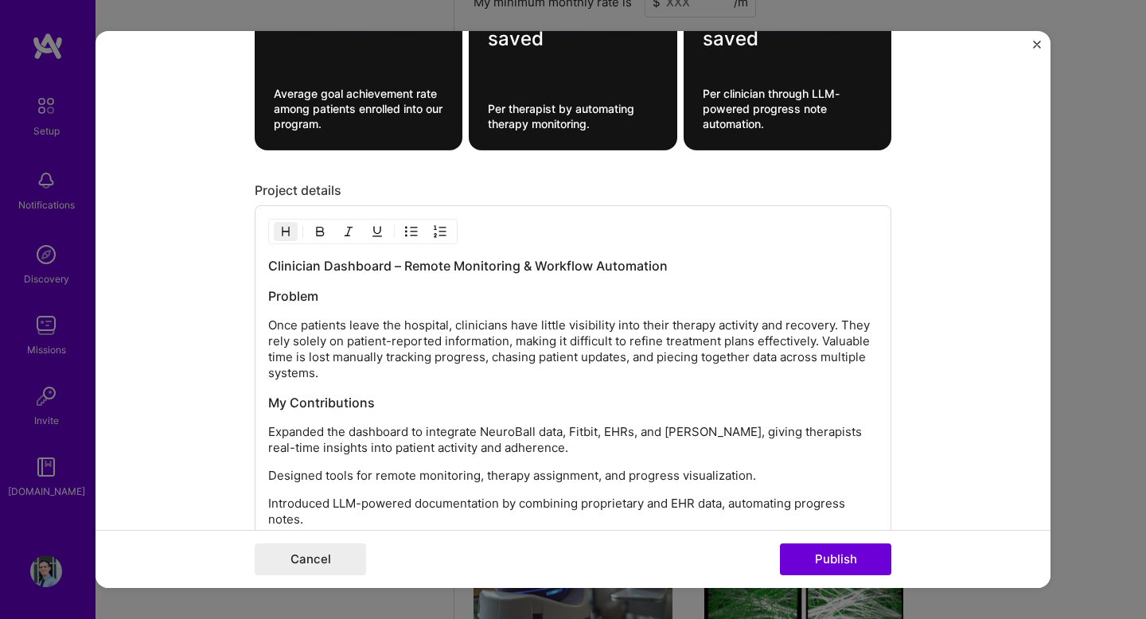
scroll to position [2109, 0]
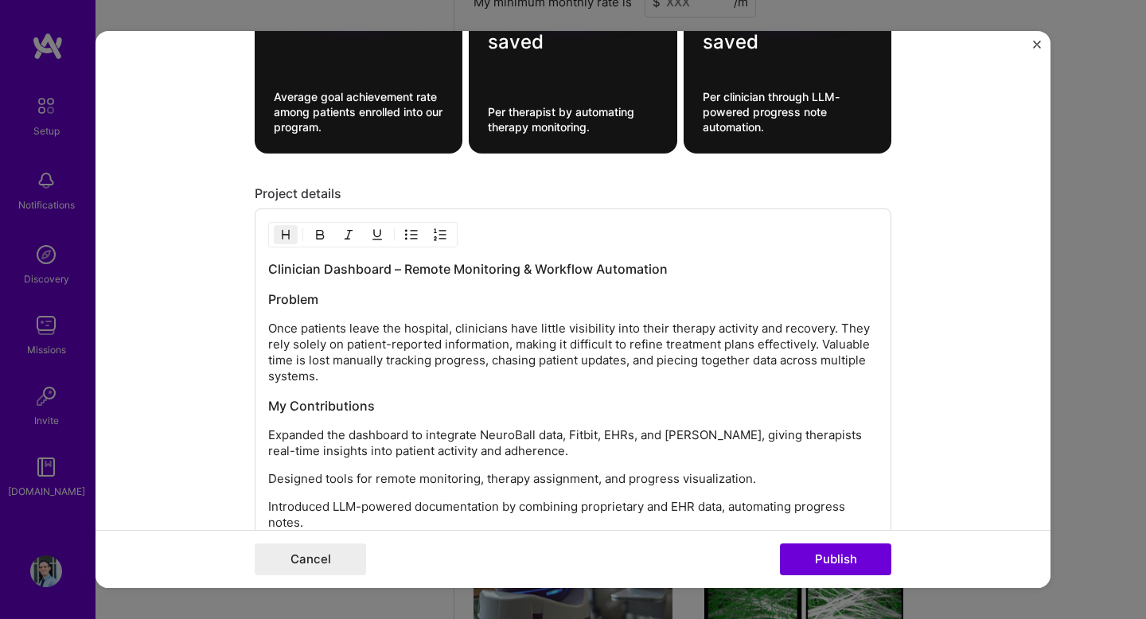
click at [369, 381] on p "Once patients leave the hospital, clinicians have little visibility into their …" at bounding box center [573, 353] width 610 height 64
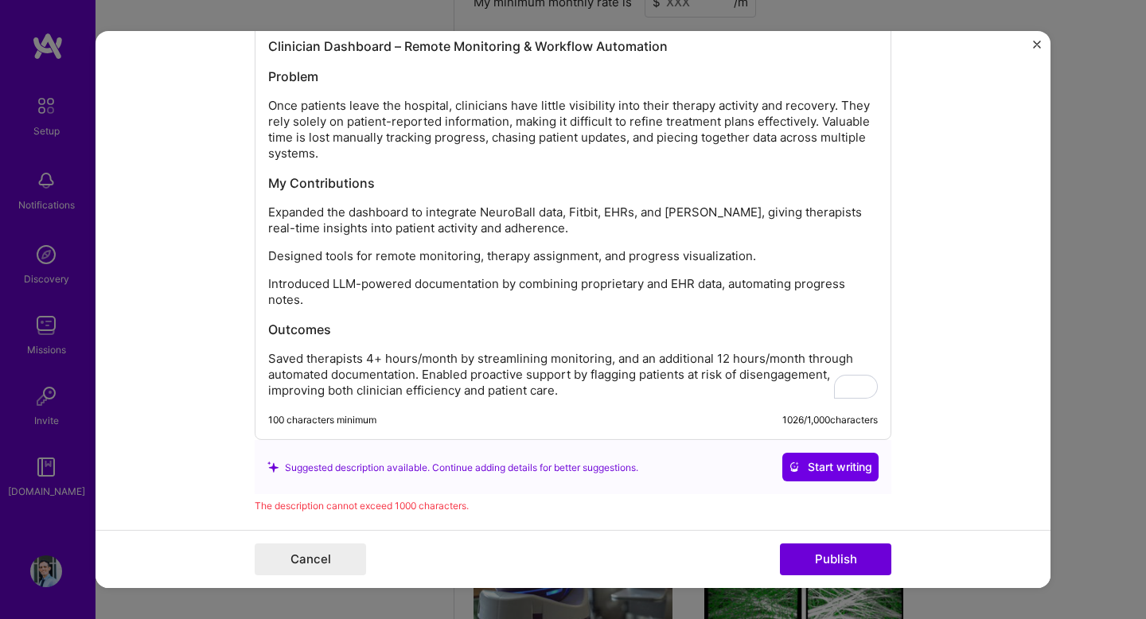
scroll to position [2346, 0]
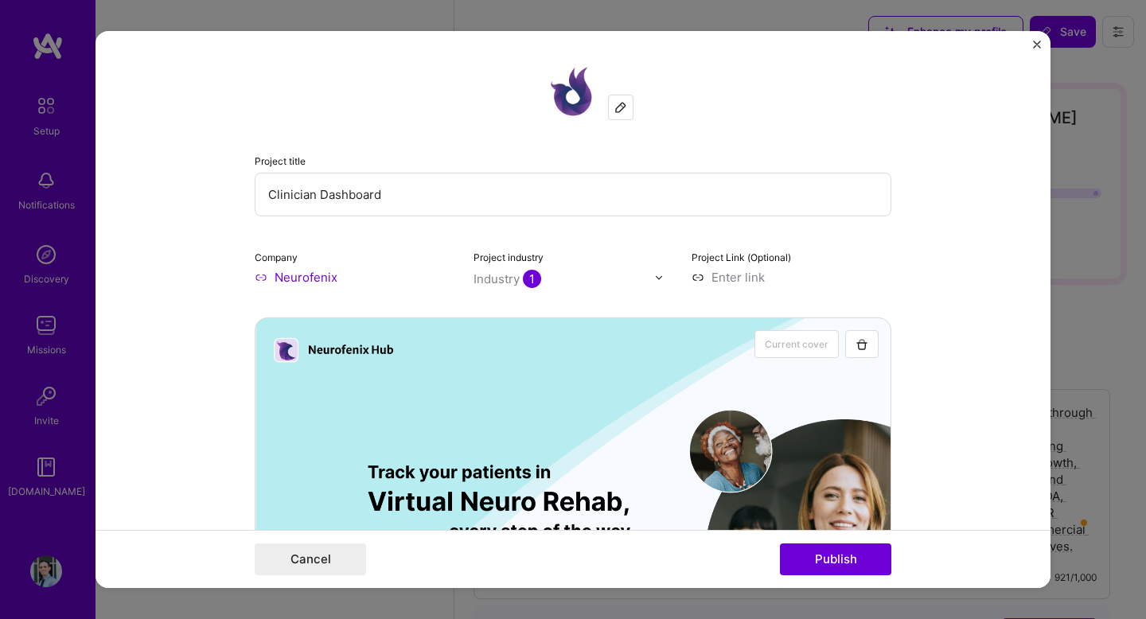
select select "GB"
select select "Future Date"
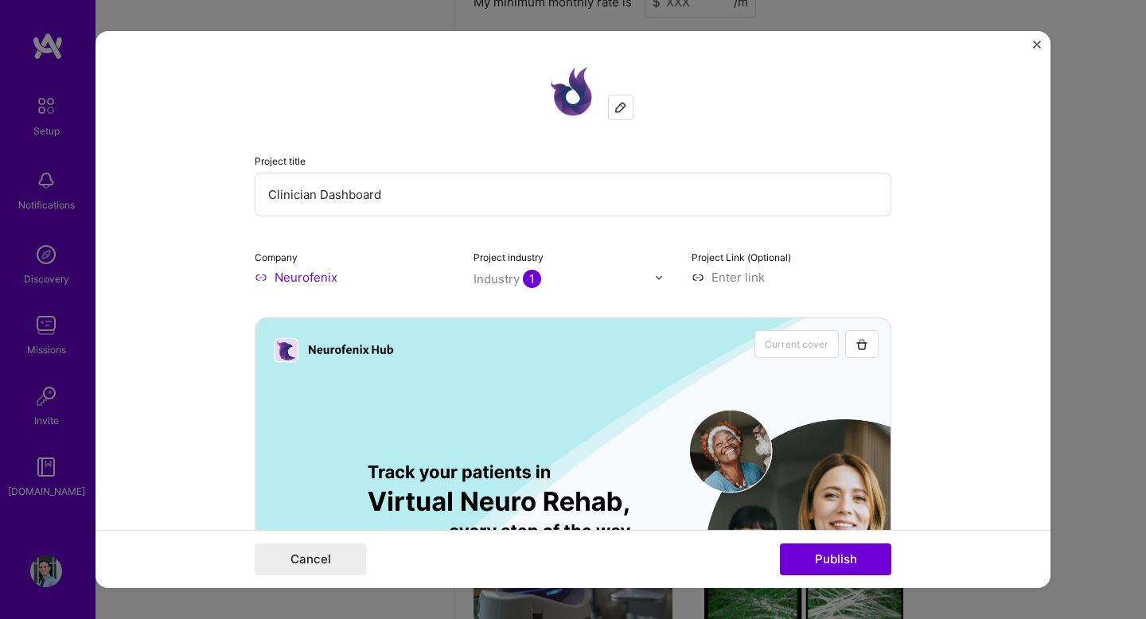
scroll to position [2281, 0]
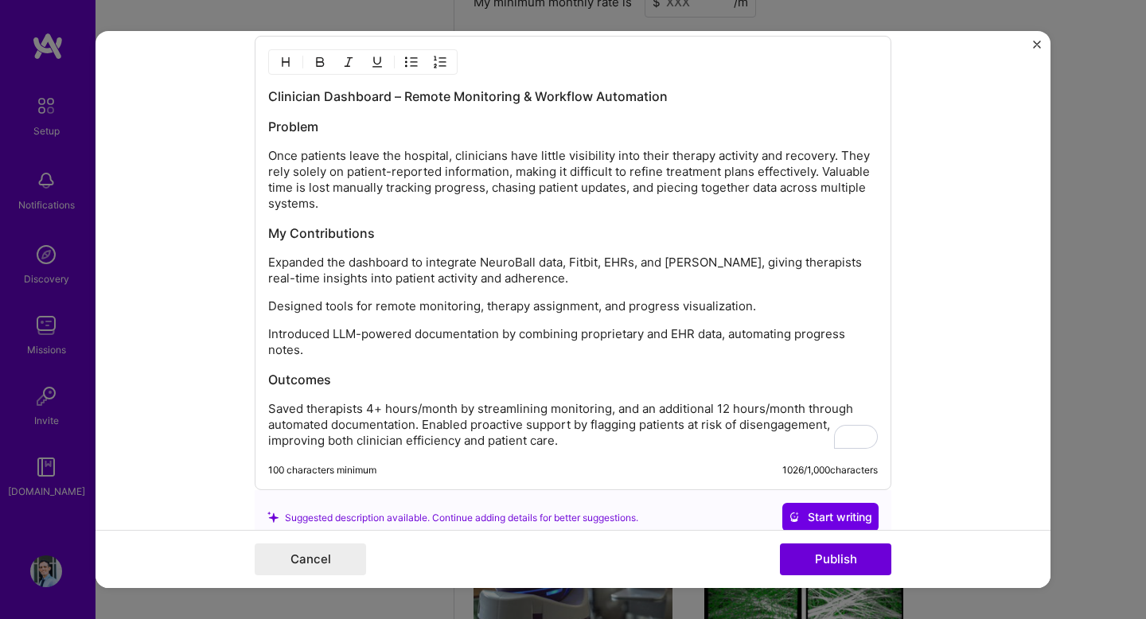
click at [365, 196] on p "Once patients leave the hospital, clinicians have little visibility into their …" at bounding box center [573, 180] width 610 height 64
click at [567, 157] on p "Once patients leave the hospital, clinicians have little visibility into their …" at bounding box center [573, 180] width 610 height 64
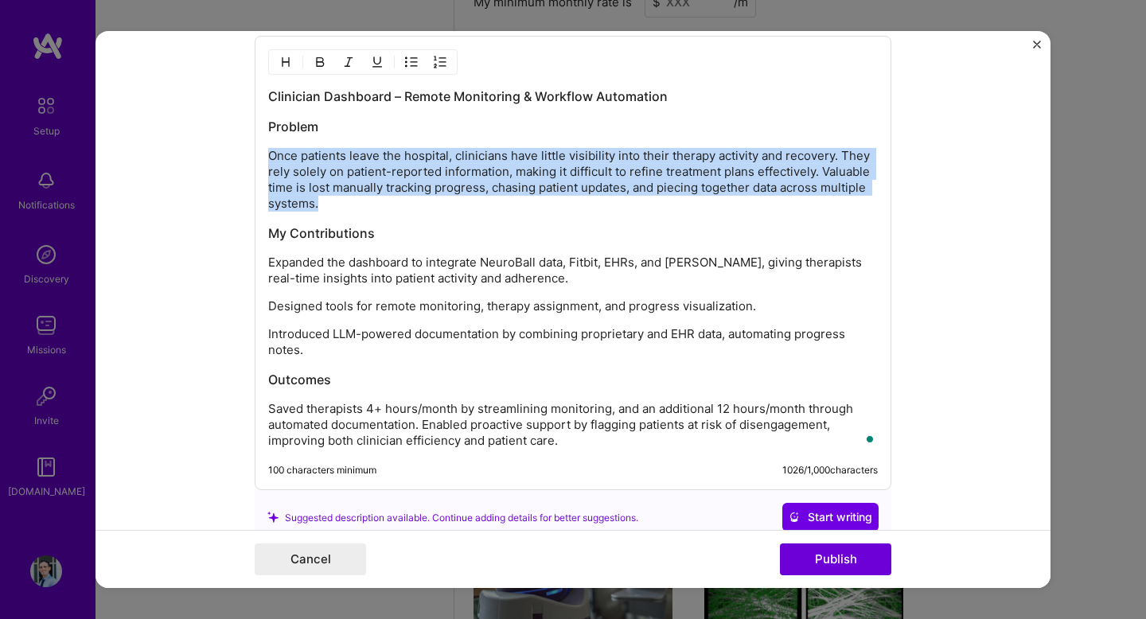
click at [567, 157] on p "Once patients leave the hospital, clinicians have little visibility into their …" at bounding box center [573, 180] width 610 height 64
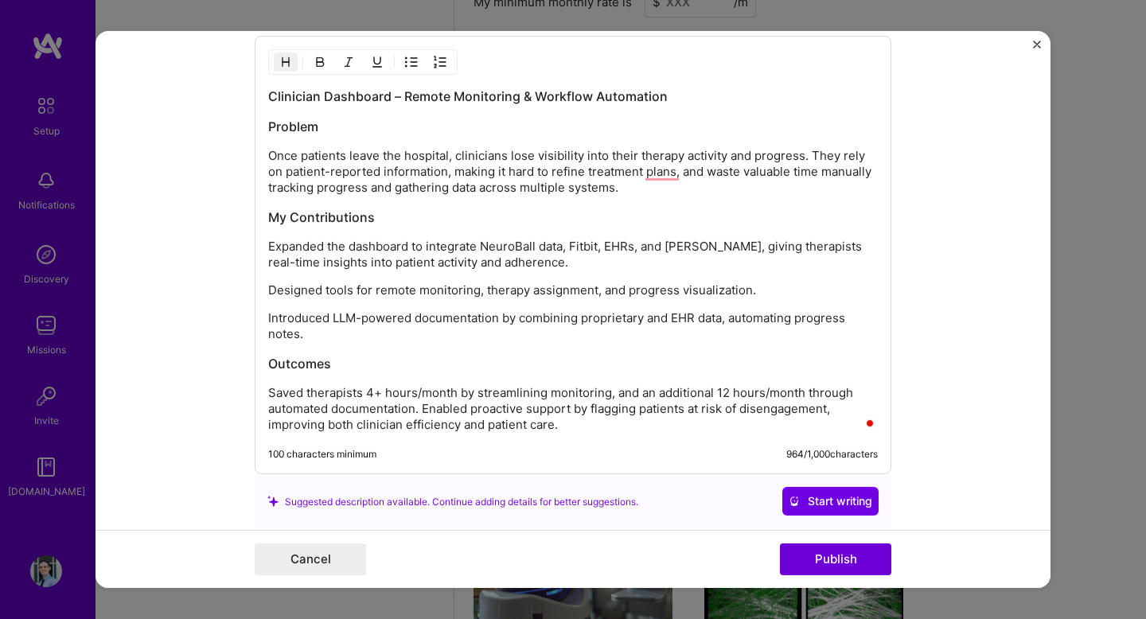
click at [672, 180] on p "Once patients leave the hospital, clinicians lose visibility into their therapy…" at bounding box center [573, 172] width 610 height 48
click at [673, 174] on p "Once patients leave the hospital, clinicians lose visibility into their therapy…" at bounding box center [573, 172] width 610 height 48
click at [689, 209] on h3 "My Contributions" at bounding box center [573, 218] width 610 height 18
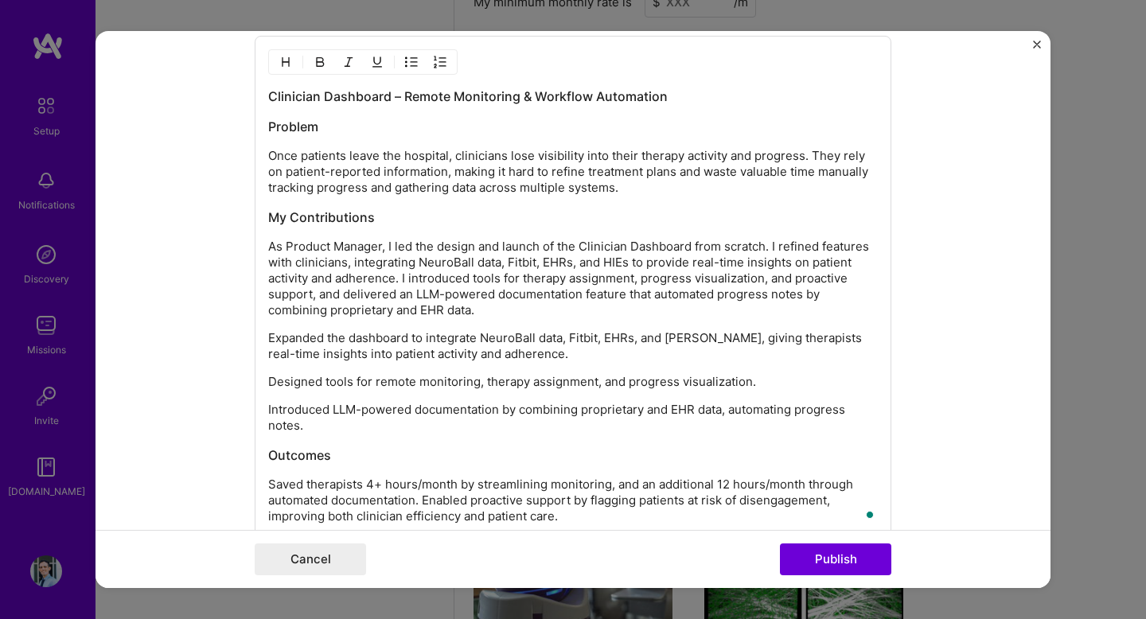
click at [415, 247] on p "As Product Manager, I led the design and launch of the Clinician Dashboard from…" at bounding box center [573, 279] width 610 height 80
drag, startPoint x: 415, startPoint y: 247, endPoint x: 263, endPoint y: 249, distance: 151.3
click at [263, 249] on div "Clinician Dashboard – Remote Monitoring & Workflow Automation Problem Once pati…" at bounding box center [573, 301] width 637 height 530
click at [673, 251] on p "Drove the design and launch of the Clinician Dashboard from scratch. I refined …" at bounding box center [573, 279] width 610 height 80
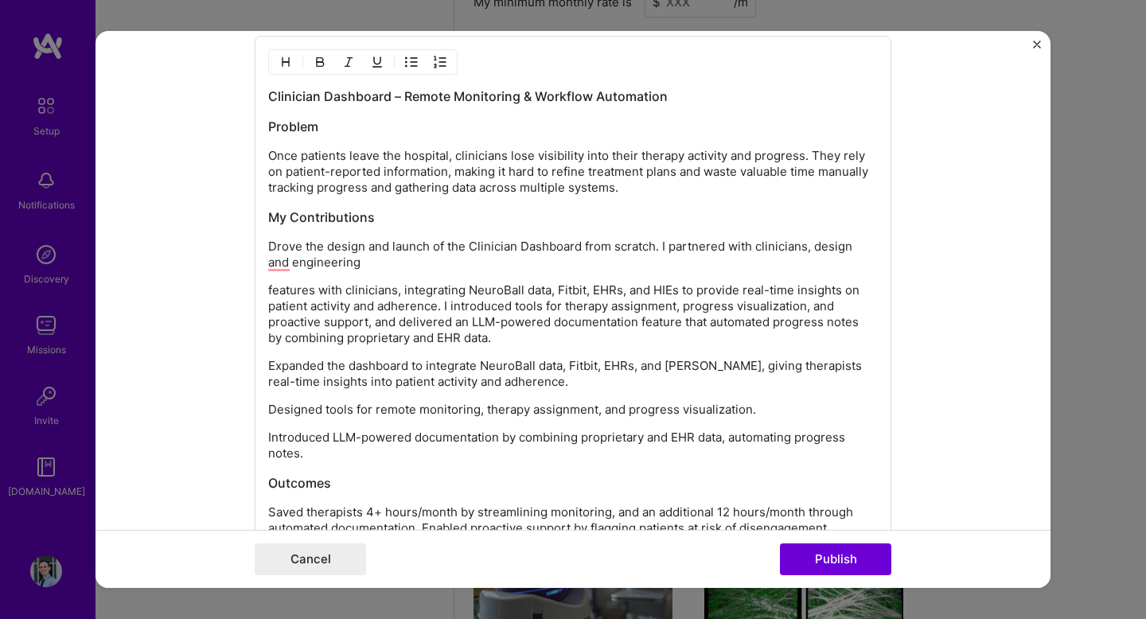
click at [656, 265] on p "Drove the design and launch of the Clinician Dashboard from scratch. I partnere…" at bounding box center [573, 255] width 610 height 32
click at [279, 261] on p "Drove the design and launch of the Clinician Dashboard from scratch. I partnere…" at bounding box center [573, 255] width 610 height 32
click at [677, 251] on p "Drove the design and launch of the Clinician Dashboard from scratch. I partnere…" at bounding box center [573, 255] width 610 height 32
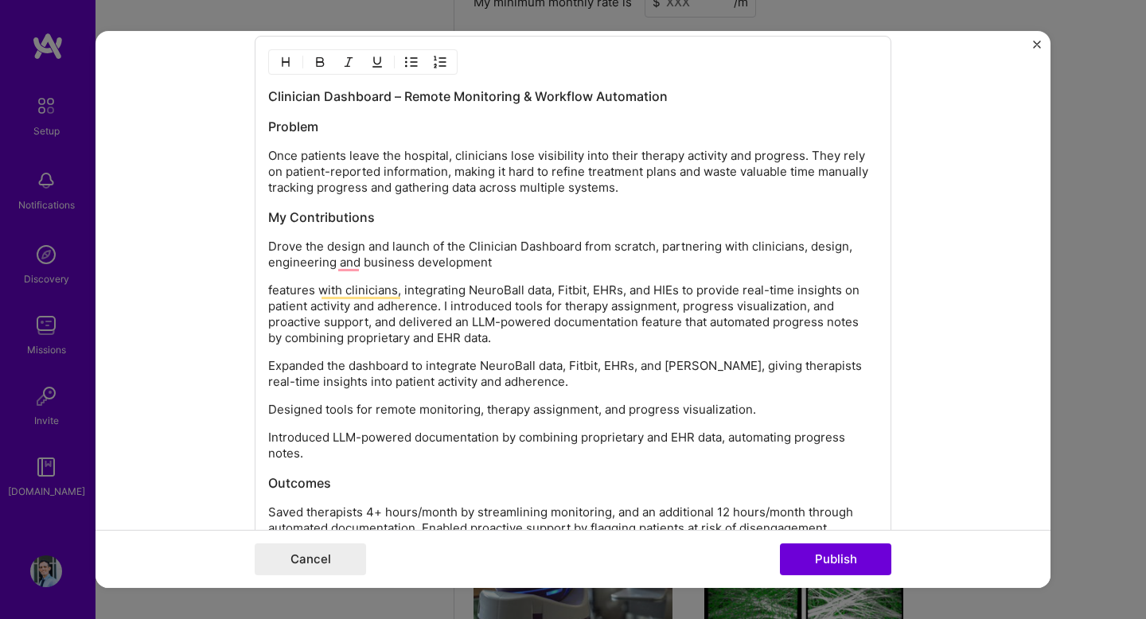
click at [630, 251] on p "Drove the design and launch of the Clinician Dashboard from scratch, partnering…" at bounding box center [573, 255] width 610 height 32
click at [603, 268] on p "Drove the design and launch of the Clinician Dashboard from scratch, partnering…" at bounding box center [573, 255] width 610 height 32
click at [345, 262] on p "Drove the design and launch of the Clinician Dashboard from scratch, partnering…" at bounding box center [573, 255] width 610 height 32
click at [527, 275] on div "Clinician Dashboard – Remote Monitoring & Workflow Automation Problem Once pati…" at bounding box center [573, 320] width 610 height 465
click at [533, 265] on p "Drove the design and launch of the Clinician Dashboard from scratch, partnering…" at bounding box center [573, 255] width 610 height 32
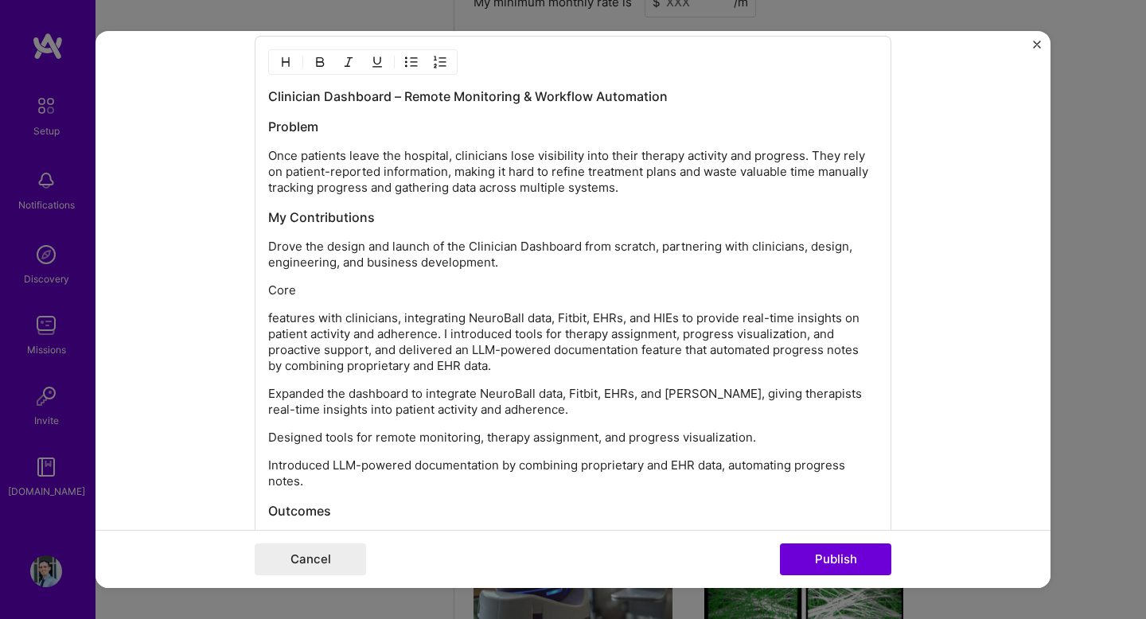
click at [472, 433] on p "Designed tools for remote monitoring, therapy assignment, and progress visualiz…" at bounding box center [573, 438] width 610 height 16
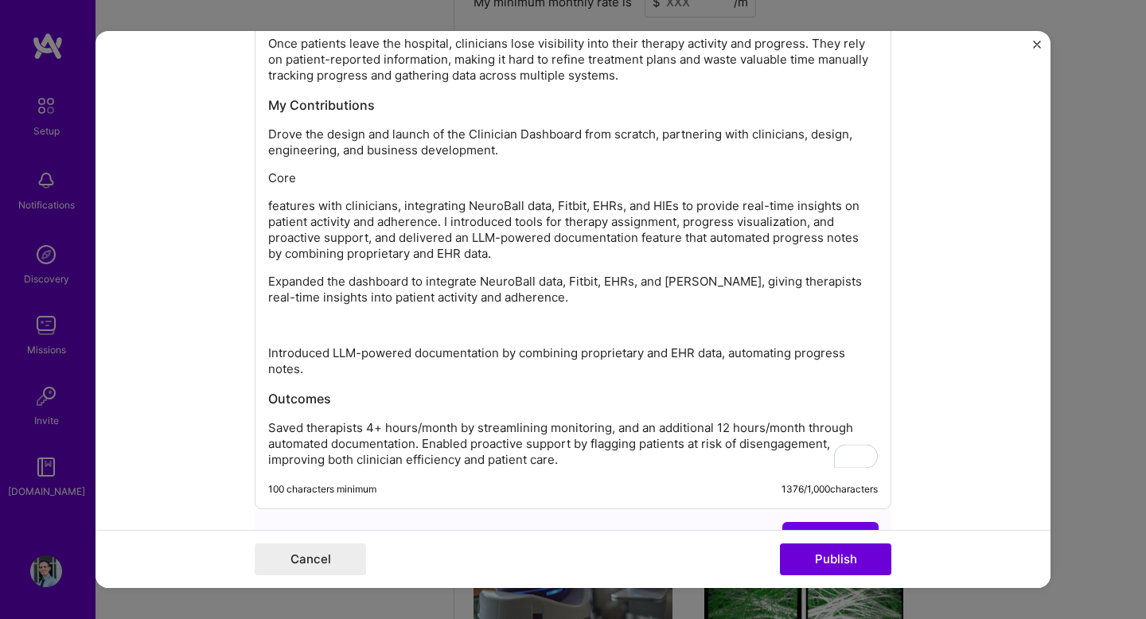
scroll to position [2395, 0]
click at [508, 185] on p "Core" at bounding box center [573, 177] width 610 height 16
click at [506, 185] on p "Core" at bounding box center [573, 177] width 610 height 16
drag, startPoint x: 404, startPoint y: 205, endPoint x: 183, endPoint y: 208, distance: 221.3
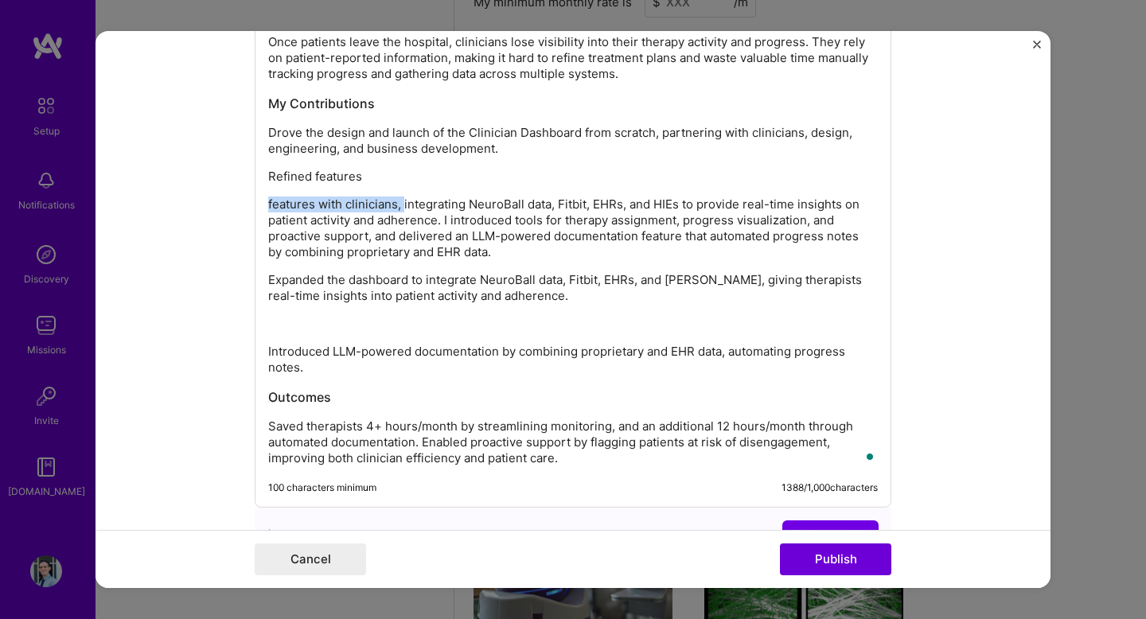
click at [183, 208] on form "Project title Clinician Dashboard Company Neurofenix Project industry Industry …" at bounding box center [573, 309] width 955 height 557
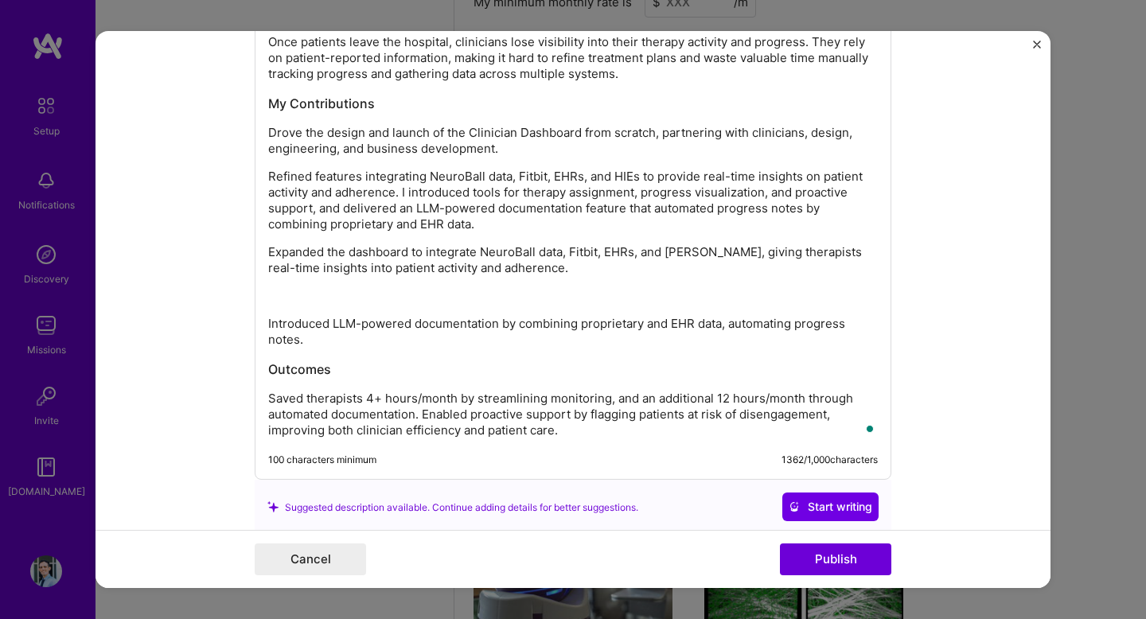
click at [409, 194] on p "Refined features integrating NeuroBall data, Fitbit, EHRs, and HIEs to provide …" at bounding box center [573, 201] width 610 height 64
click at [403, 195] on p "Refined features integrating NeuroBall data, Fitbit, EHRs, and HIEs to provide …" at bounding box center [573, 201] width 610 height 64
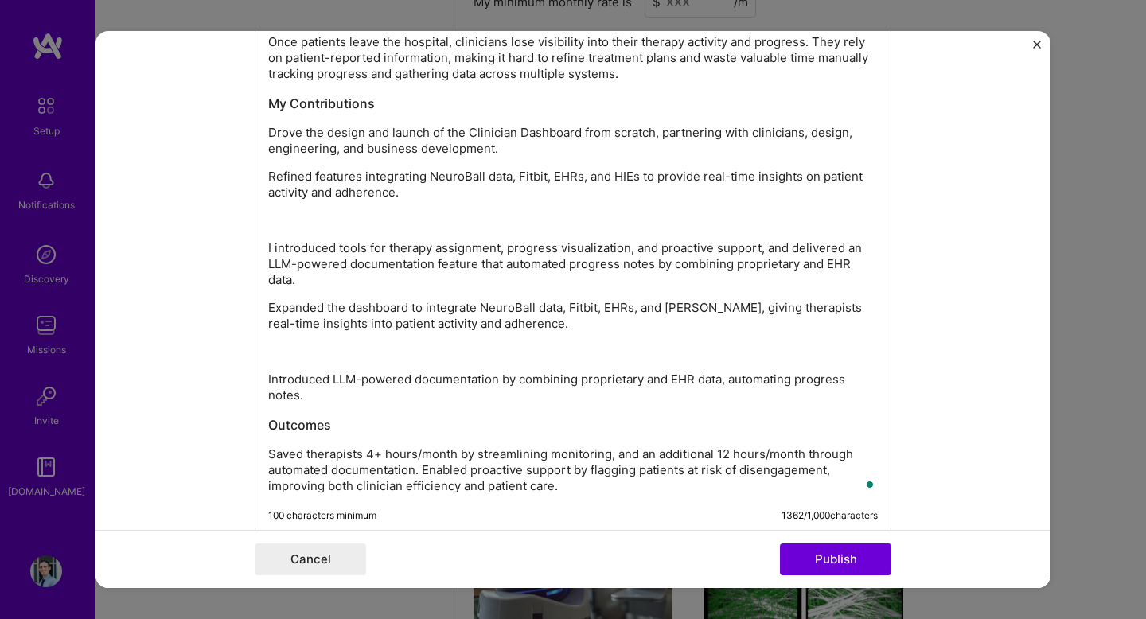
click at [401, 392] on p "Introduced LLM-powered documentation by combining proprietary and EHR data, aut…" at bounding box center [573, 388] width 610 height 32
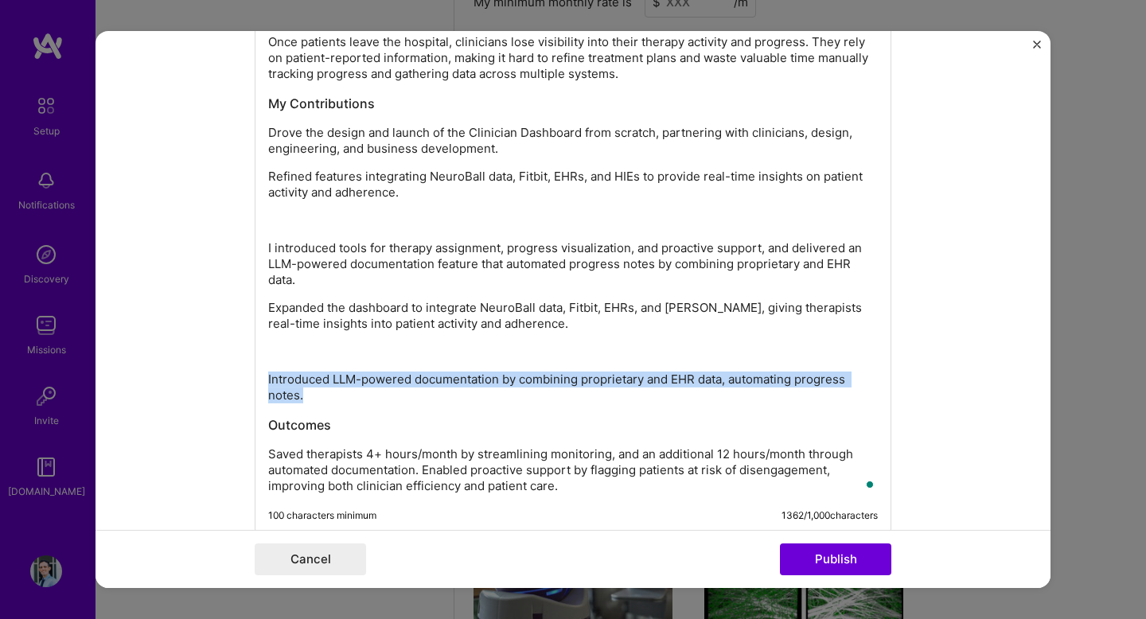
click at [401, 392] on p "Introduced LLM-powered documentation by combining proprietary and EHR data, aut…" at bounding box center [573, 388] width 610 height 32
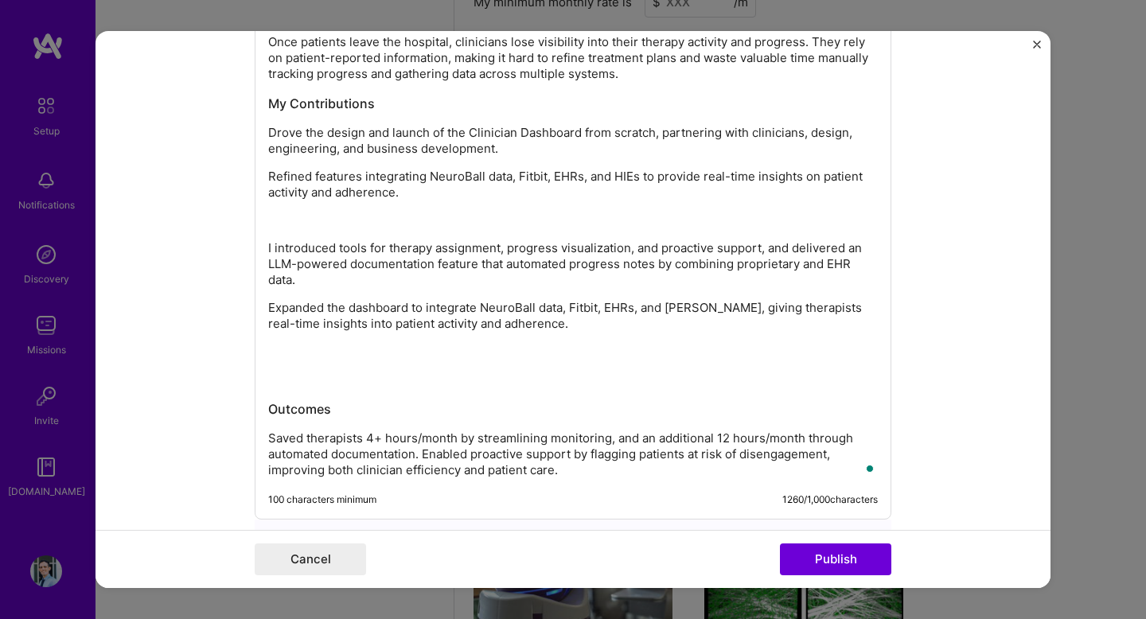
click at [365, 226] on p "To enrich screen reader interactions, please activate Accessibility in Grammarl…" at bounding box center [573, 221] width 610 height 16
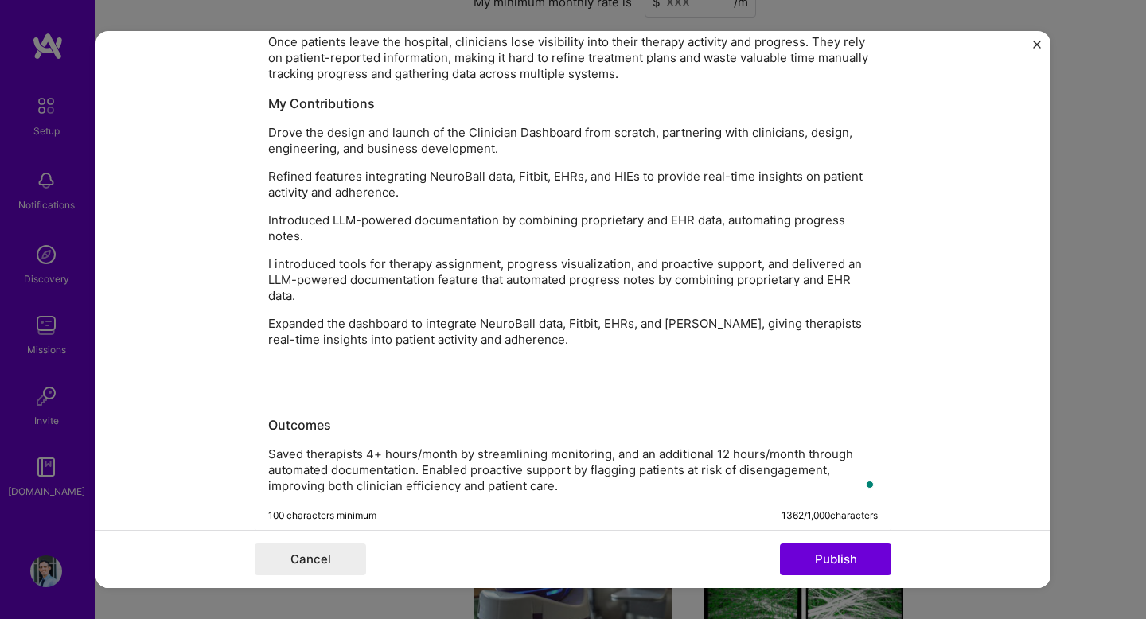
click at [345, 278] on p "I introduced tools for therapy assignment, progress visualization, and proactiv…" at bounding box center [573, 280] width 610 height 48
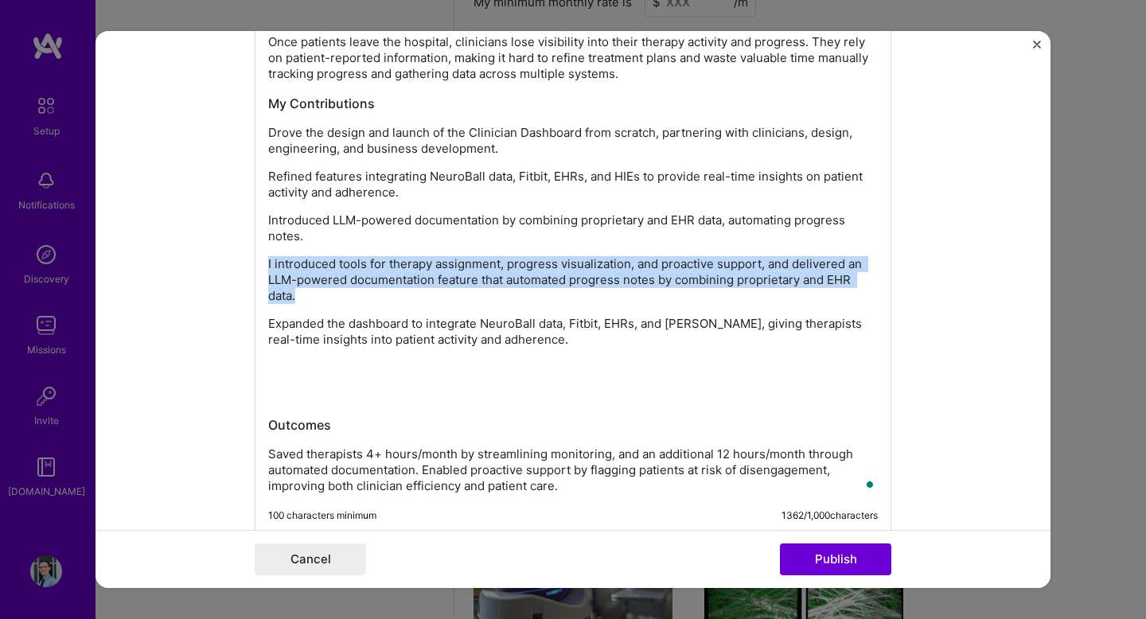
click at [345, 278] on p "I introduced tools for therapy assignment, progress visualization, and proactiv…" at bounding box center [573, 280] width 610 height 48
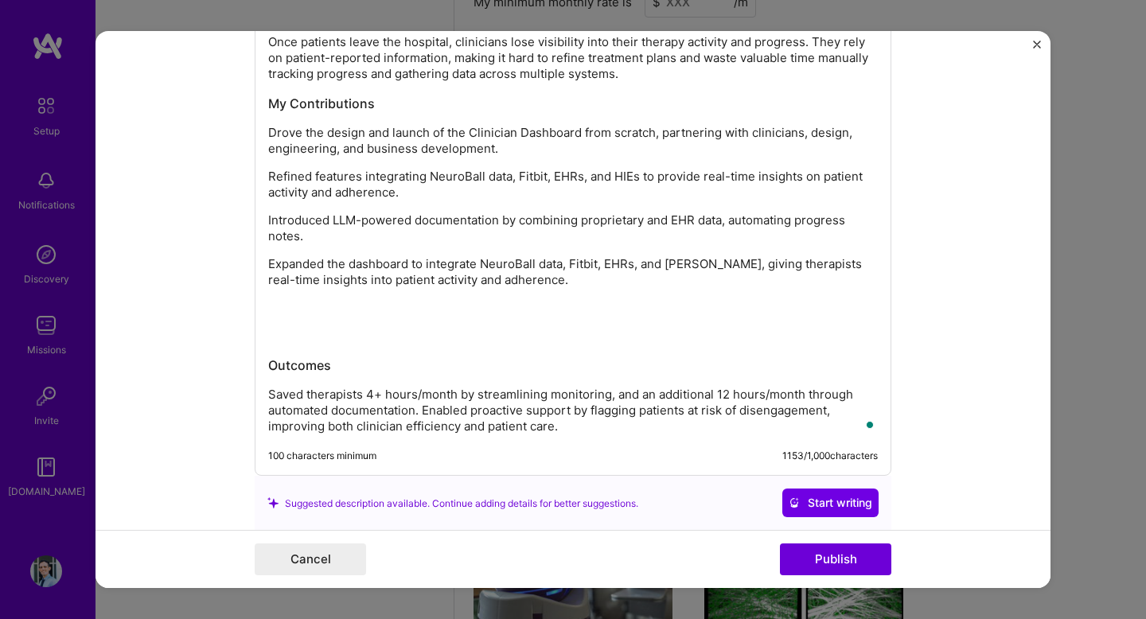
click at [360, 268] on p "Expanded the dashboard to integrate NeuroBall data, Fitbit, EHRs, and [PERSON_N…" at bounding box center [573, 272] width 610 height 32
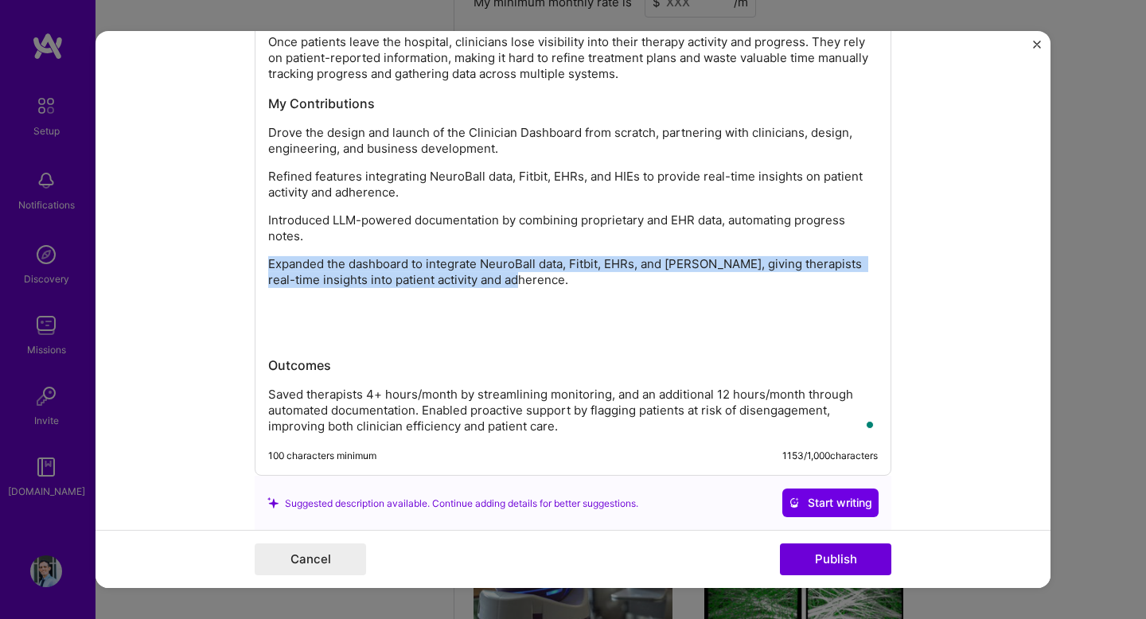
click at [360, 268] on p "Expanded the dashboard to integrate NeuroBall data, Fitbit, EHRs, and [PERSON_N…" at bounding box center [573, 272] width 610 height 32
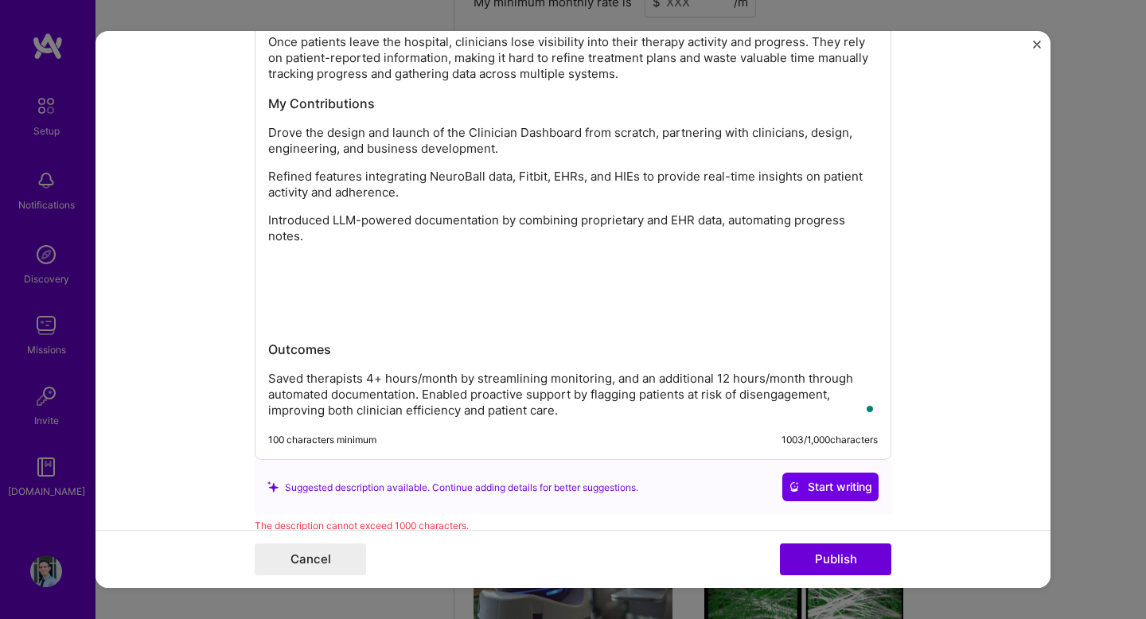
click at [379, 187] on p "Refined features integrating NeuroBall data, Fitbit, EHRs, and HIEs to provide …" at bounding box center [573, 185] width 610 height 32
click at [354, 321] on p "To enrich screen reader interactions, please activate Accessibility in Grammarl…" at bounding box center [573, 320] width 610 height 16
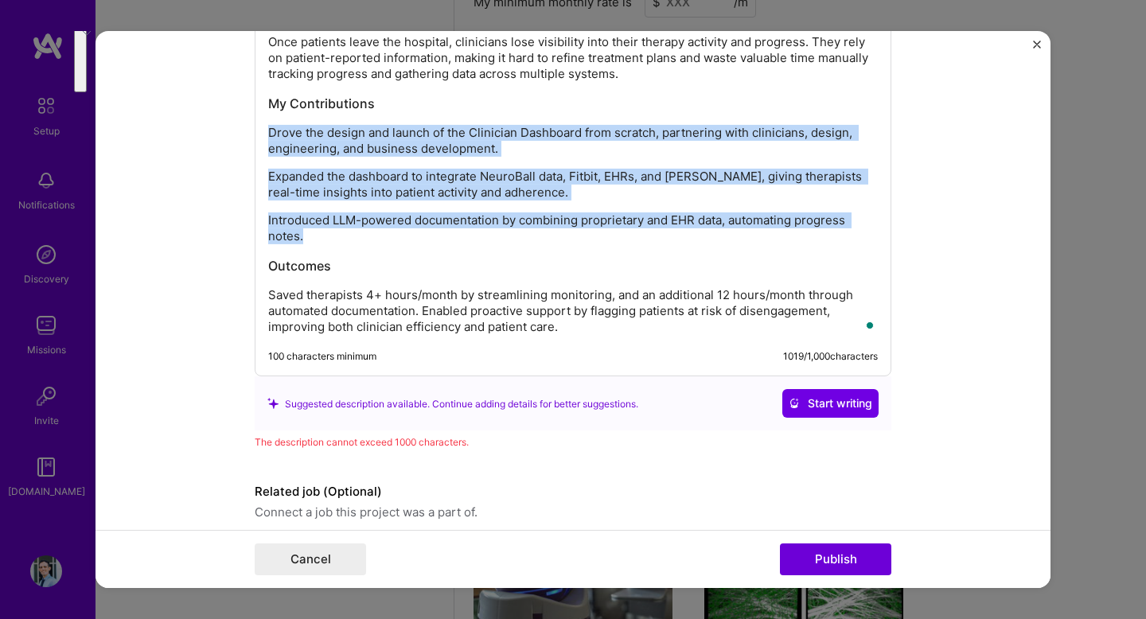
drag, startPoint x: 329, startPoint y: 243, endPoint x: 268, endPoint y: 139, distance: 120.6
click at [268, 139] on div "Clinician Dashboard – Remote Monitoring & Workflow Automation Problem Once pati…" at bounding box center [573, 154] width 610 height 361
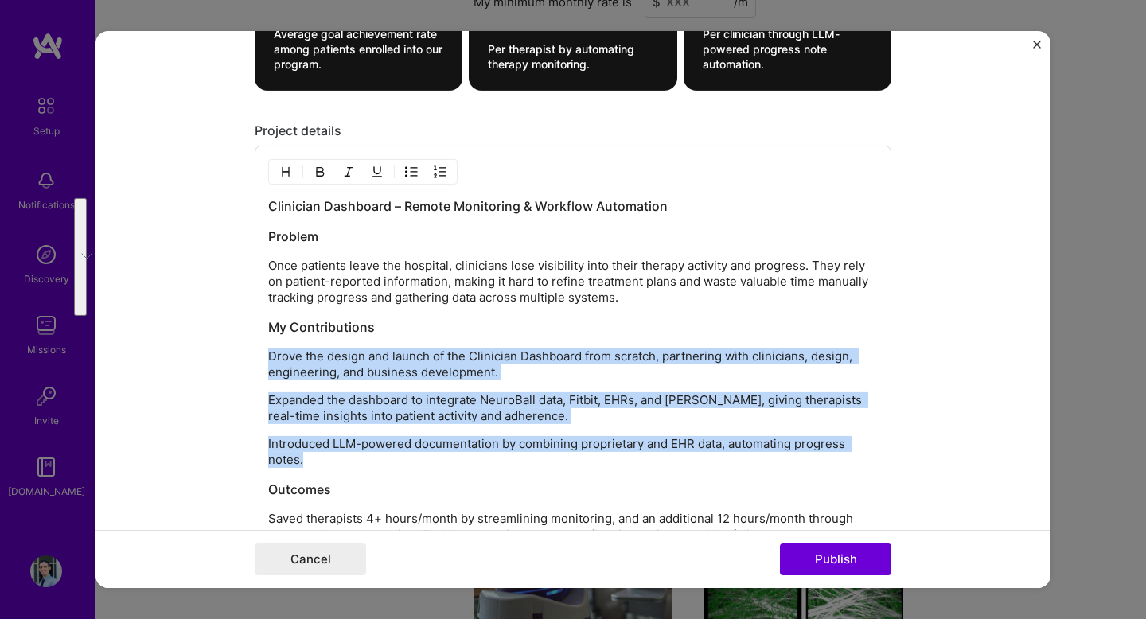
scroll to position [2140, 0]
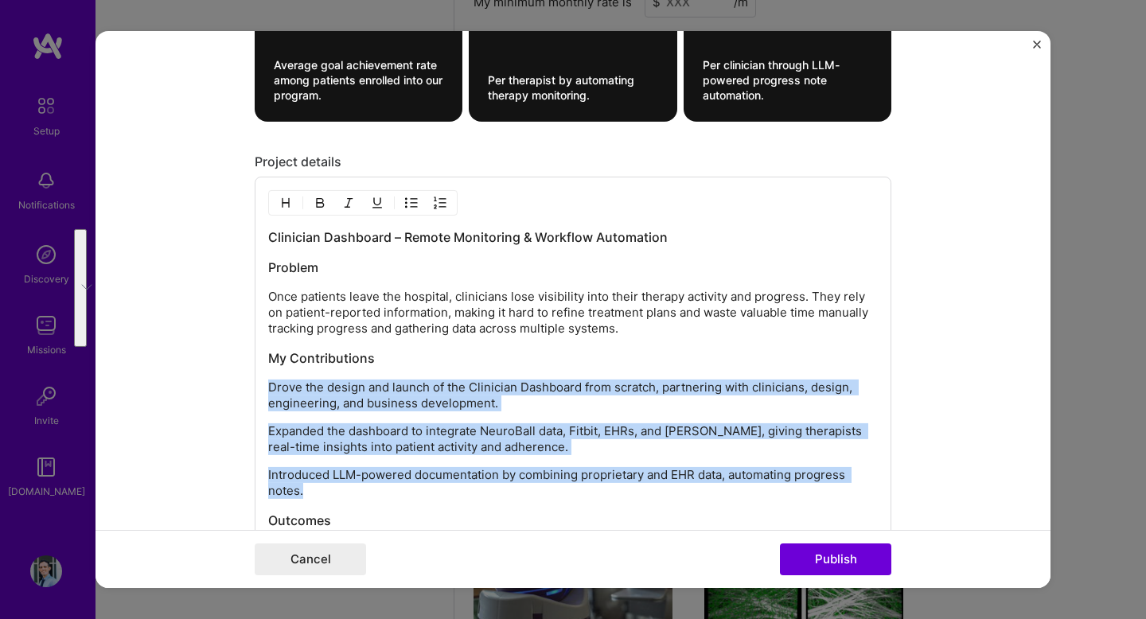
click at [421, 208] on button "button" at bounding box center [412, 202] width 24 height 19
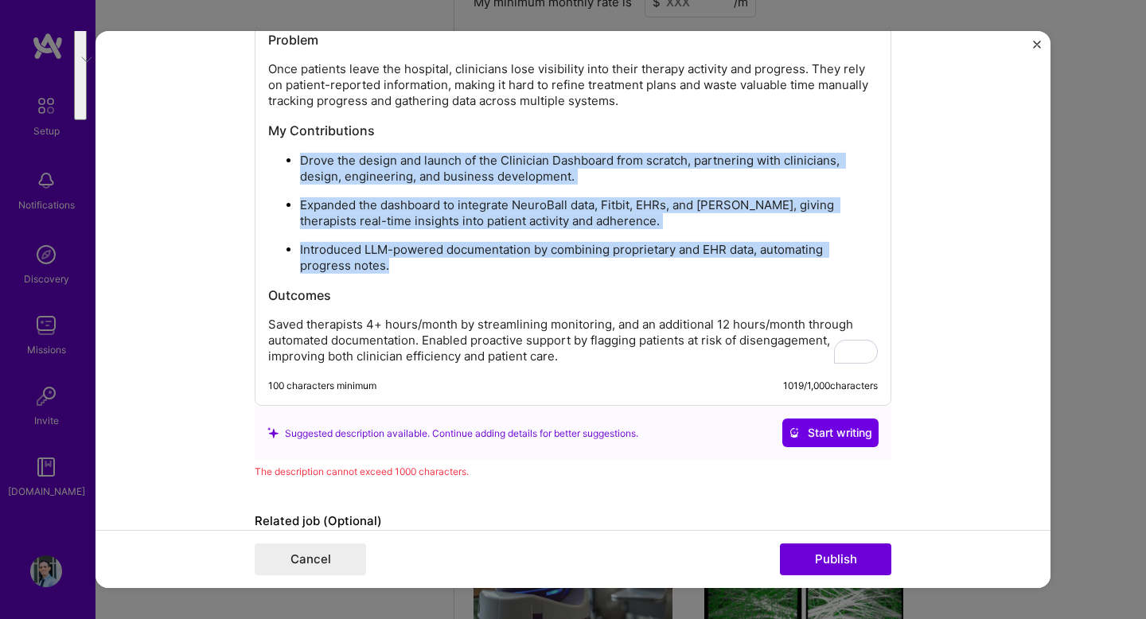
scroll to position [2360, 0]
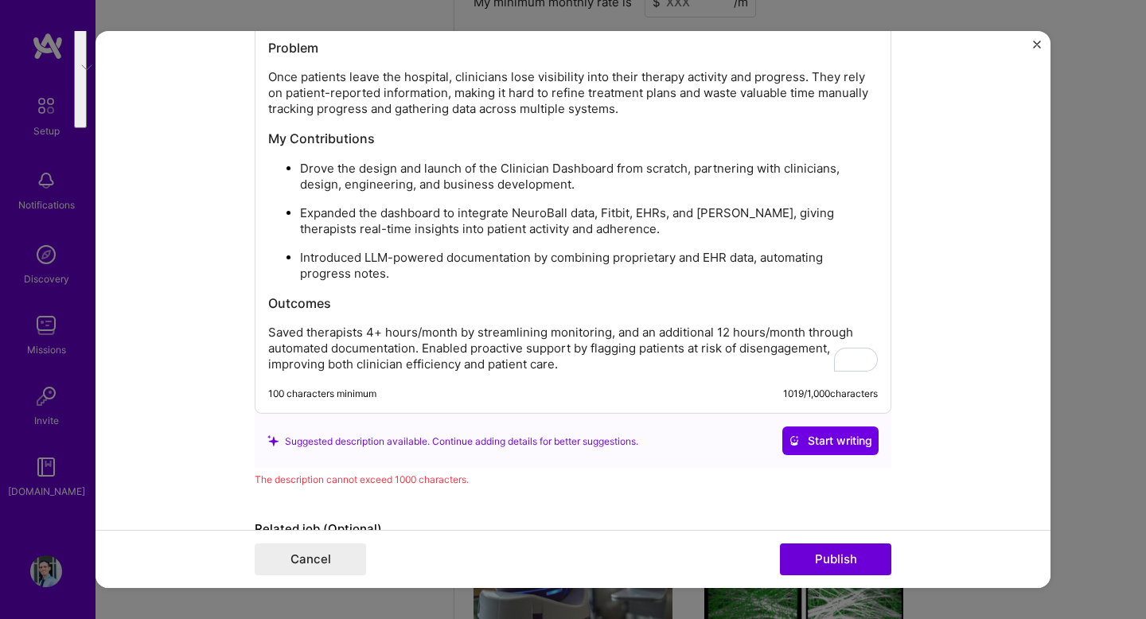
click at [444, 335] on p "Saved therapists 4+ hours/month by streamlining monitoring, and an additional 1…" at bounding box center [573, 349] width 610 height 48
drag, startPoint x: 463, startPoint y: 169, endPoint x: 292, endPoint y: 169, distance: 171.1
click at [300, 169] on li "Drove the design and launch of the Clinician Dashboard from scratch, partnering…" at bounding box center [589, 176] width 578 height 33
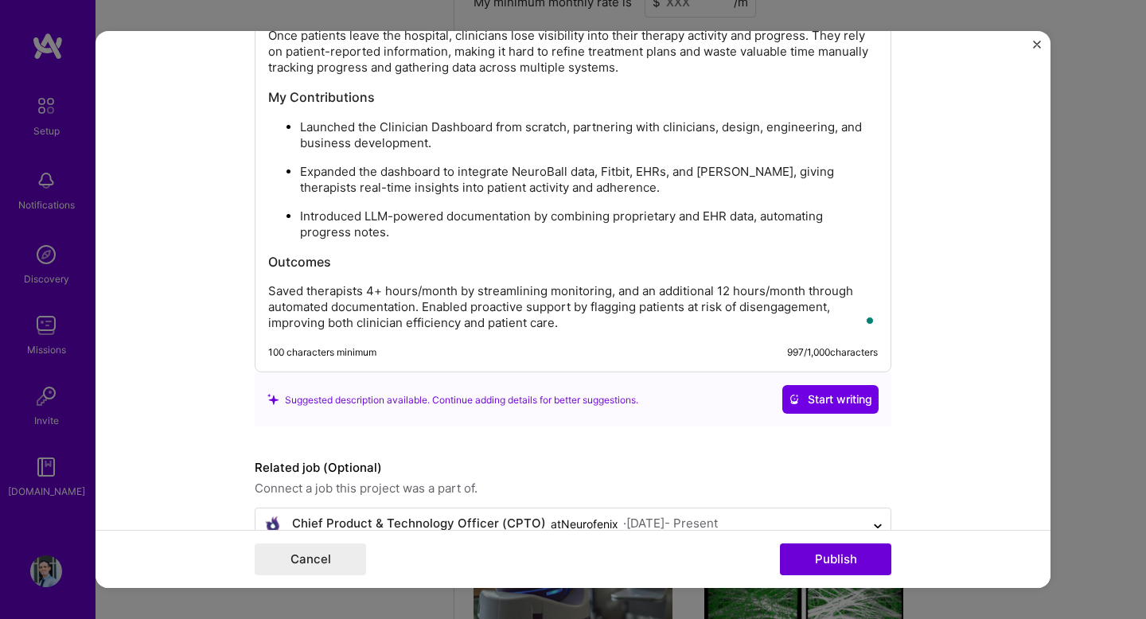
scroll to position [2441, 0]
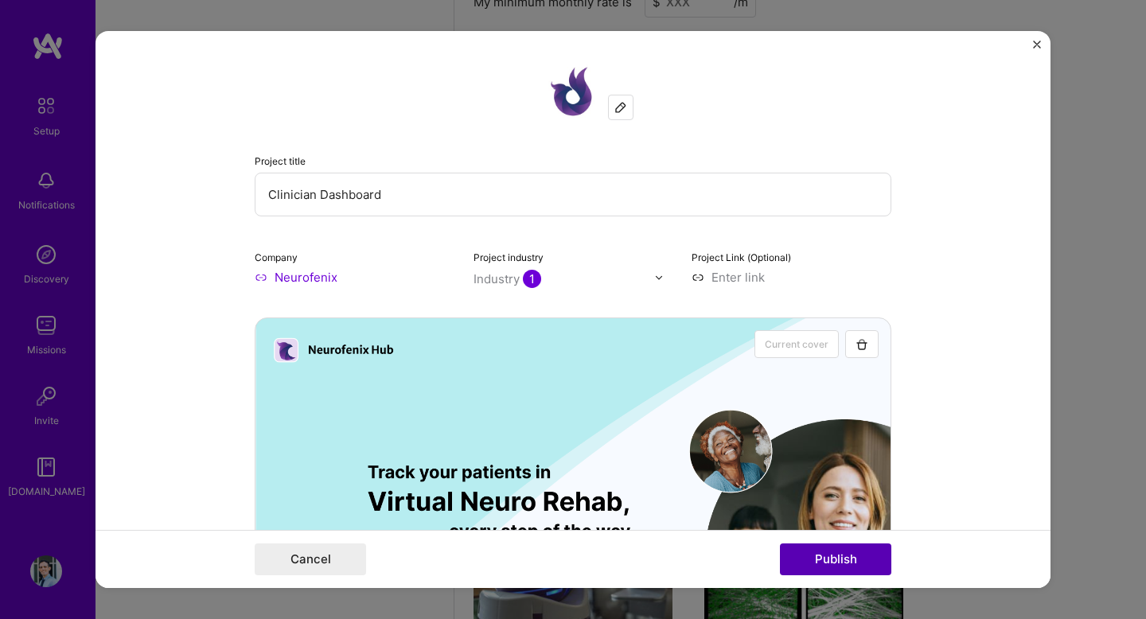
click at [871, 561] on button "Publish" at bounding box center [835, 560] width 111 height 32
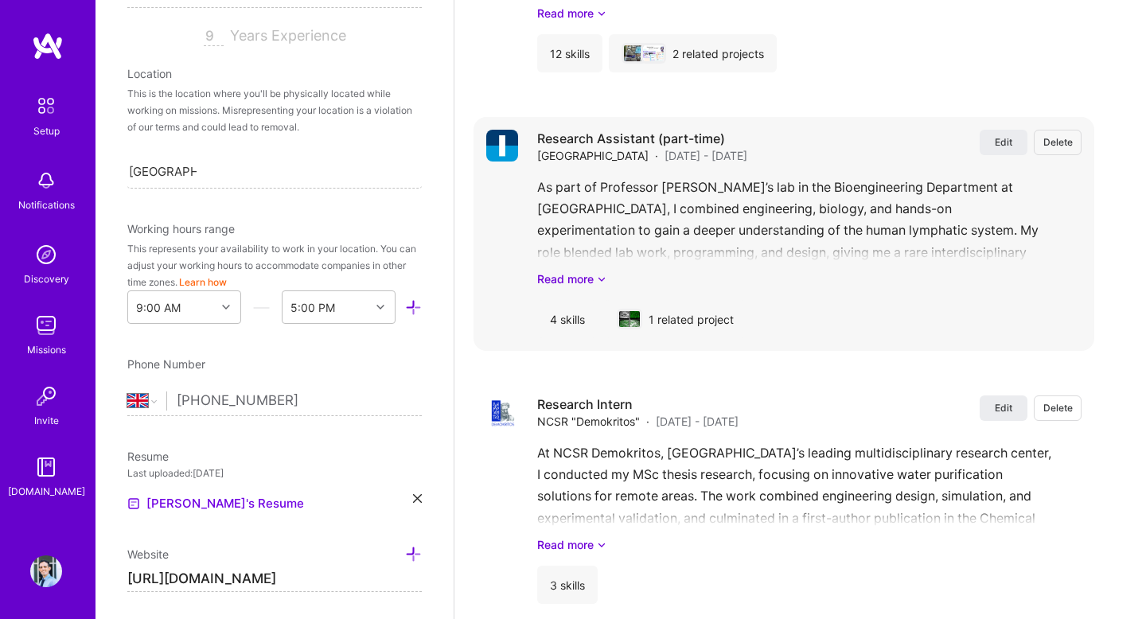
click at [677, 300] on div "1 related project" at bounding box center [675, 319] width 142 height 38
click at [625, 311] on img at bounding box center [629, 319] width 21 height 16
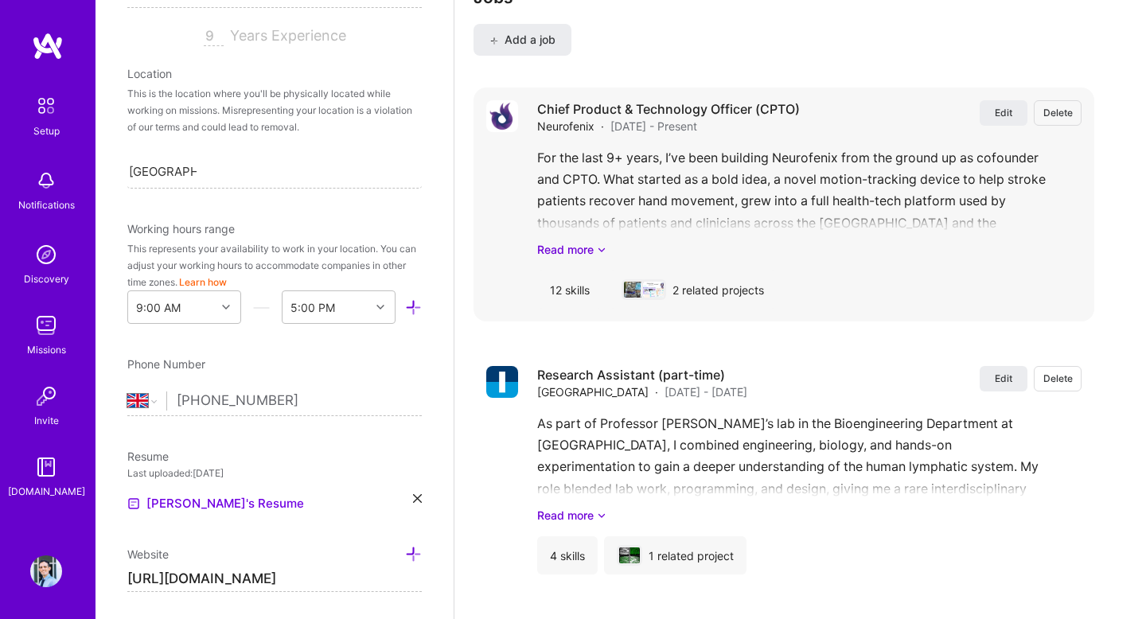
click at [650, 282] on img at bounding box center [653, 290] width 21 height 16
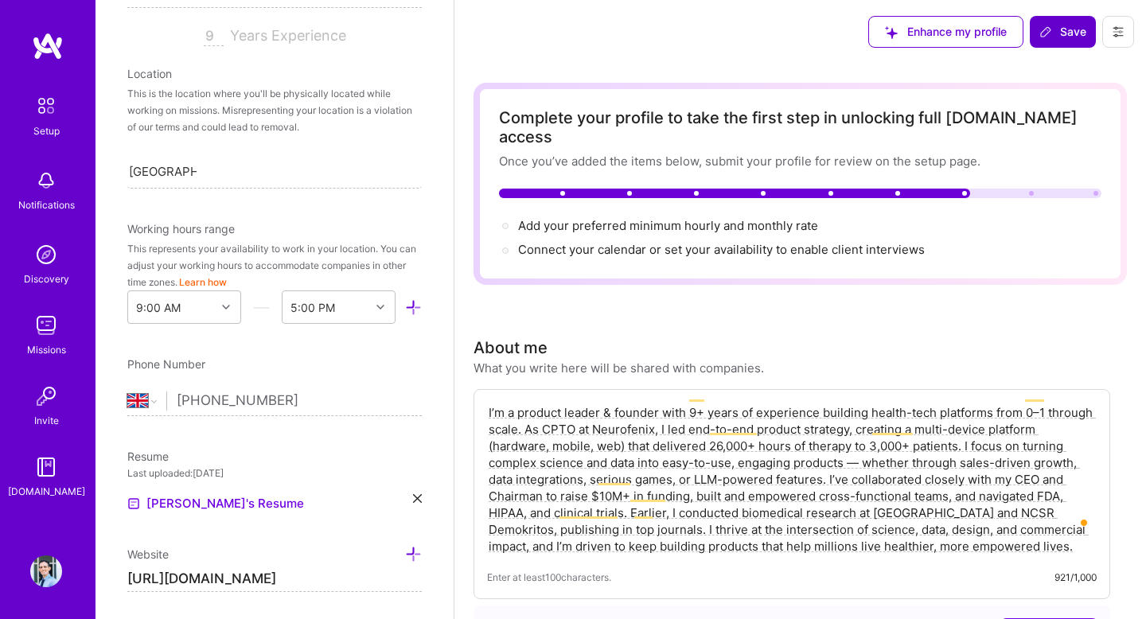
click at [1075, 17] on button "Save" at bounding box center [1063, 32] width 66 height 32
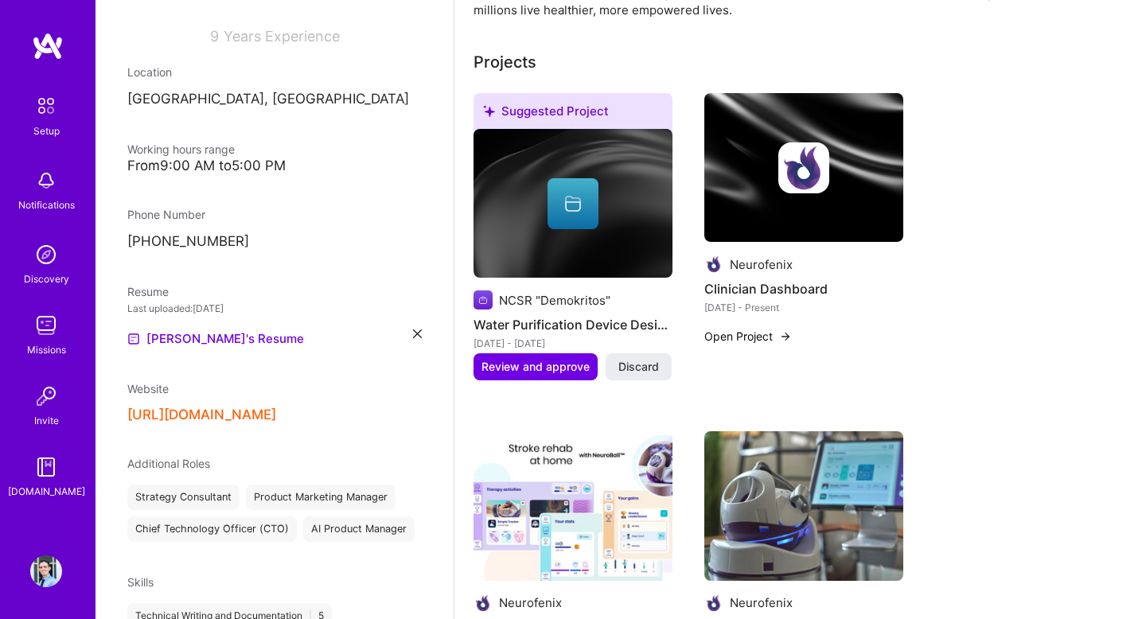
click at [817, 201] on img at bounding box center [803, 168] width 199 height 150
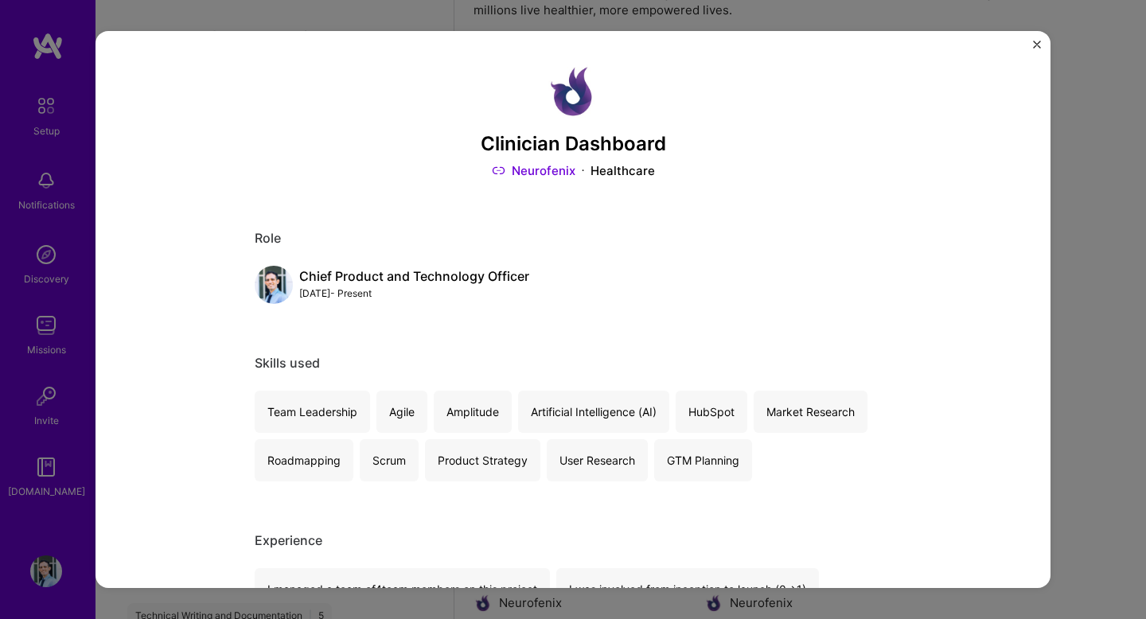
click at [1037, 49] on button "Close" at bounding box center [1037, 49] width 8 height 17
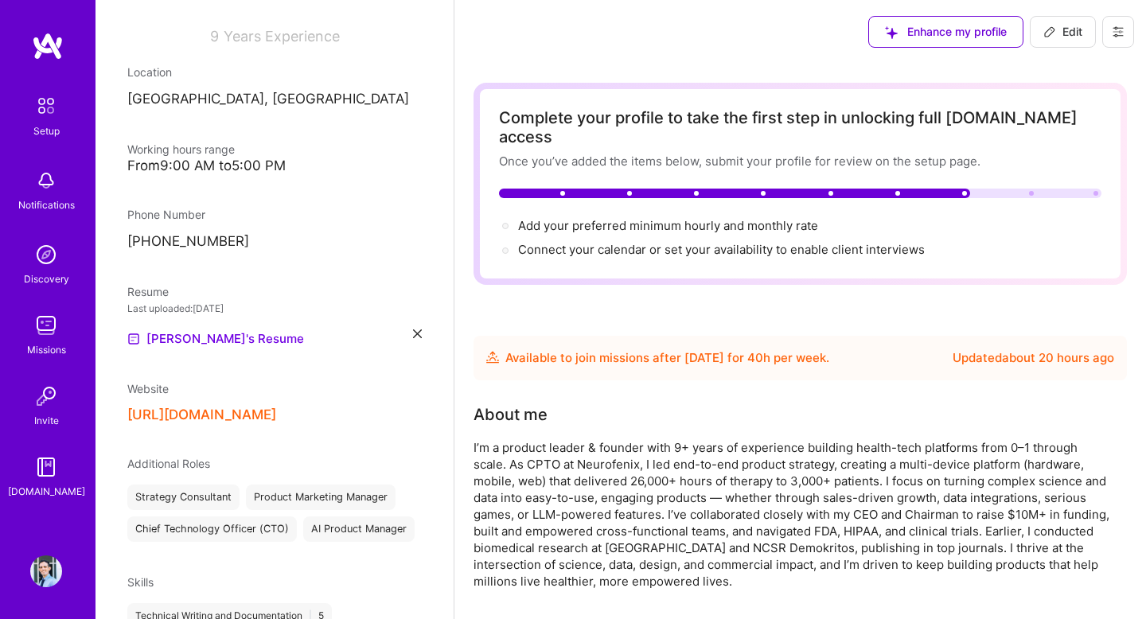
drag, startPoint x: 1055, startPoint y: 34, endPoint x: 985, endPoint y: 117, distance: 108.4
click at [1055, 34] on span "Edit" at bounding box center [1063, 32] width 39 height 16
select select "GB"
select select "Future Date"
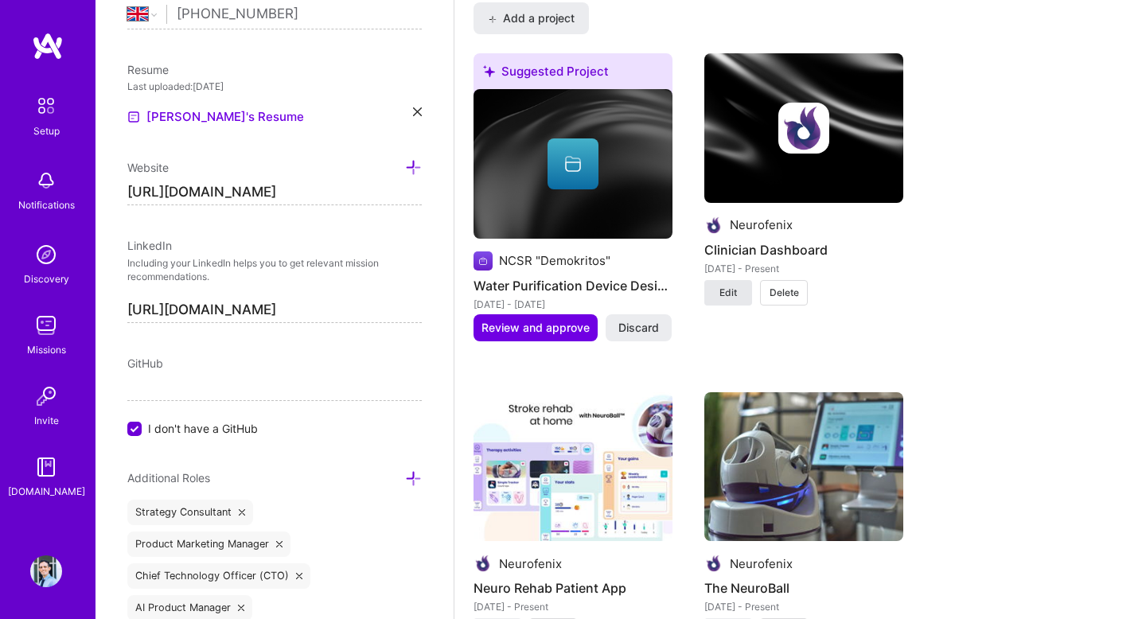
click at [729, 286] on span "Edit" at bounding box center [729, 293] width 18 height 14
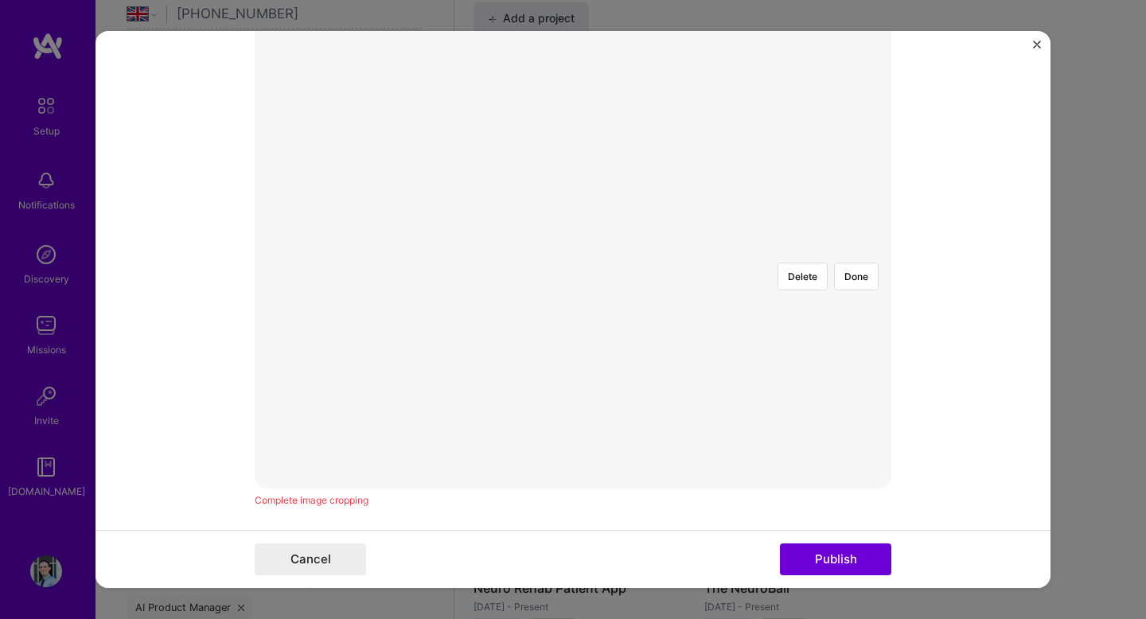
click at [573, 310] on div at bounding box center [812, 430] width 478 height 360
click at [592, 308] on div at bounding box center [831, 430] width 478 height 360
click at [573, 250] on img at bounding box center [573, 250] width 0 height 0
click at [862, 263] on button "Done" at bounding box center [856, 277] width 45 height 28
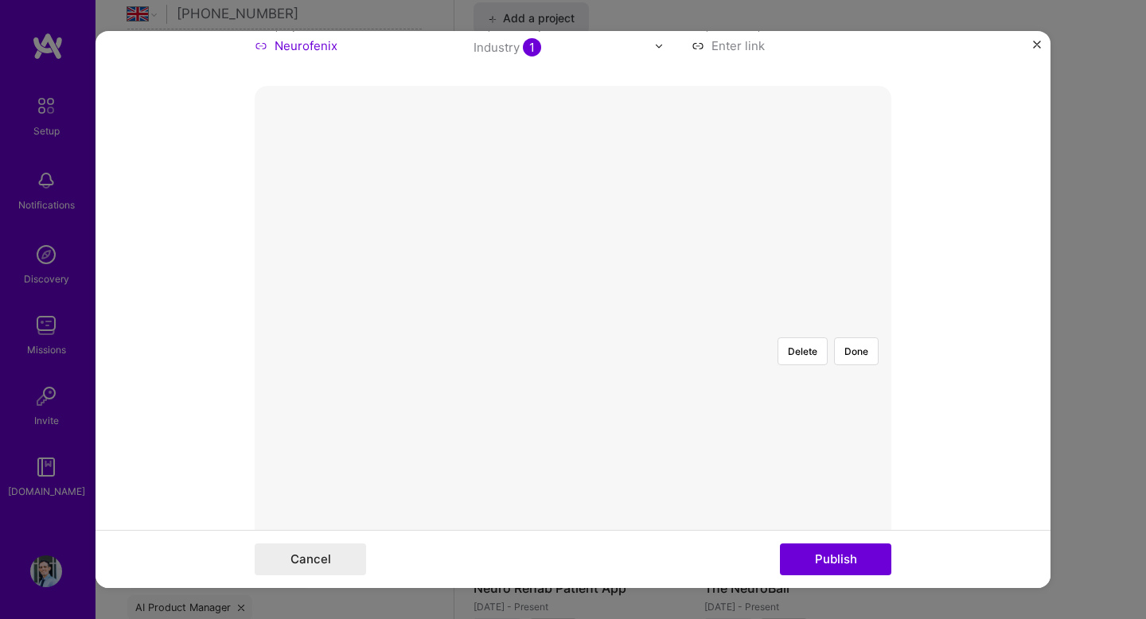
click at [573, 325] on div at bounding box center [811, 504] width 477 height 358
click at [593, 325] on div at bounding box center [831, 504] width 477 height 358
click at [868, 337] on button "Done" at bounding box center [856, 351] width 45 height 28
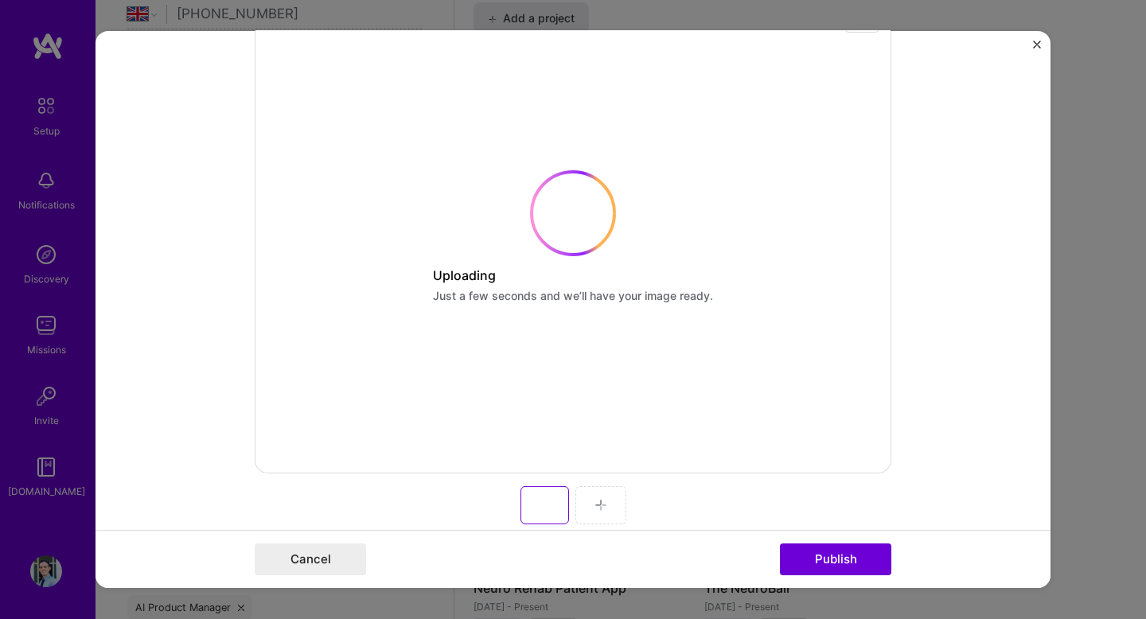
scroll to position [448, 0]
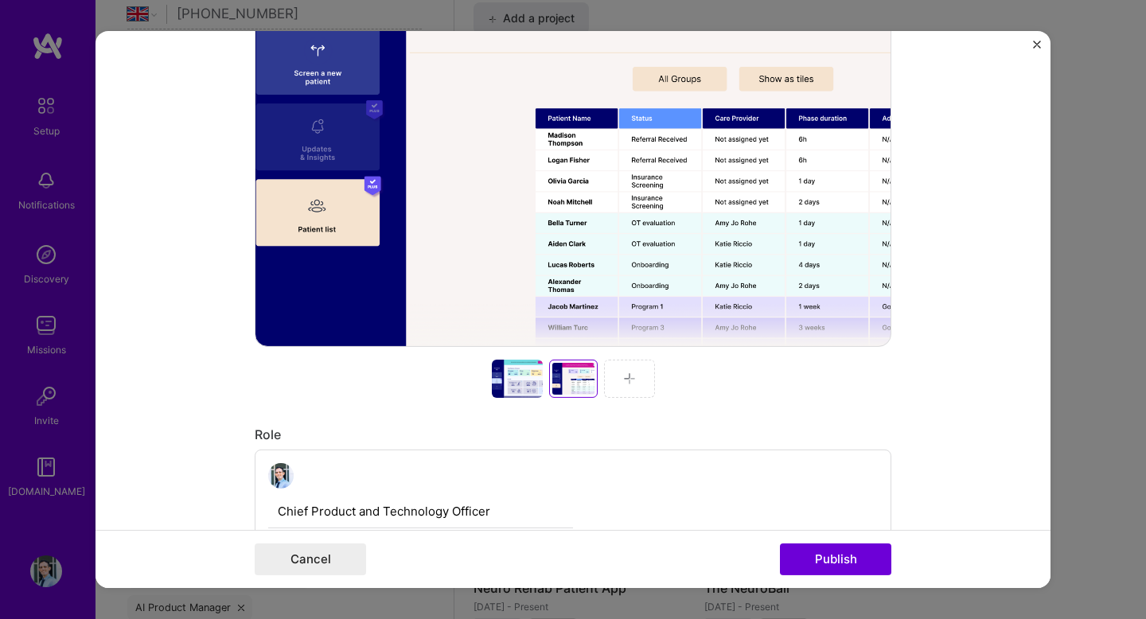
click at [624, 380] on img at bounding box center [629, 379] width 13 height 13
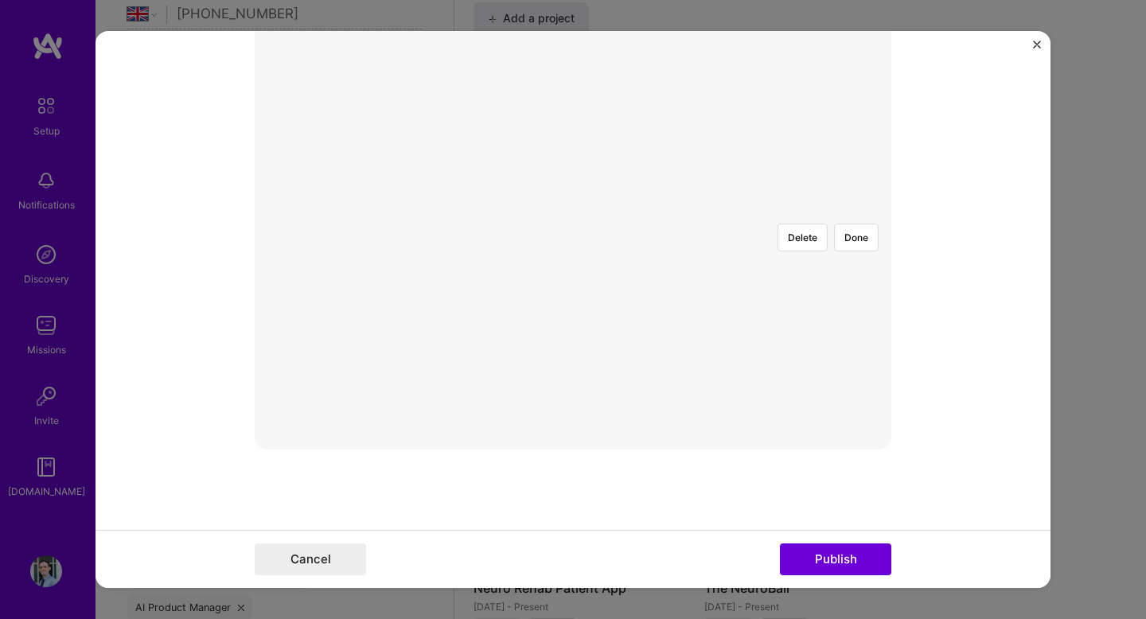
scroll to position [326, 0]
click at [861, 243] on button "Done" at bounding box center [856, 257] width 45 height 28
click at [650, 230] on div at bounding box center [811, 409] width 477 height 358
click at [872, 243] on button "Done" at bounding box center [856, 257] width 45 height 28
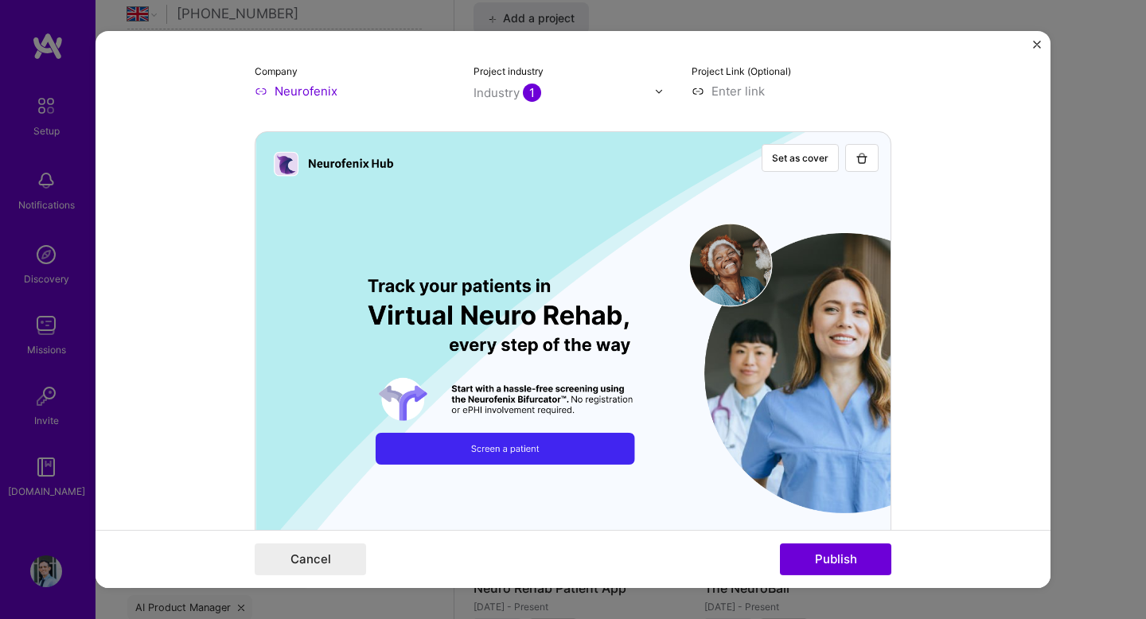
scroll to position [175, 0]
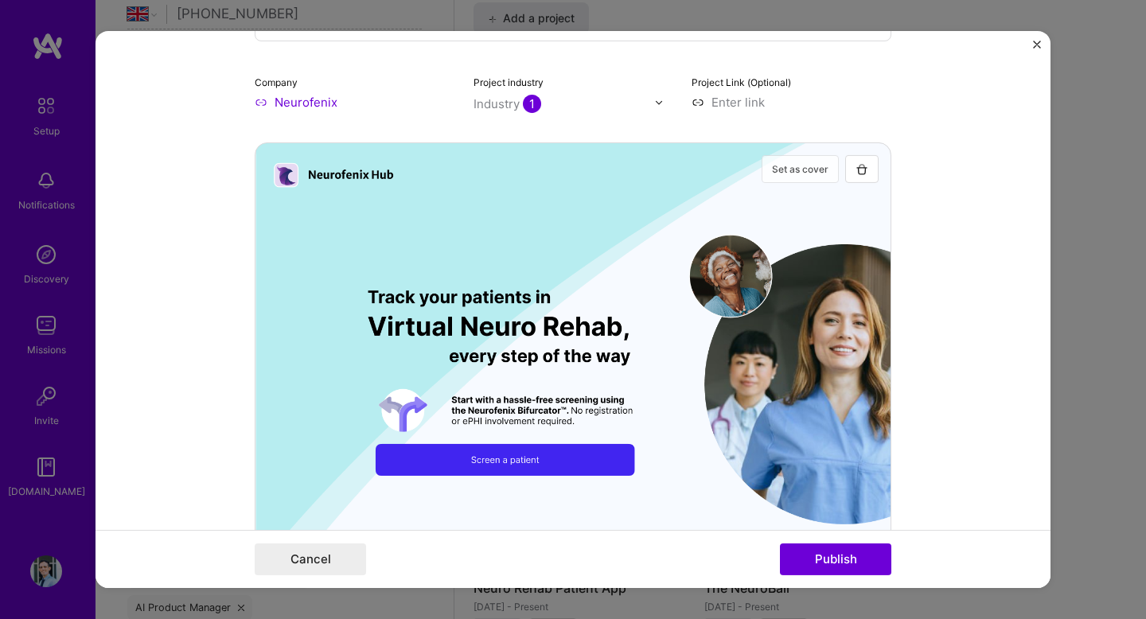
click at [821, 166] on button "Set as cover" at bounding box center [800, 169] width 77 height 28
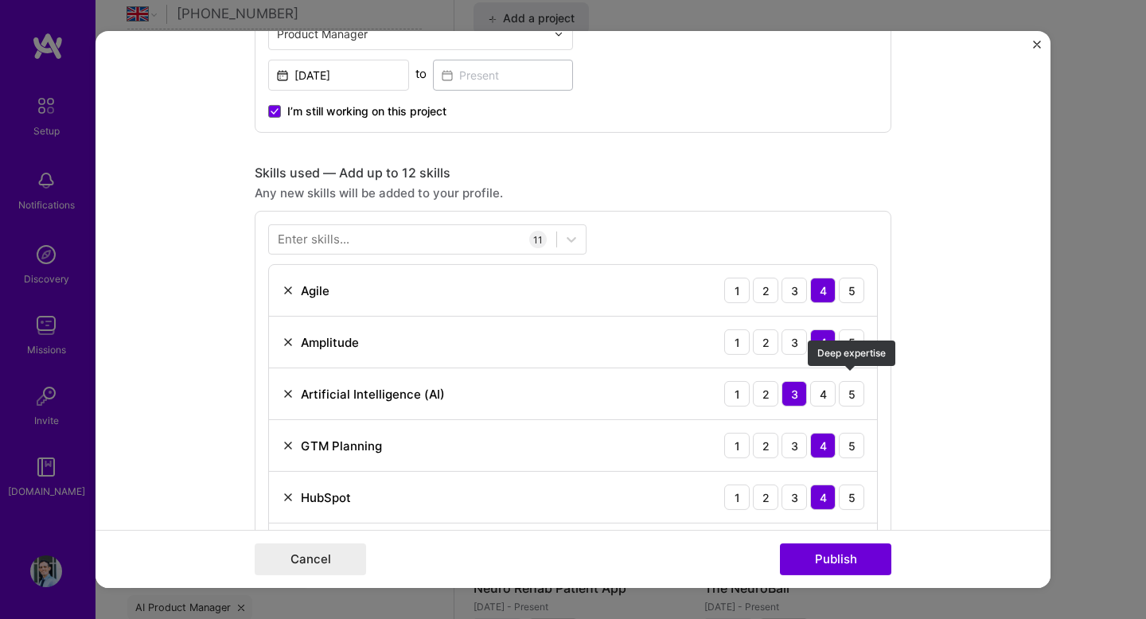
scroll to position [1032, 0]
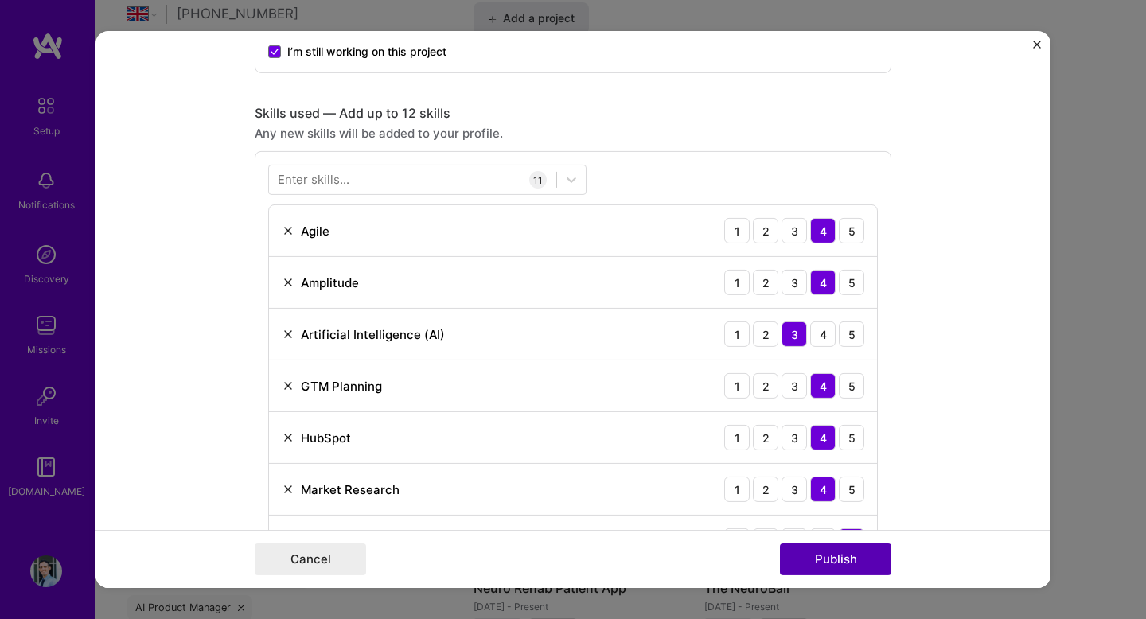
click at [855, 568] on button "Publish" at bounding box center [835, 560] width 111 height 32
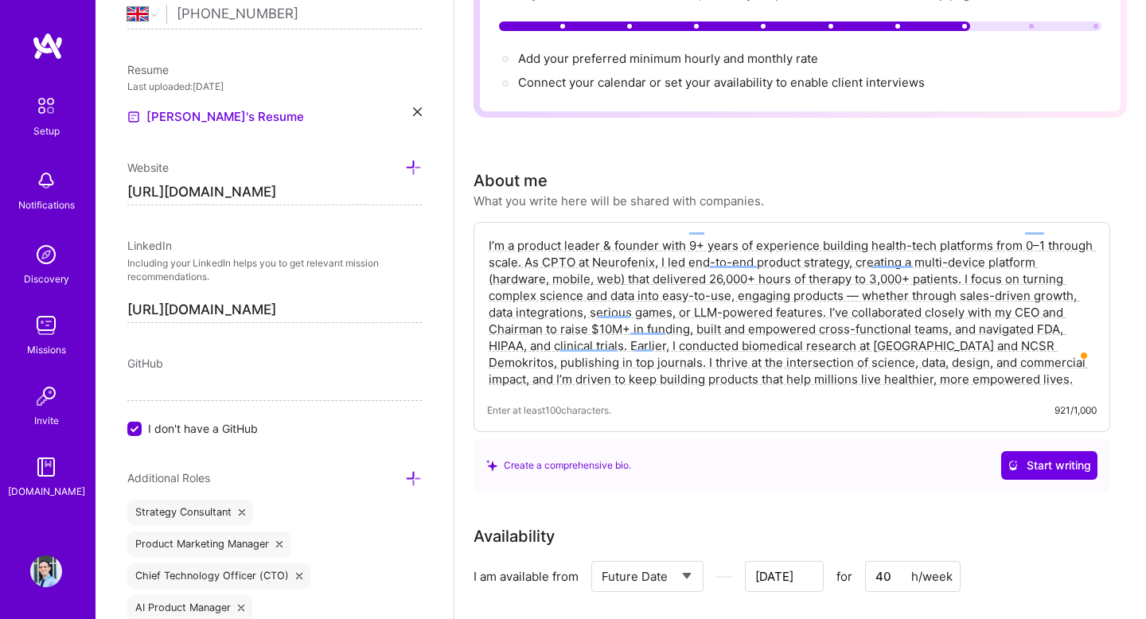
scroll to position [0, 0]
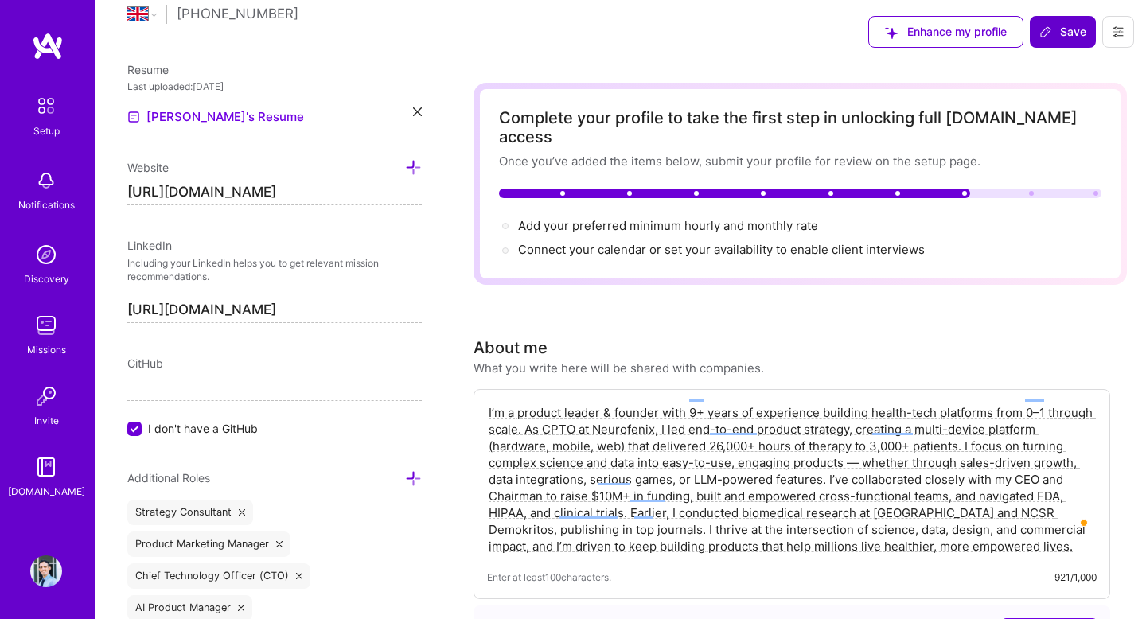
click at [1046, 41] on button "Save" at bounding box center [1063, 32] width 66 height 32
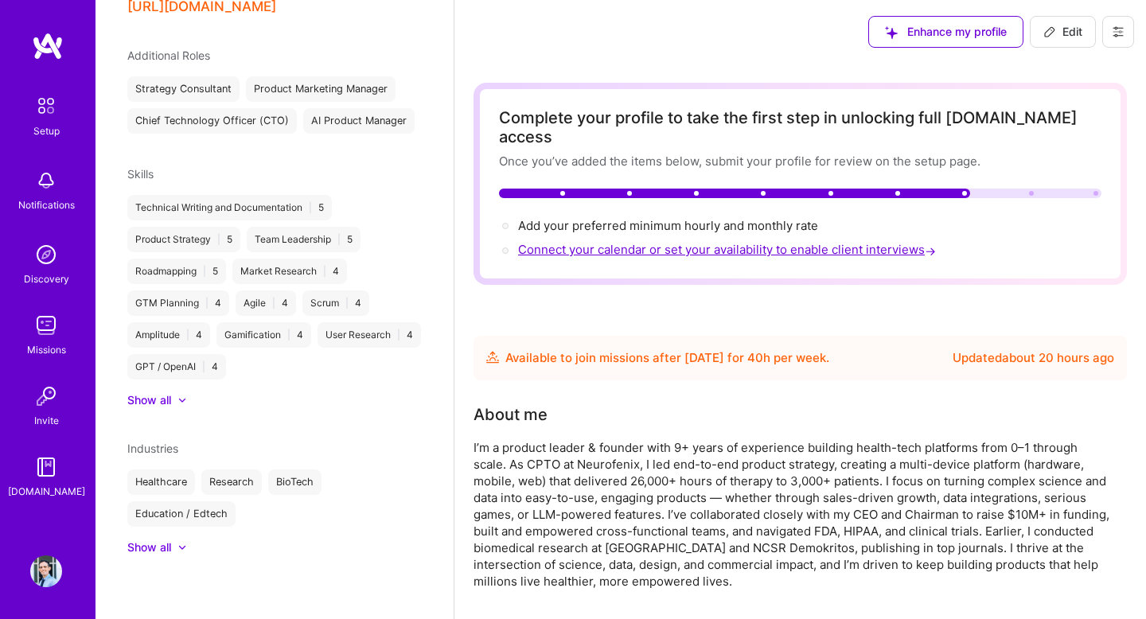
scroll to position [468, 0]
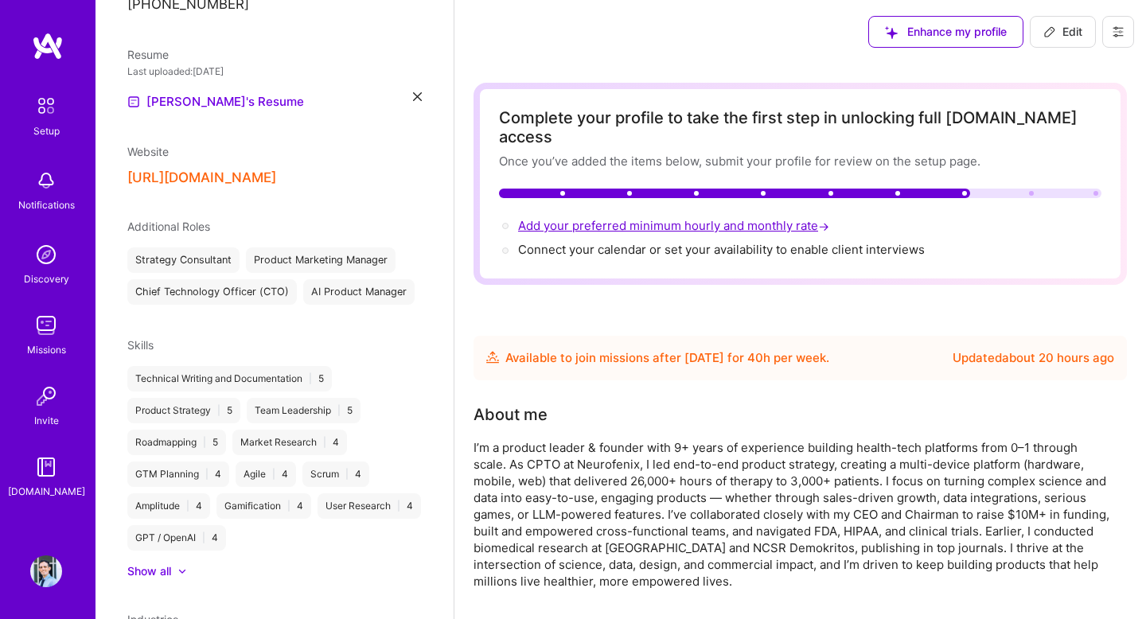
click at [781, 218] on span "Add your preferred minimum hourly and monthly rate →" at bounding box center [675, 225] width 314 height 15
select select "GB"
select select "Future Date"
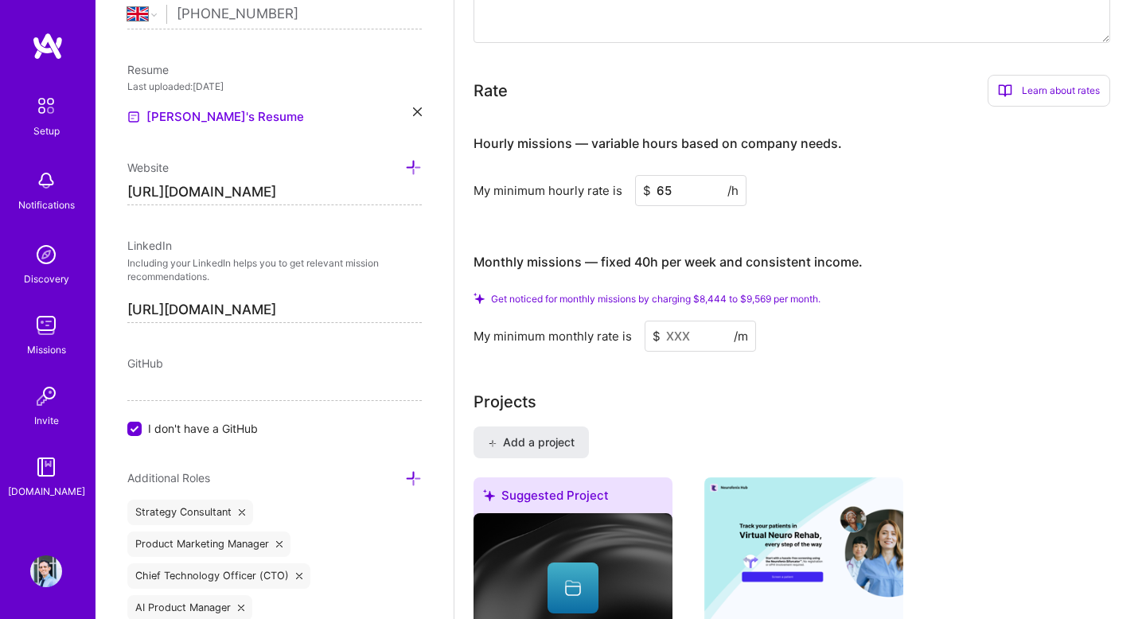
scroll to position [971, 0]
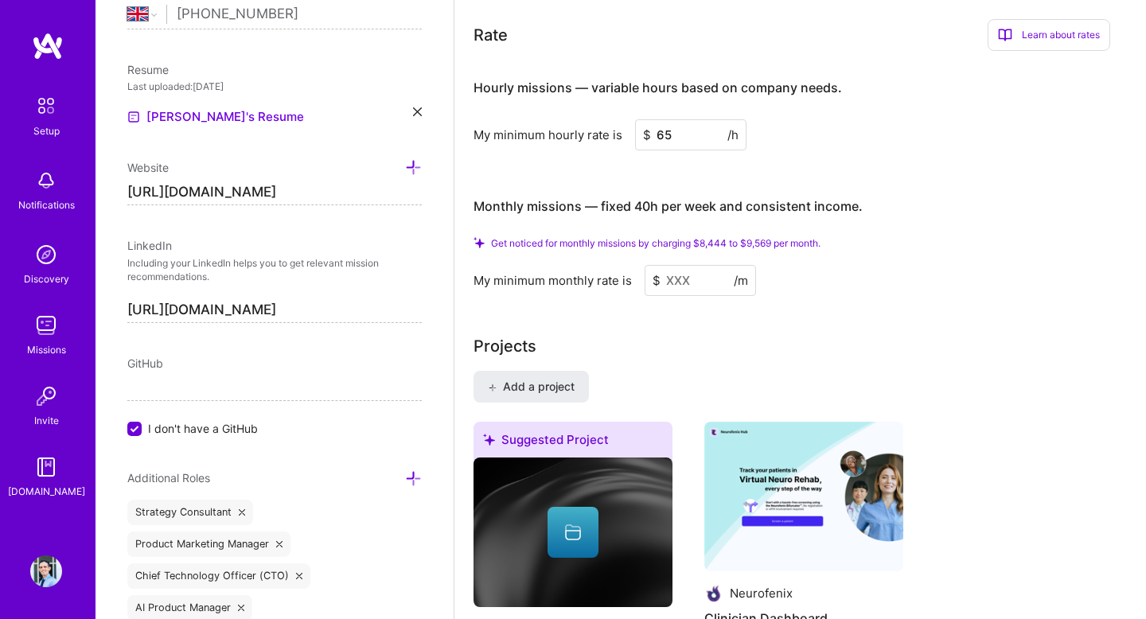
click at [686, 265] on input at bounding box center [700, 280] width 111 height 31
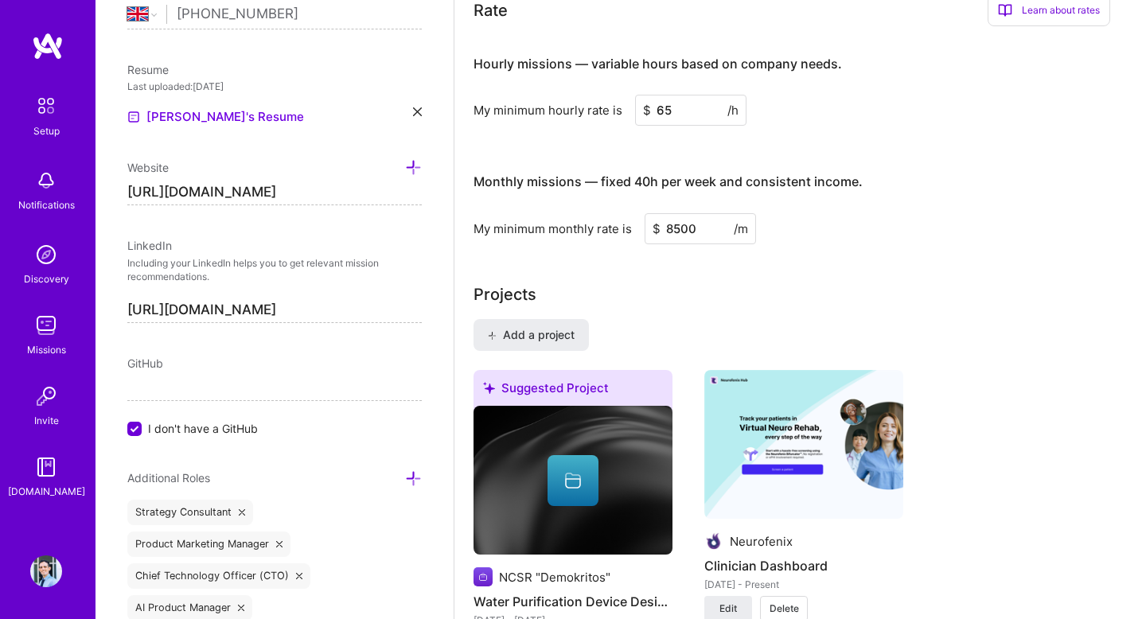
click at [841, 283] on div "Projects" at bounding box center [801, 295] width 654 height 24
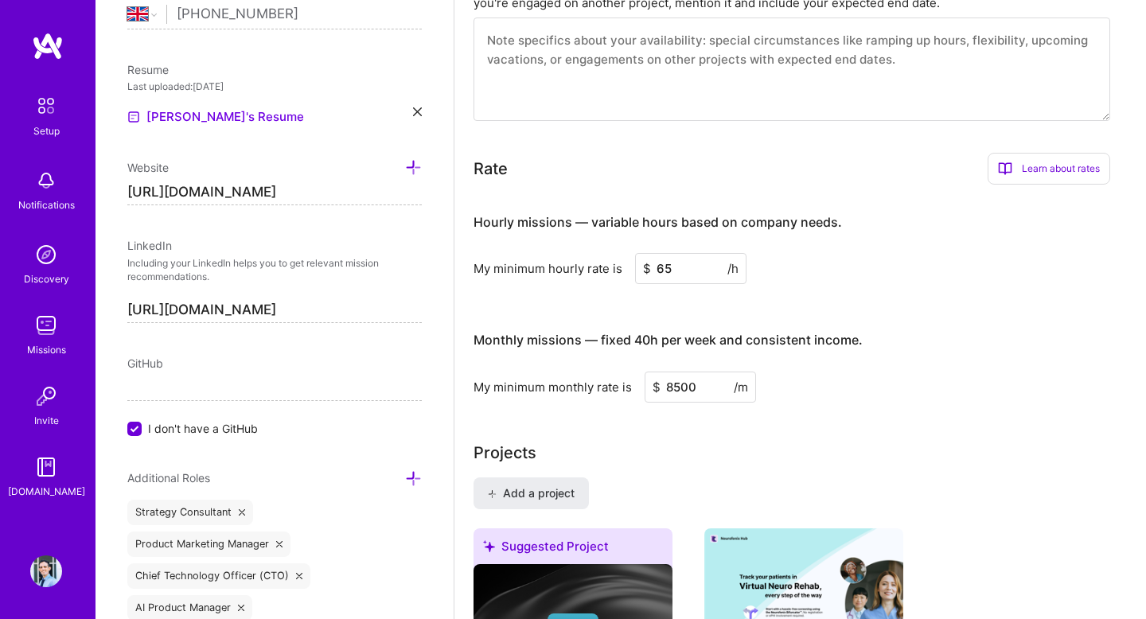
scroll to position [803, 0]
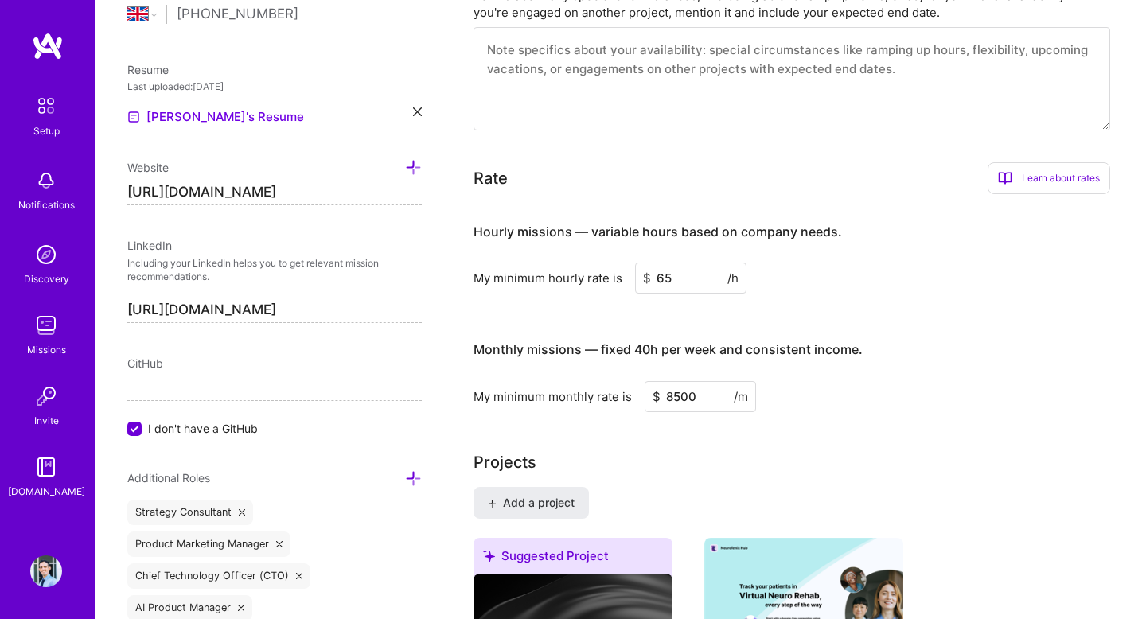
click at [690, 390] on input "8500" at bounding box center [700, 396] width 111 height 31
click at [688, 381] on input "8500" at bounding box center [700, 396] width 111 height 31
type input "10000"
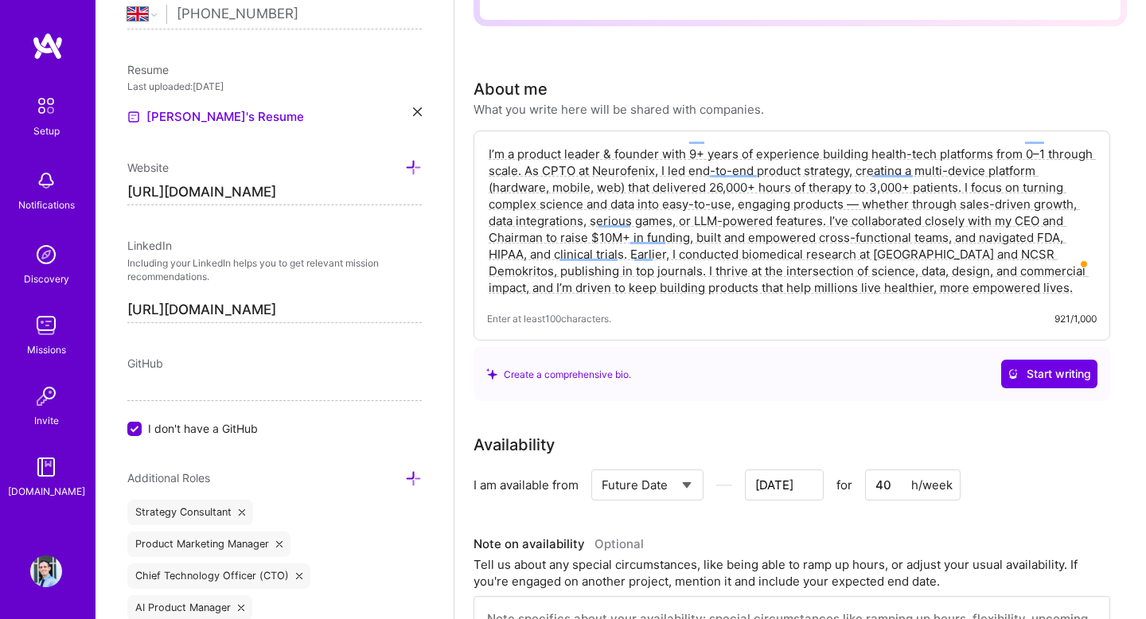
scroll to position [0, 0]
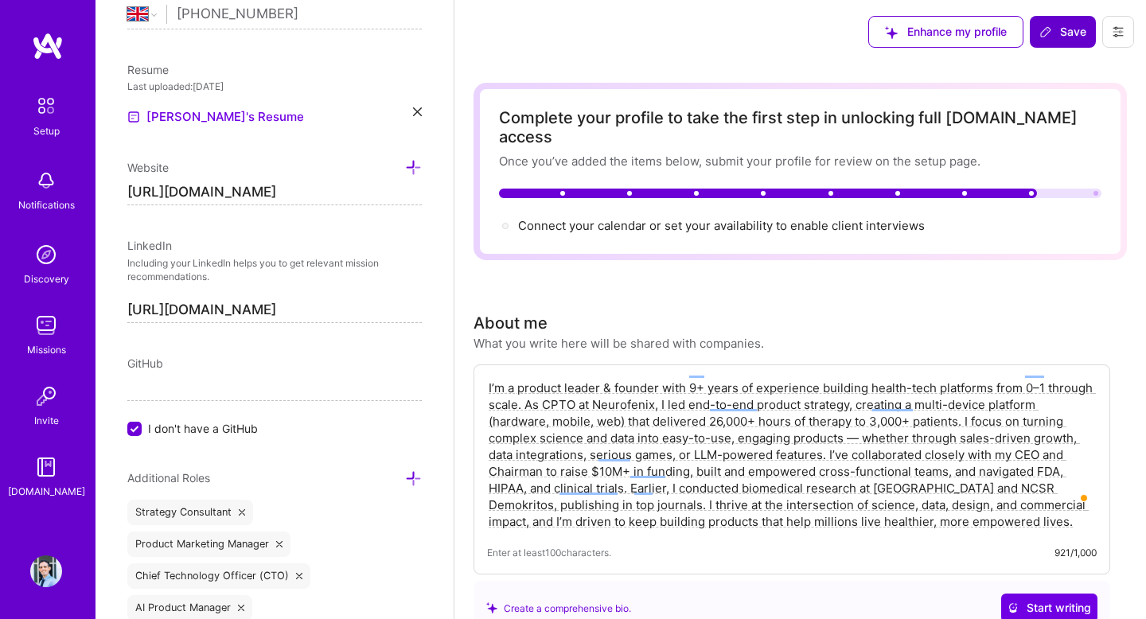
click at [1073, 41] on button "Save" at bounding box center [1063, 32] width 66 height 32
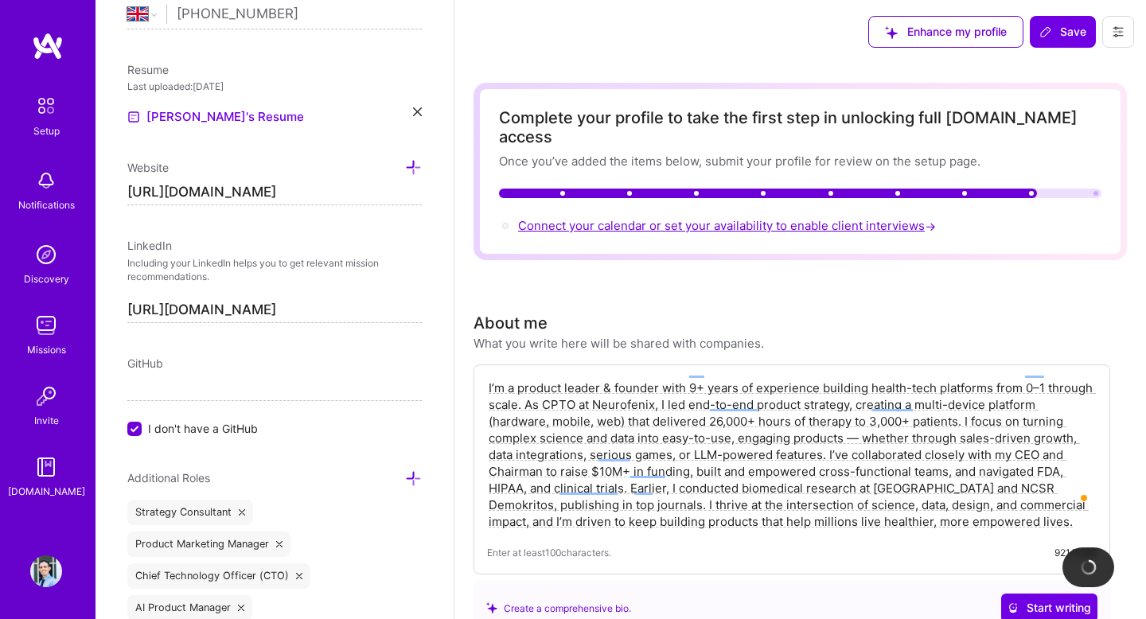
click at [843, 218] on span "Connect your calendar or set your availability to enable client interviews →" at bounding box center [728, 225] width 421 height 15
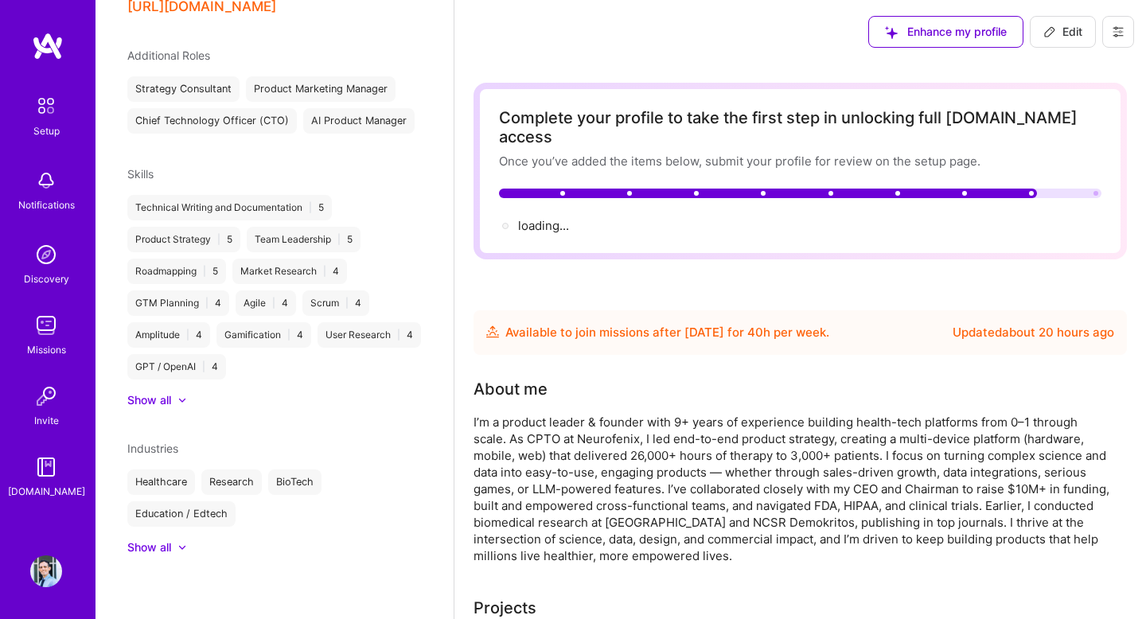
scroll to position [468, 0]
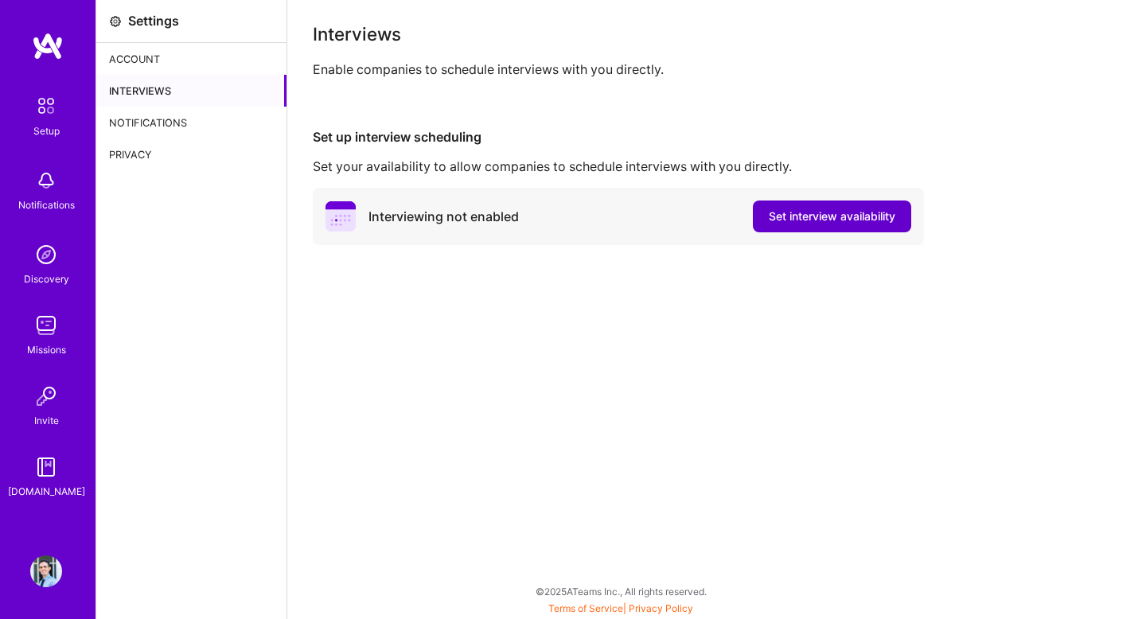
click at [830, 213] on span "Set interview availability" at bounding box center [832, 217] width 127 height 16
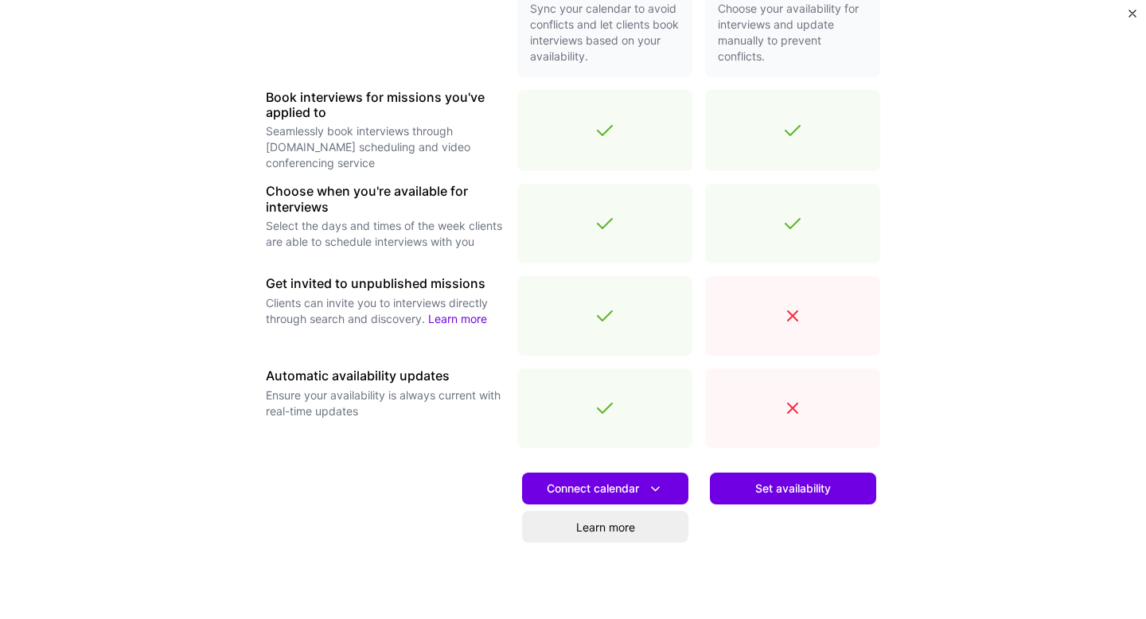
scroll to position [361, 0]
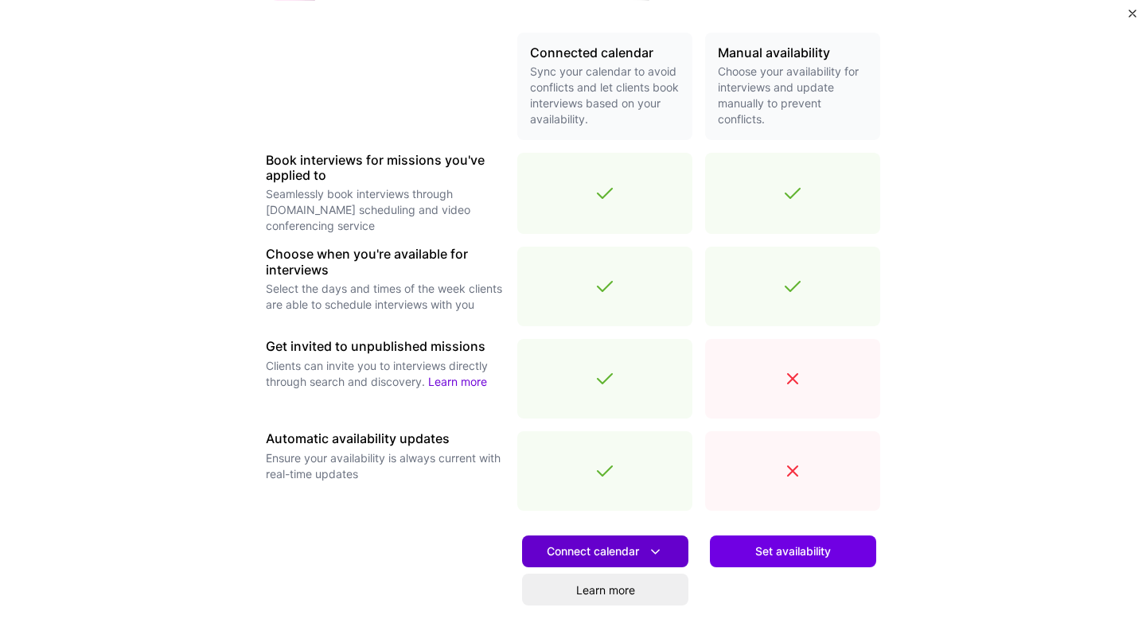
click at [658, 554] on icon at bounding box center [655, 552] width 17 height 17
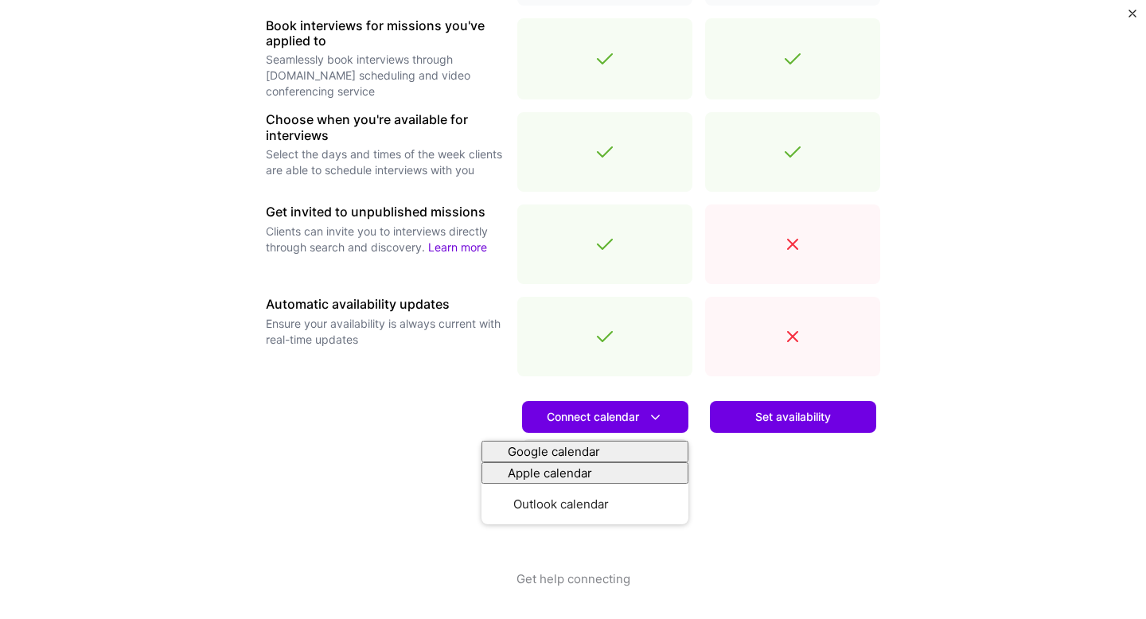
click at [811, 477] on div "Set availability" at bounding box center [792, 479] width 175 height 181
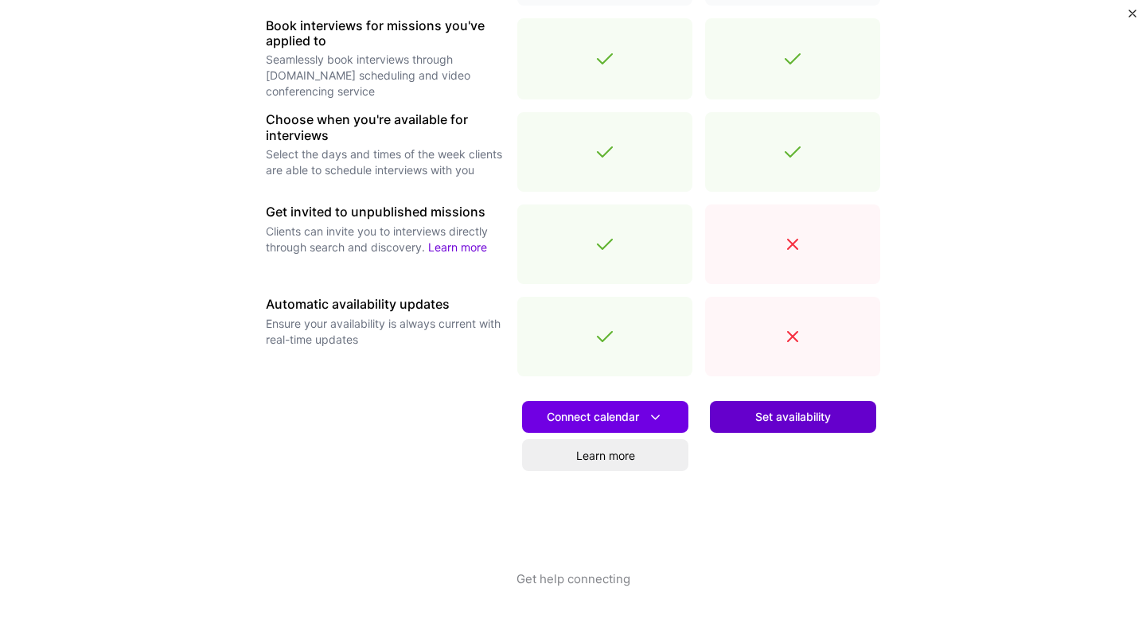
click at [811, 412] on span "Set availability" at bounding box center [793, 417] width 76 height 16
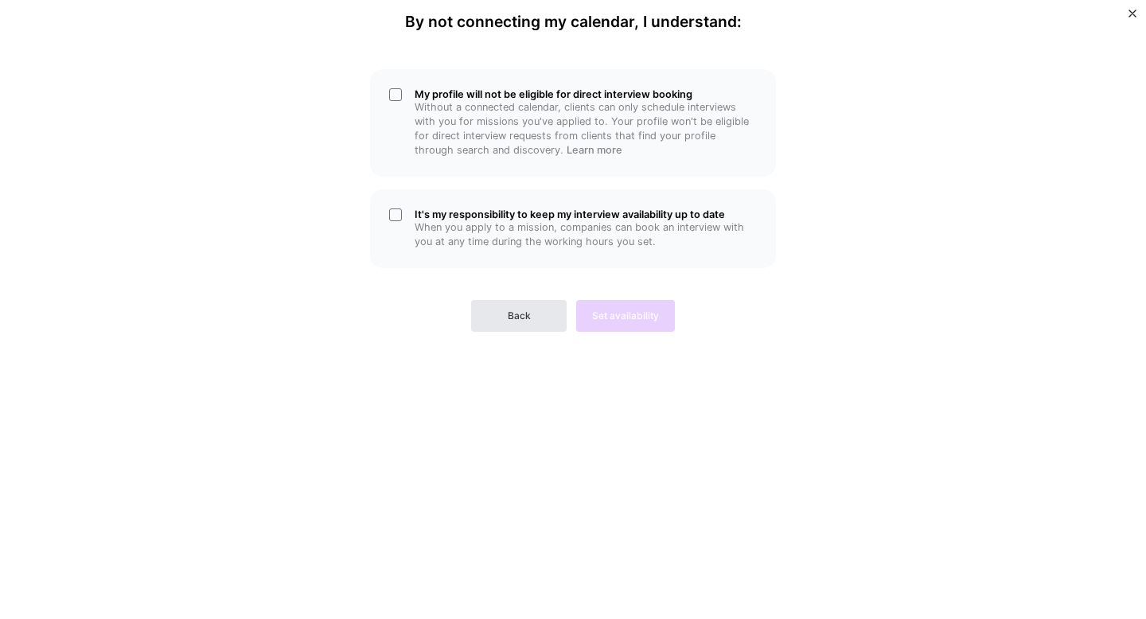
click at [537, 324] on button "Back" at bounding box center [519, 316] width 96 height 32
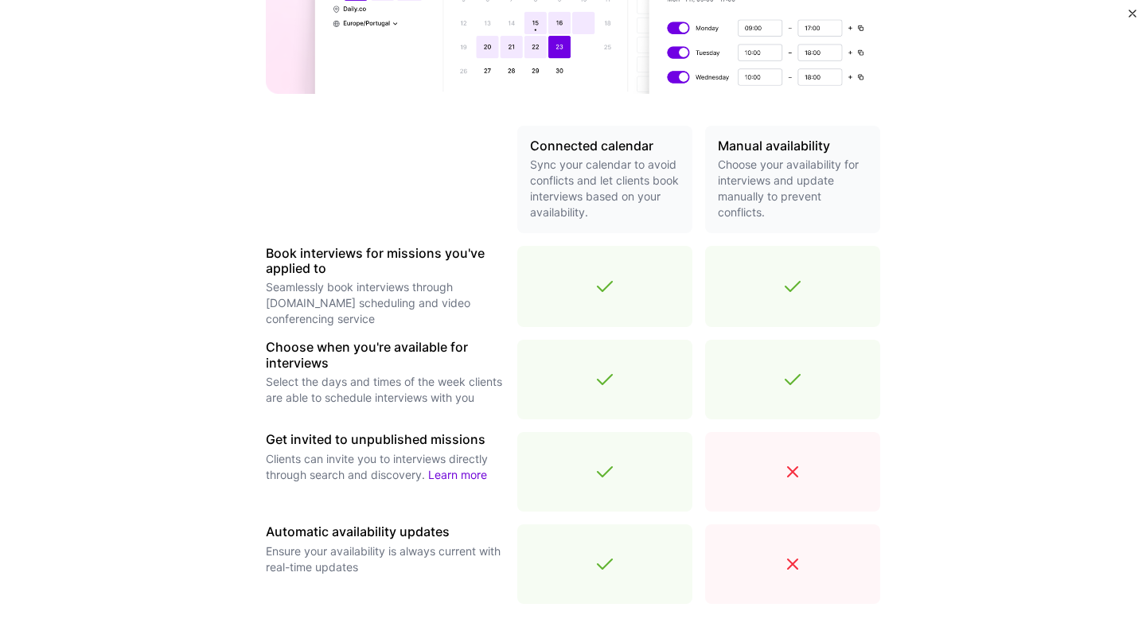
scroll to position [496, 0]
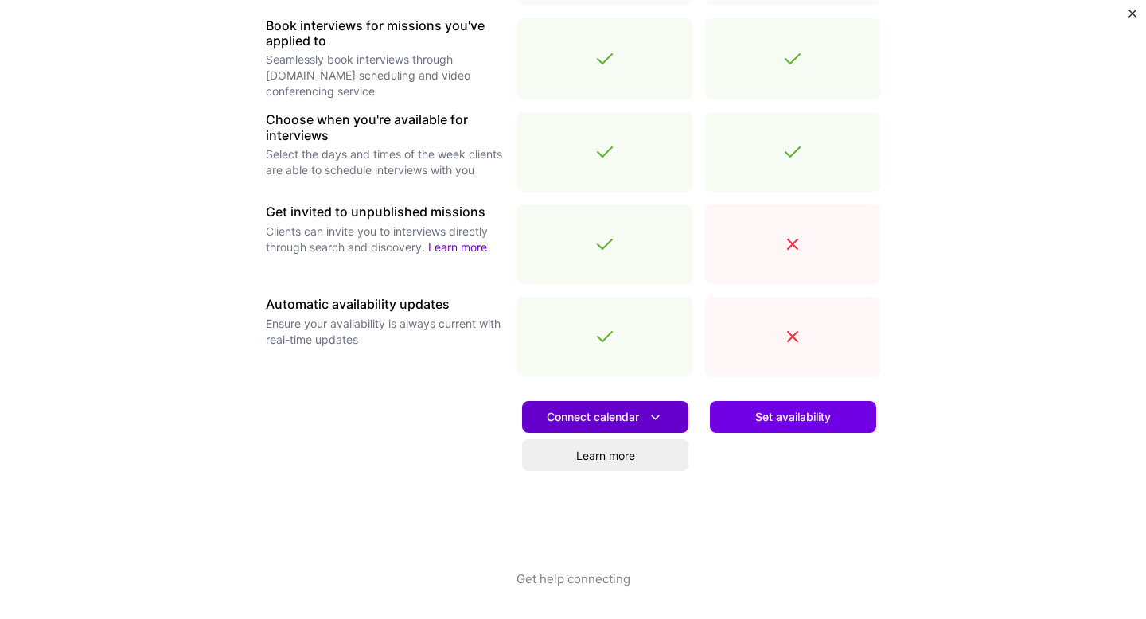
click at [635, 413] on span "Connect calendar" at bounding box center [605, 417] width 117 height 17
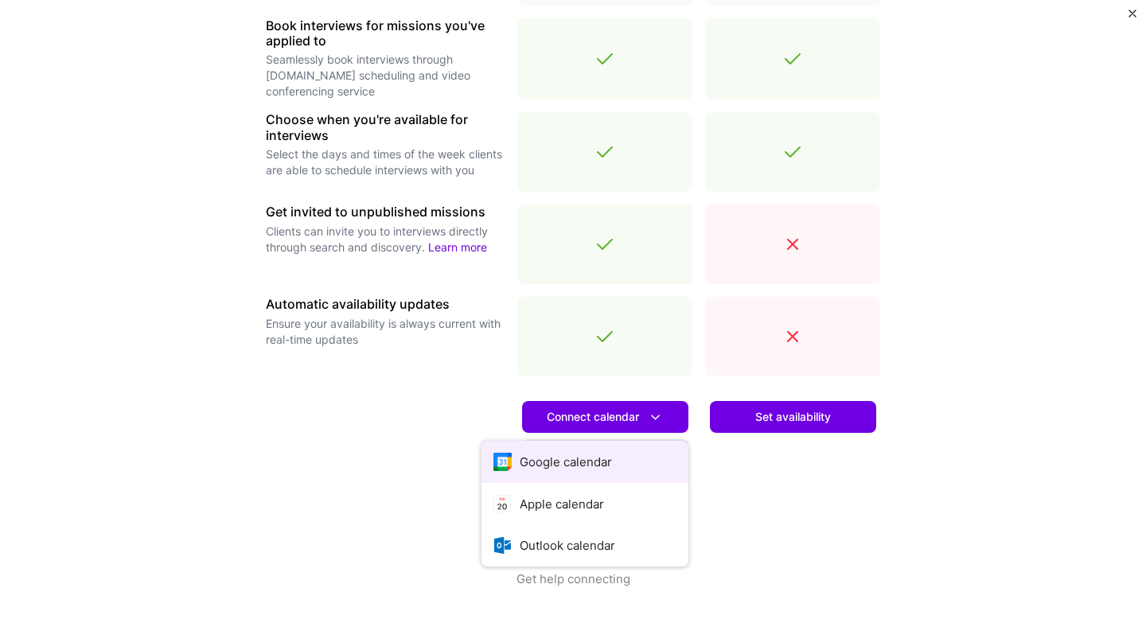
click at [622, 461] on button "Google calendar" at bounding box center [585, 462] width 207 height 42
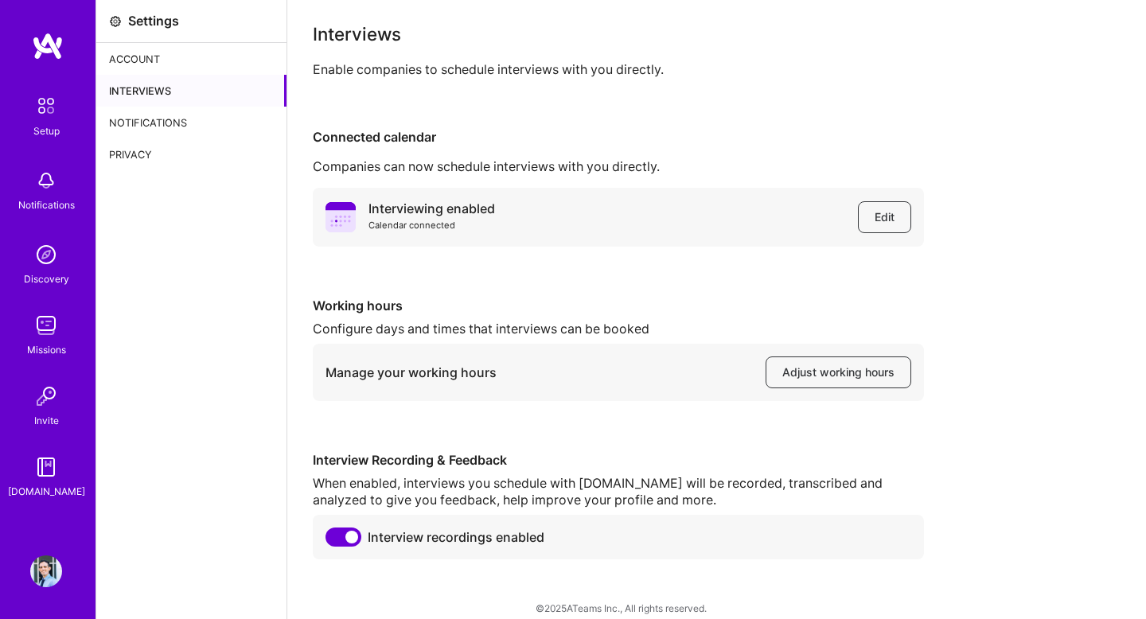
click at [176, 62] on div "Account" at bounding box center [191, 59] width 190 height 32
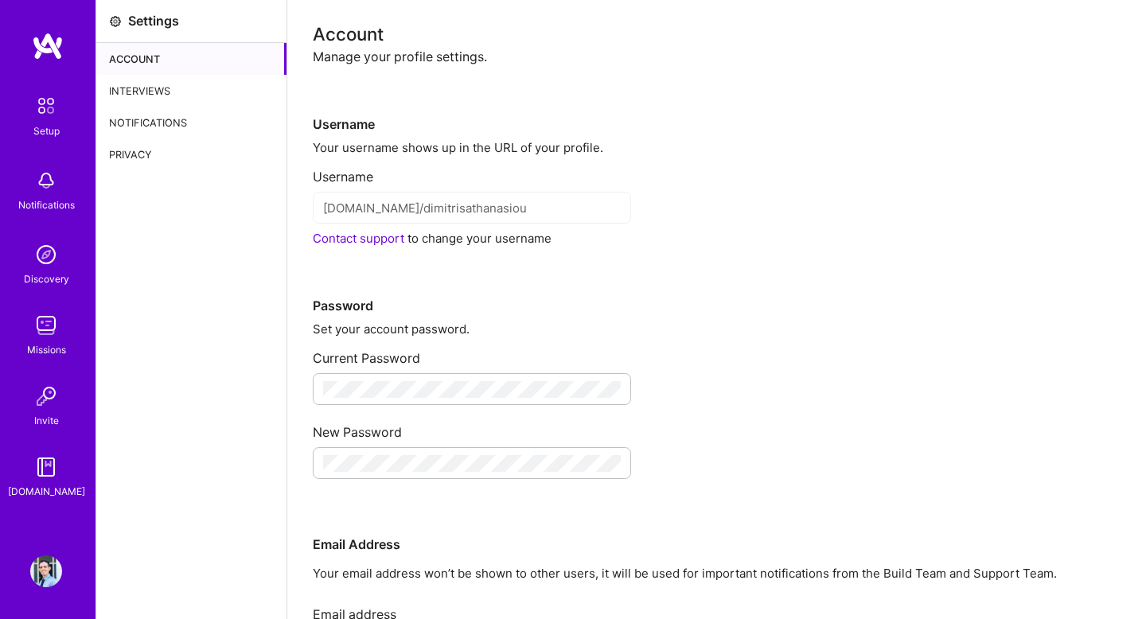
click at [126, 126] on div "Notifications" at bounding box center [191, 123] width 190 height 32
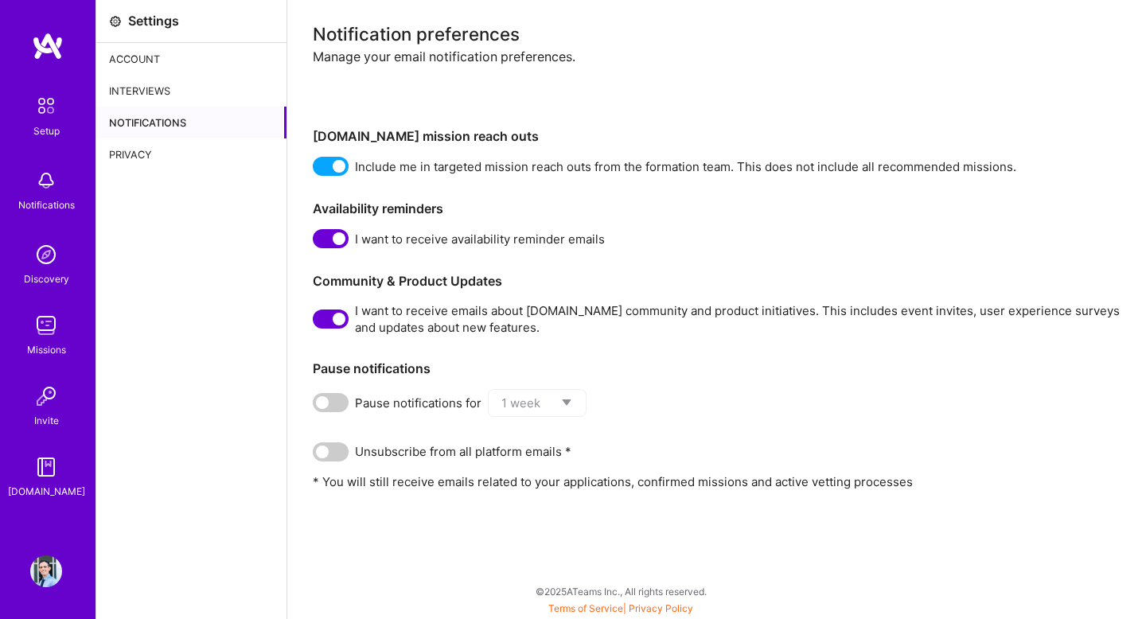
click at [136, 162] on div "Privacy" at bounding box center [191, 155] width 190 height 32
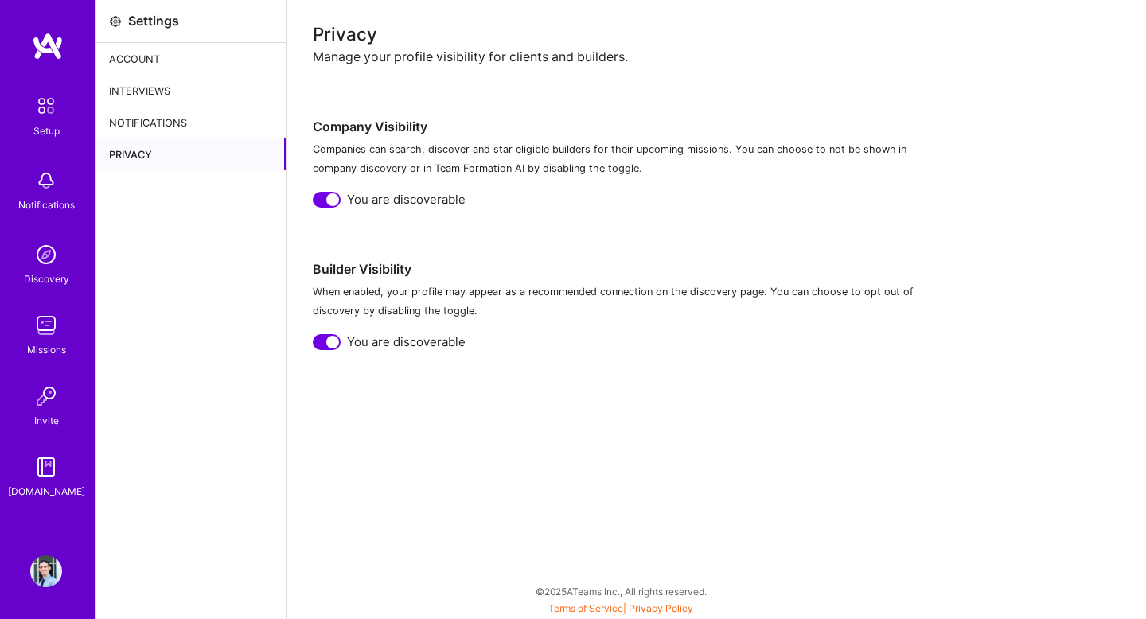
click at [55, 116] on img at bounding box center [45, 105] width 33 height 33
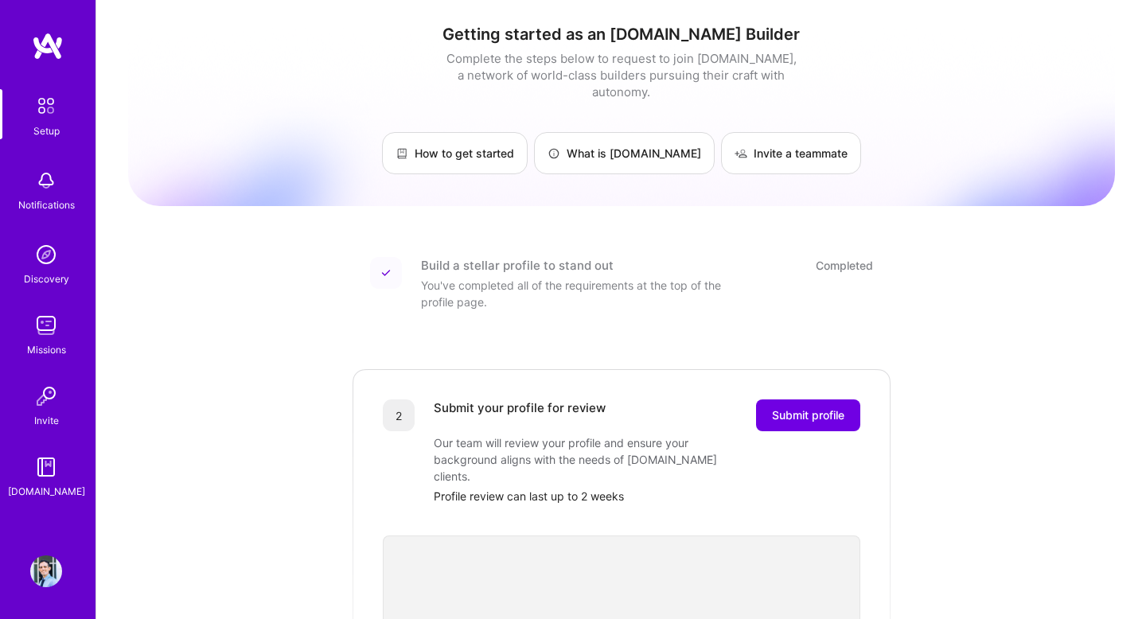
click at [38, 101] on img at bounding box center [45, 105] width 33 height 33
click at [49, 553] on div "Setup Notifications Discovery Missions Invite A.Guide Profile" at bounding box center [48, 309] width 96 height 619
click at [49, 566] on img at bounding box center [46, 572] width 32 height 32
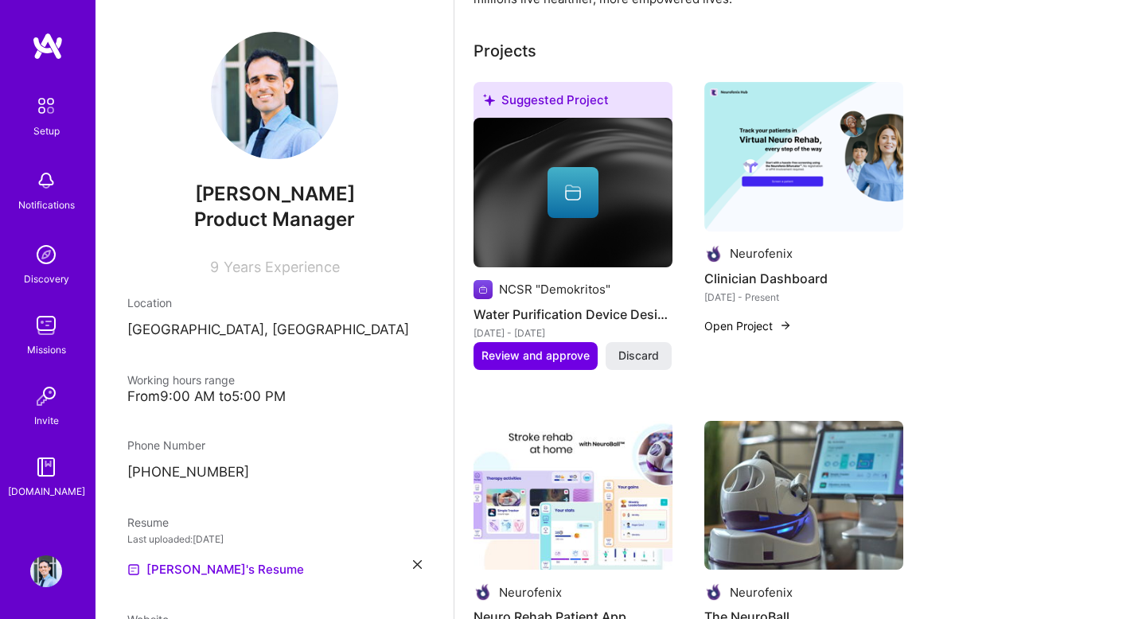
scroll to position [525, 0]
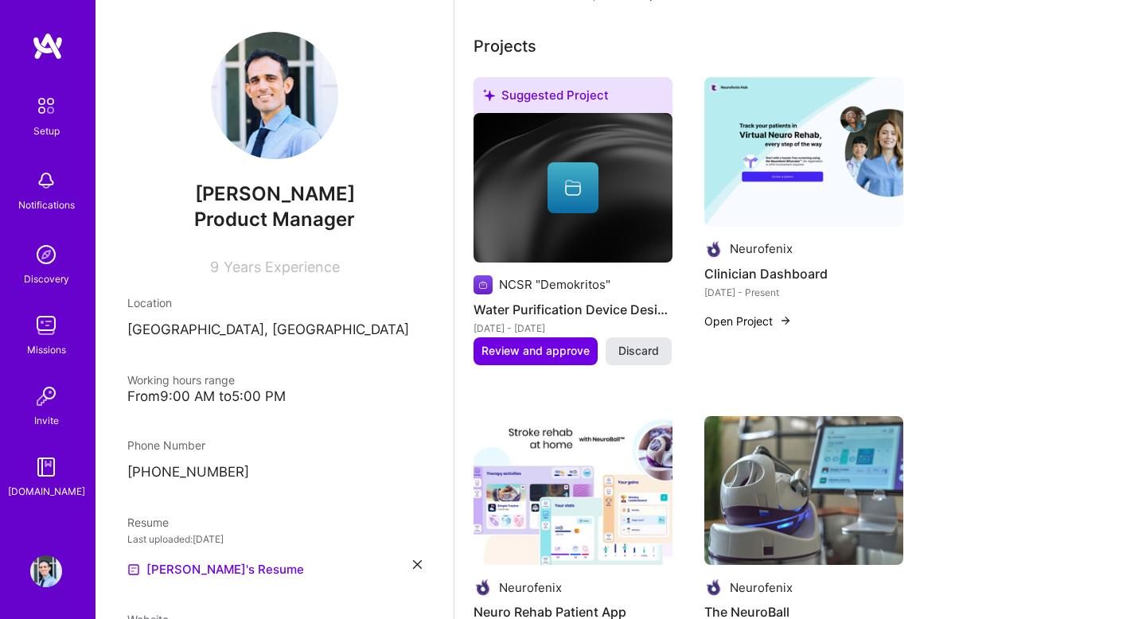
click at [632, 350] on span "Discard" at bounding box center [638, 351] width 41 height 16
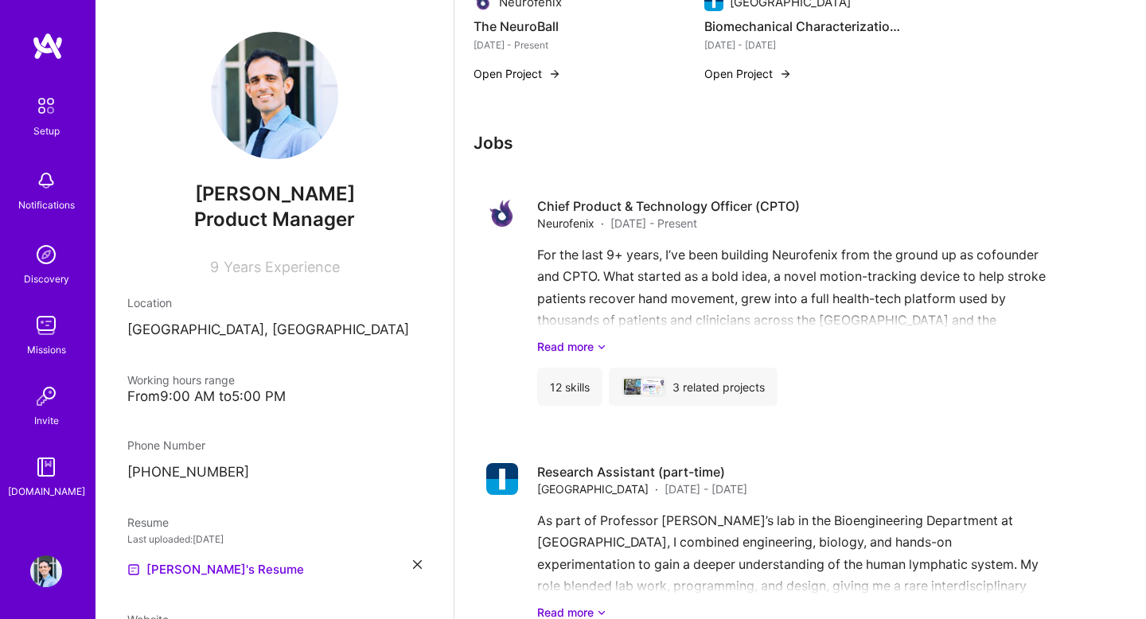
scroll to position [1104, 0]
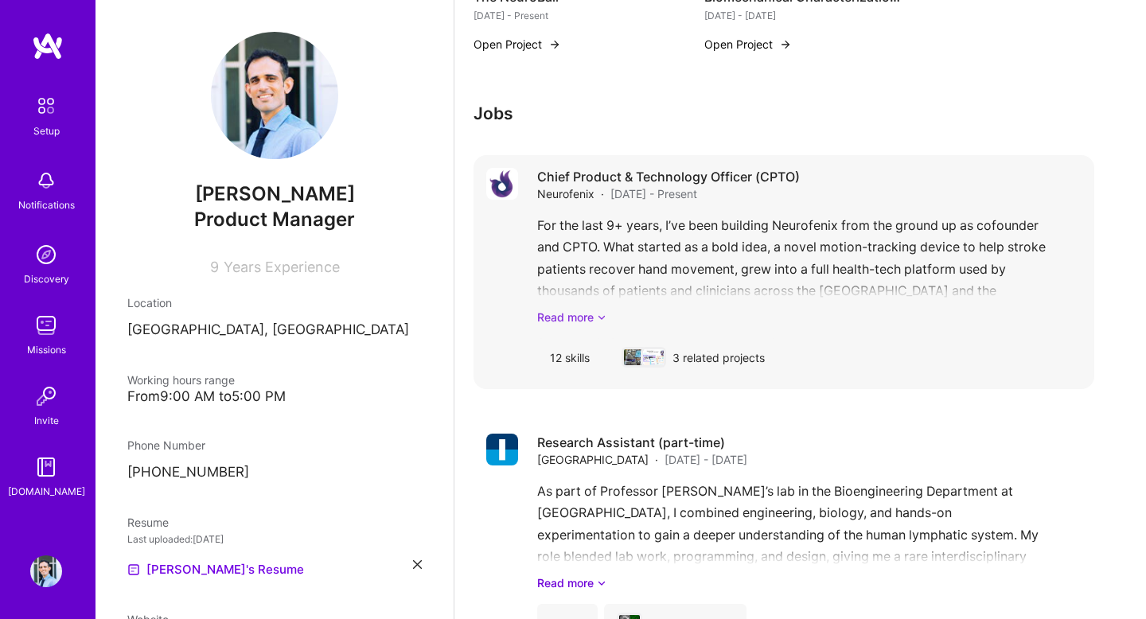
click at [589, 323] on link "Read more" at bounding box center [809, 317] width 544 height 17
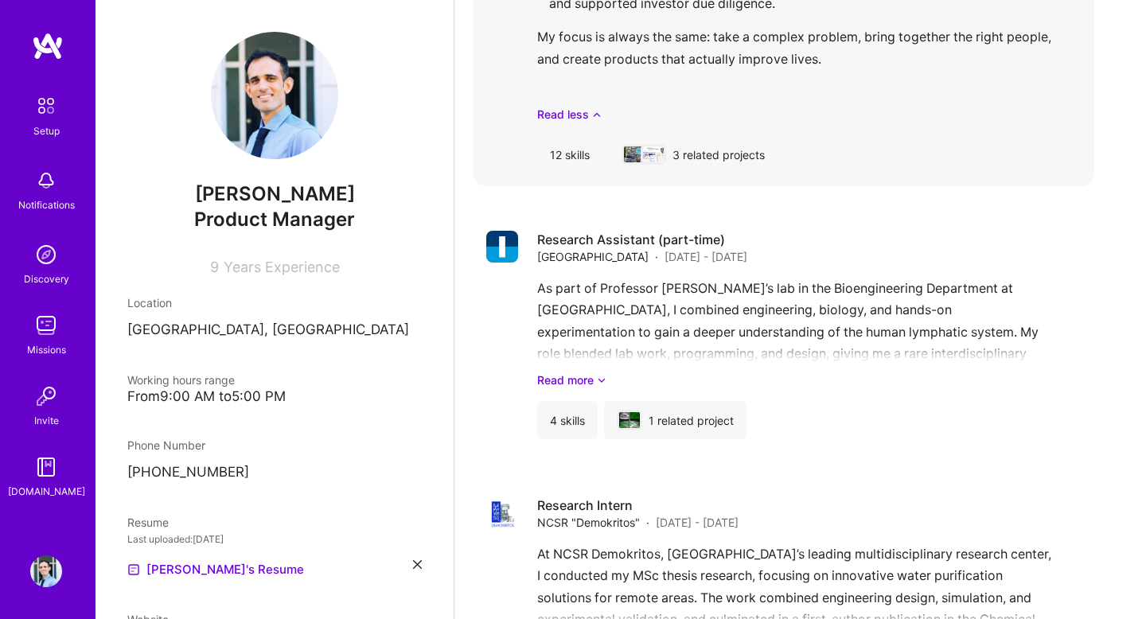
scroll to position [1908, 0]
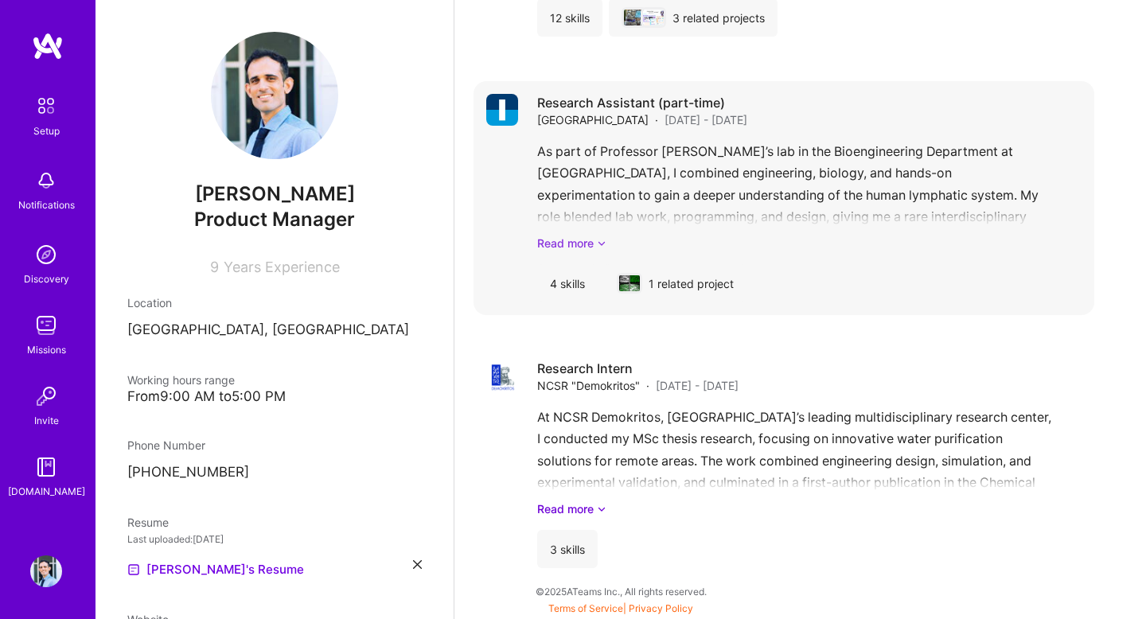
click at [572, 235] on link "Read more" at bounding box center [809, 243] width 544 height 17
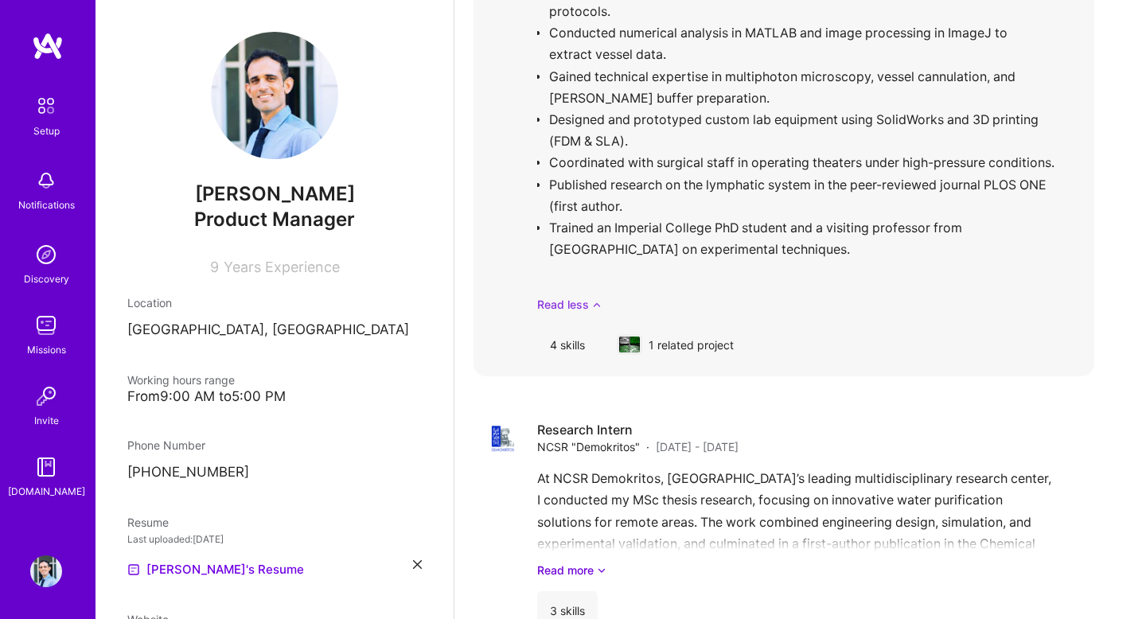
scroll to position [2316, 0]
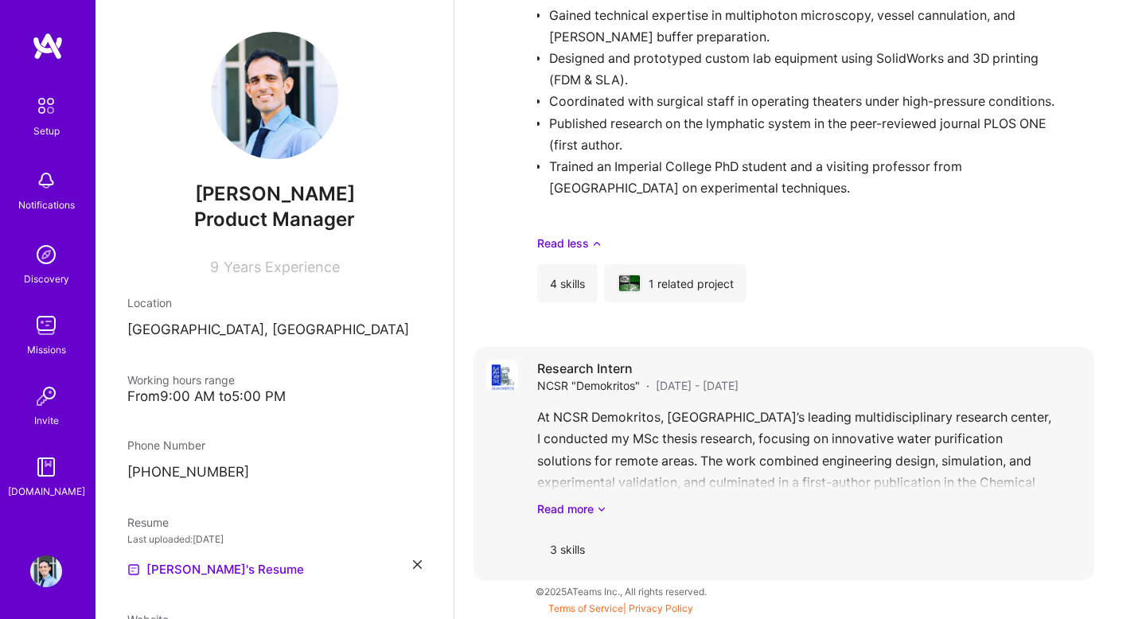
click at [608, 419] on div "At NCSR Demokritos, Greece’s leading multidisciplinary research center, I condu…" at bounding box center [809, 462] width 544 height 111
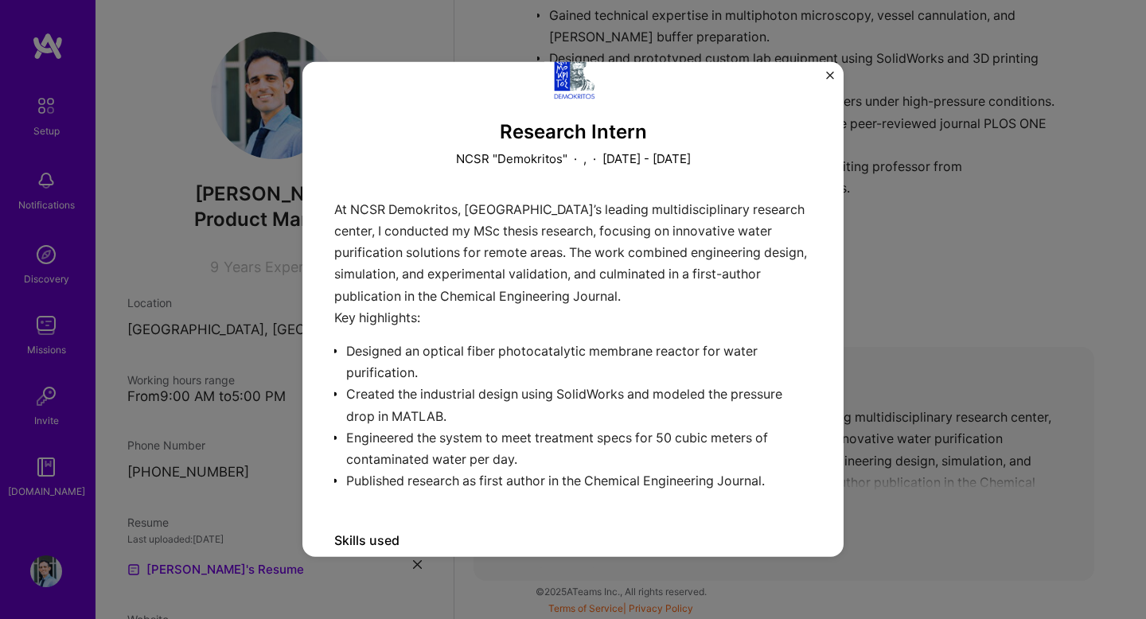
scroll to position [49, 0]
click at [885, 375] on div "Research Intern NCSR "Demokritos" · Research, Environment · November 2012 - Nov…" at bounding box center [573, 309] width 1146 height 619
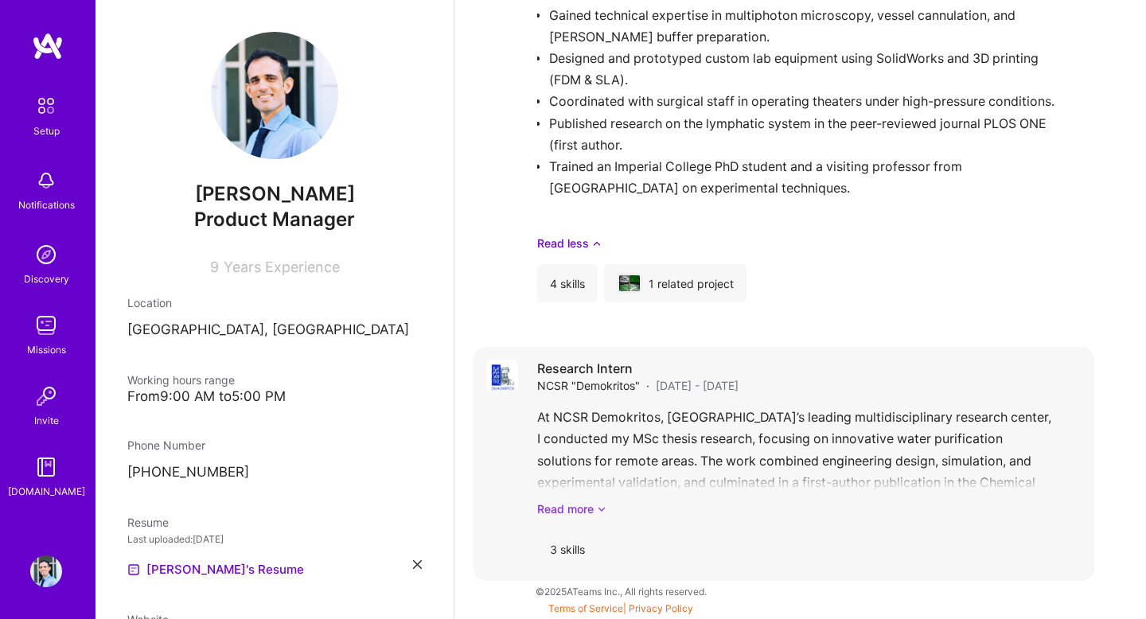
click at [587, 506] on link "Read more" at bounding box center [809, 509] width 544 height 17
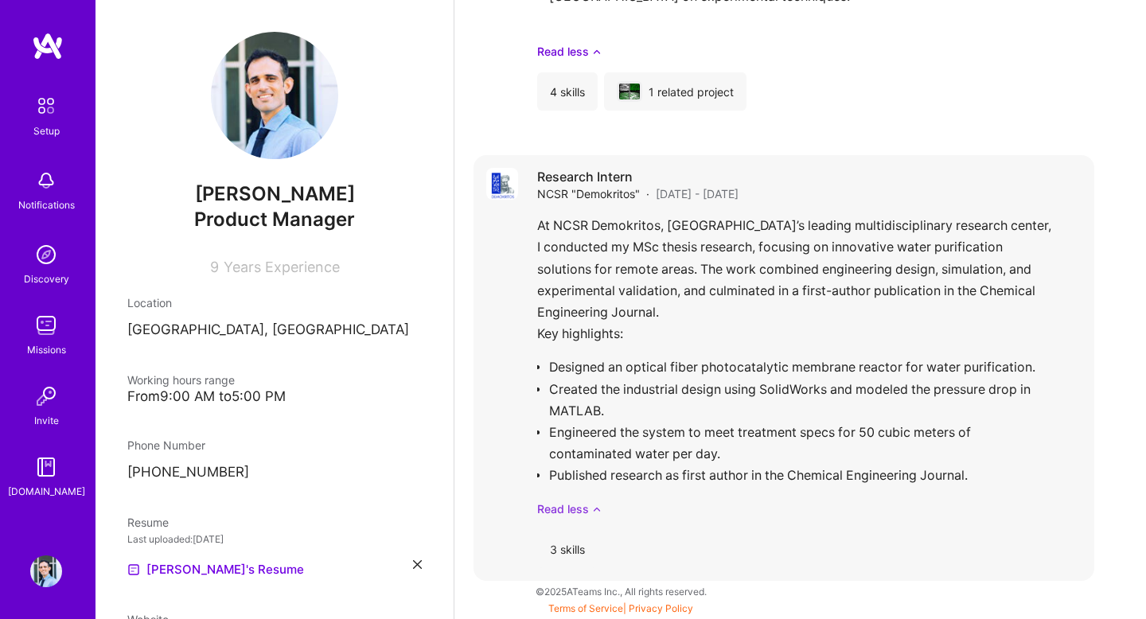
scroll to position [2504, 0]
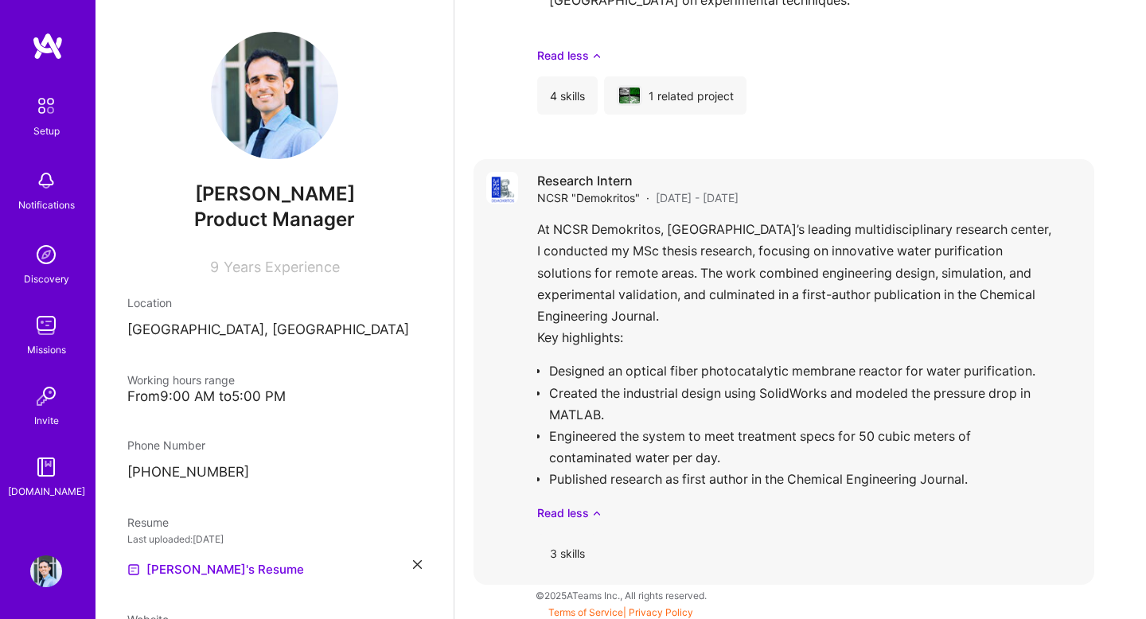
click at [575, 556] on div "3 skills" at bounding box center [567, 553] width 60 height 38
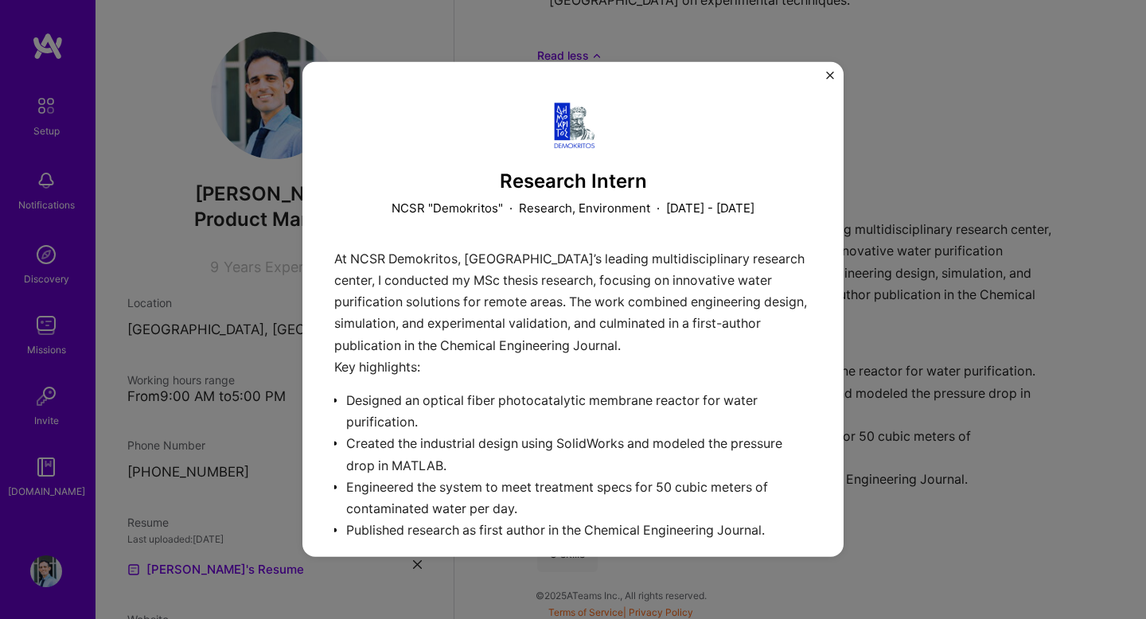
scroll to position [124, 0]
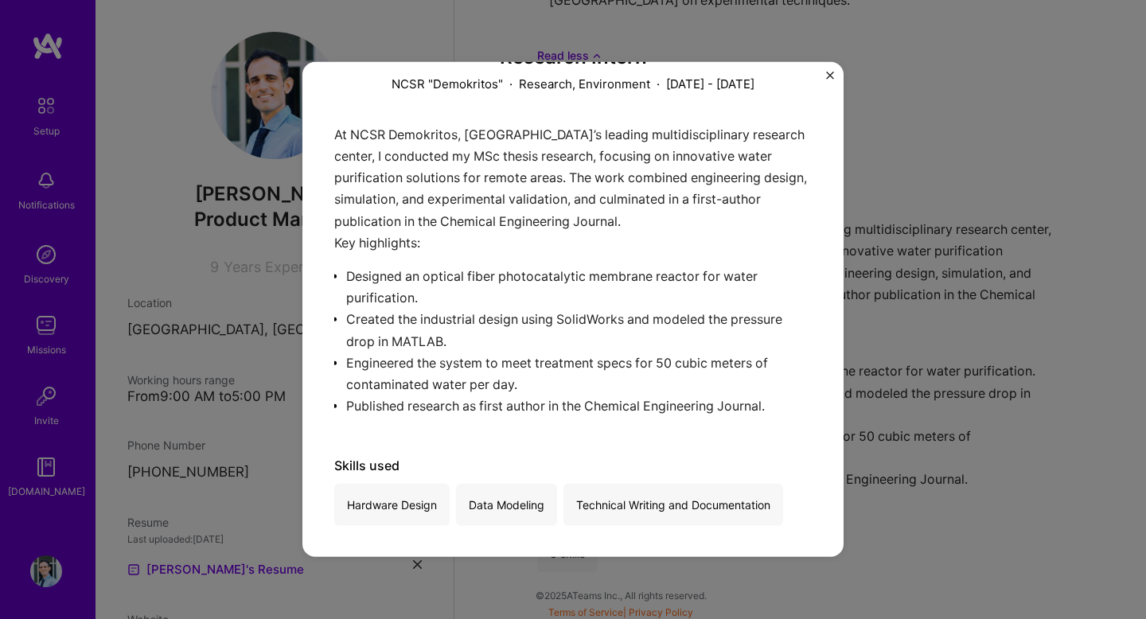
click at [521, 506] on div "Data Modeling" at bounding box center [506, 505] width 101 height 42
click at [665, 517] on div "Technical Writing and Documentation" at bounding box center [674, 505] width 220 height 42
click at [896, 378] on div "Research Intern NCSR "Demokritos" · Research, Environment · November 2012 - Nov…" at bounding box center [573, 309] width 1146 height 619
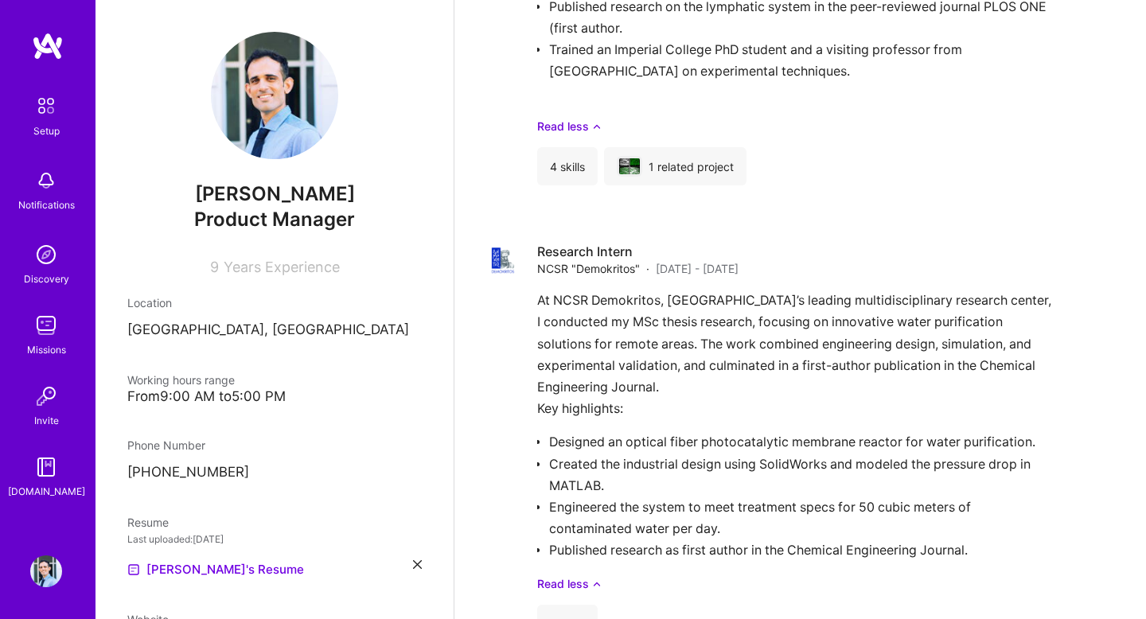
scroll to position [2351, 0]
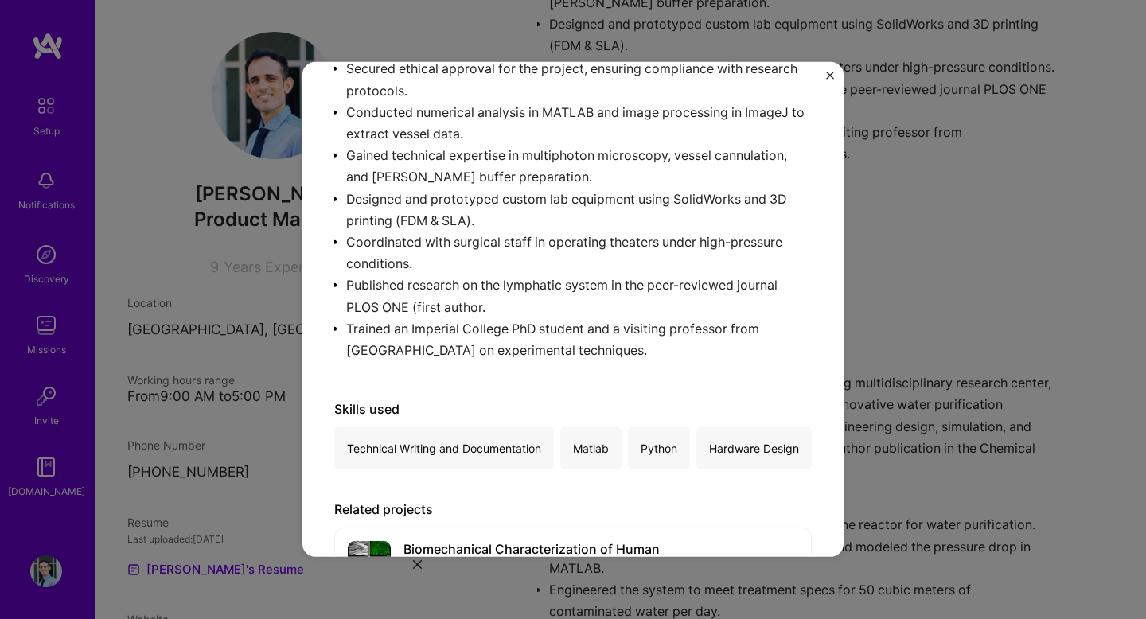
scroll to position [517, 0]
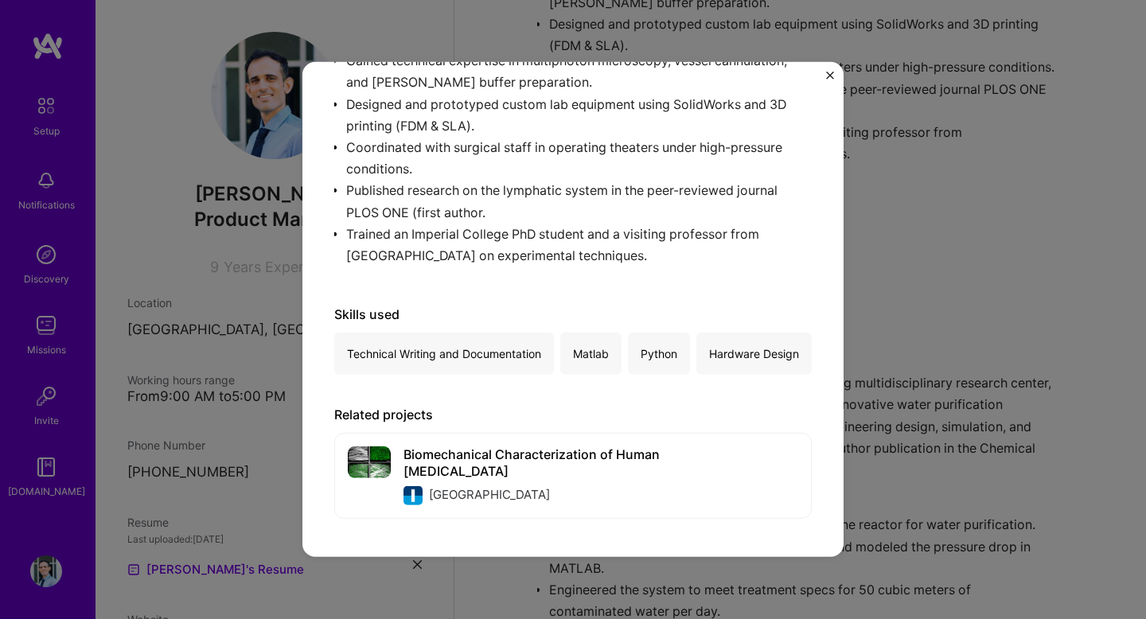
click at [696, 361] on div "Hardware Design" at bounding box center [753, 354] width 115 height 42
click at [853, 302] on div "Research Assistant (part-time) Imperial College London · Research, Healthcare ·…" at bounding box center [573, 309] width 1146 height 619
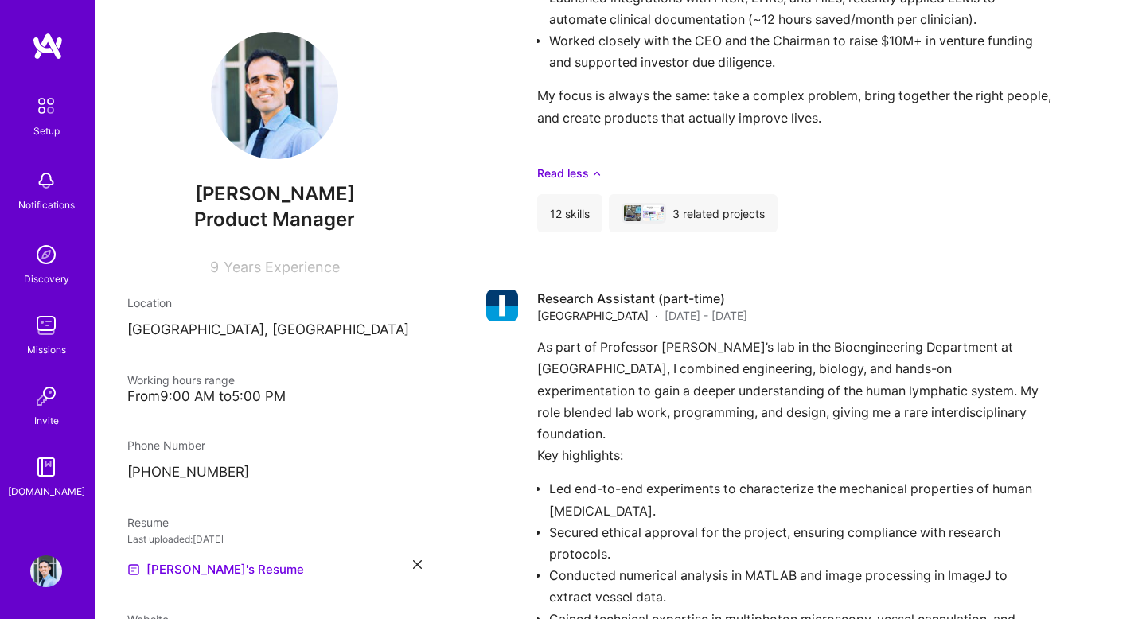
scroll to position [1702, 0]
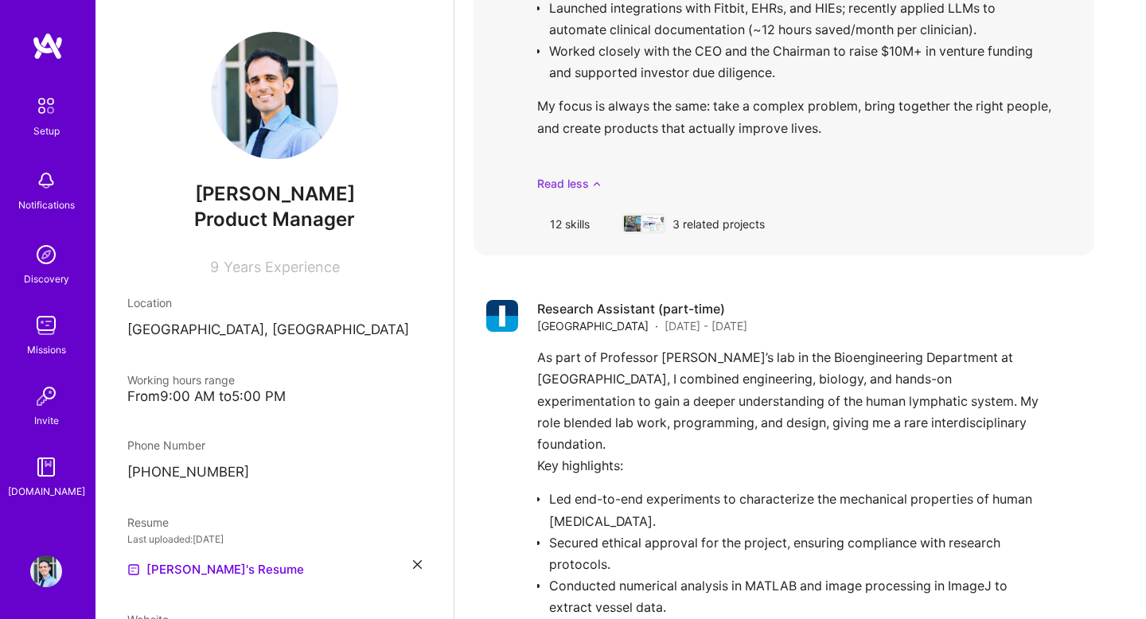
click at [567, 185] on link "Read less" at bounding box center [809, 183] width 544 height 17
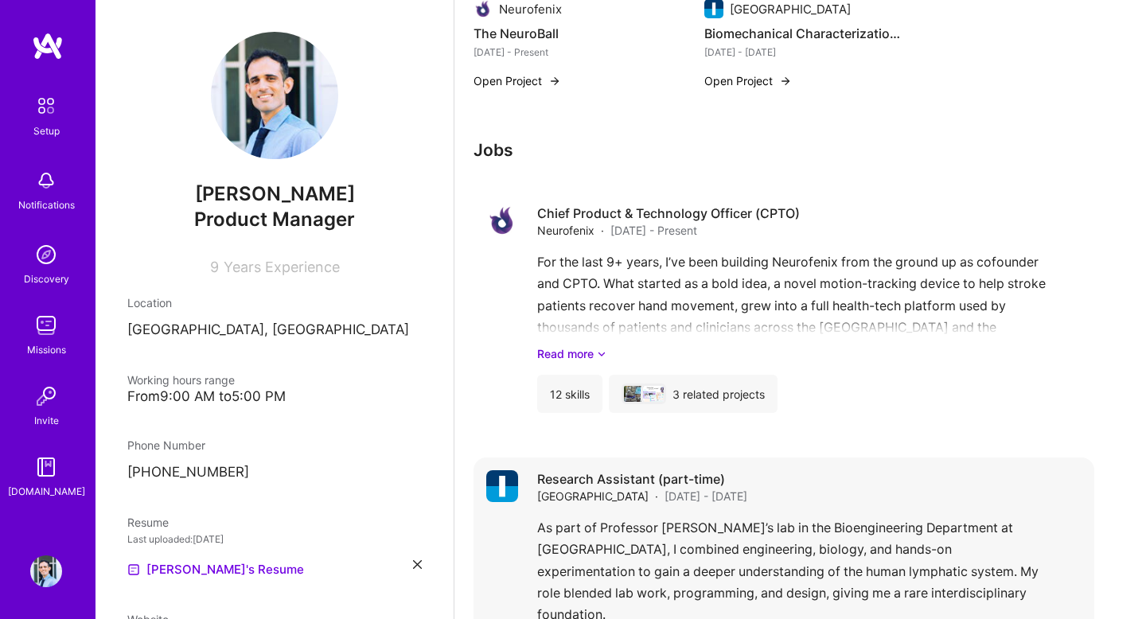
scroll to position [1112, 0]
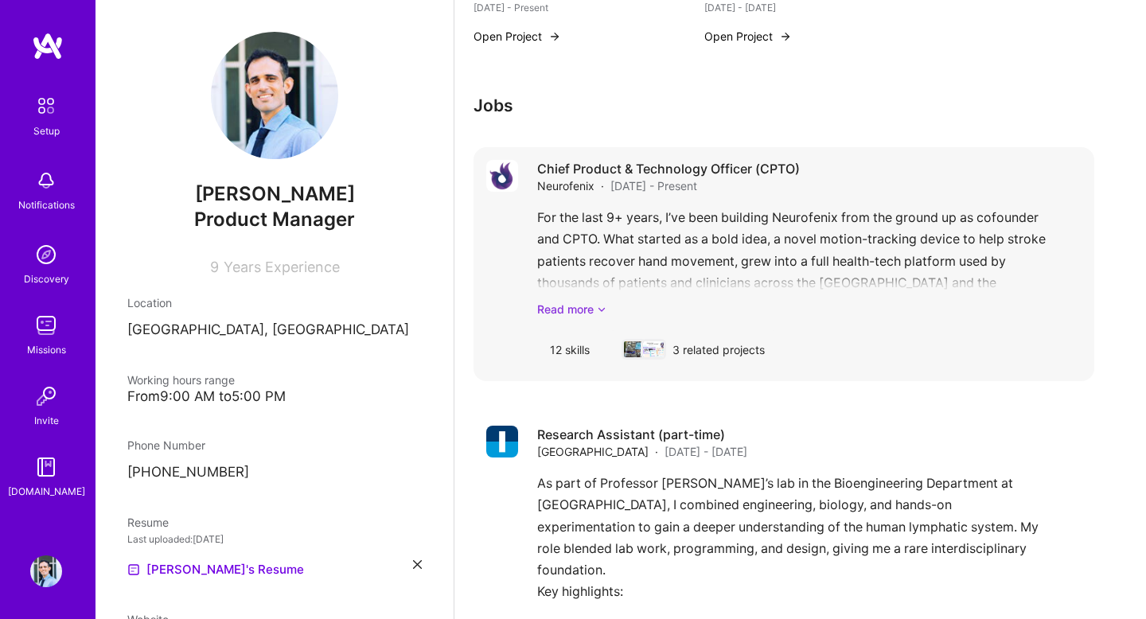
click at [573, 310] on link "Read more" at bounding box center [809, 309] width 544 height 17
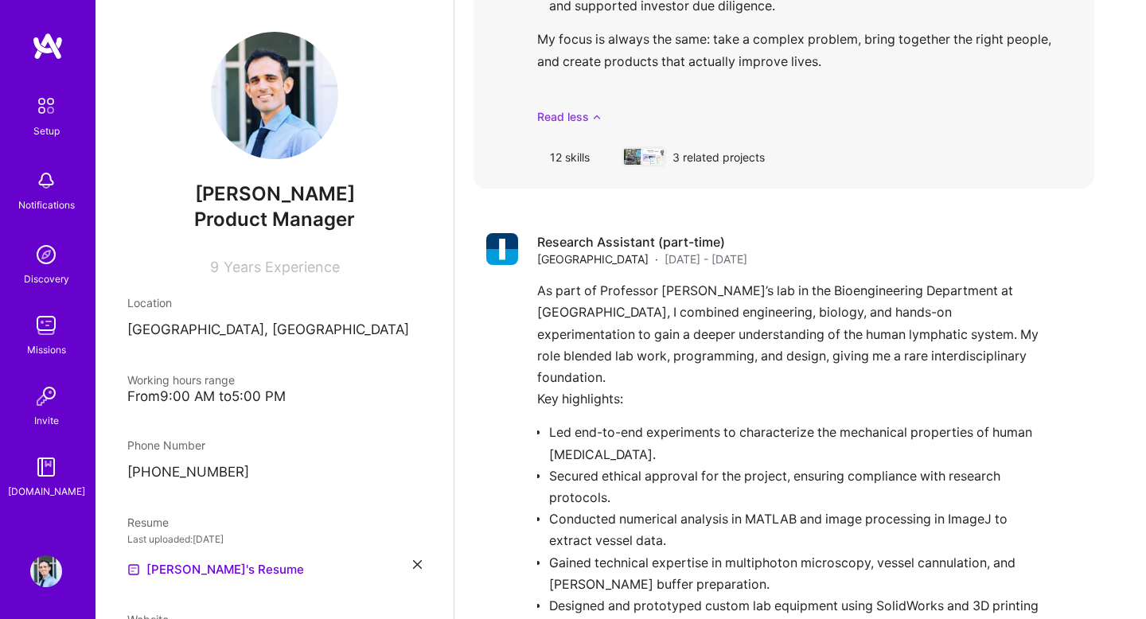
scroll to position [1820, 0]
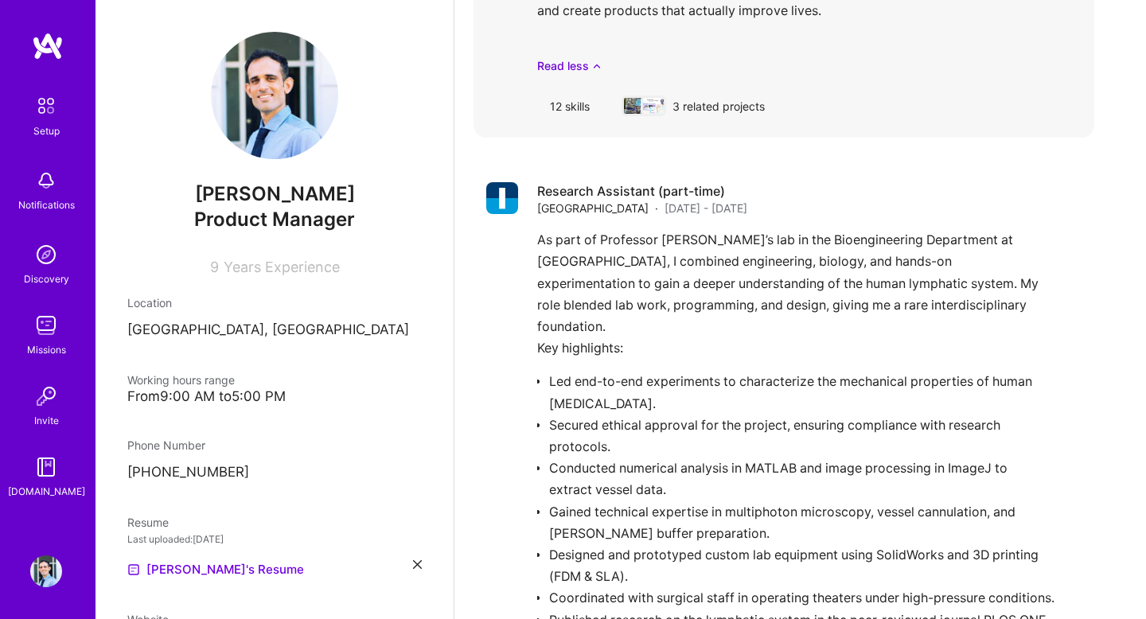
click at [582, 101] on div "12 skills" at bounding box center [569, 106] width 65 height 38
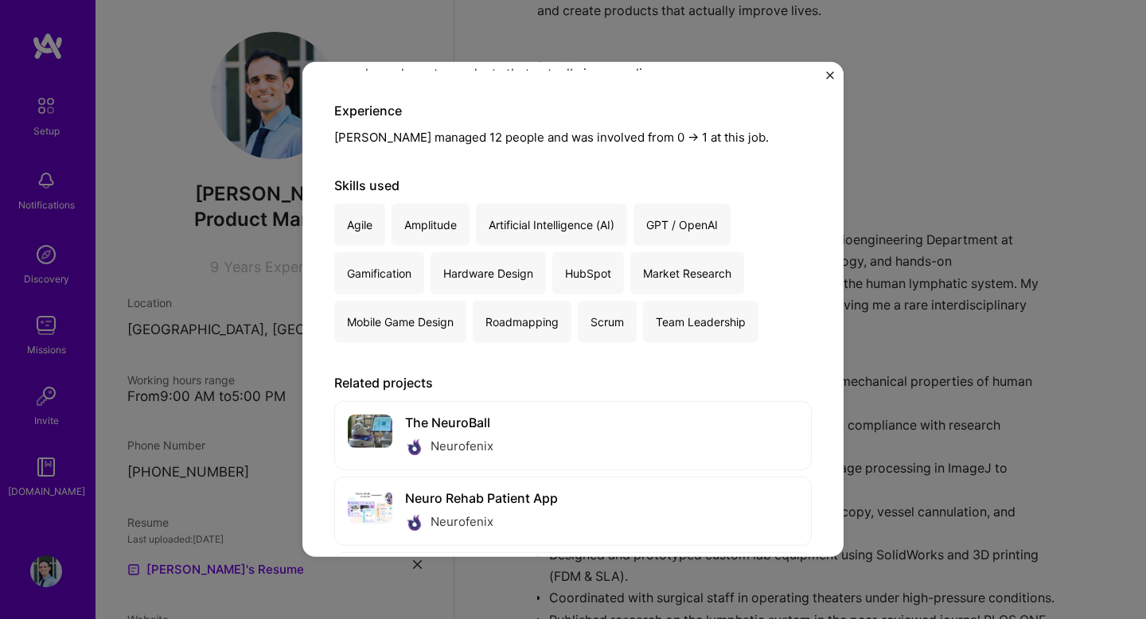
scroll to position [771, 0]
click at [922, 278] on div "Chief Product & Technology Officer (CPTO) Neurofenix · Healthcare · June 2016 -…" at bounding box center [573, 309] width 1146 height 619
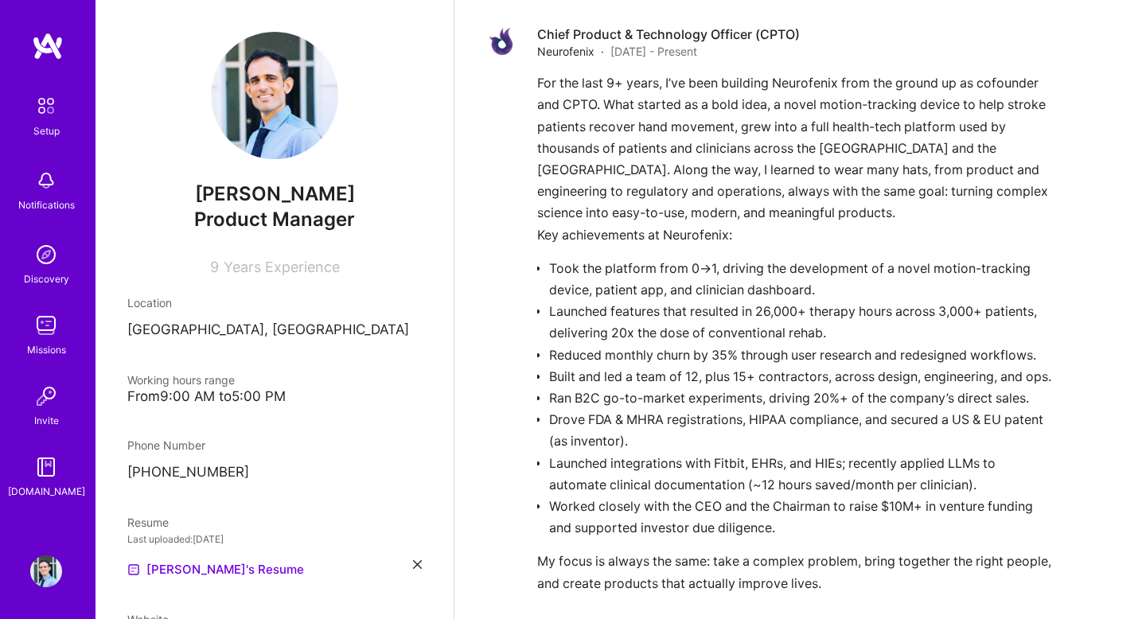
scroll to position [1246, 0]
click at [922, 285] on div "For the last 9+ years, I’ve been building Neurofenix from the ground up as cofo…" at bounding box center [809, 360] width 544 height 575
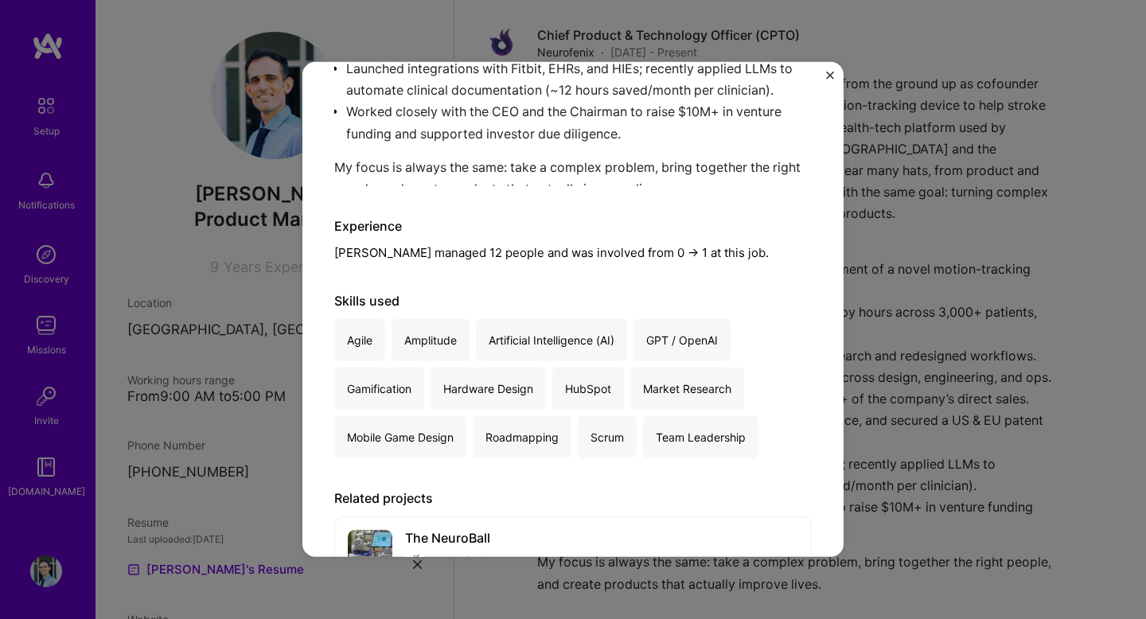
scroll to position [530, 0]
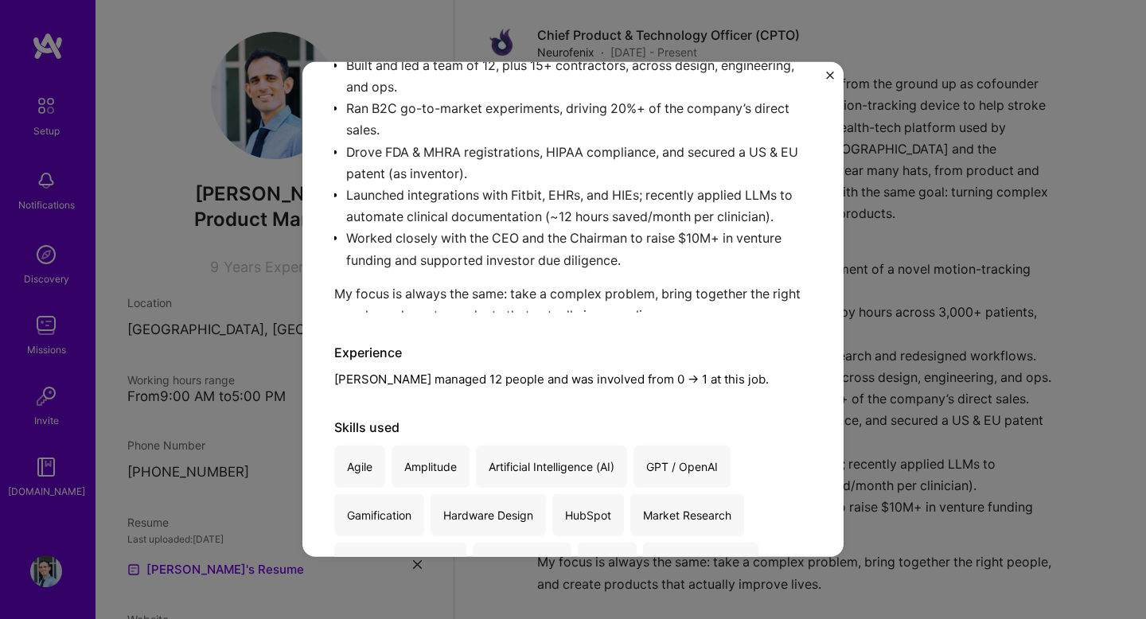
click at [886, 244] on div "Chief Product & Technology Officer (CPTO) Neurofenix · Healthcare · June 2016 -…" at bounding box center [573, 309] width 1146 height 619
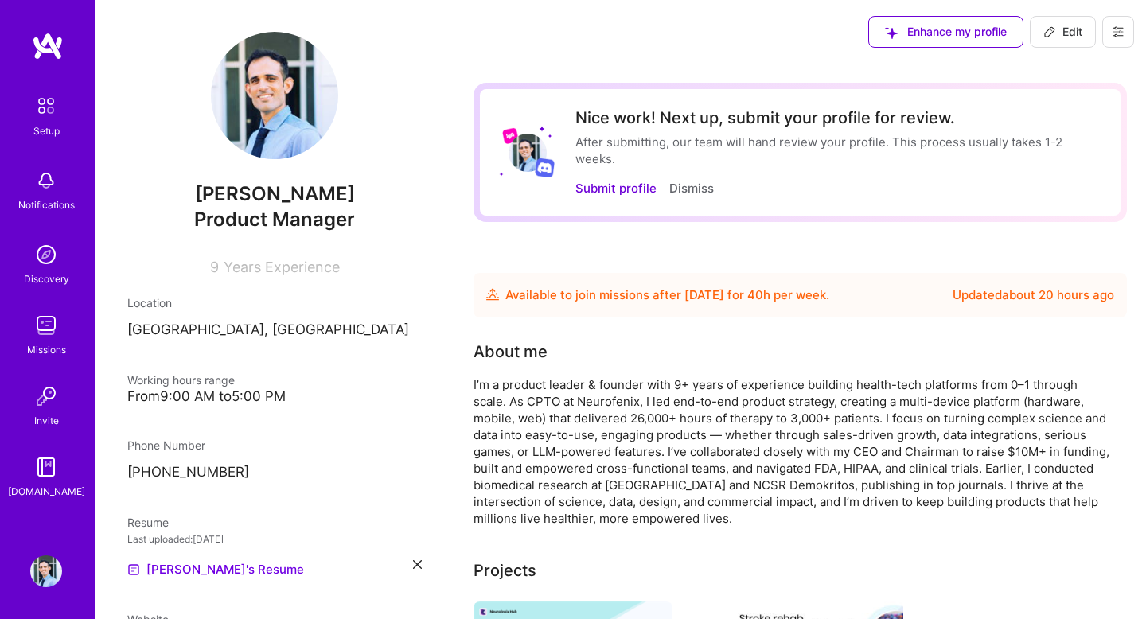
click at [1059, 30] on span "Edit" at bounding box center [1063, 32] width 39 height 16
select select "GB"
select select "Future Date"
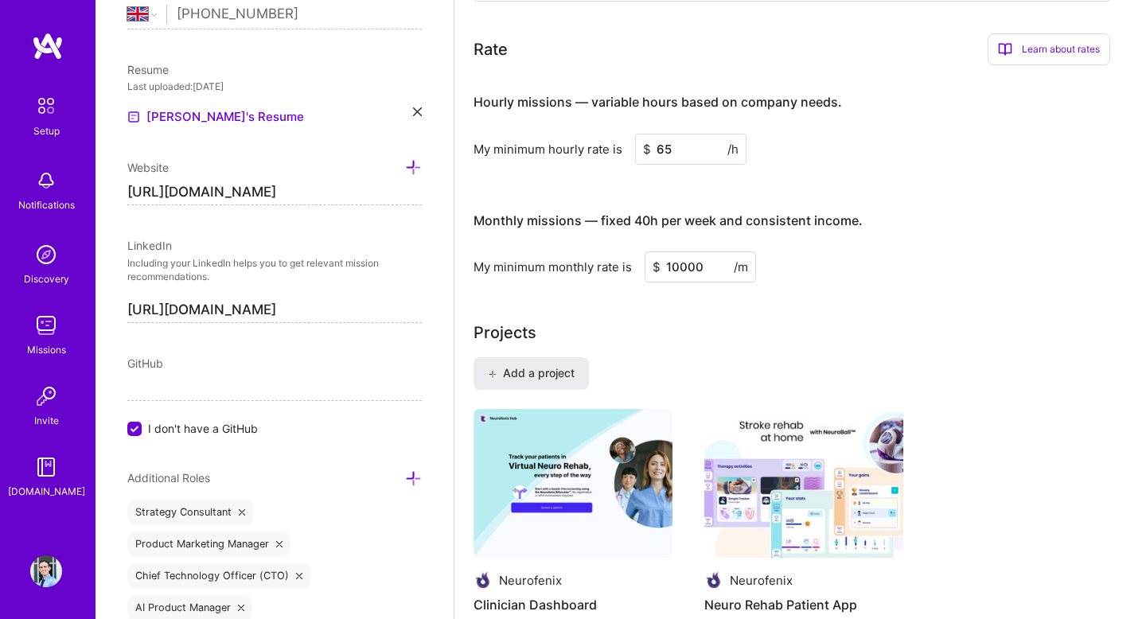
scroll to position [892, 0]
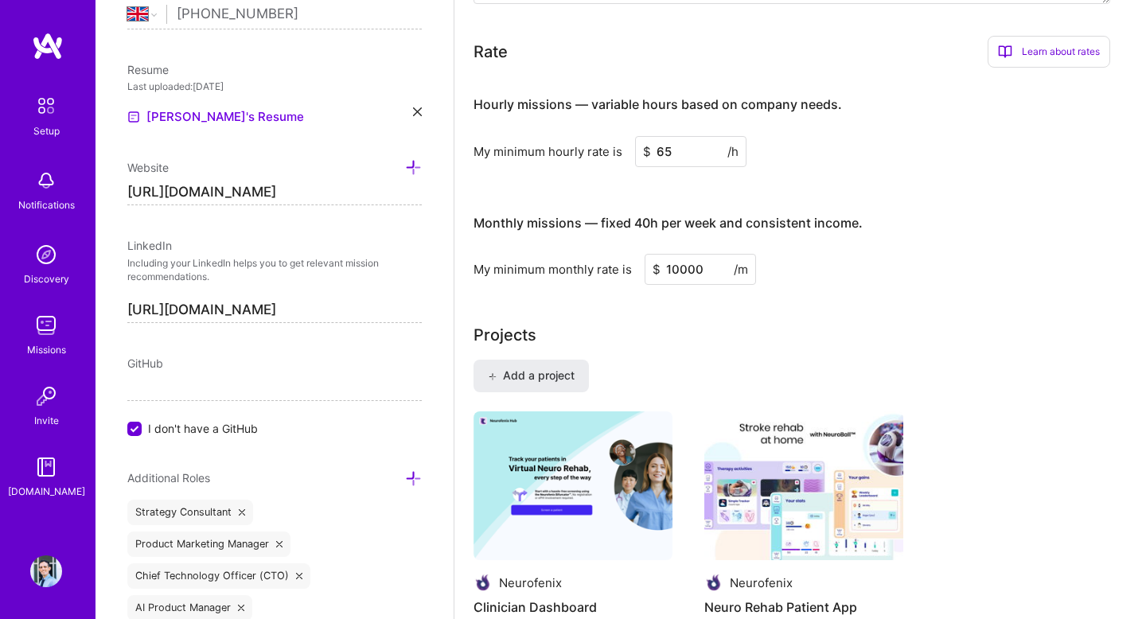
drag, startPoint x: 704, startPoint y: 264, endPoint x: 597, endPoint y: 264, distance: 107.5
click at [597, 264] on div "My minimum monthly rate is $ 10000 /m" at bounding box center [792, 269] width 637 height 31
type input "9"
type input "10000"
click at [782, 342] on div "Projects" at bounding box center [801, 335] width 654 height 24
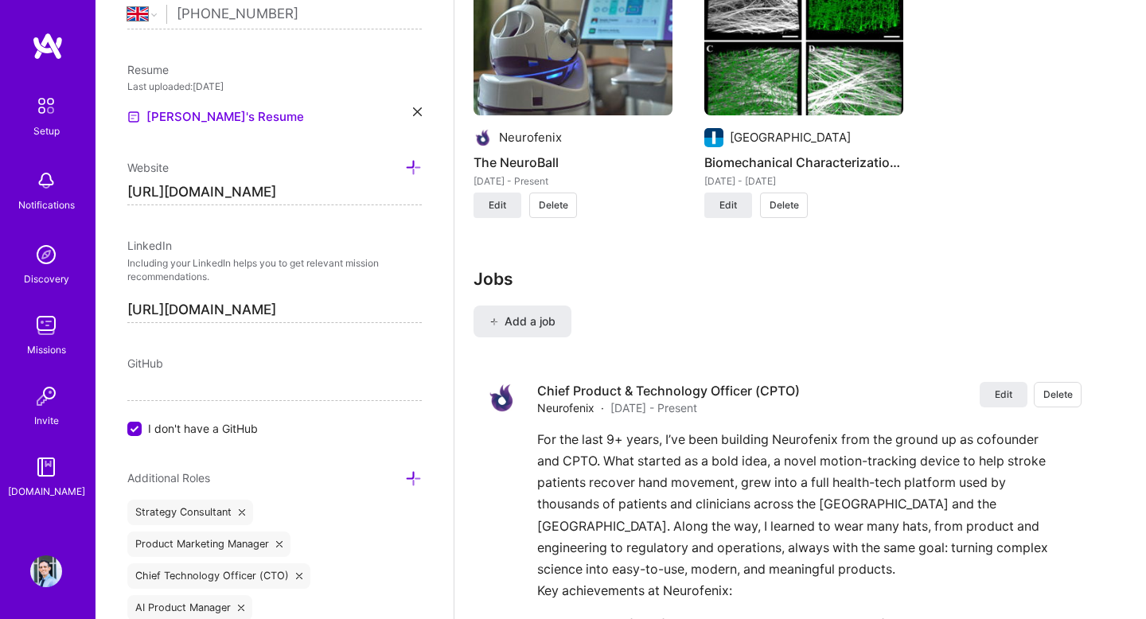
scroll to position [1671, 0]
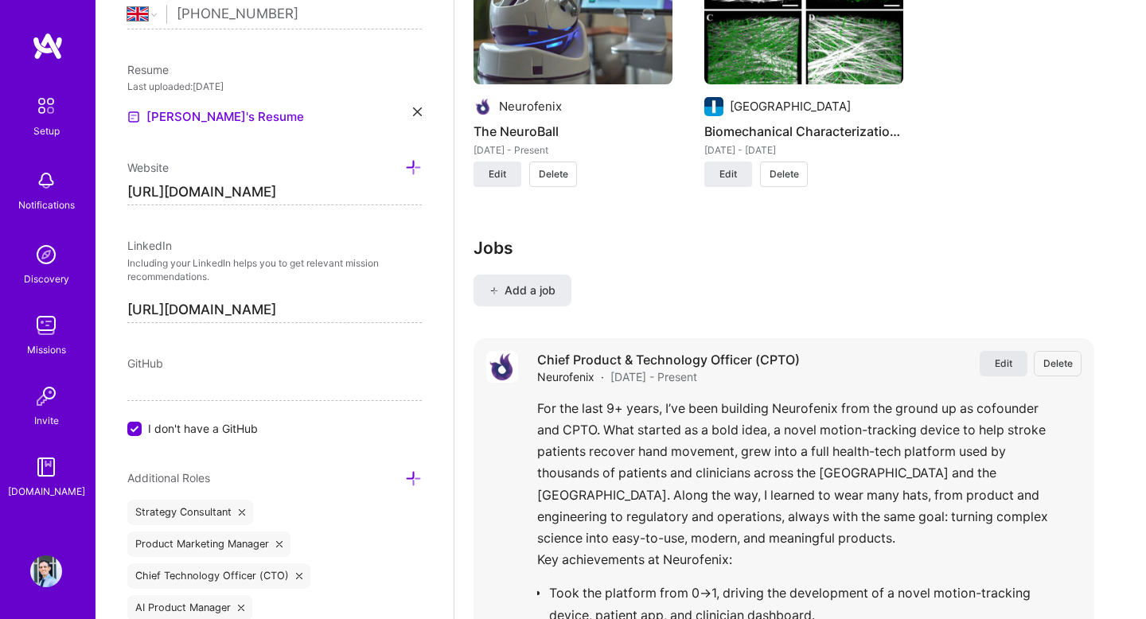
click at [995, 353] on button "Edit" at bounding box center [1004, 363] width 48 height 25
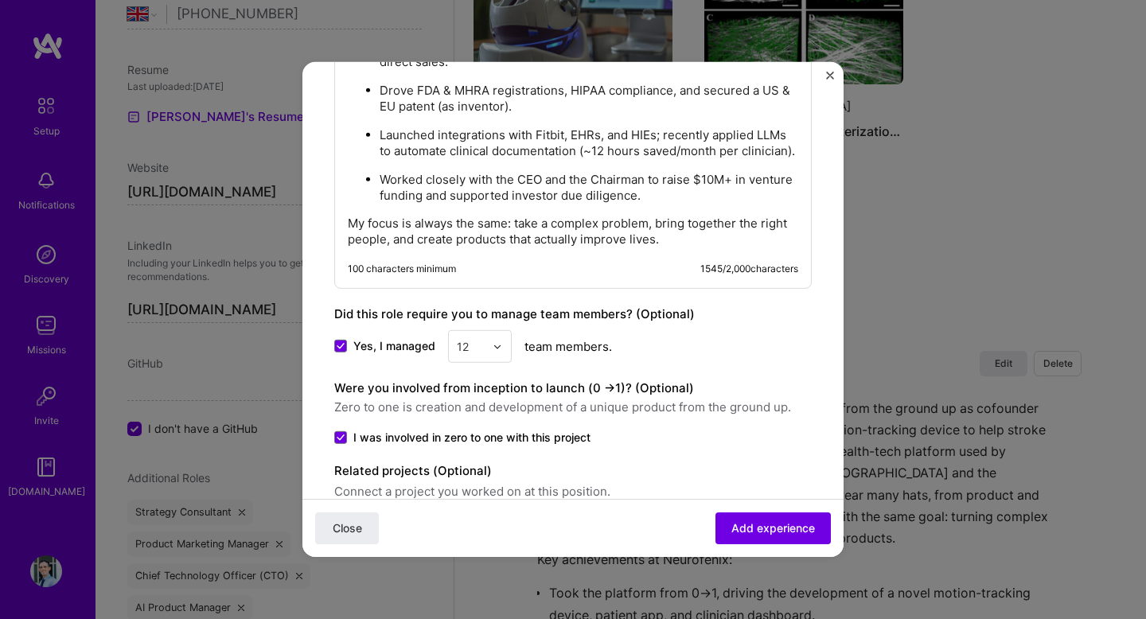
scroll to position [1737, 0]
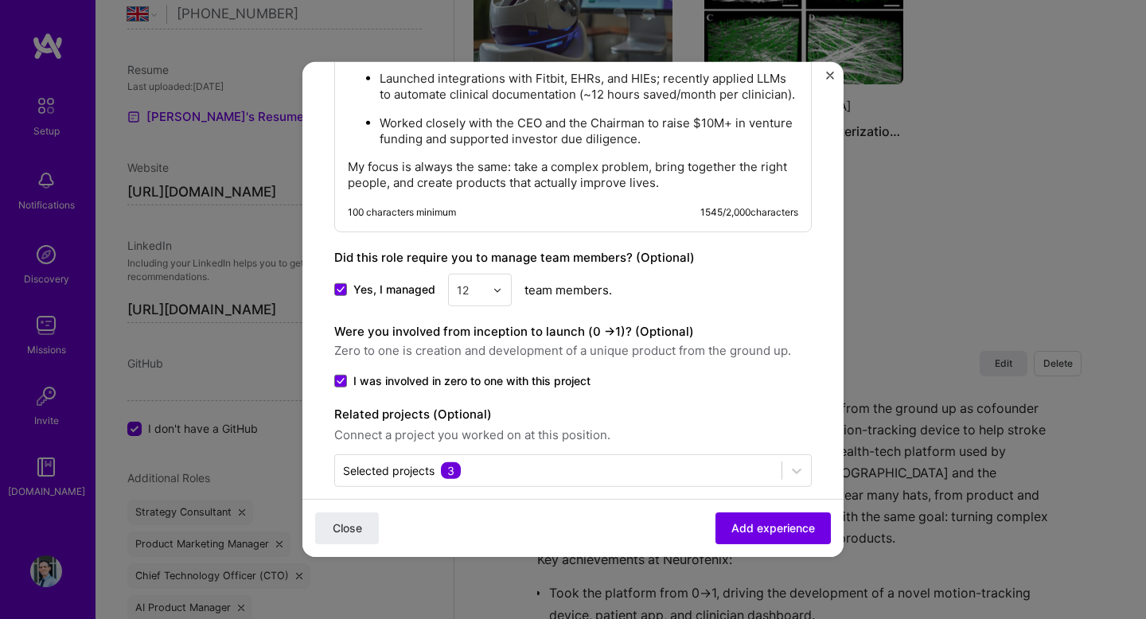
click at [595, 159] on p "My focus is always the same: take a complex problem, bring together the right p…" at bounding box center [573, 175] width 451 height 32
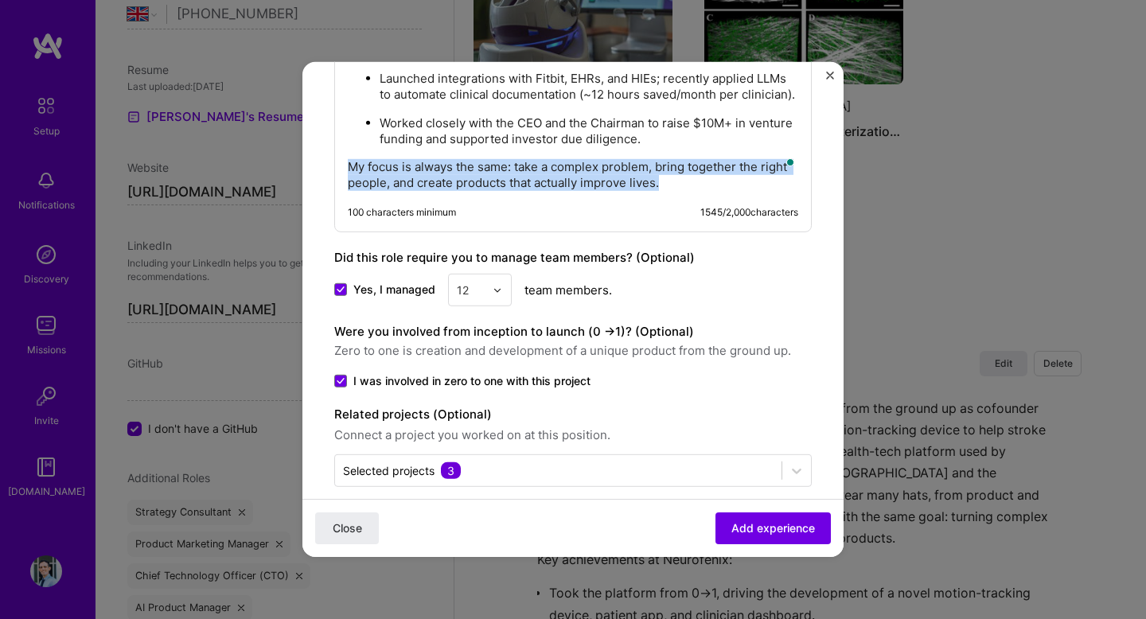
click at [595, 159] on p "My focus is always the same: take a complex problem, bring together the right p…" at bounding box center [573, 175] width 451 height 32
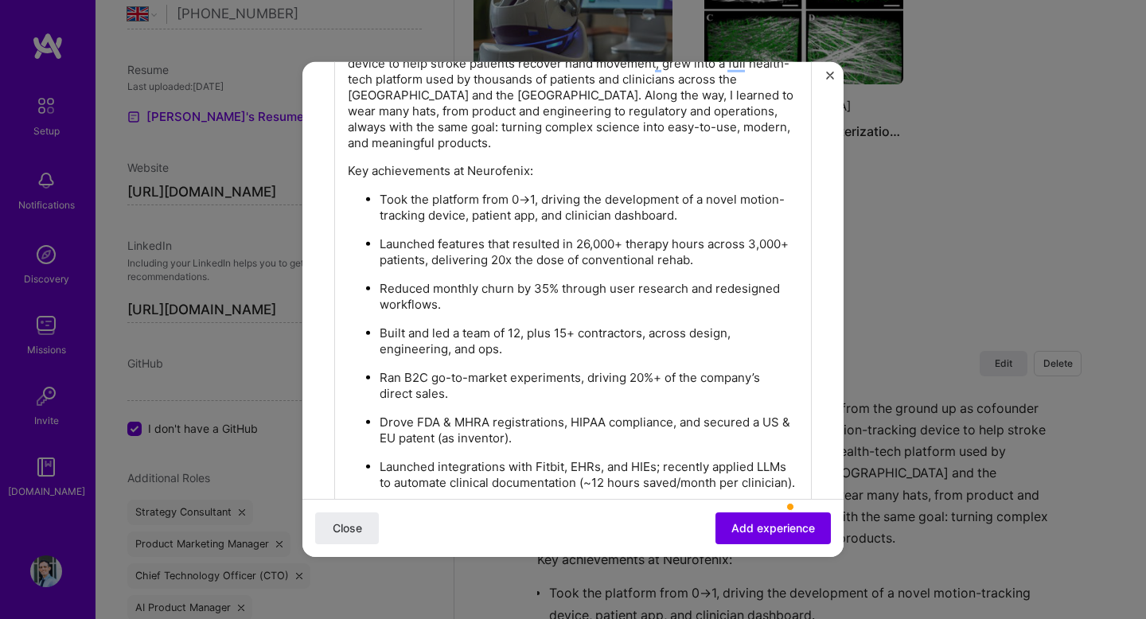
scroll to position [0, 0]
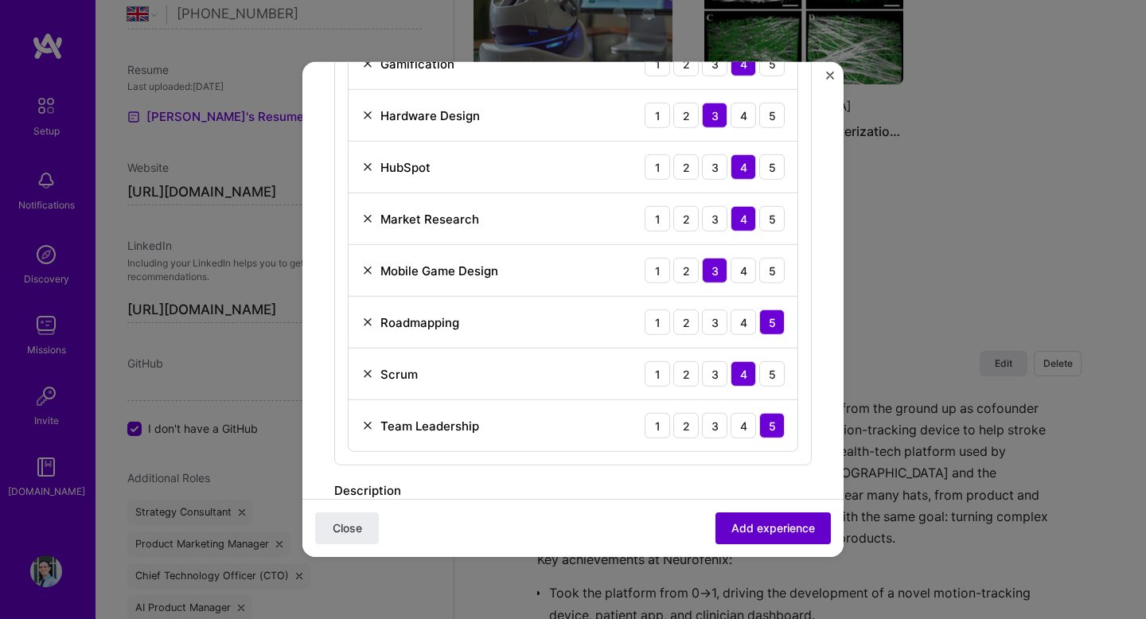
click at [777, 529] on span "Add experience" at bounding box center [774, 529] width 84 height 16
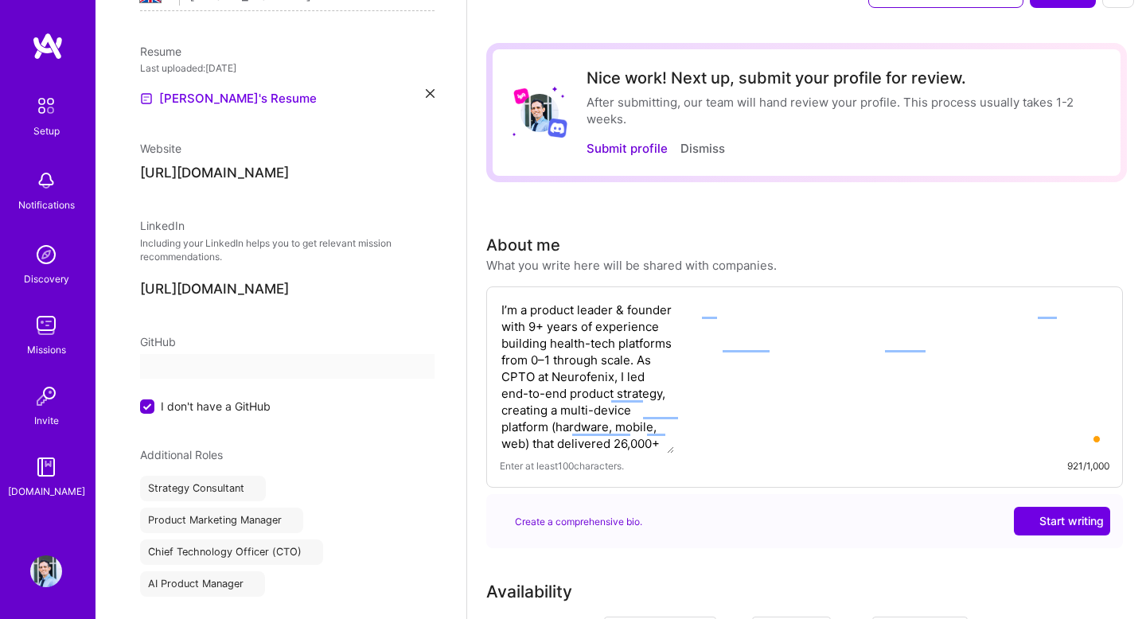
select select "GB"
select select "Future Date"
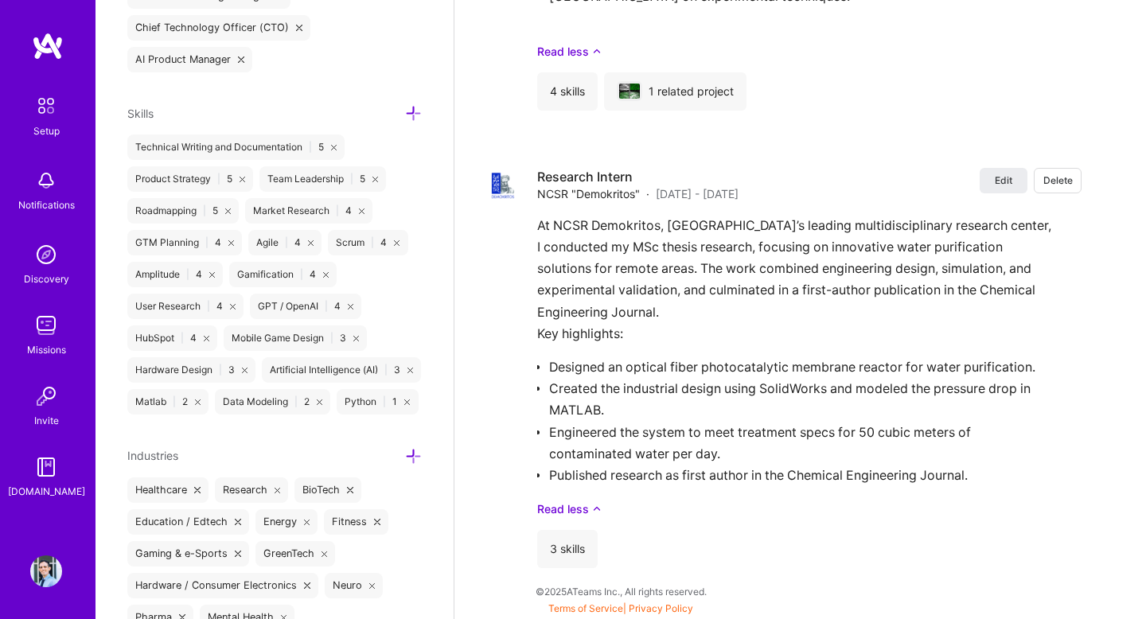
click at [146, 248] on div "GTM Planning | 4" at bounding box center [184, 242] width 115 height 25
click at [156, 241] on div "GTM Planning | 4" at bounding box center [184, 242] width 115 height 25
click at [419, 118] on icon at bounding box center [413, 113] width 17 height 17
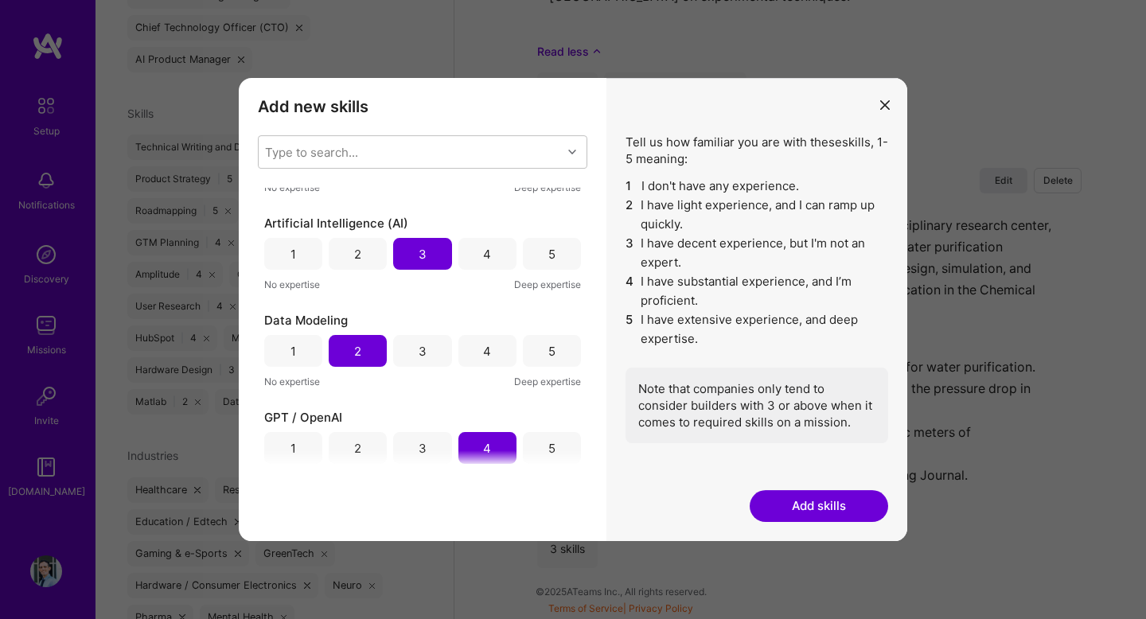
click at [375, 262] on div "2" at bounding box center [358, 254] width 58 height 32
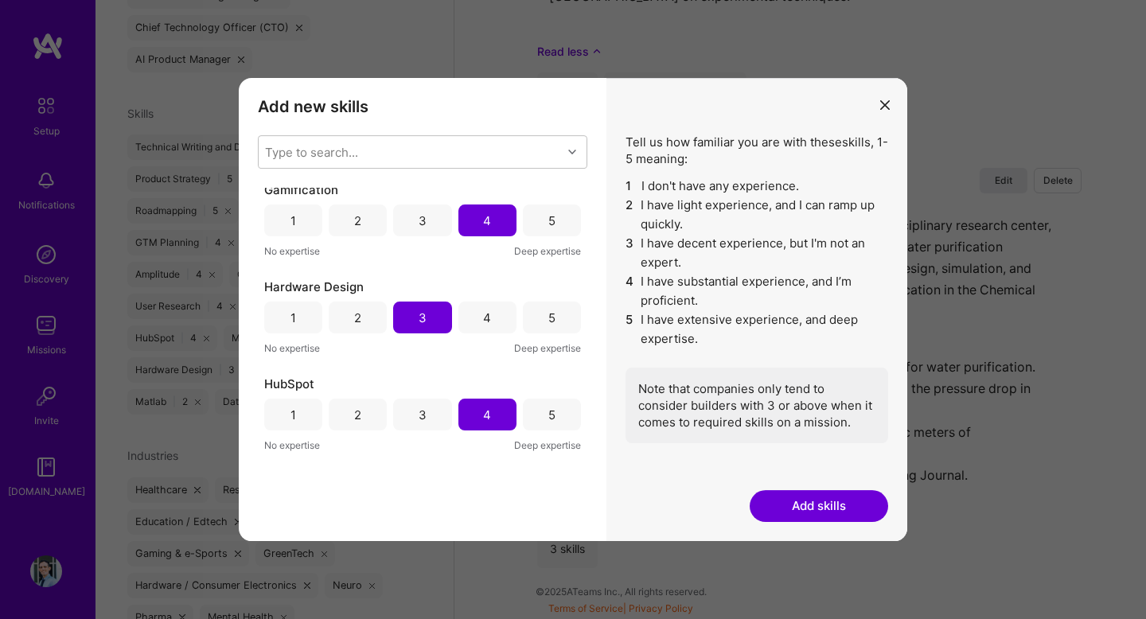
click at [357, 318] on div "2" at bounding box center [357, 318] width 7 height 17
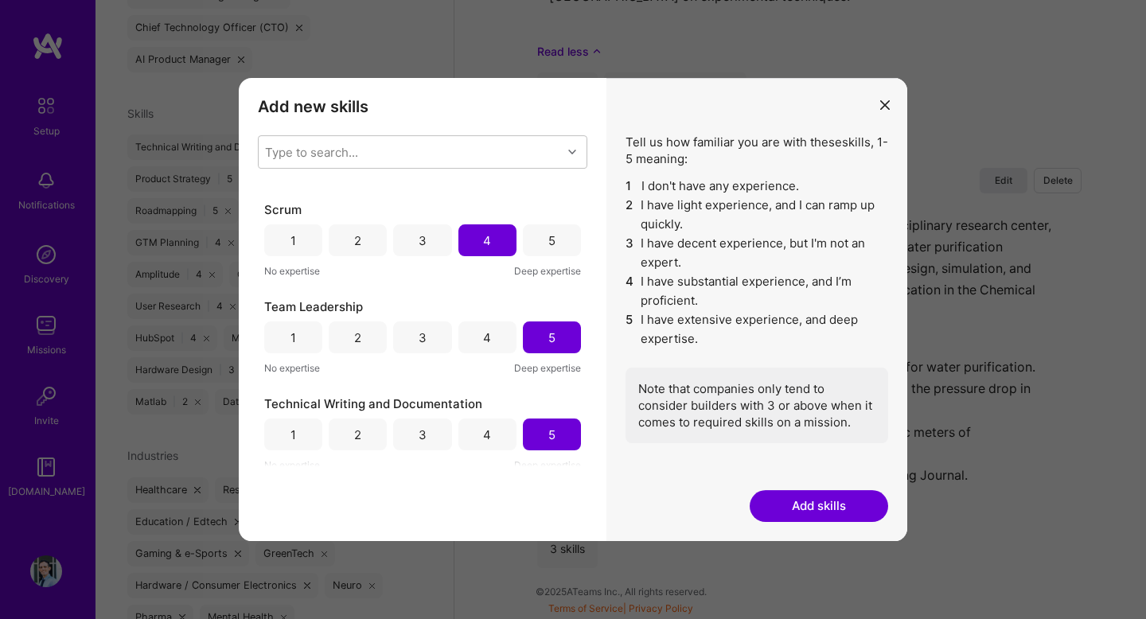
scroll to position [1547, 0]
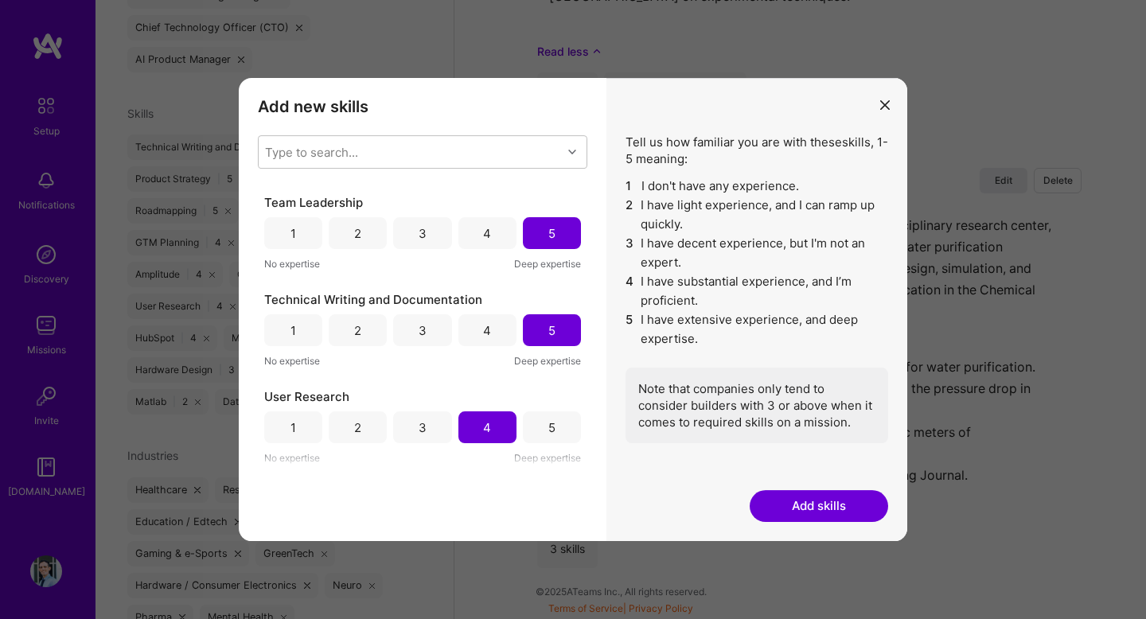
click at [490, 335] on div "4" at bounding box center [487, 330] width 58 height 32
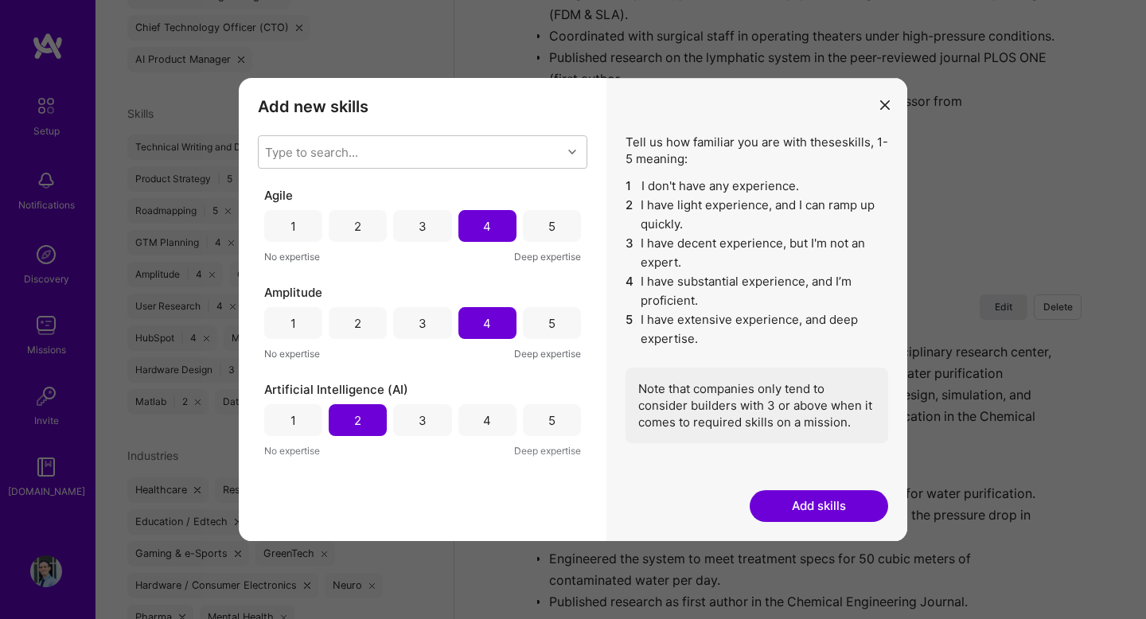
scroll to position [0, 0]
click at [787, 511] on button "Add skills" at bounding box center [819, 506] width 139 height 32
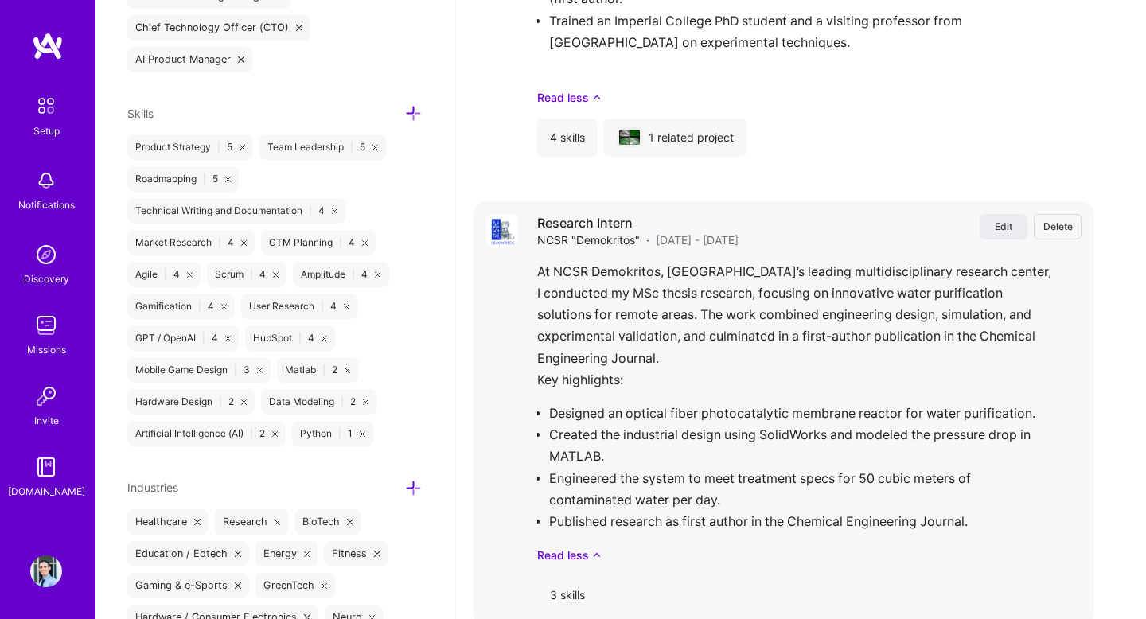
scroll to position [3202, 0]
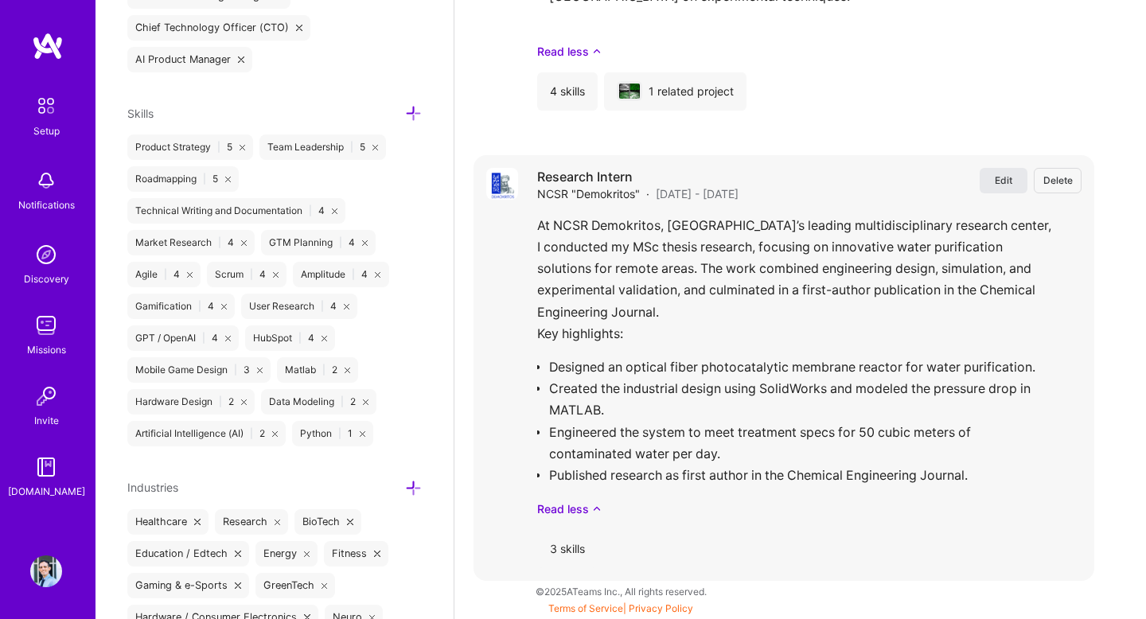
click at [1008, 177] on span "Edit" at bounding box center [1004, 181] width 18 height 14
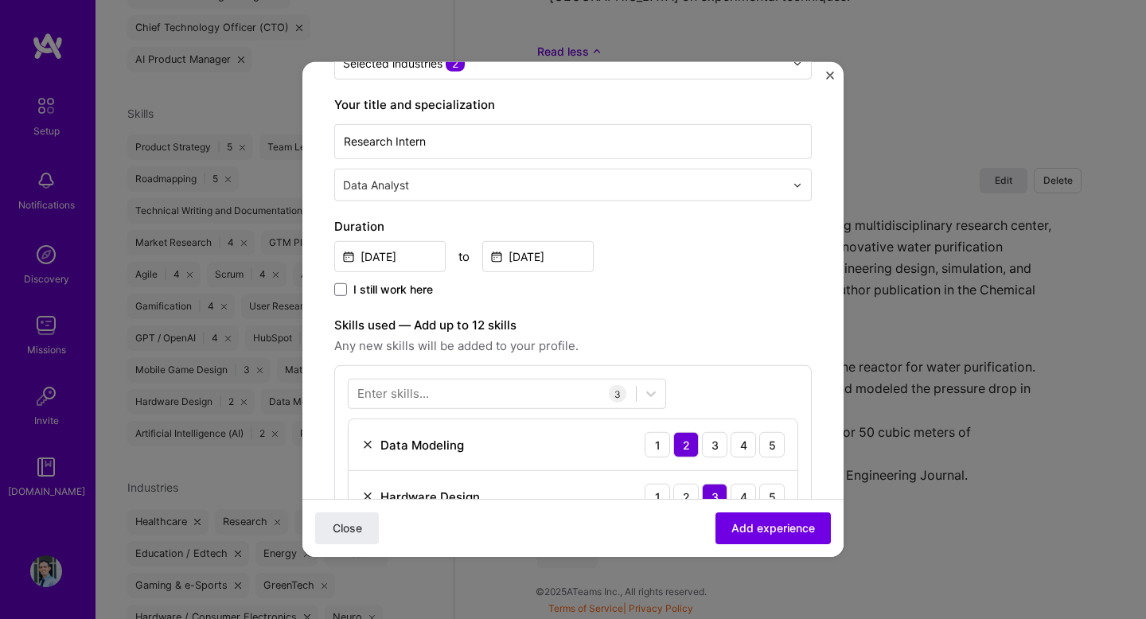
scroll to position [522, 0]
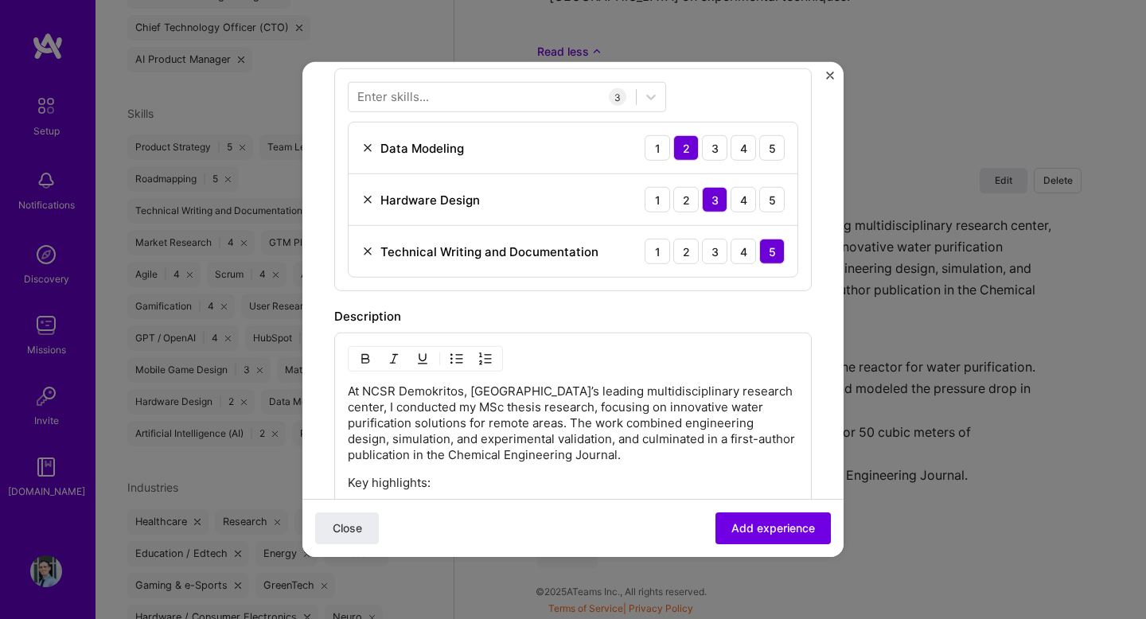
click at [831, 74] on img "Close" at bounding box center [830, 76] width 8 height 8
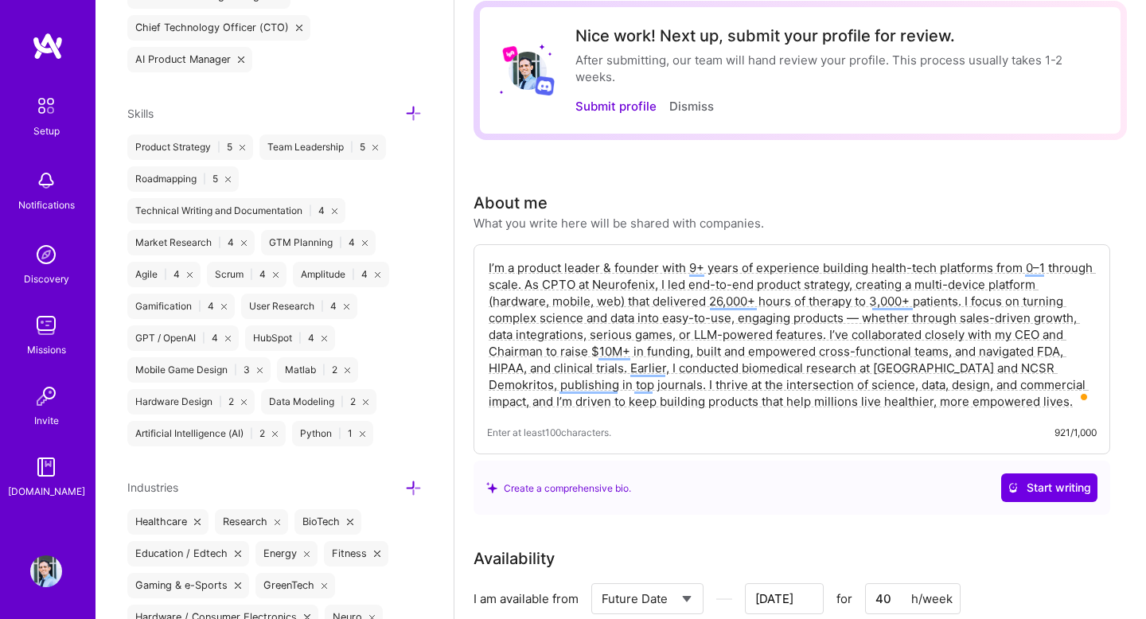
scroll to position [0, 0]
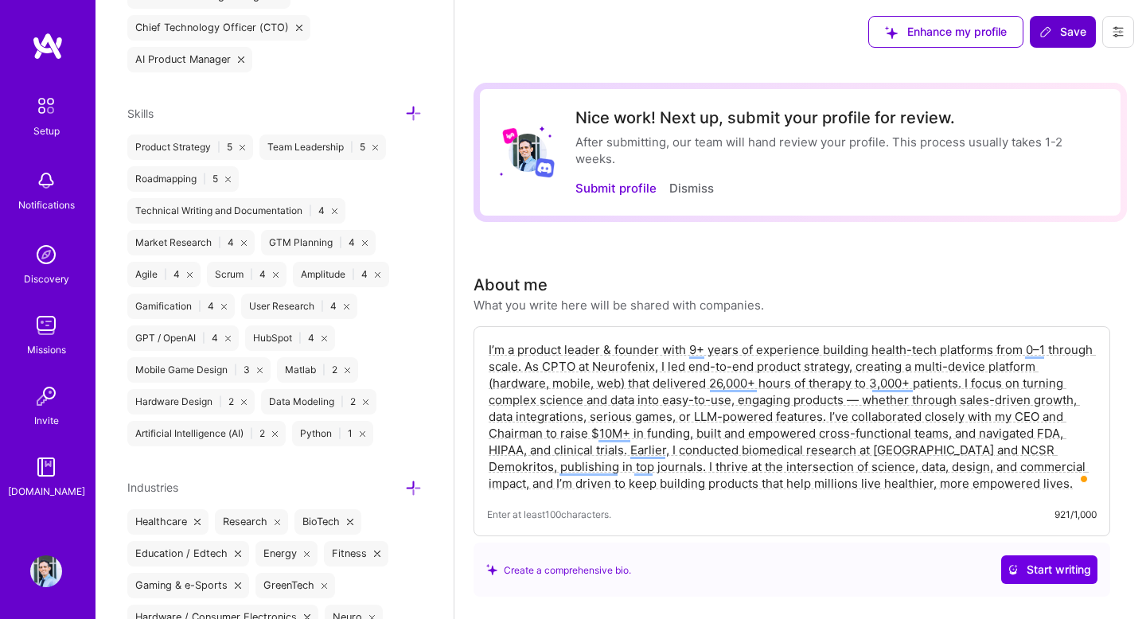
click at [1079, 26] on span "Save" at bounding box center [1063, 32] width 47 height 16
click at [1059, 35] on span "Save" at bounding box center [1063, 32] width 47 height 16
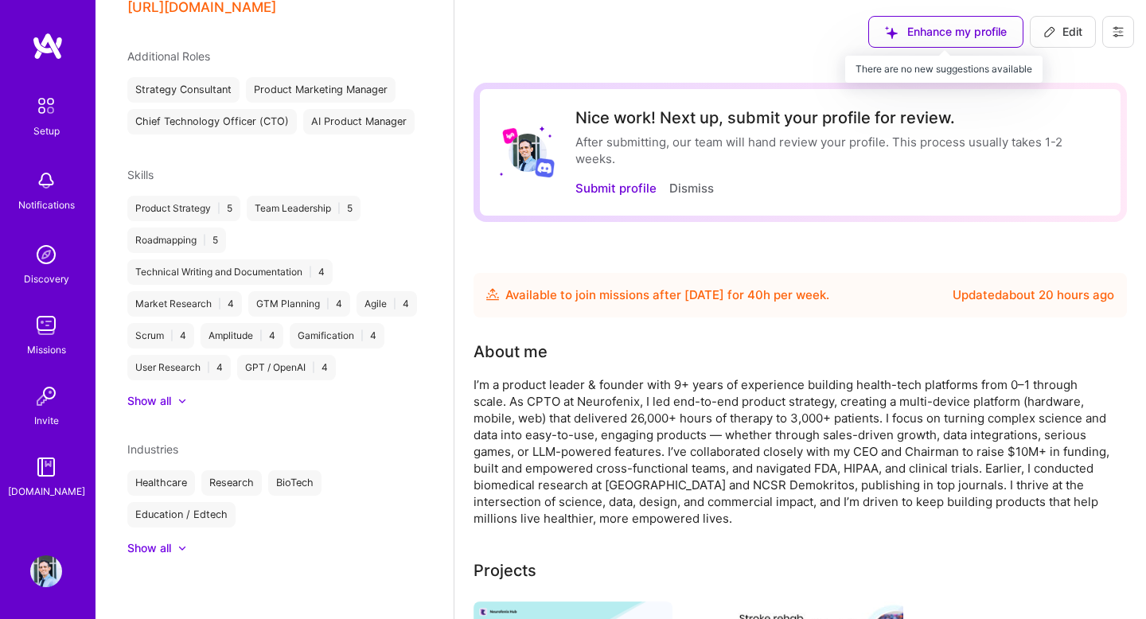
click at [997, 37] on div "Enhance my profile" at bounding box center [945, 32] width 155 height 32
click at [977, 21] on div "Enhance my profile" at bounding box center [945, 32] width 155 height 32
click at [589, 194] on button "Submit profile" at bounding box center [615, 188] width 81 height 17
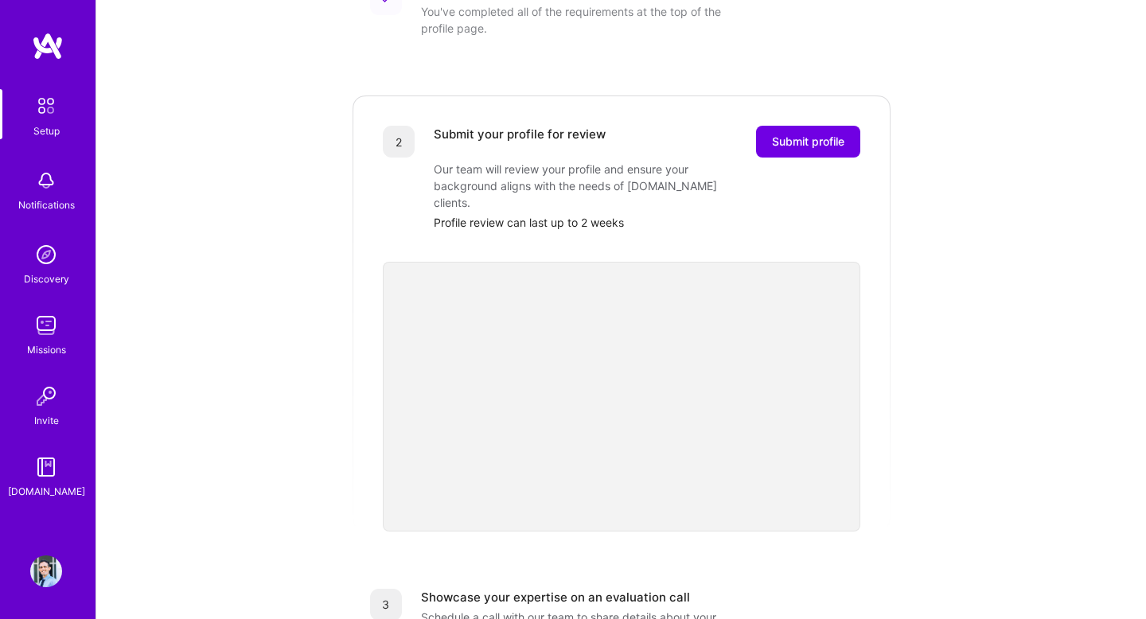
scroll to position [348, 0]
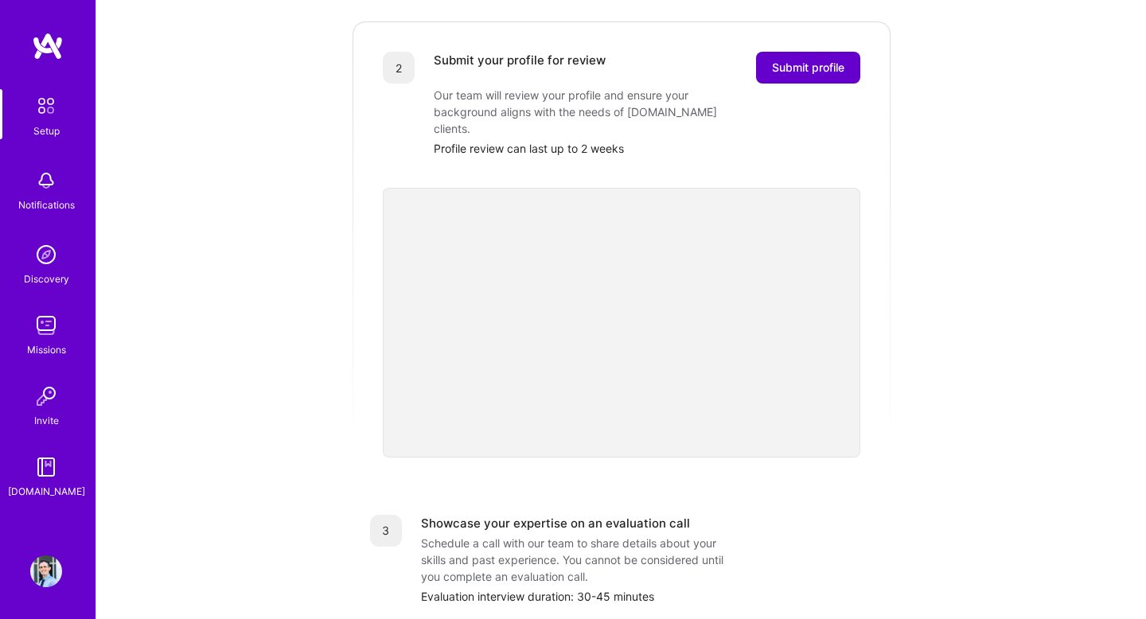
click at [813, 60] on span "Submit profile" at bounding box center [808, 68] width 72 height 16
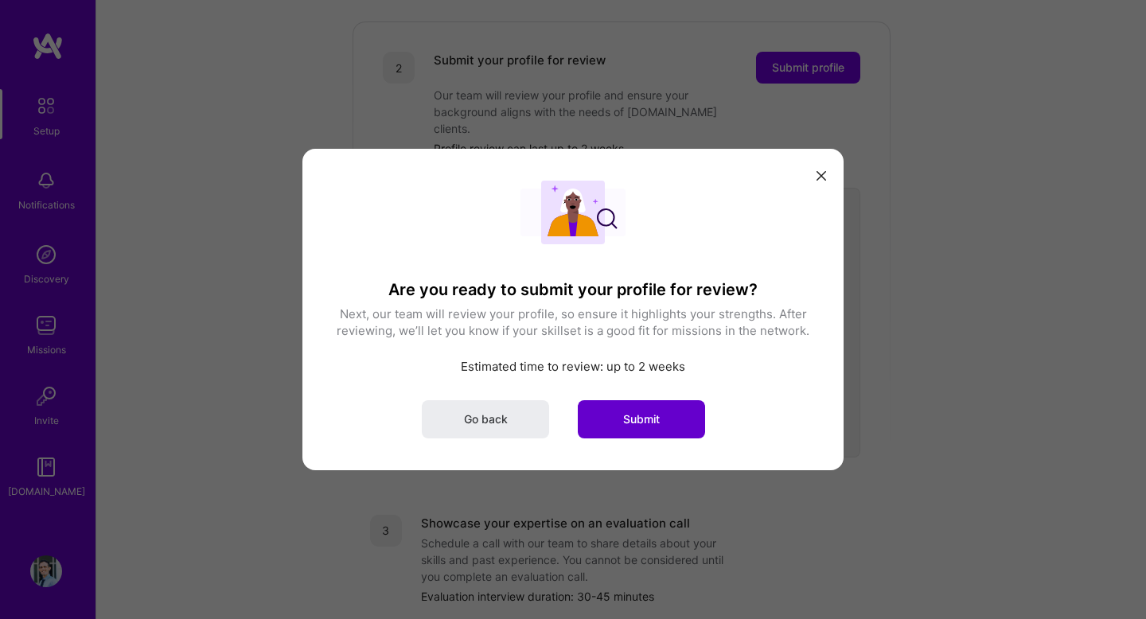
click at [627, 431] on button "Submit" at bounding box center [641, 419] width 127 height 38
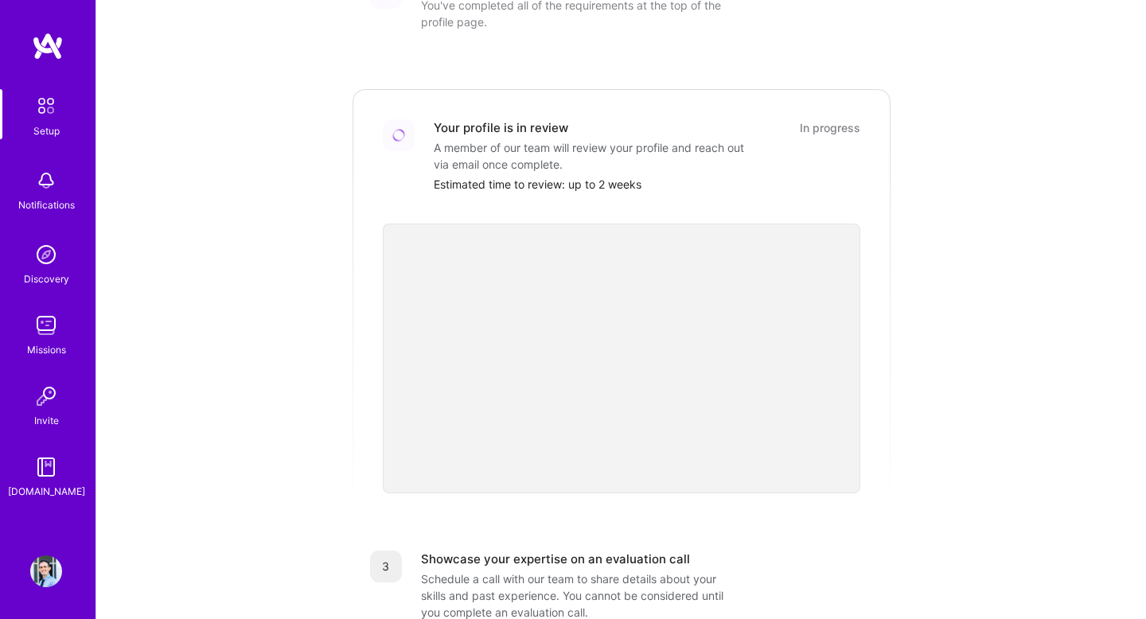
scroll to position [266, 0]
